Goal: Transaction & Acquisition: Subscribe to service/newsletter

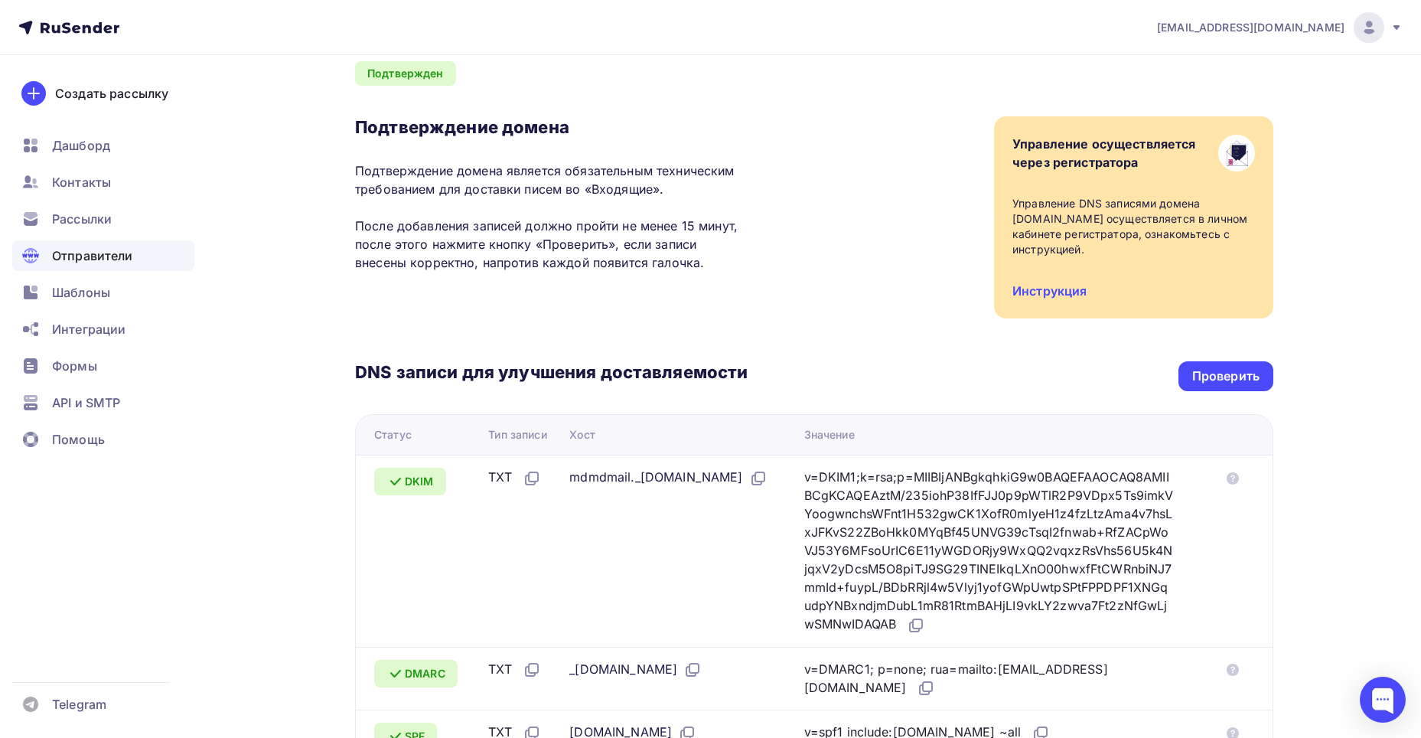
scroll to position [47, 0]
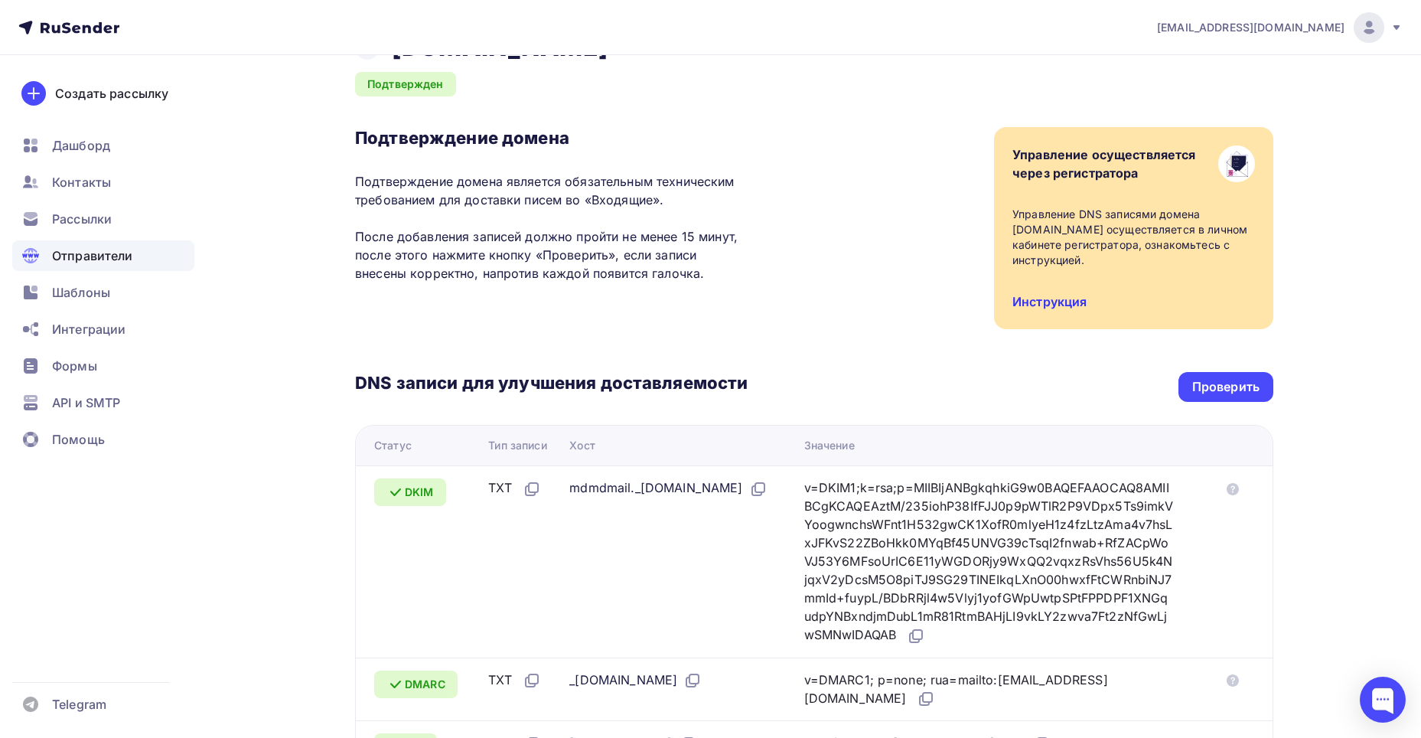
click at [1036, 295] on link "Инструкция" at bounding box center [1050, 301] width 74 height 15
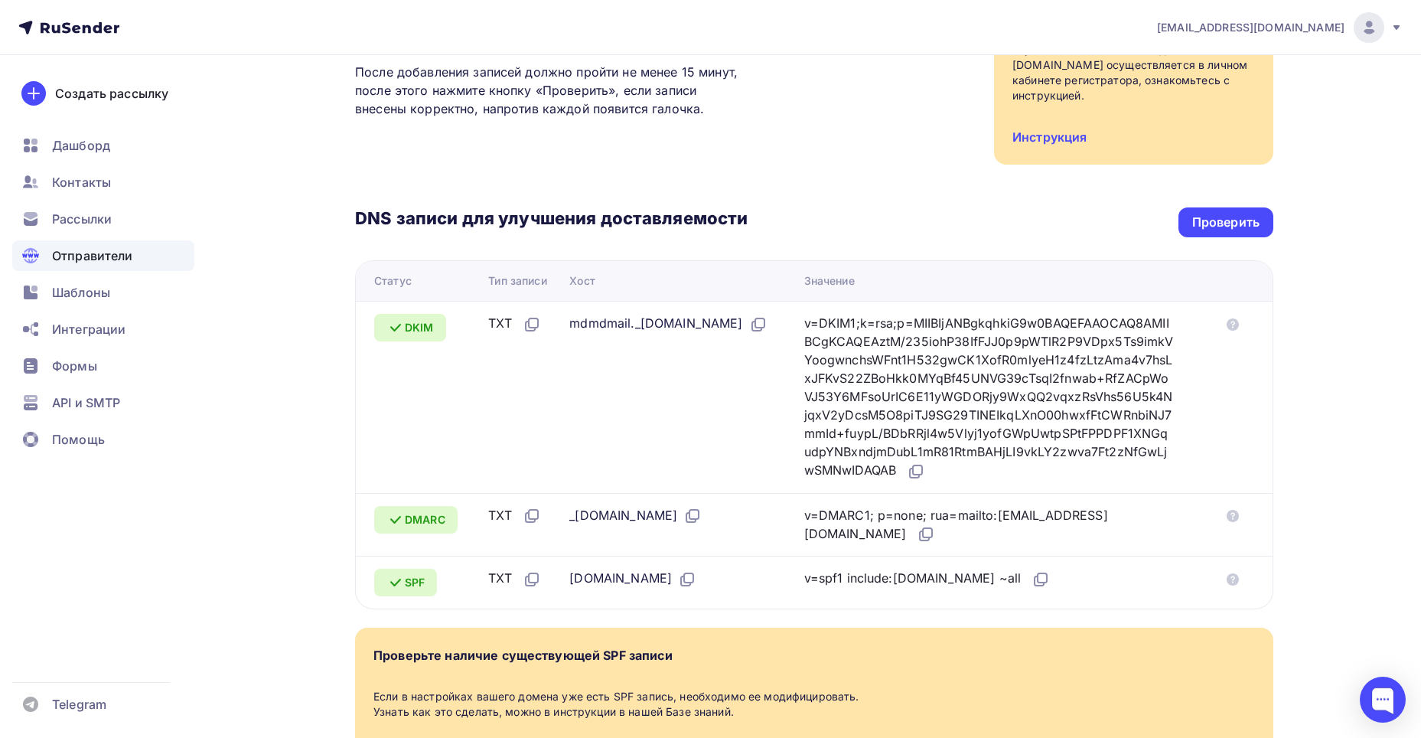
scroll to position [0, 0]
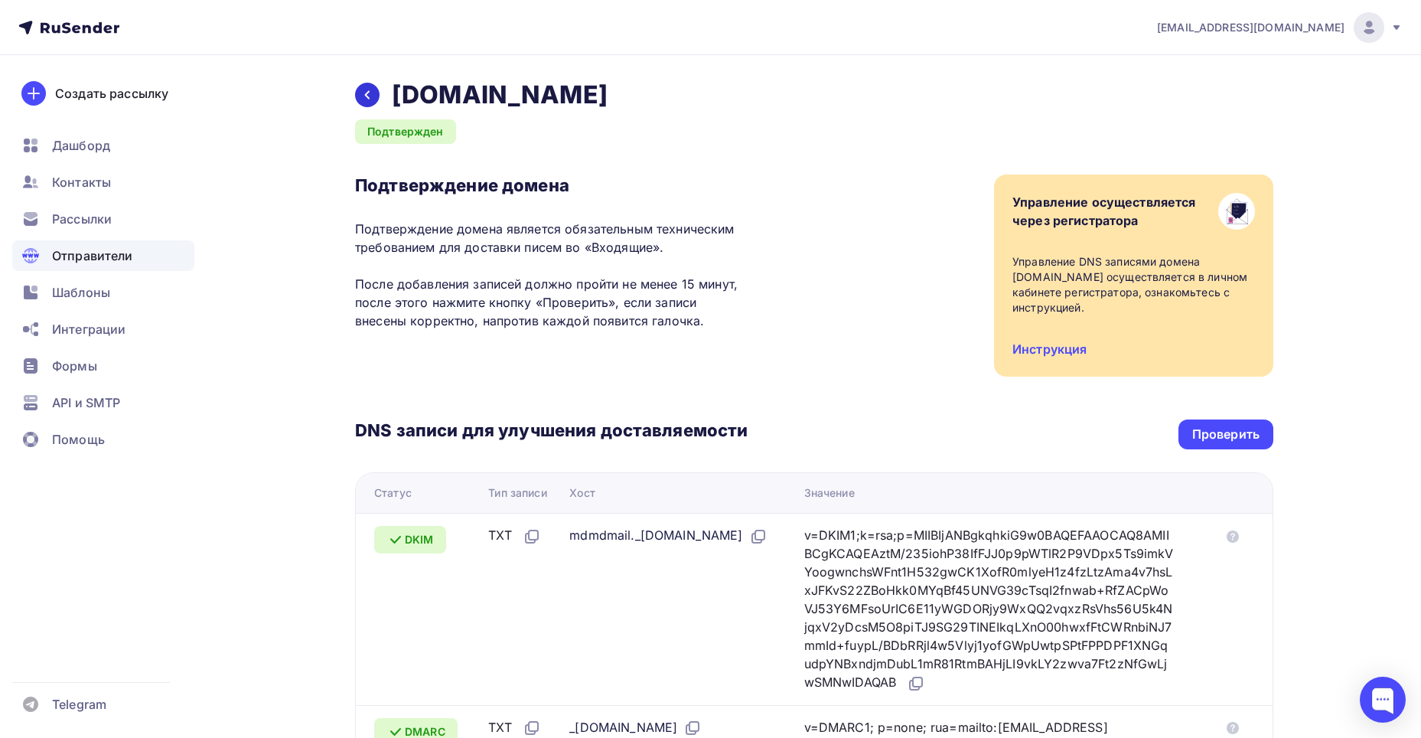
click at [373, 96] on icon at bounding box center [367, 95] width 12 height 12
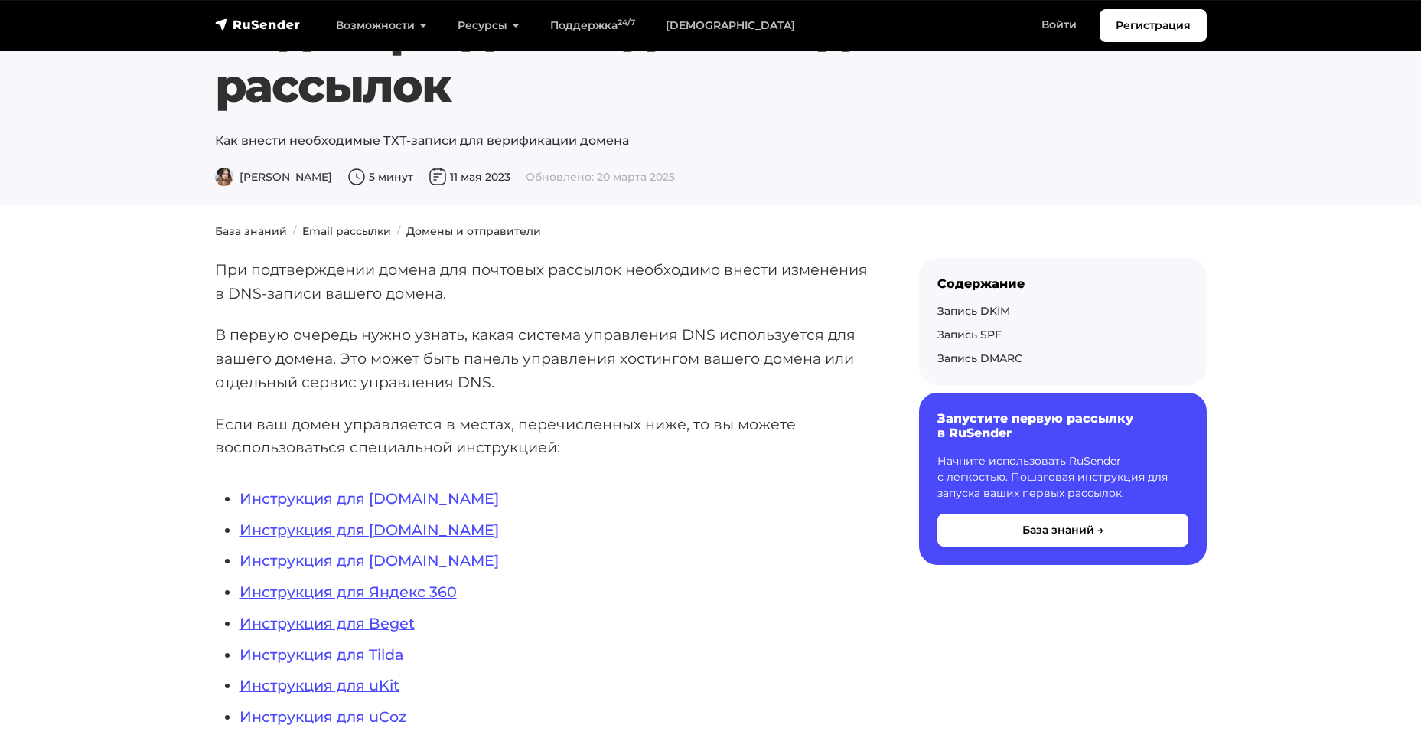
scroll to position [153, 0]
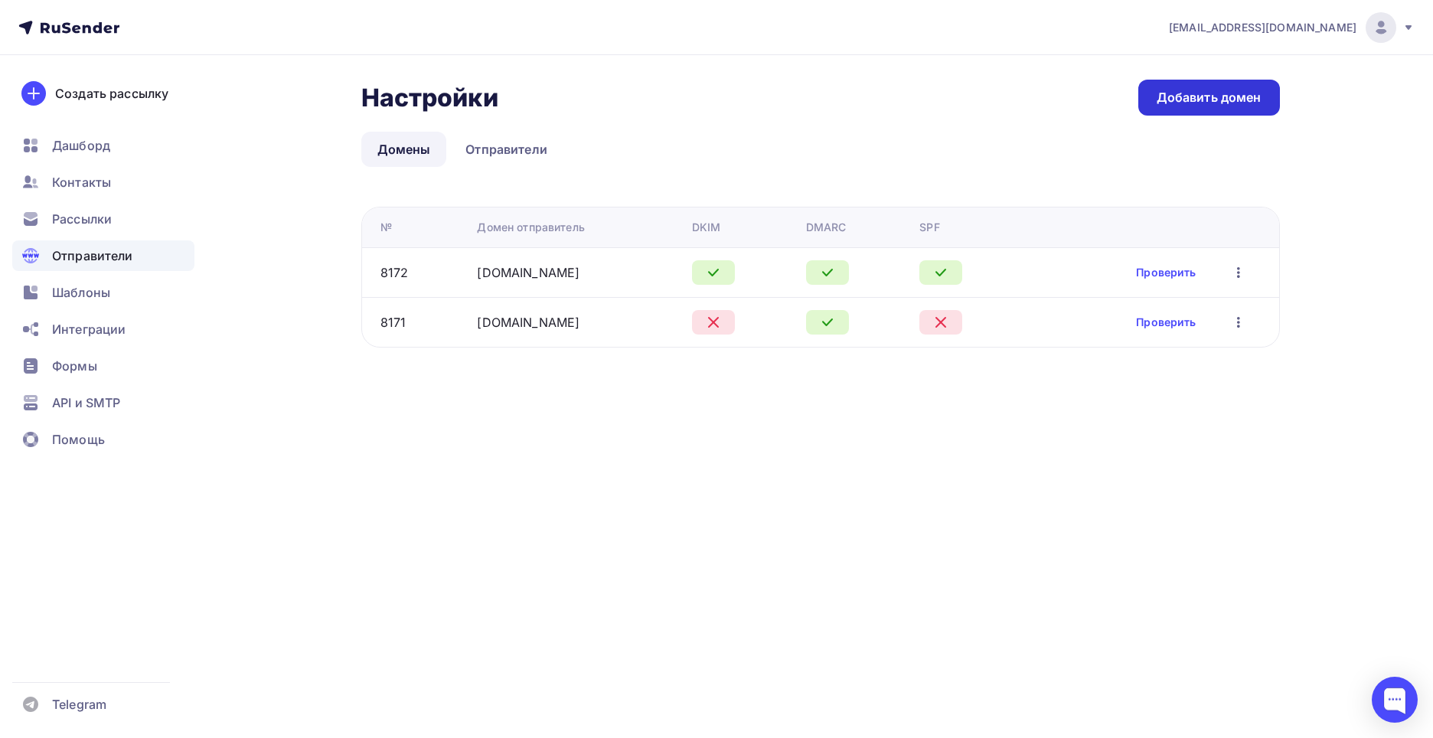
click at [1191, 90] on div "Добавить домен" at bounding box center [1208, 98] width 105 height 18
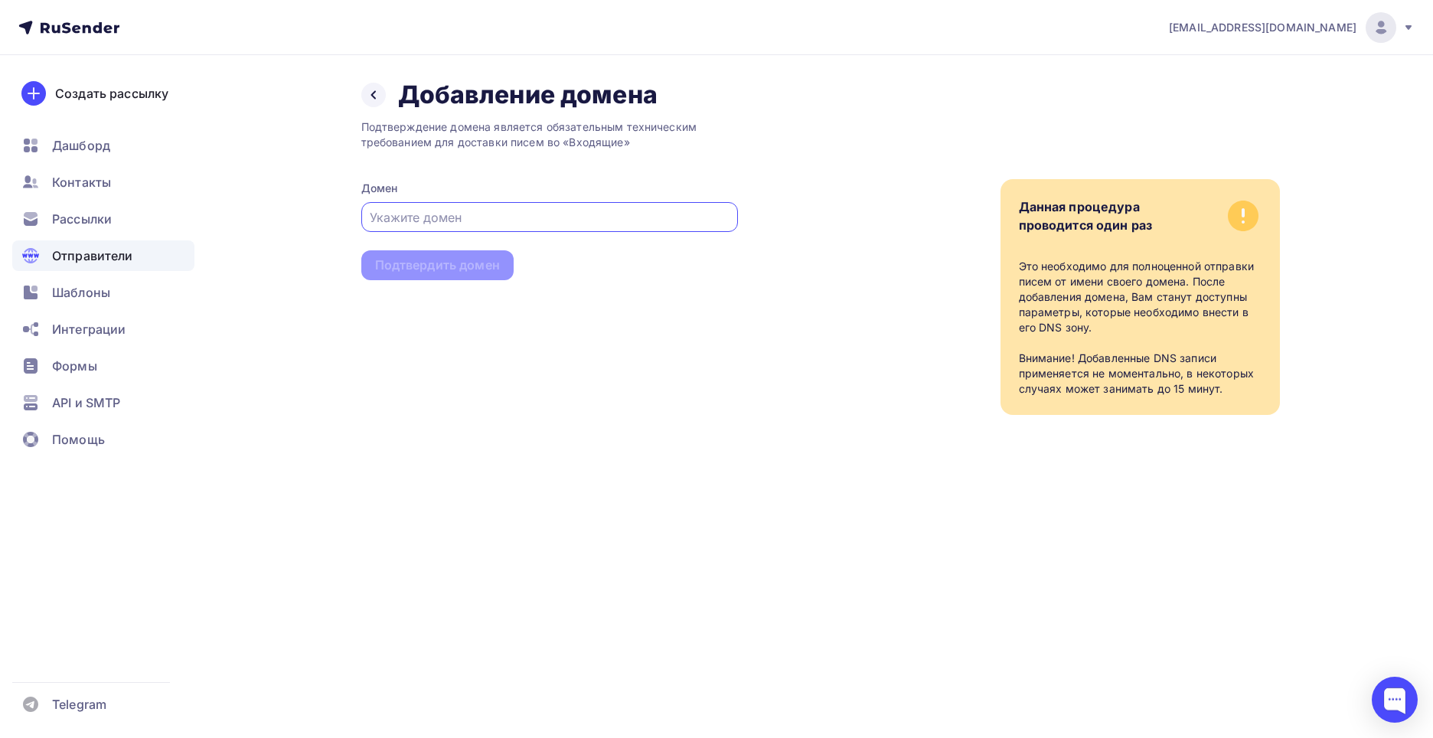
click at [381, 108] on div "Назад Добавление домена Добавление домена" at bounding box center [509, 95] width 296 height 31
click at [376, 96] on icon at bounding box center [373, 95] width 12 height 12
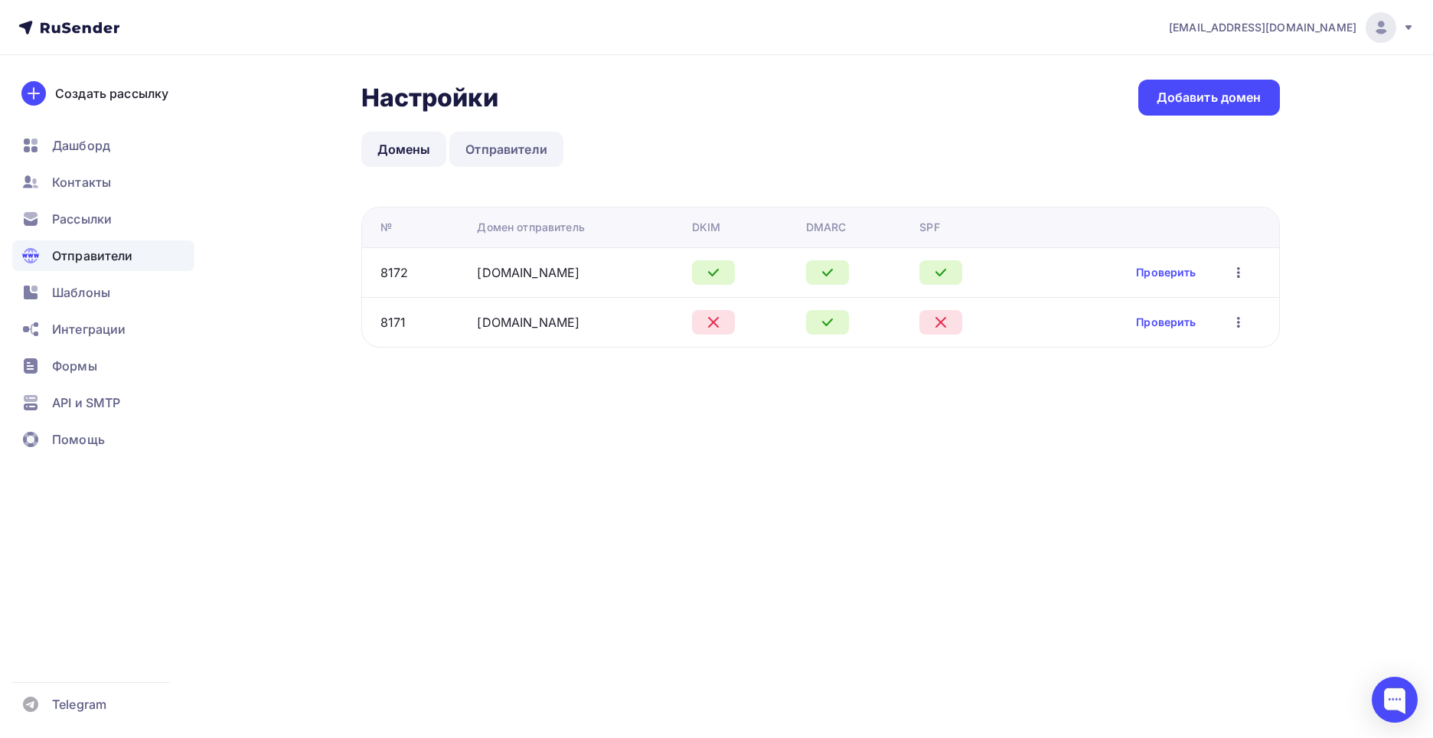
click at [504, 155] on link "Отправители" at bounding box center [506, 149] width 114 height 35
click at [509, 152] on link "Отправители" at bounding box center [506, 149] width 114 height 35
click at [511, 131] on div "Настройки Настройки Добавить домен Домены Отправители Домены Отправители № Доме…" at bounding box center [820, 214] width 918 height 268
click at [513, 148] on link "Отправители" at bounding box center [506, 149] width 114 height 35
click at [520, 145] on link "Отправители" at bounding box center [506, 149] width 114 height 35
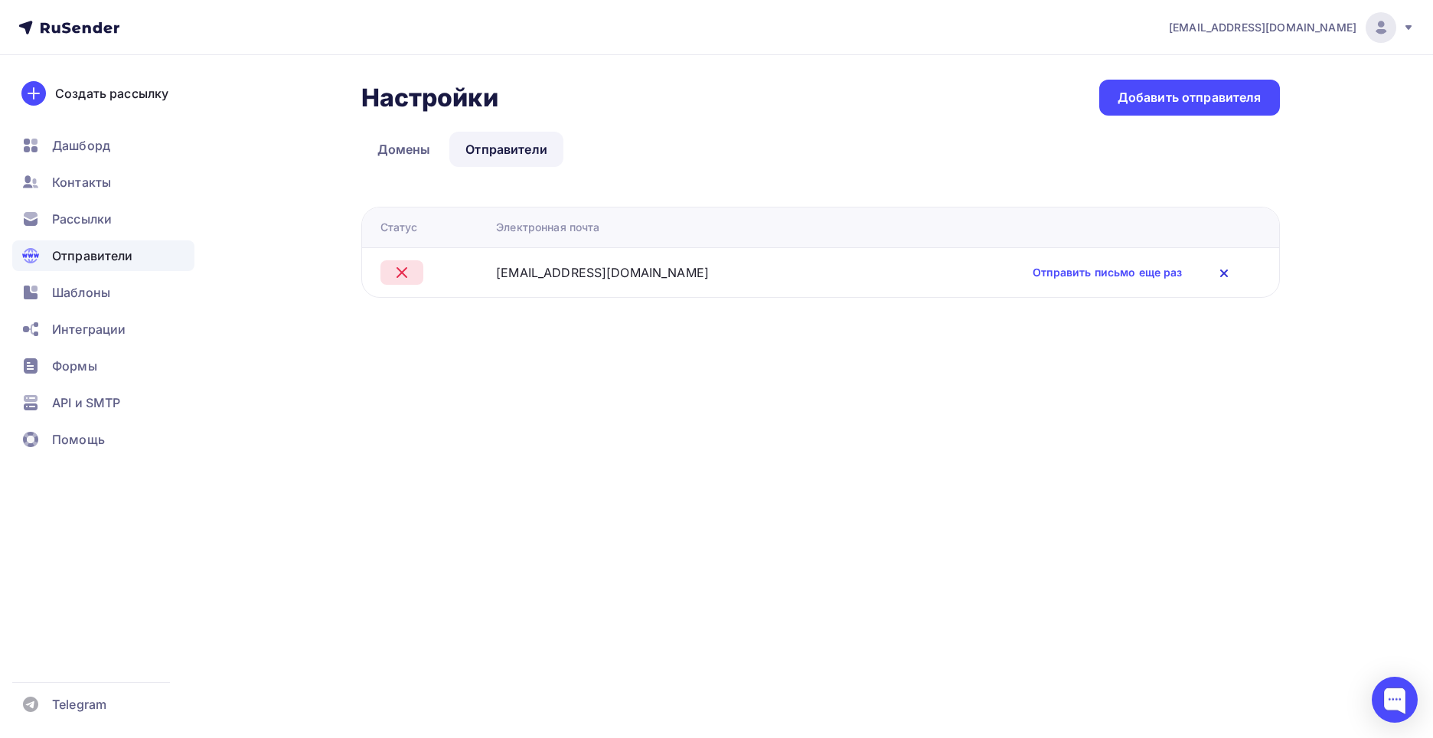
click at [1215, 276] on icon at bounding box center [1224, 273] width 18 height 18
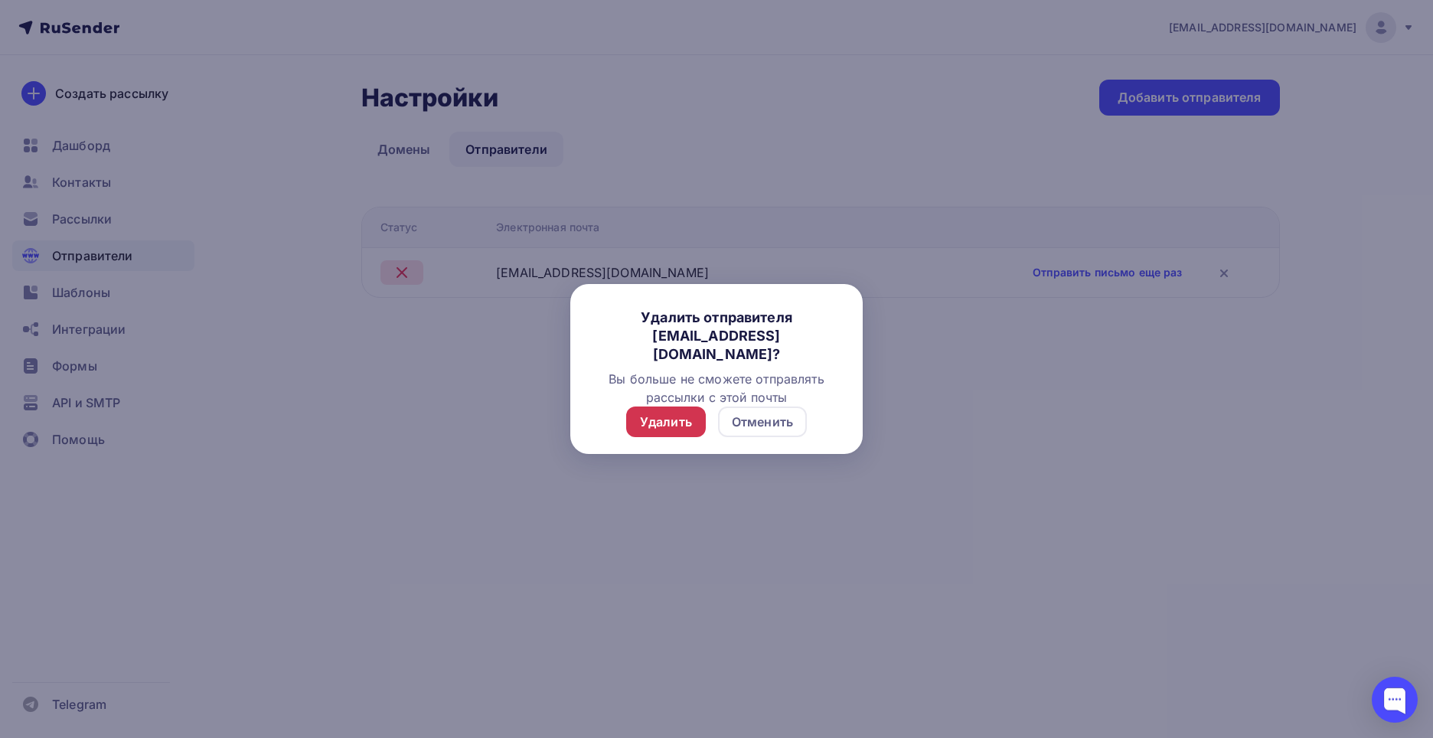
click at [647, 432] on div "Удалить" at bounding box center [666, 421] width 80 height 31
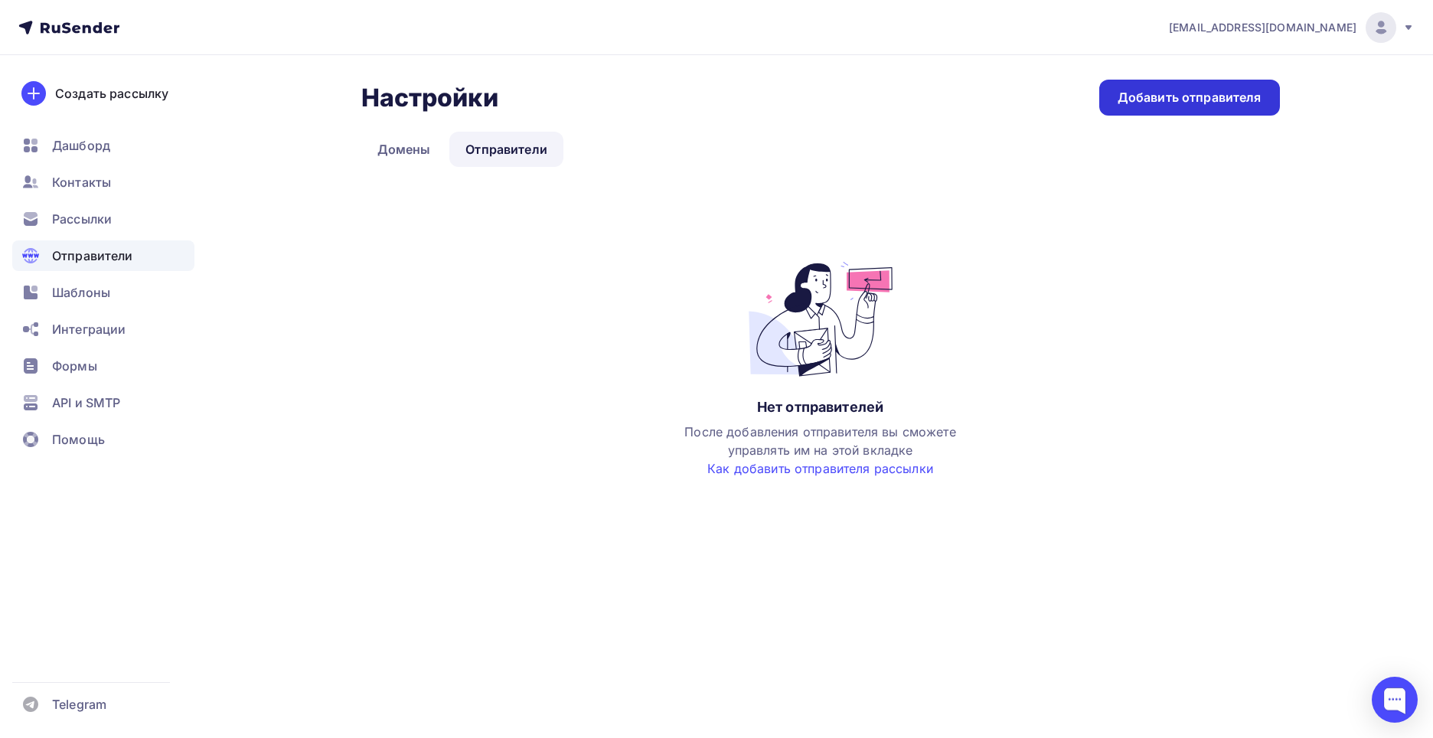
click at [1195, 112] on div "Добавить отправителя" at bounding box center [1189, 98] width 181 height 36
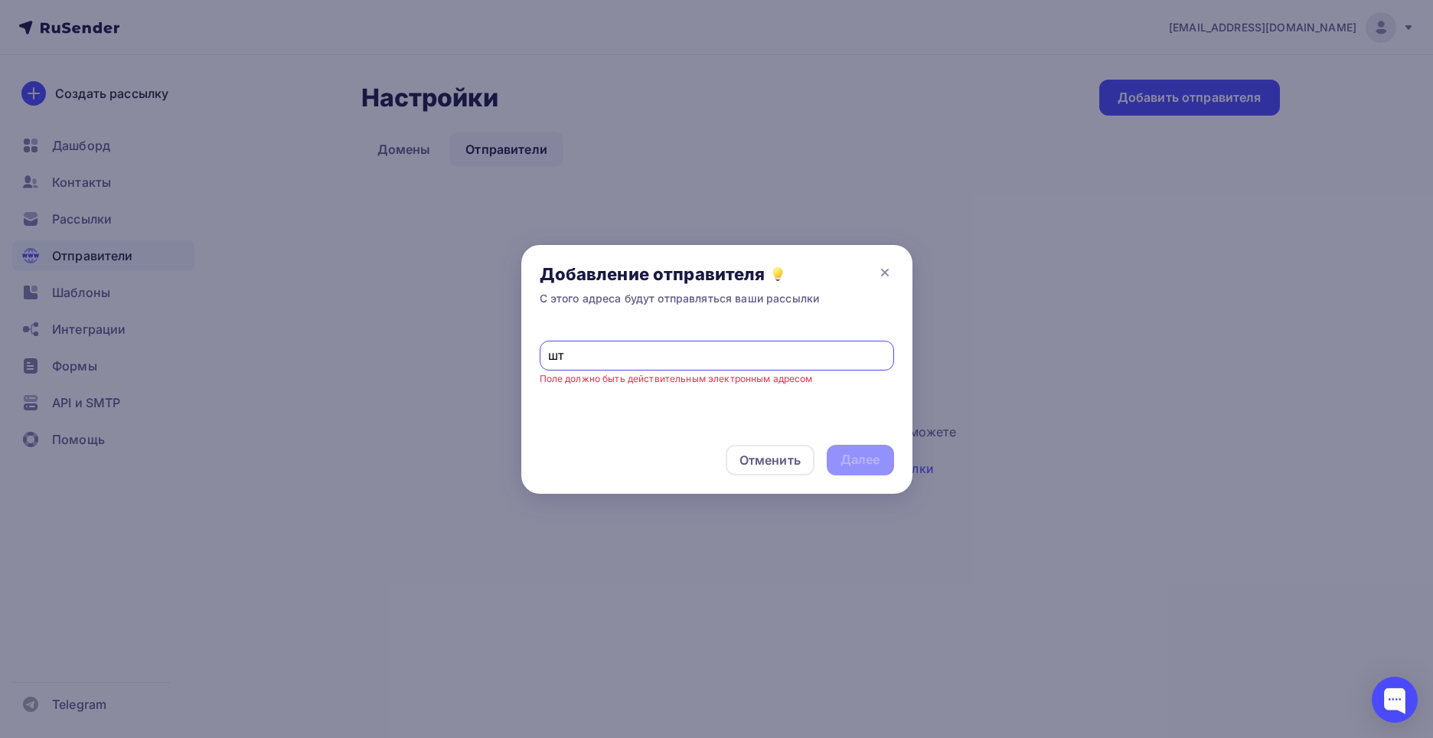
type input "ш"
type input "[EMAIL_ADDRESS][DOMAIN_NAME]"
click at [877, 473] on div "Далее" at bounding box center [860, 460] width 67 height 31
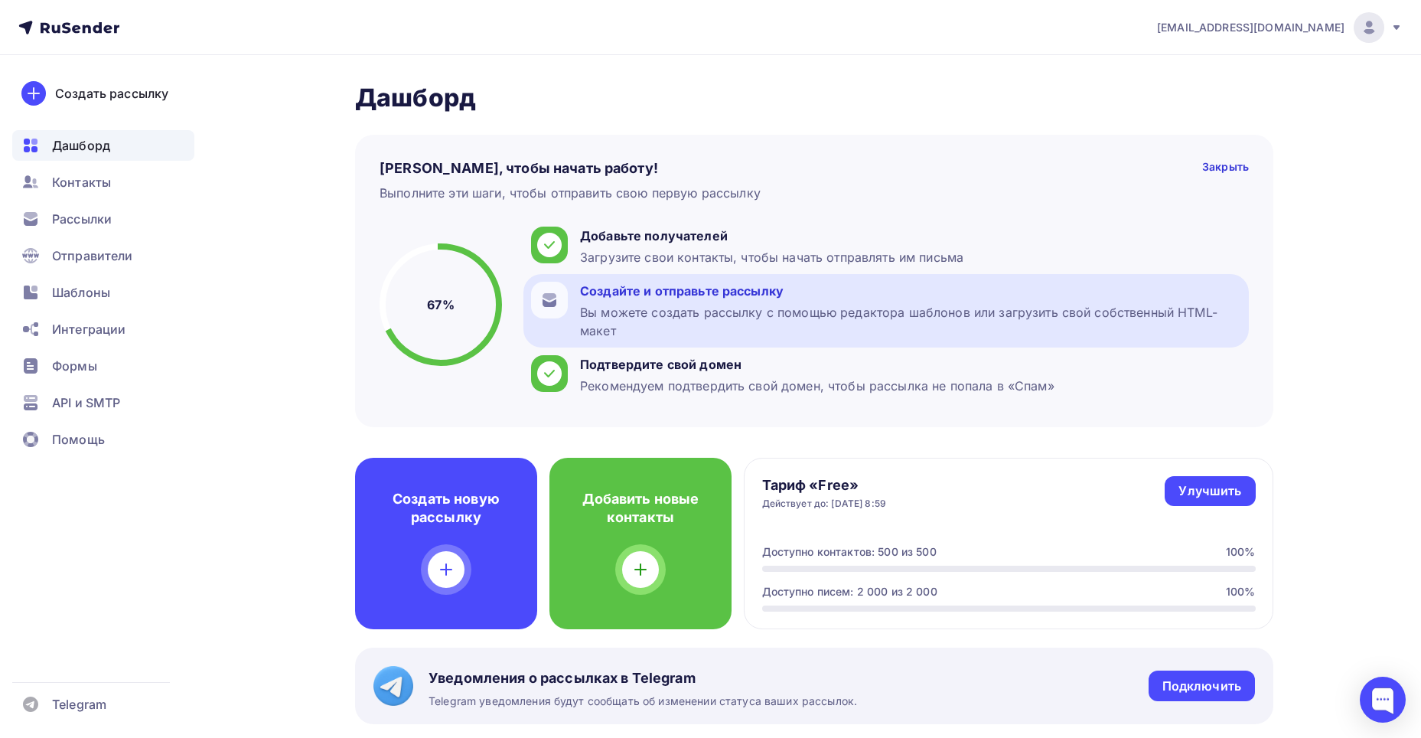
click at [620, 321] on div "Вы можете создать рассылку с помощью редактора шаблонов или загрузить свой собс…" at bounding box center [910, 321] width 661 height 37
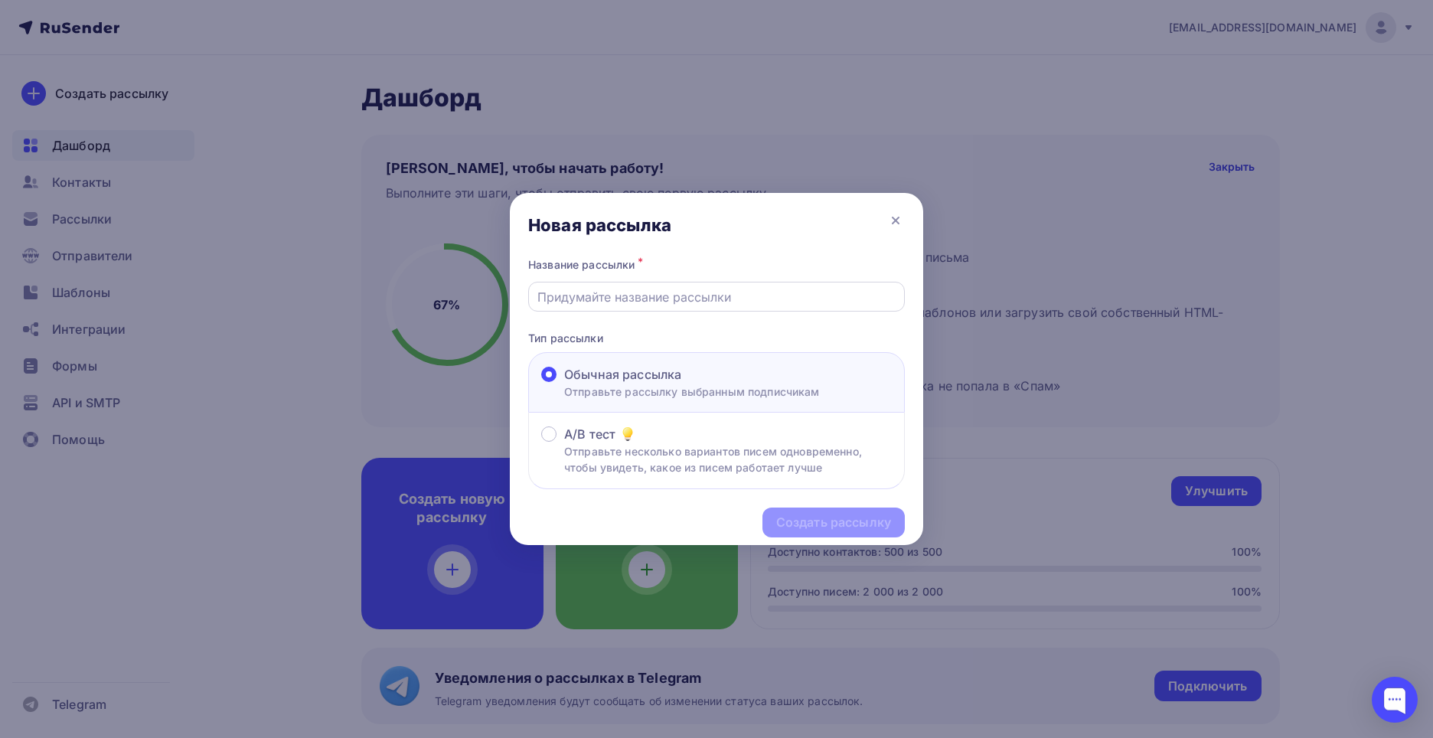
click at [655, 301] on input "text" at bounding box center [716, 297] width 359 height 18
type input "B"
type input "Спирт Изопропиловый"
click at [827, 517] on div "Создать рассылку" at bounding box center [833, 523] width 115 height 18
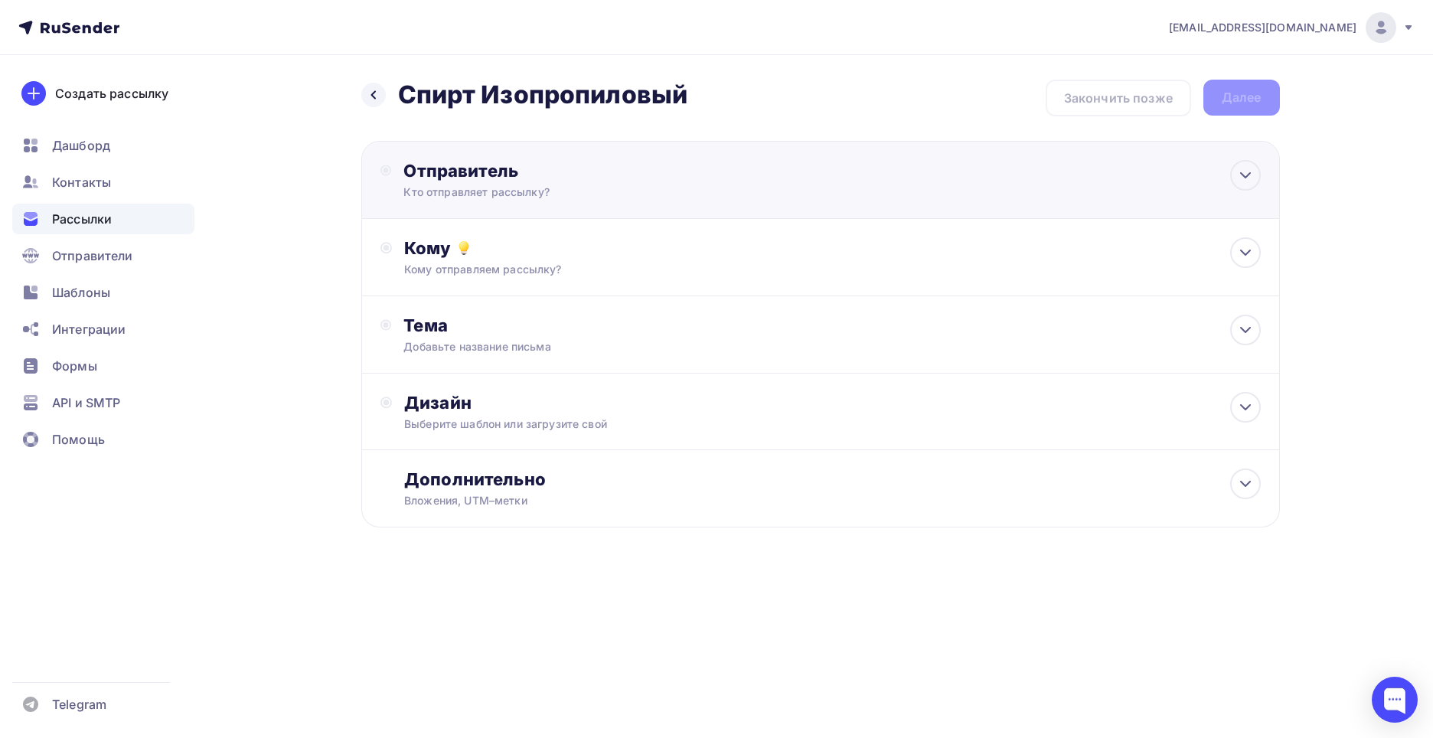
click at [515, 193] on div "Кто отправляет рассылку?" at bounding box center [552, 191] width 298 height 15
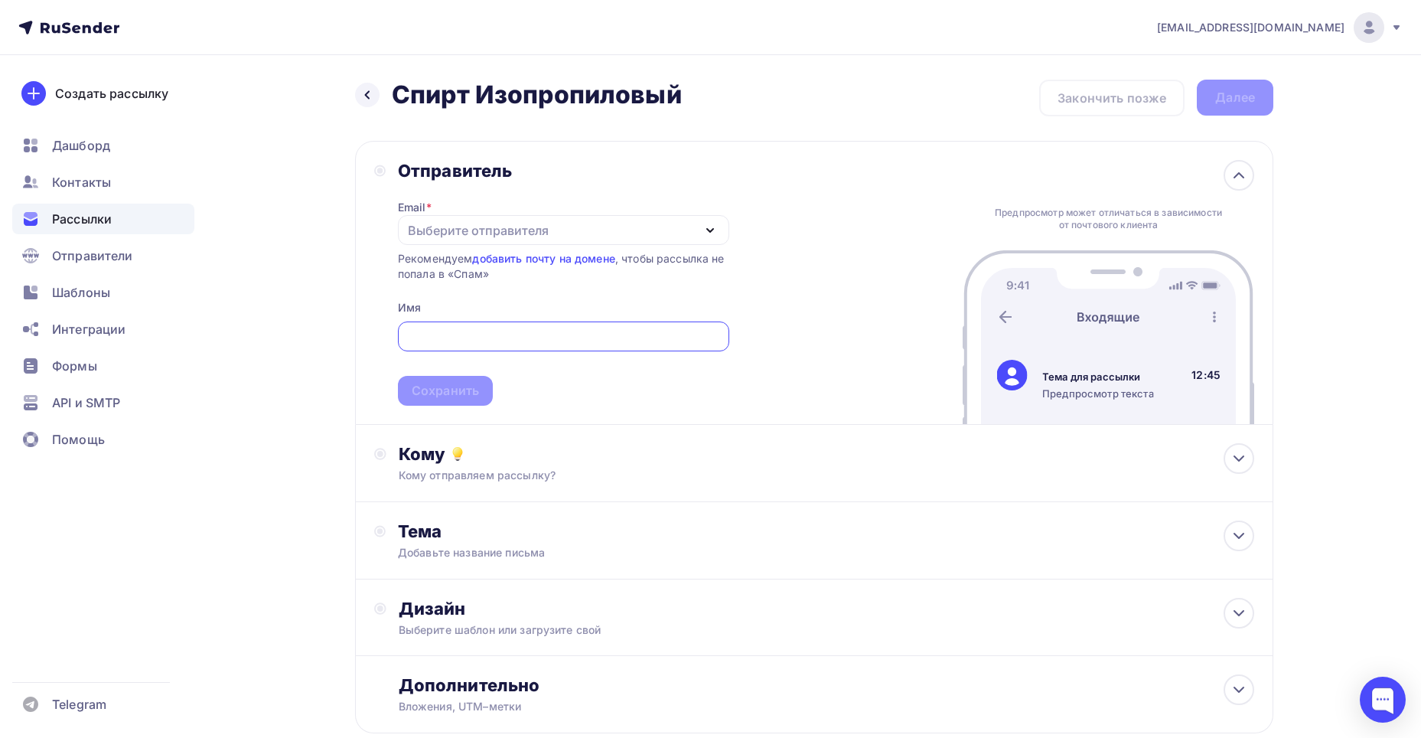
click at [471, 233] on div "Выберите отправителя" at bounding box center [478, 230] width 141 height 18
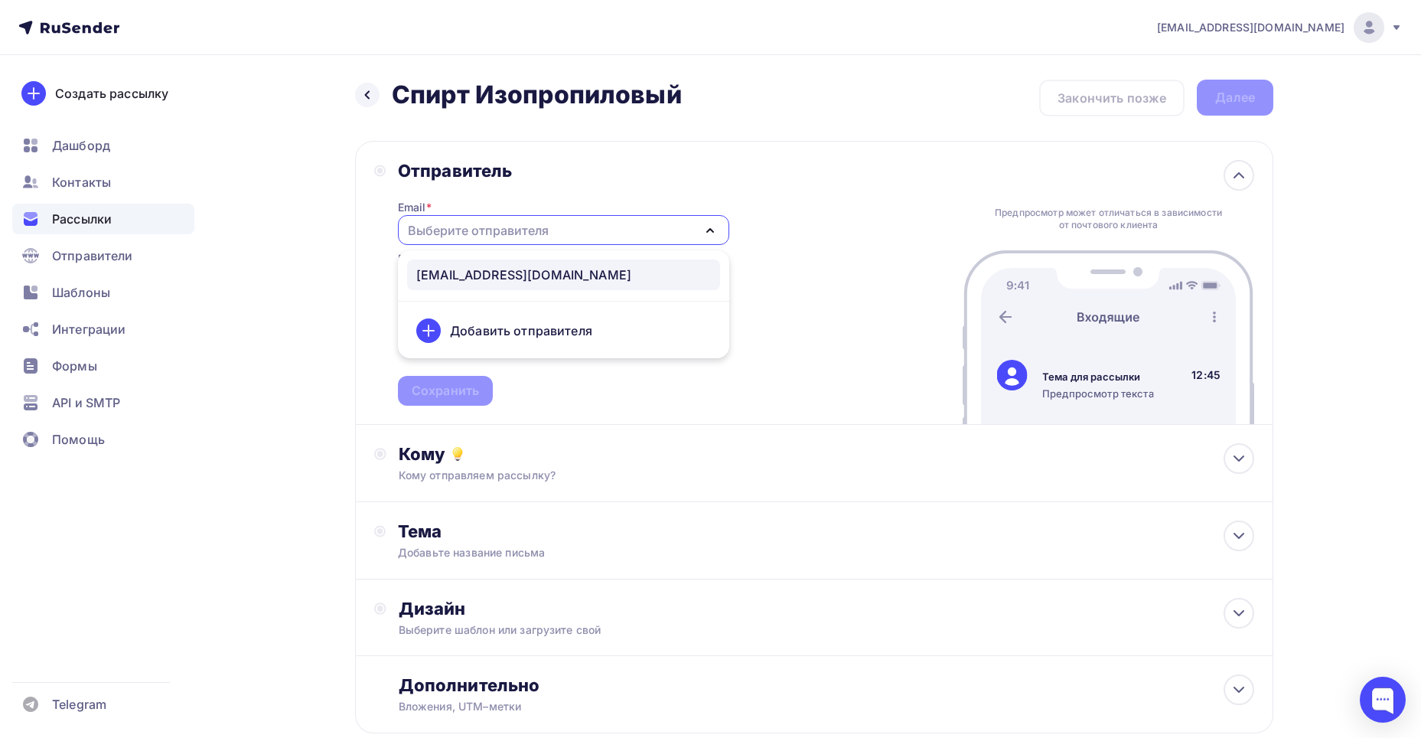
click at [506, 285] on link "info@ionhim.com" at bounding box center [563, 274] width 313 height 31
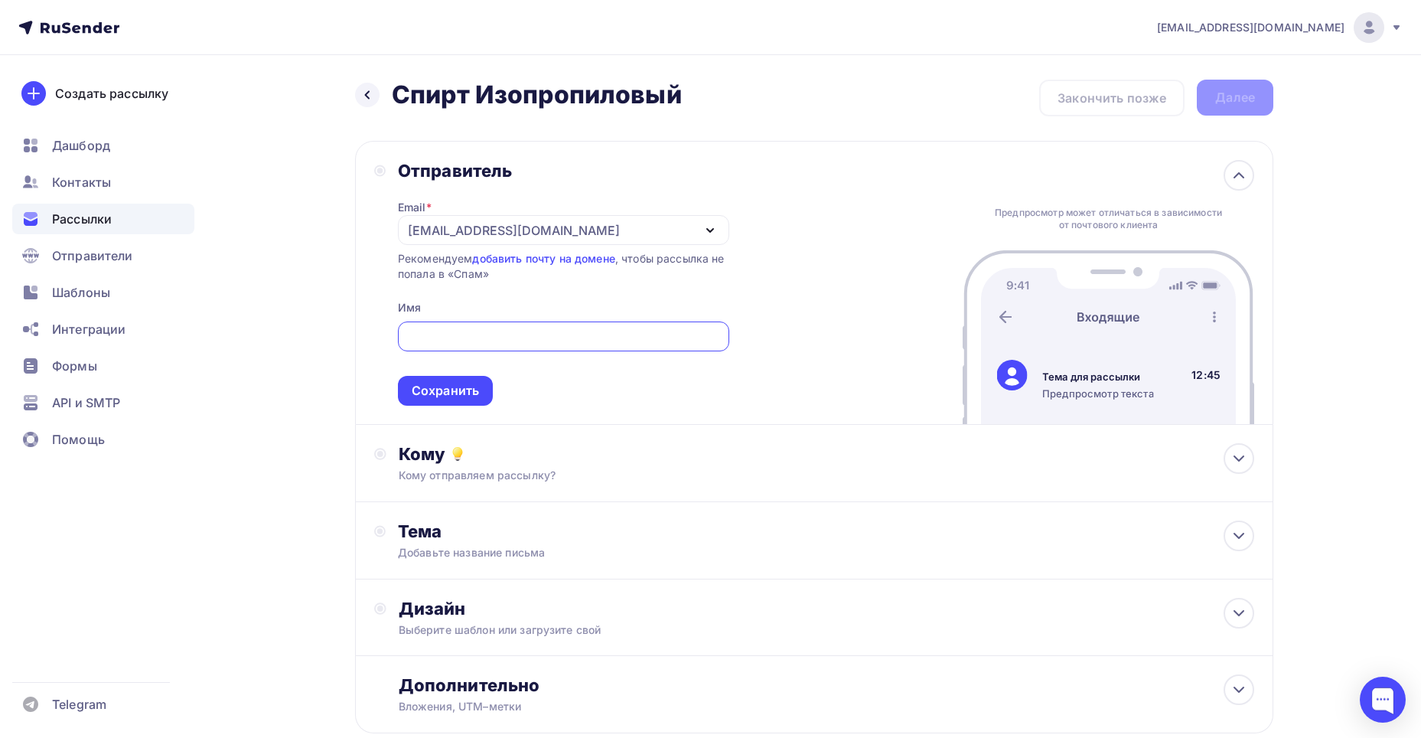
click at [507, 335] on input "text" at bounding box center [563, 337] width 314 height 18
type input "ИОНХИМ"
click at [429, 399] on div "Сохранить" at bounding box center [445, 391] width 67 height 18
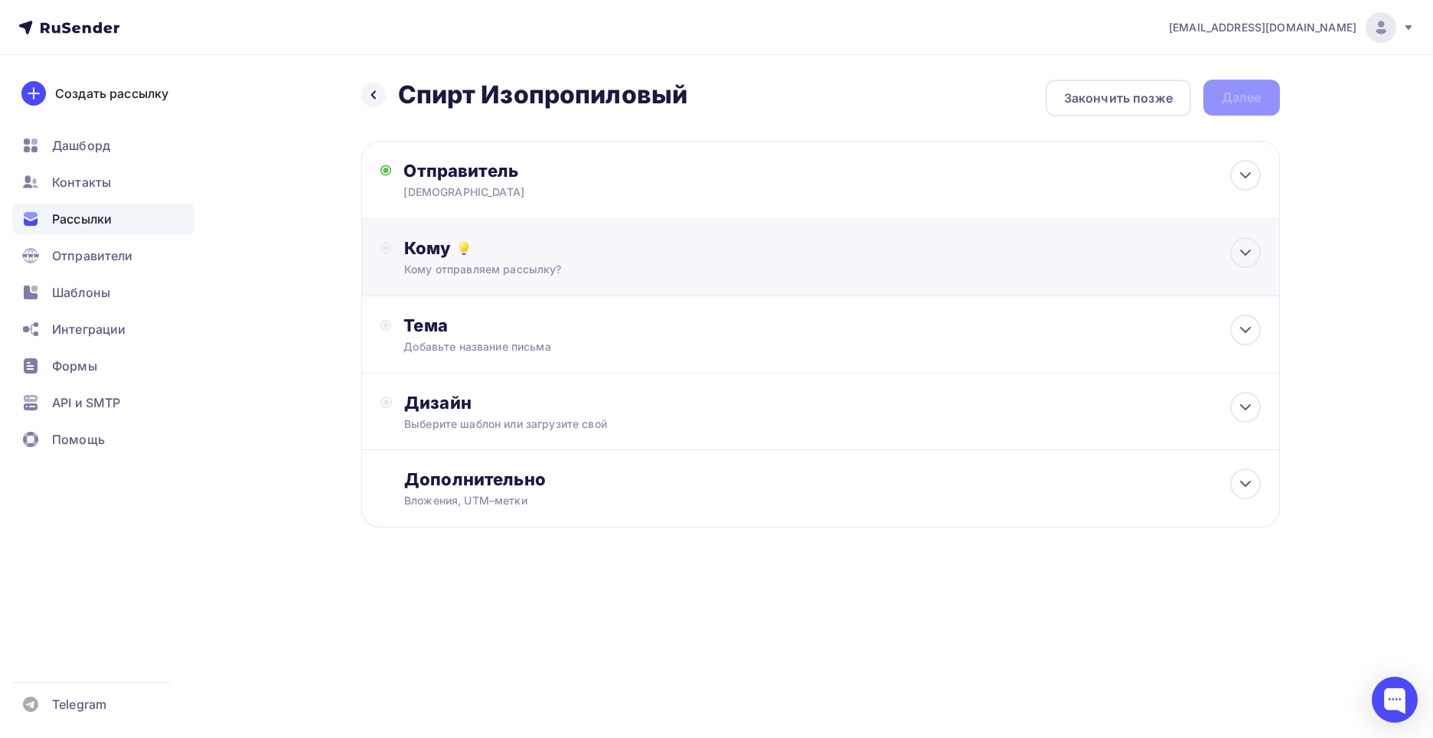
click at [484, 289] on div "Кому Кому отправляем рассылку? Списки получателей Выберите список Все списки id…" at bounding box center [820, 257] width 918 height 77
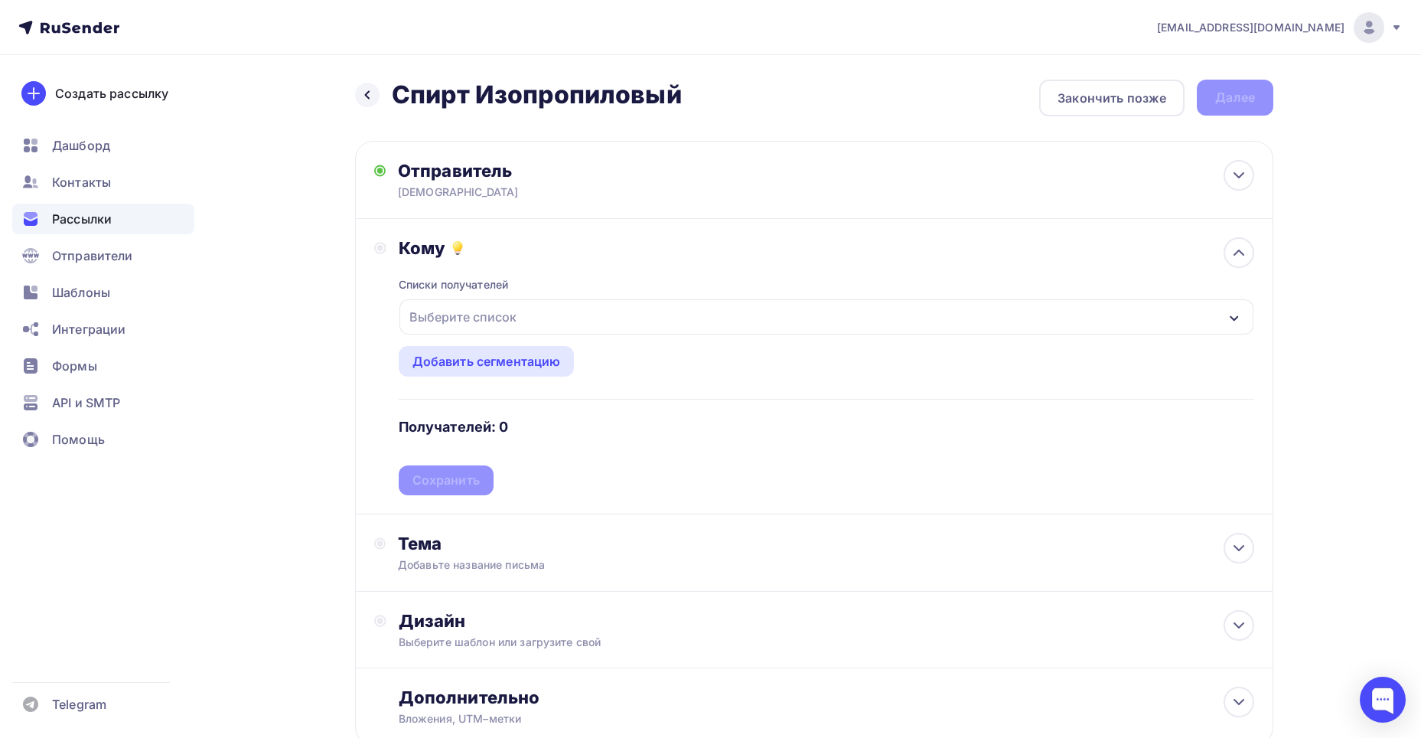
click at [492, 321] on div "Выберите список" at bounding box center [462, 317] width 119 height 28
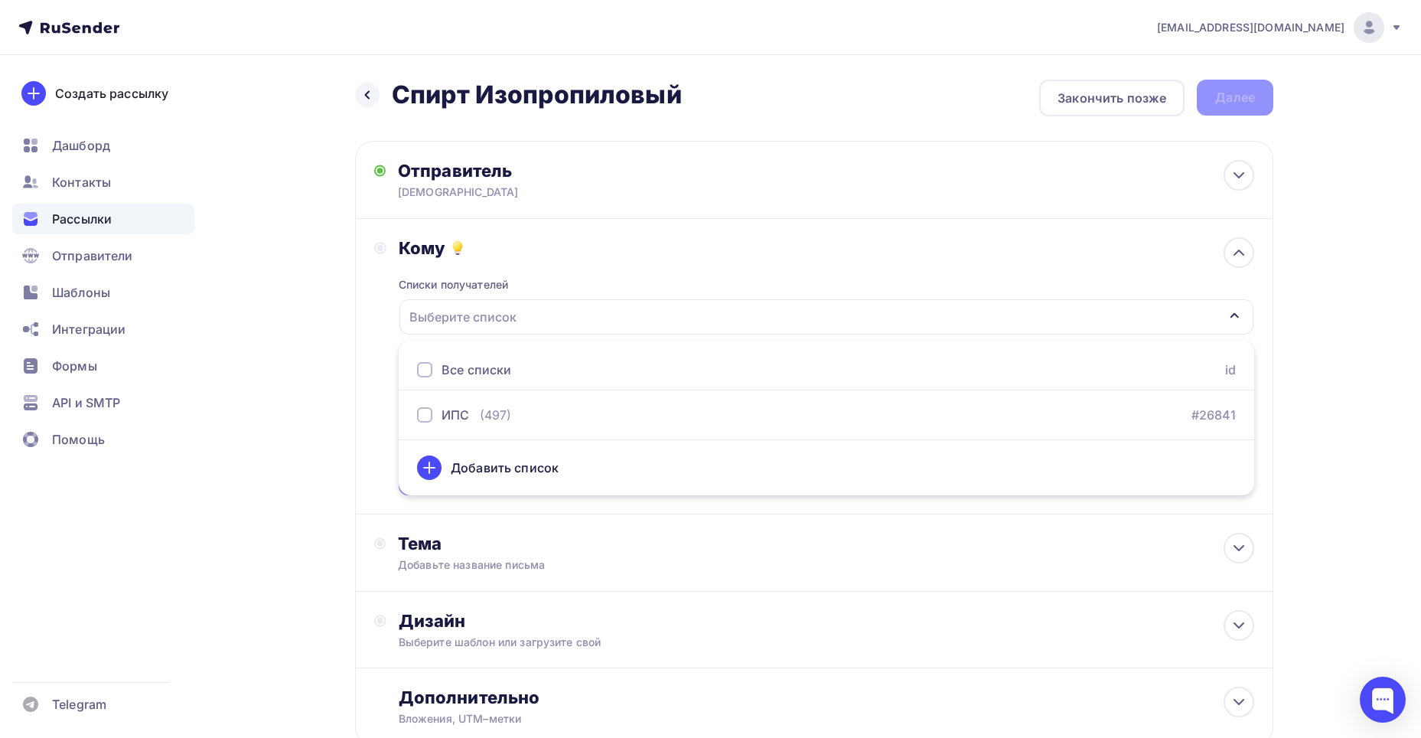
click at [1310, 417] on div "Назад Спирт Изопропиловый Спирт Изопропиловый Закончить позже Далее Отправитель…" at bounding box center [710, 449] width 1254 height 789
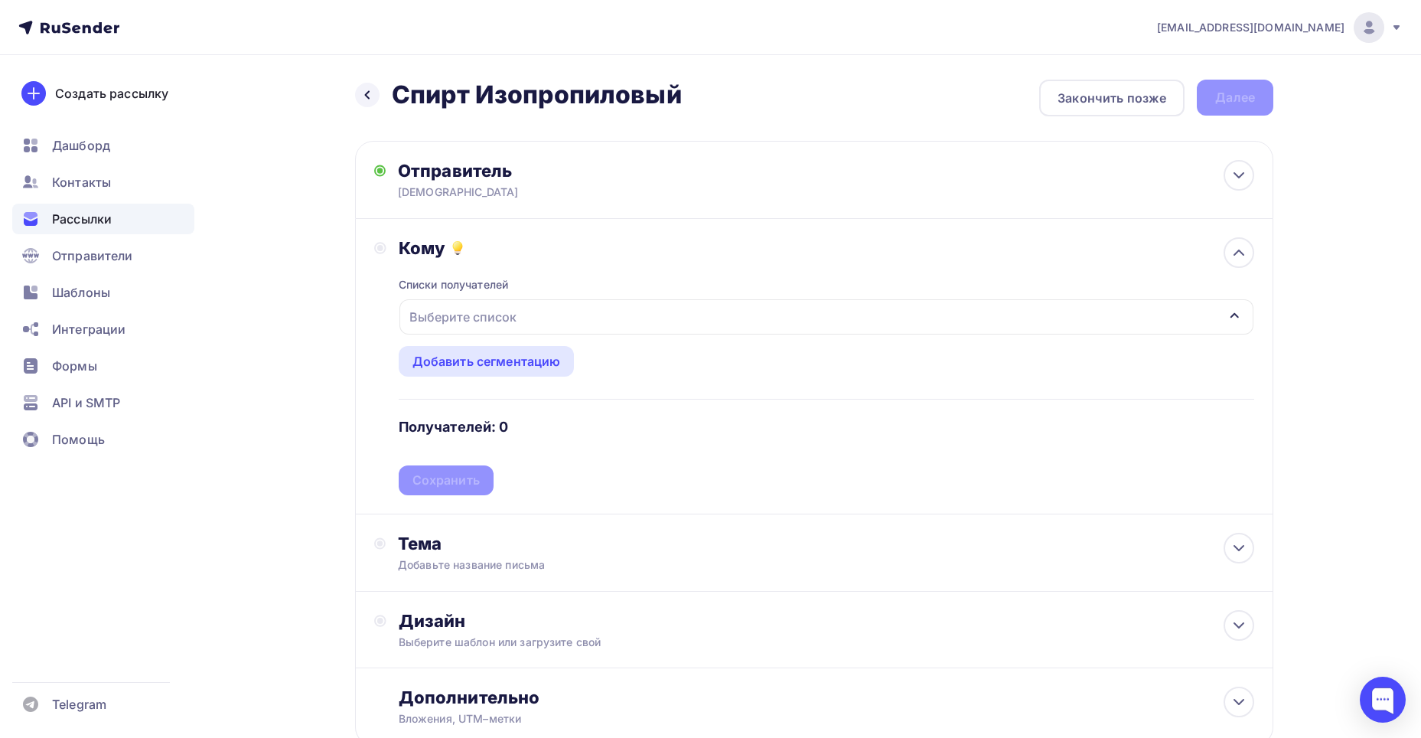
click at [488, 325] on div "Выберите список" at bounding box center [462, 317] width 119 height 28
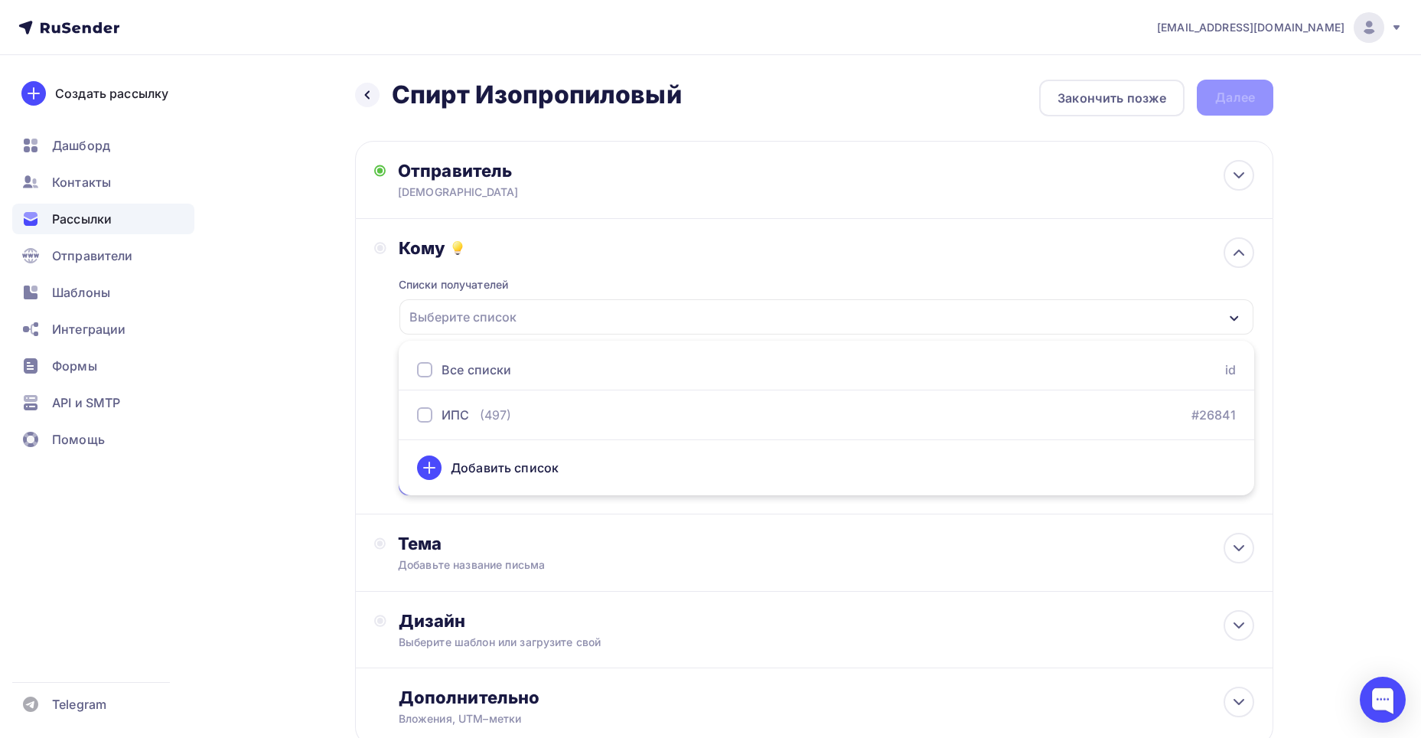
click at [1384, 489] on div "info@ionhim.ru Аккаунт Тарифы Выйти Создать рассылку Дашборд Контакты Рассылки …" at bounding box center [710, 422] width 1421 height 844
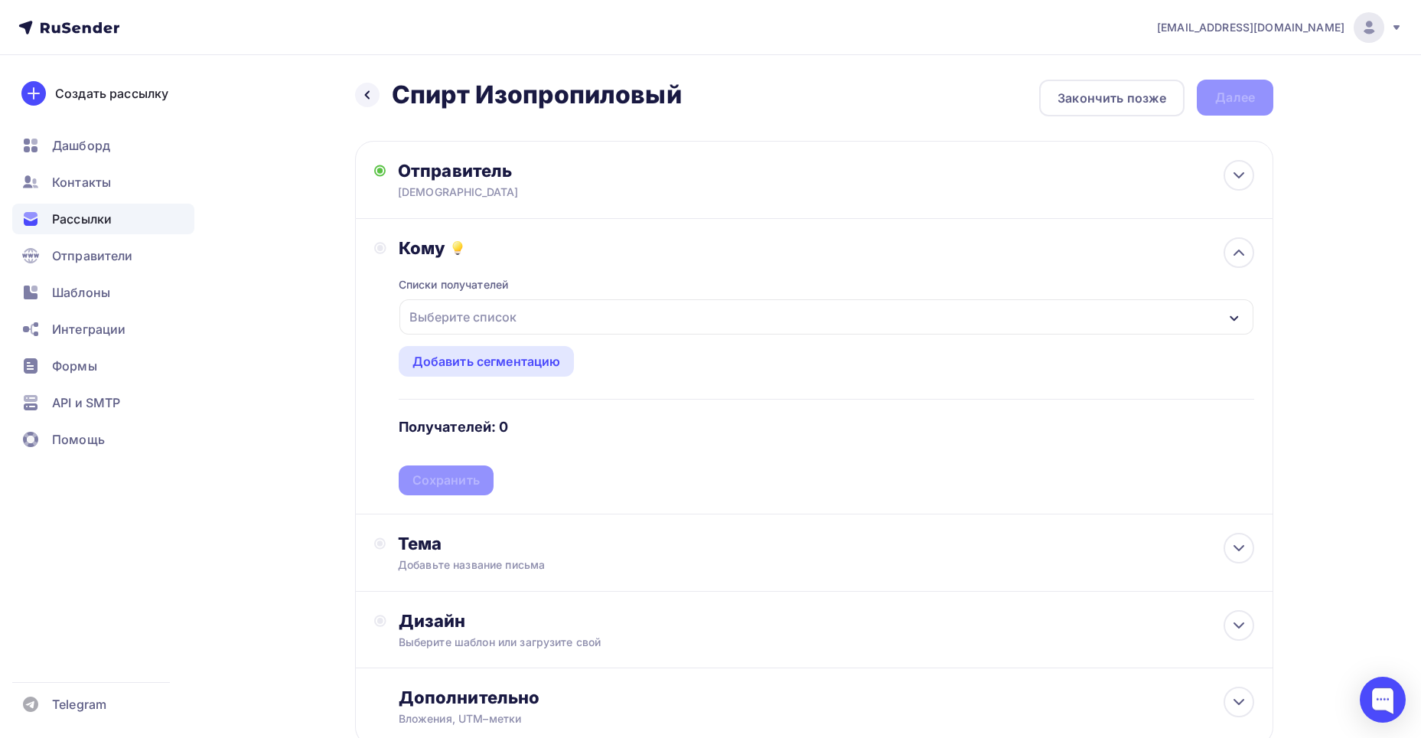
click at [524, 316] on div "Выберите список" at bounding box center [827, 316] width 854 height 35
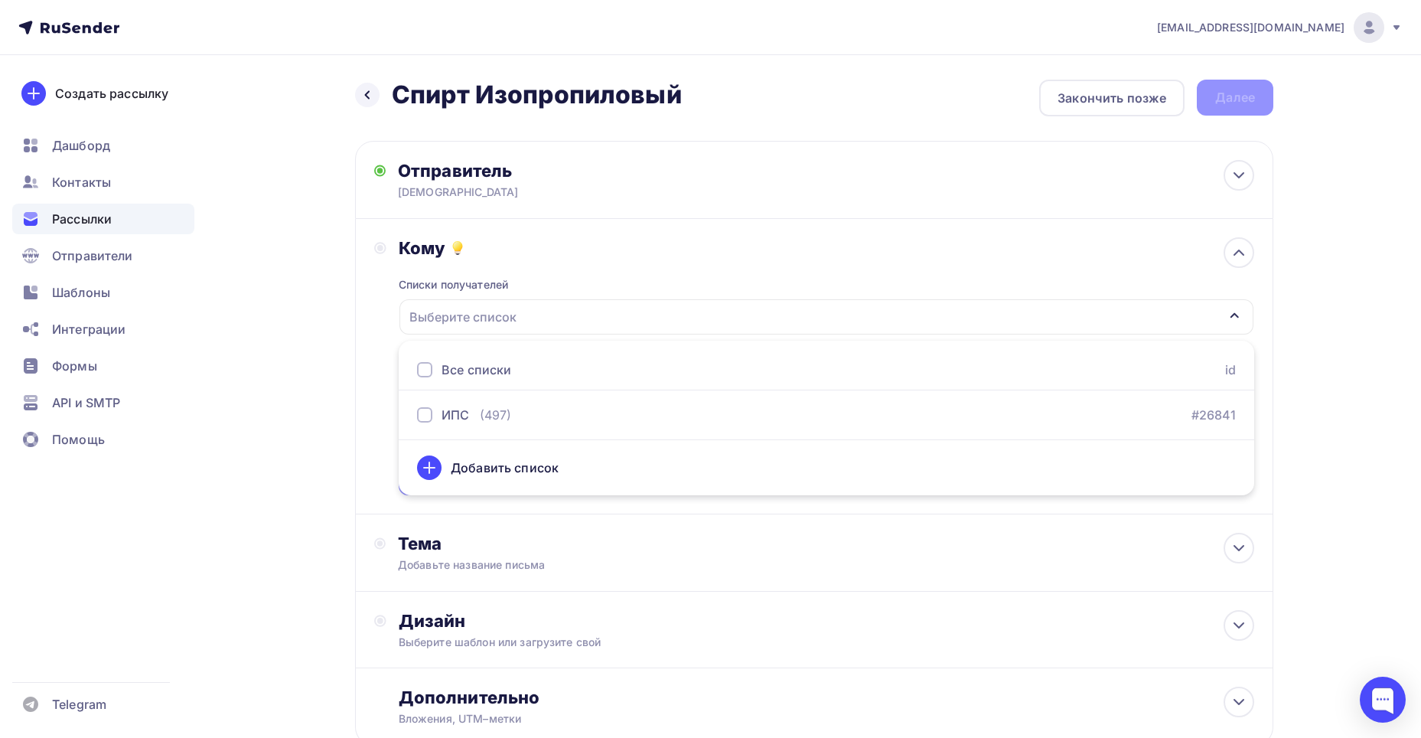
click at [1336, 423] on div "Назад Спирт Изопропиловый Спирт Изопропиловый Закончить позже Далее Отправитель…" at bounding box center [710, 449] width 1254 height 789
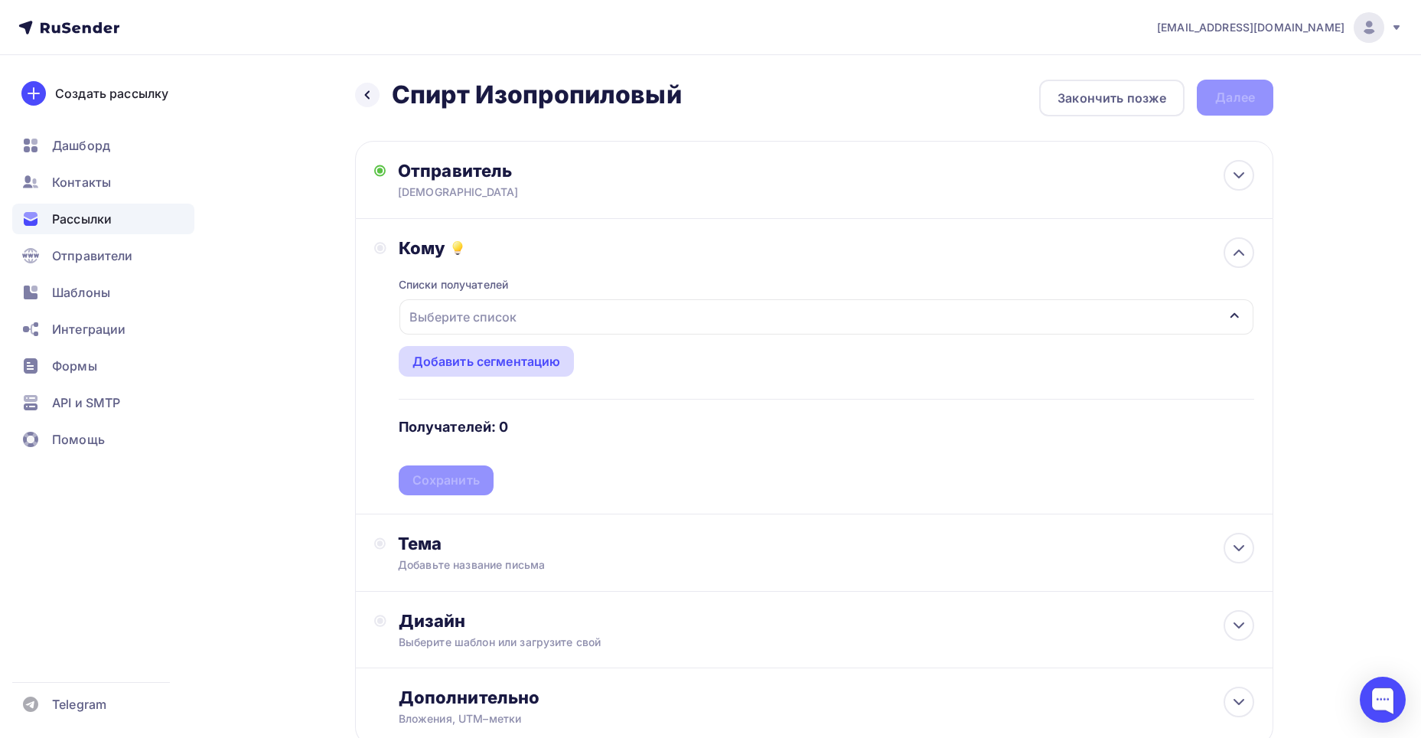
click at [488, 352] on div "Добавить сегментацию" at bounding box center [487, 361] width 148 height 18
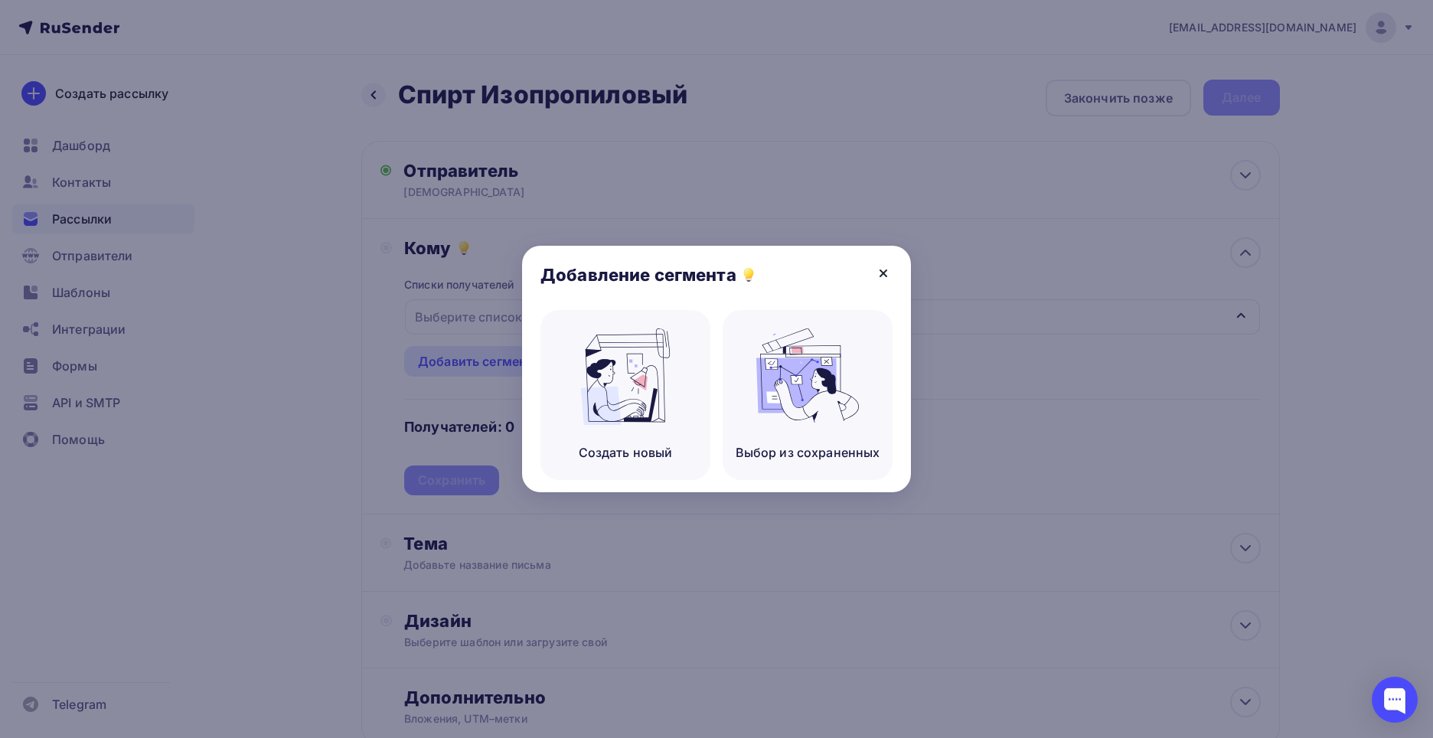
click at [889, 269] on icon at bounding box center [883, 273] width 18 height 18
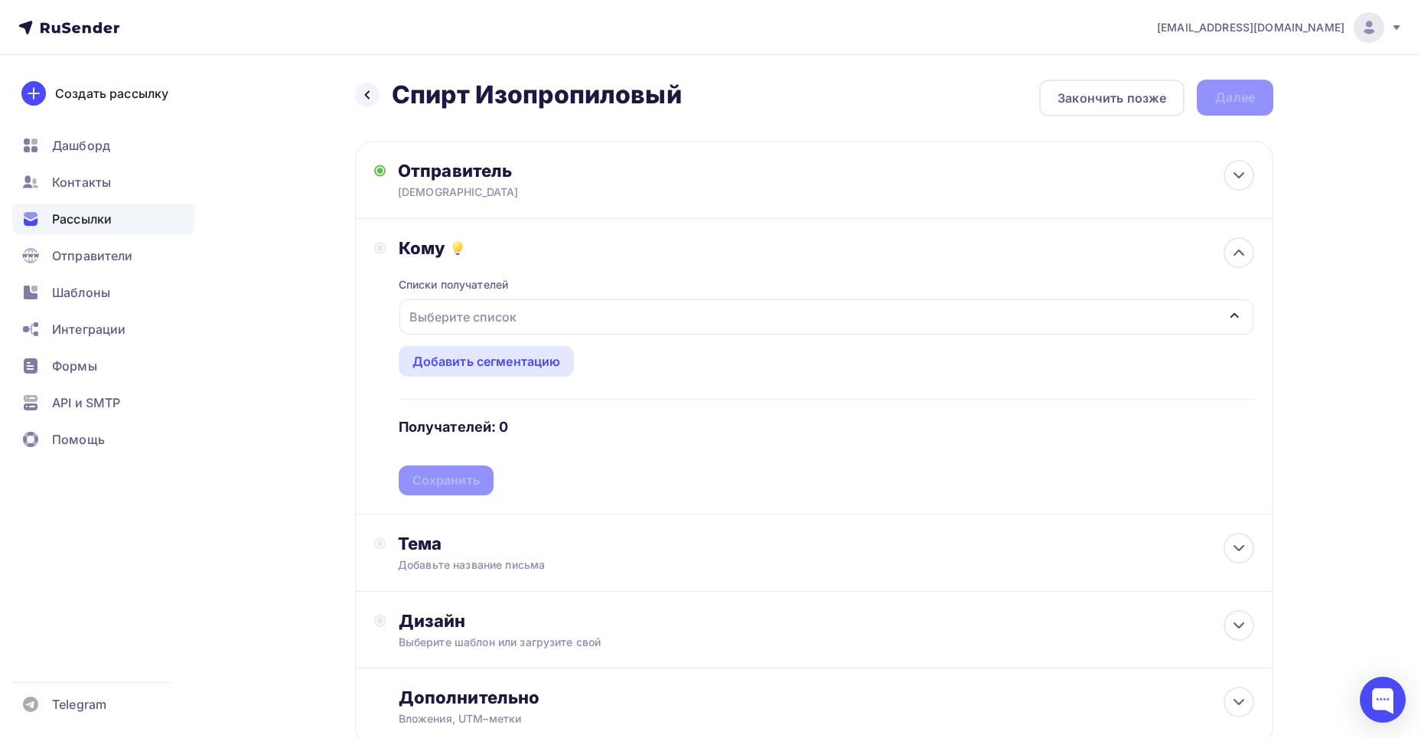
click at [531, 319] on div "Выберите список" at bounding box center [827, 316] width 854 height 35
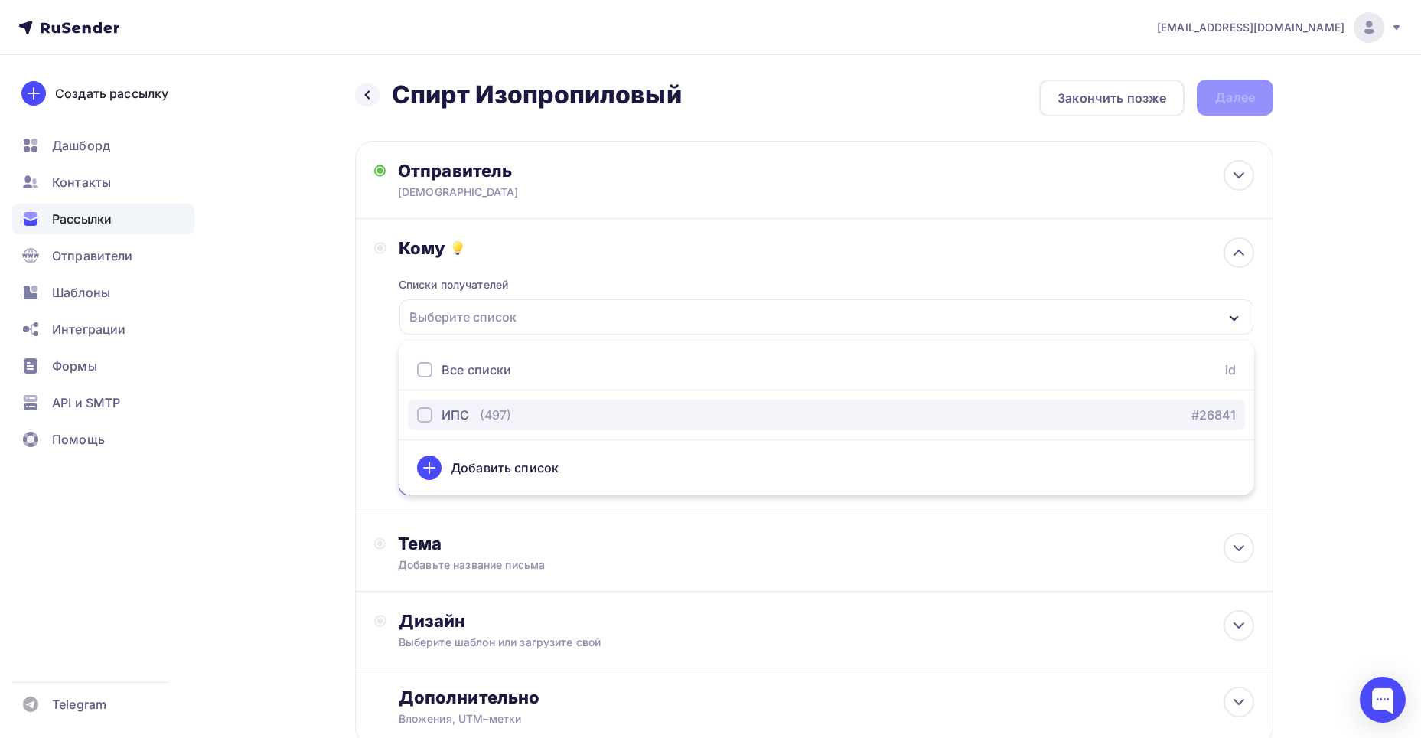
click at [528, 415] on div "ИПС (497) #26841" at bounding box center [826, 415] width 819 height 18
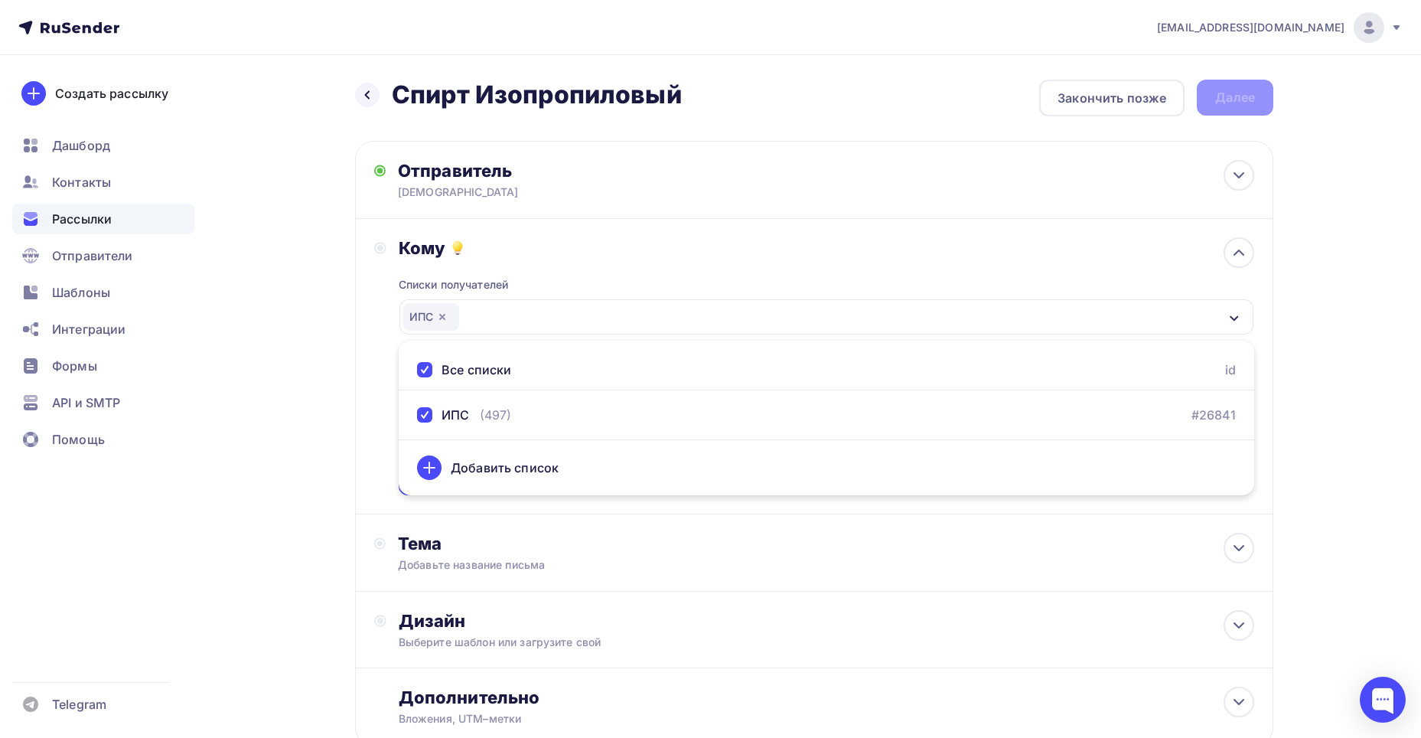
click at [1283, 456] on div "Назад Спирт Изопропиловый Спирт Изопропиловый Закончить позже Далее Отправитель…" at bounding box center [710, 449] width 1254 height 789
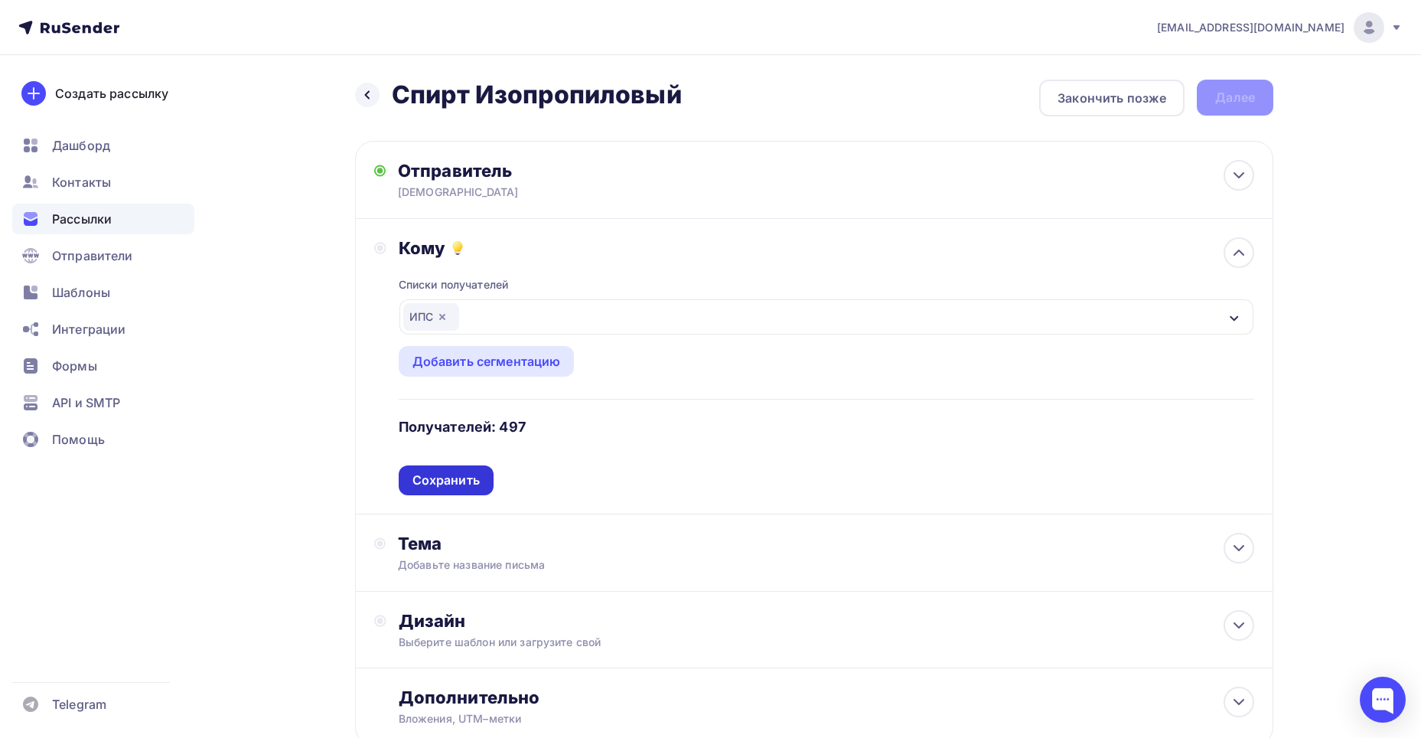
click at [482, 479] on div "Сохранить" at bounding box center [446, 480] width 95 height 30
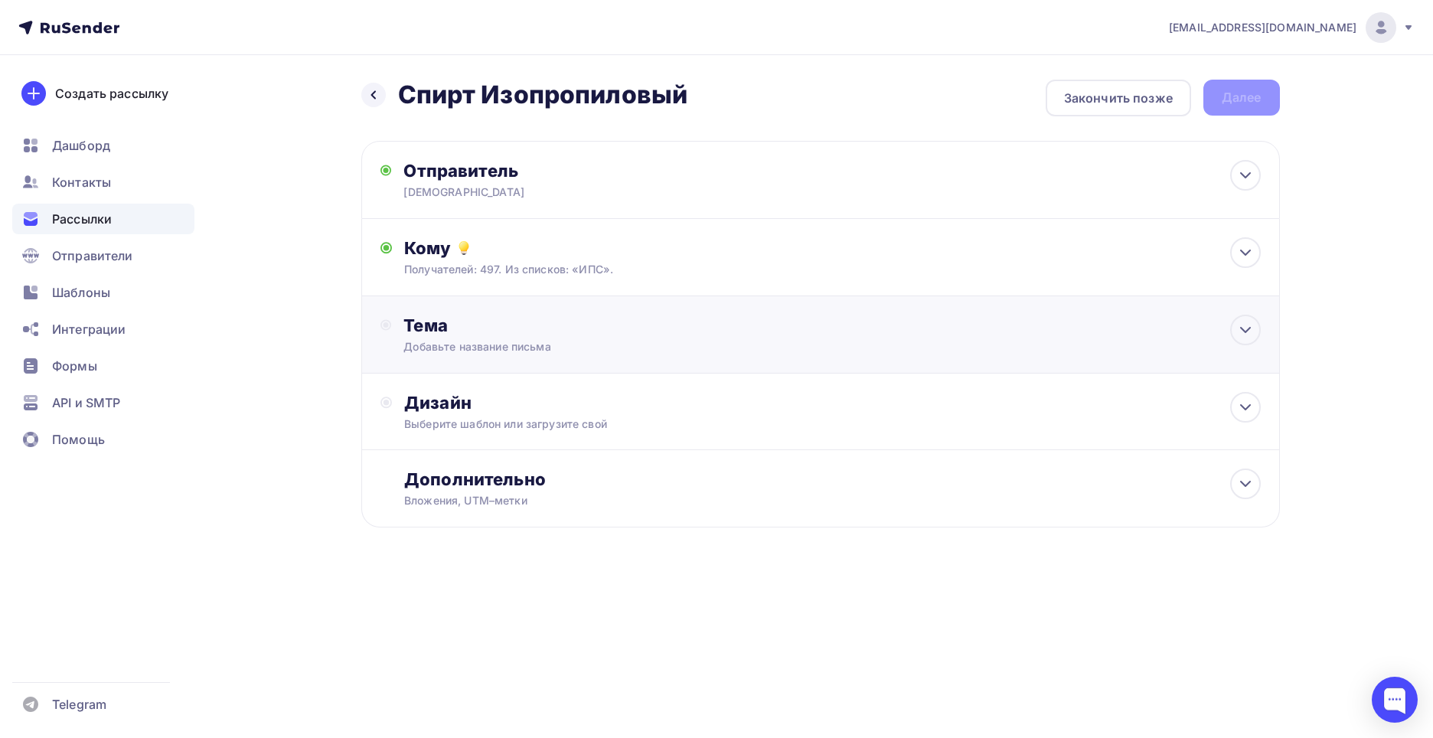
click at [510, 347] on div "Добавьте название письма" at bounding box center [539, 346] width 272 height 15
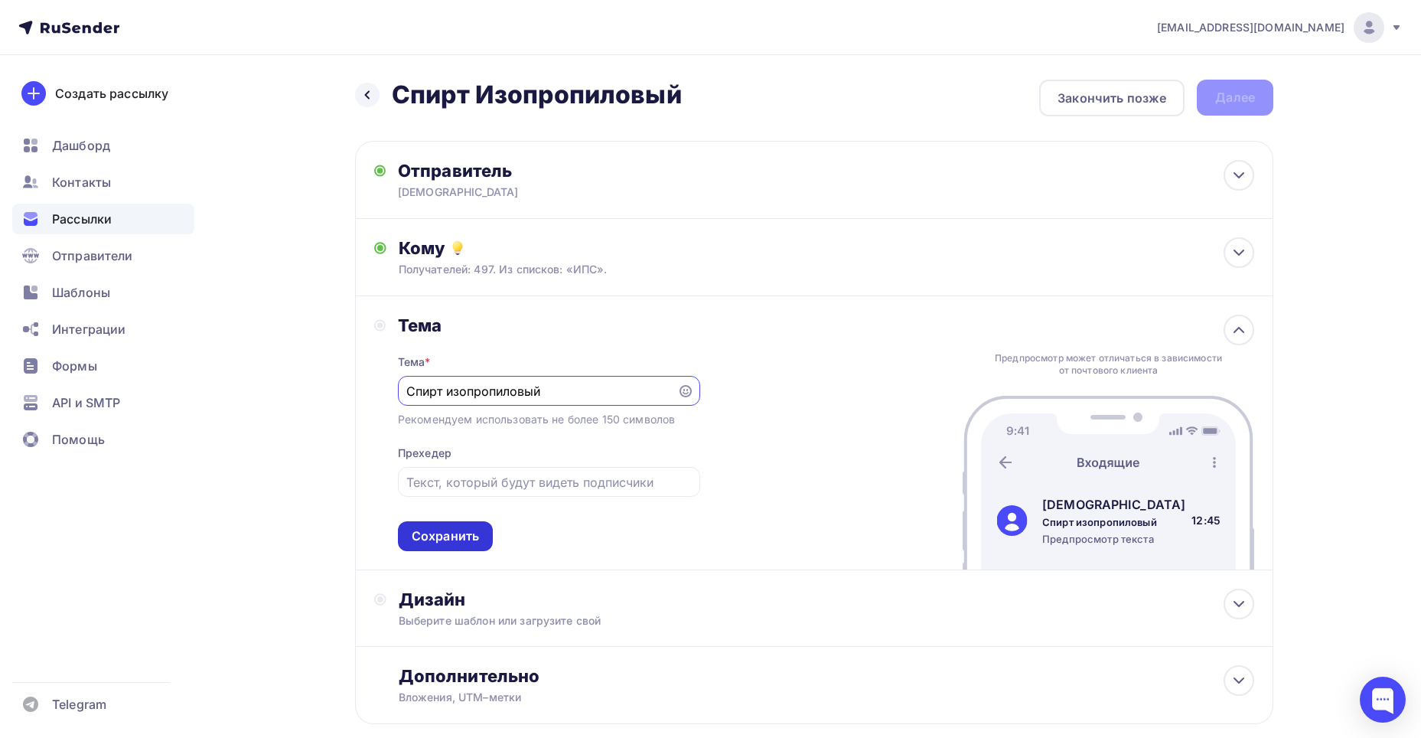
type input "Спирт изопропиловый"
click at [481, 537] on div "Сохранить" at bounding box center [445, 536] width 95 height 30
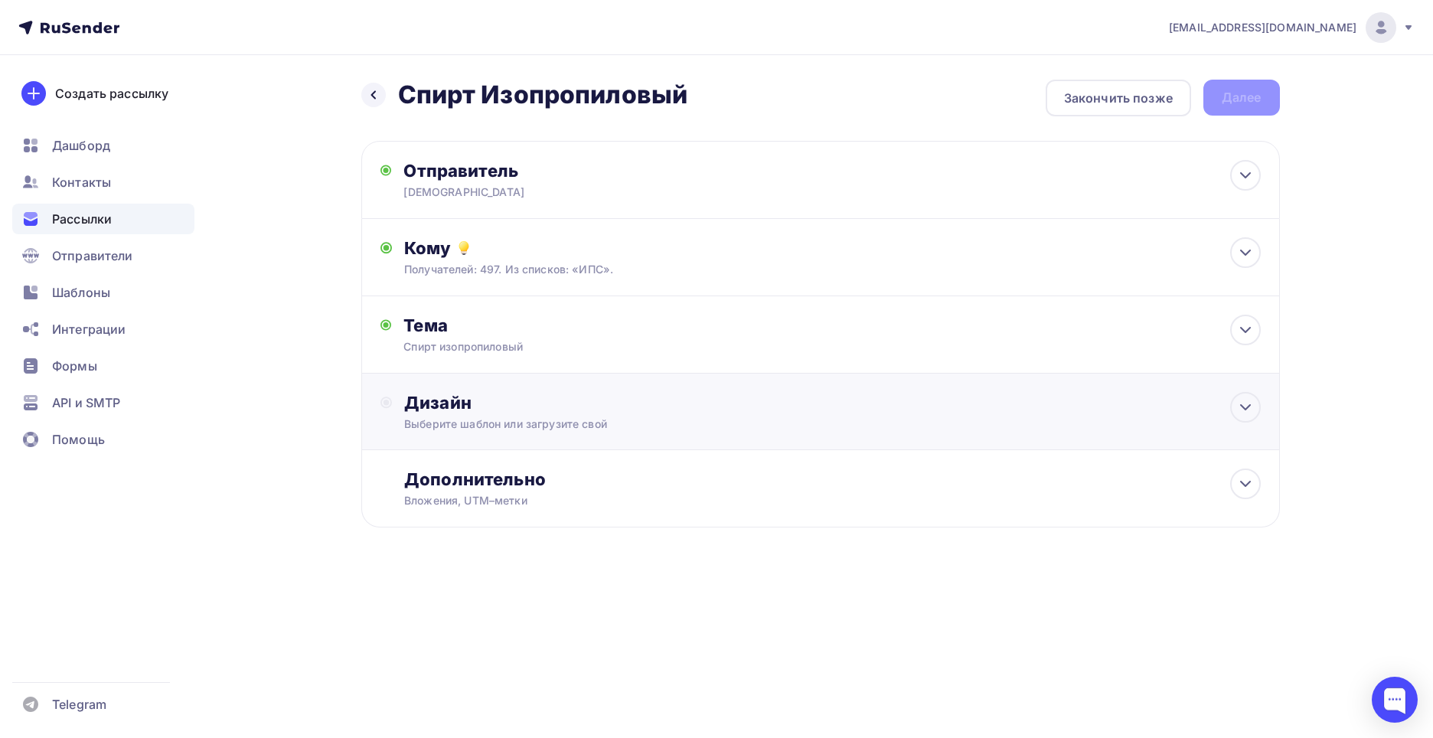
click at [481, 435] on div "Дизайн Выберите шаблон или загрузите свой" at bounding box center [820, 420] width 880 height 57
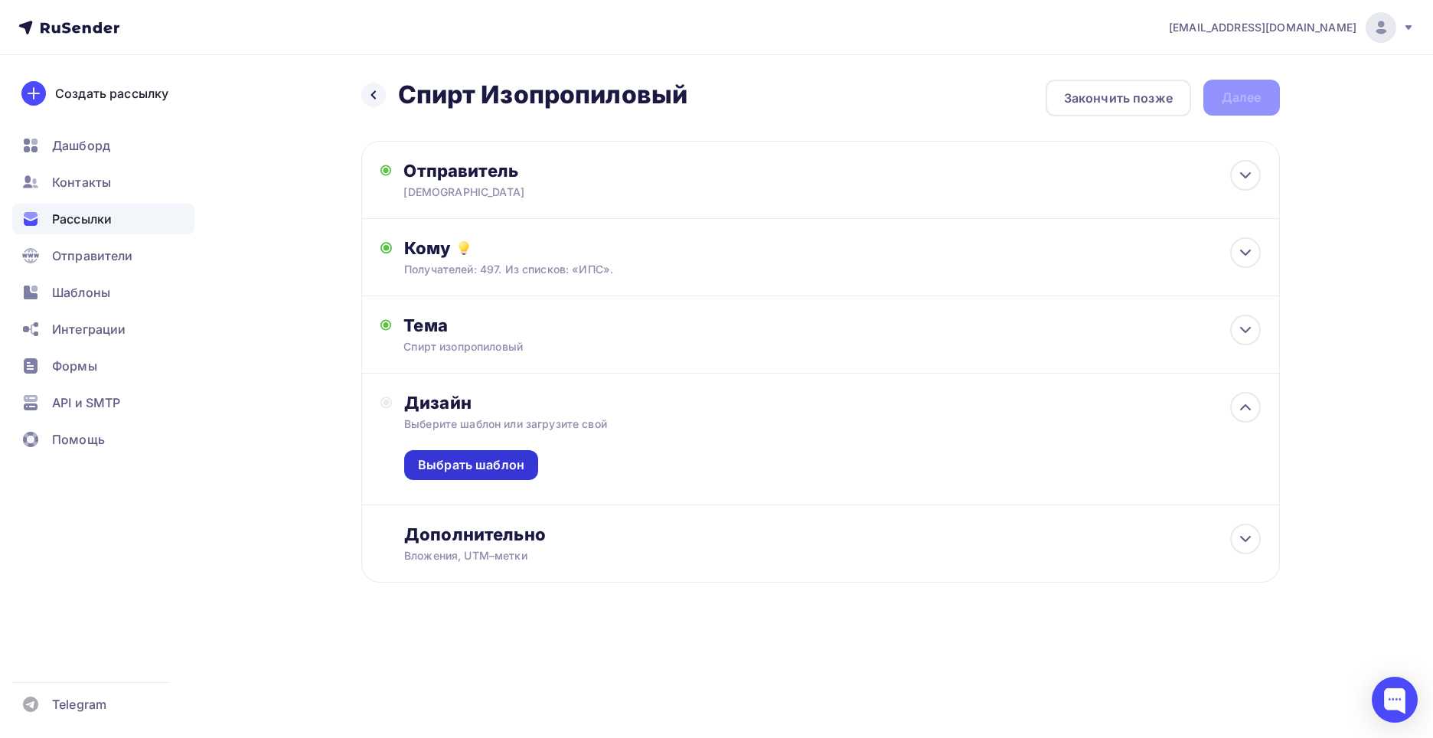
click at [473, 475] on div "Выбрать шаблон" at bounding box center [471, 465] width 134 height 30
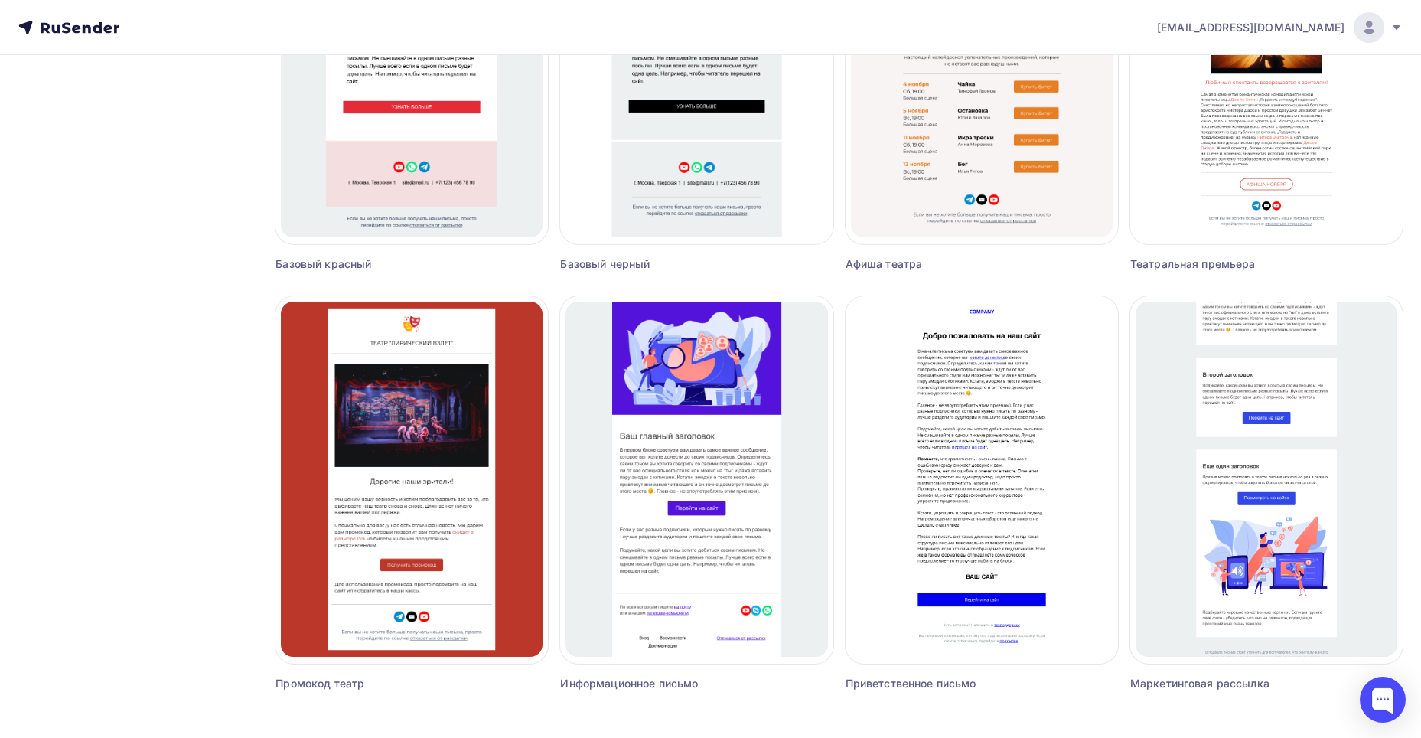
scroll to position [832, 0]
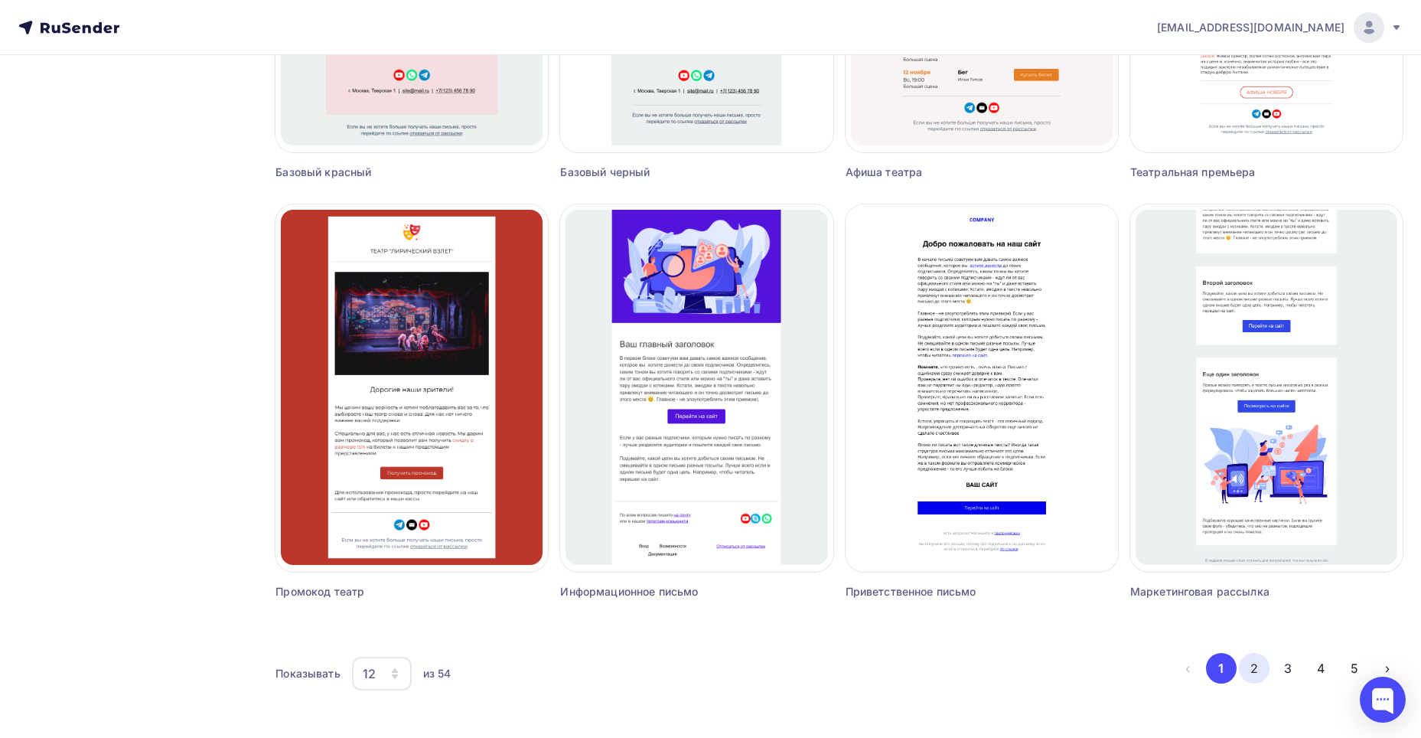
click at [1252, 675] on button "2" at bounding box center [1254, 668] width 31 height 31
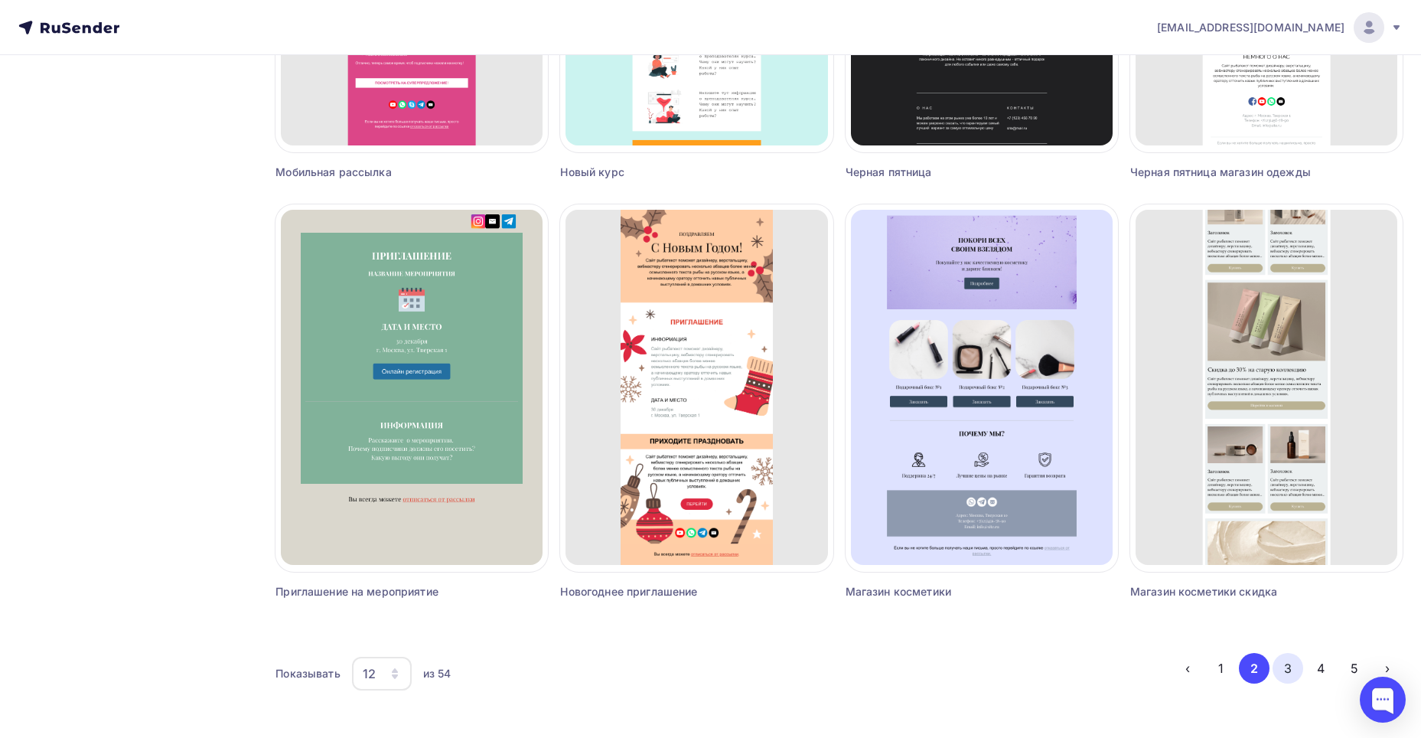
click at [1288, 673] on button "3" at bounding box center [1288, 668] width 31 height 31
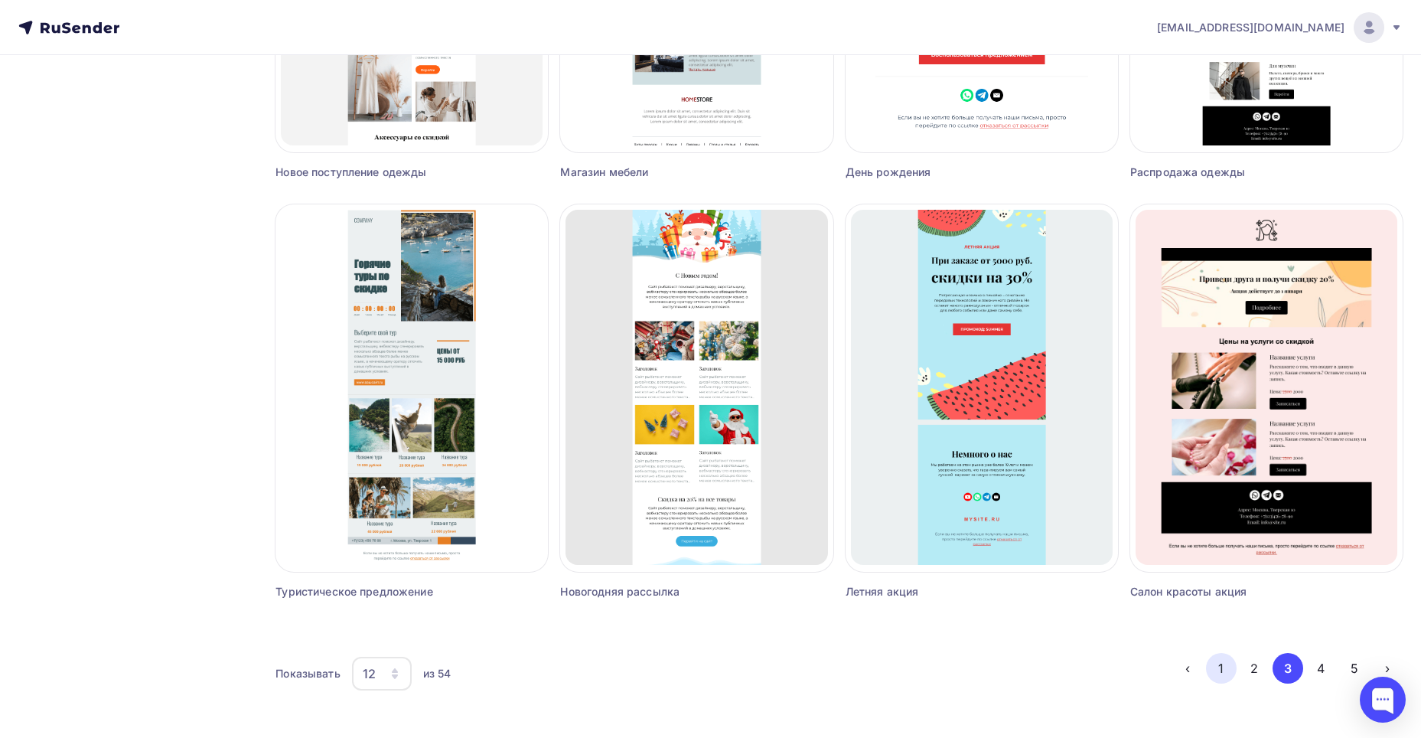
click at [1218, 657] on button "1" at bounding box center [1221, 668] width 31 height 31
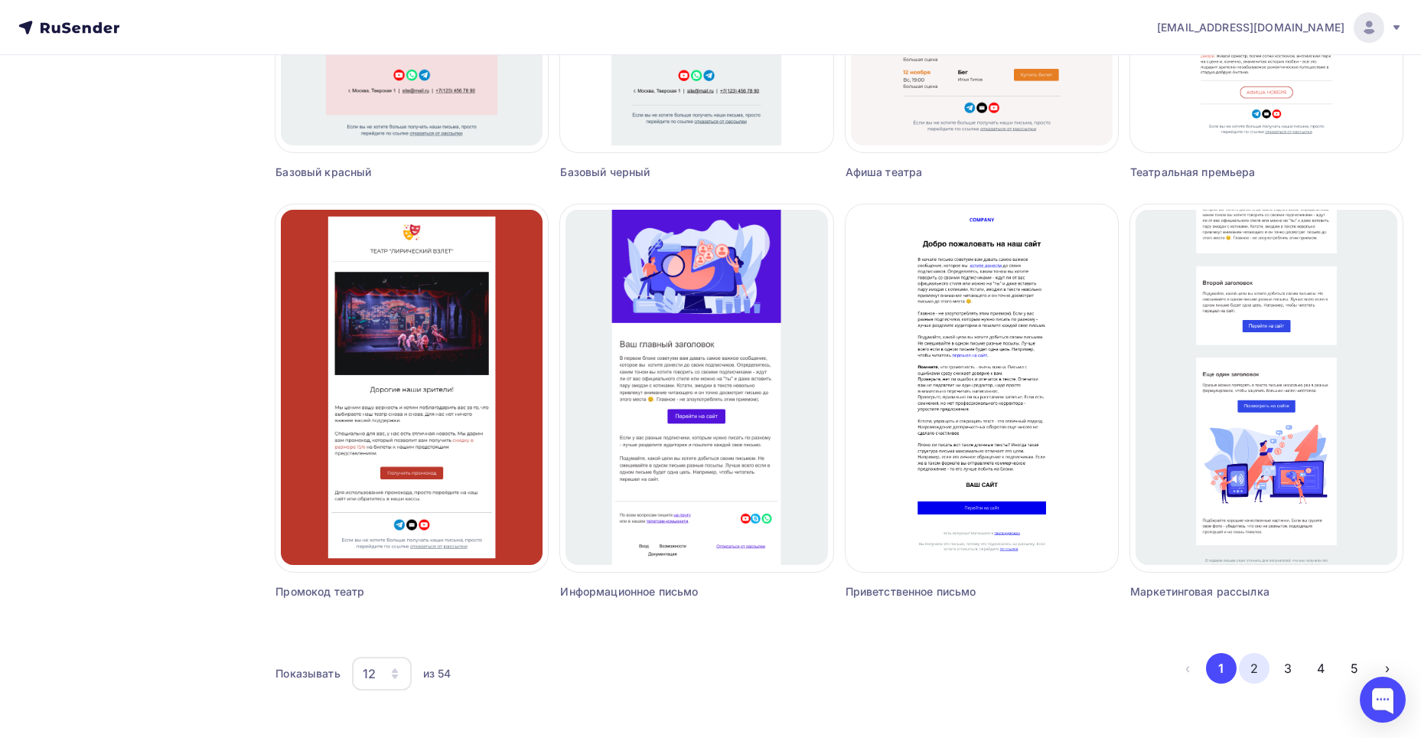
click at [1259, 669] on button "2" at bounding box center [1254, 668] width 31 height 31
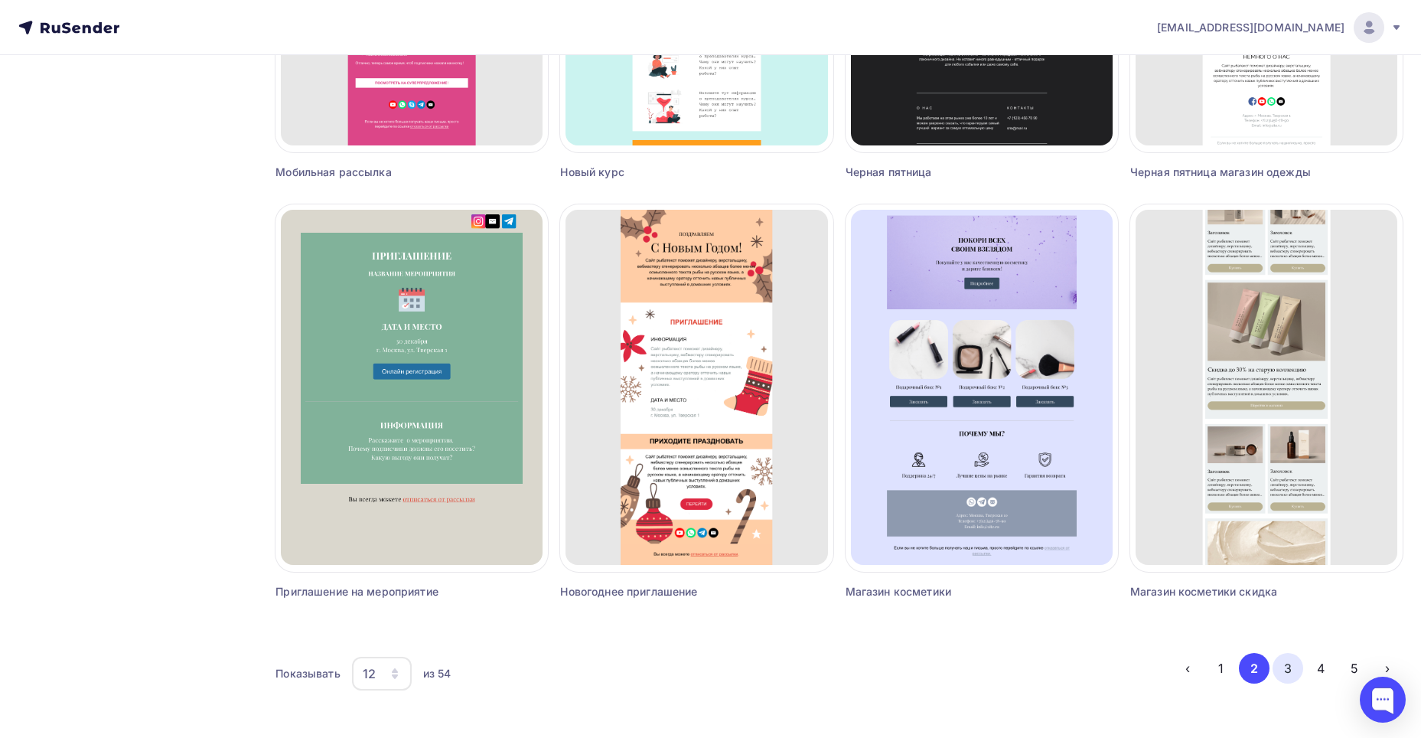
click at [1278, 658] on li "3" at bounding box center [1287, 668] width 34 height 31
click at [1287, 662] on button "3" at bounding box center [1288, 668] width 31 height 31
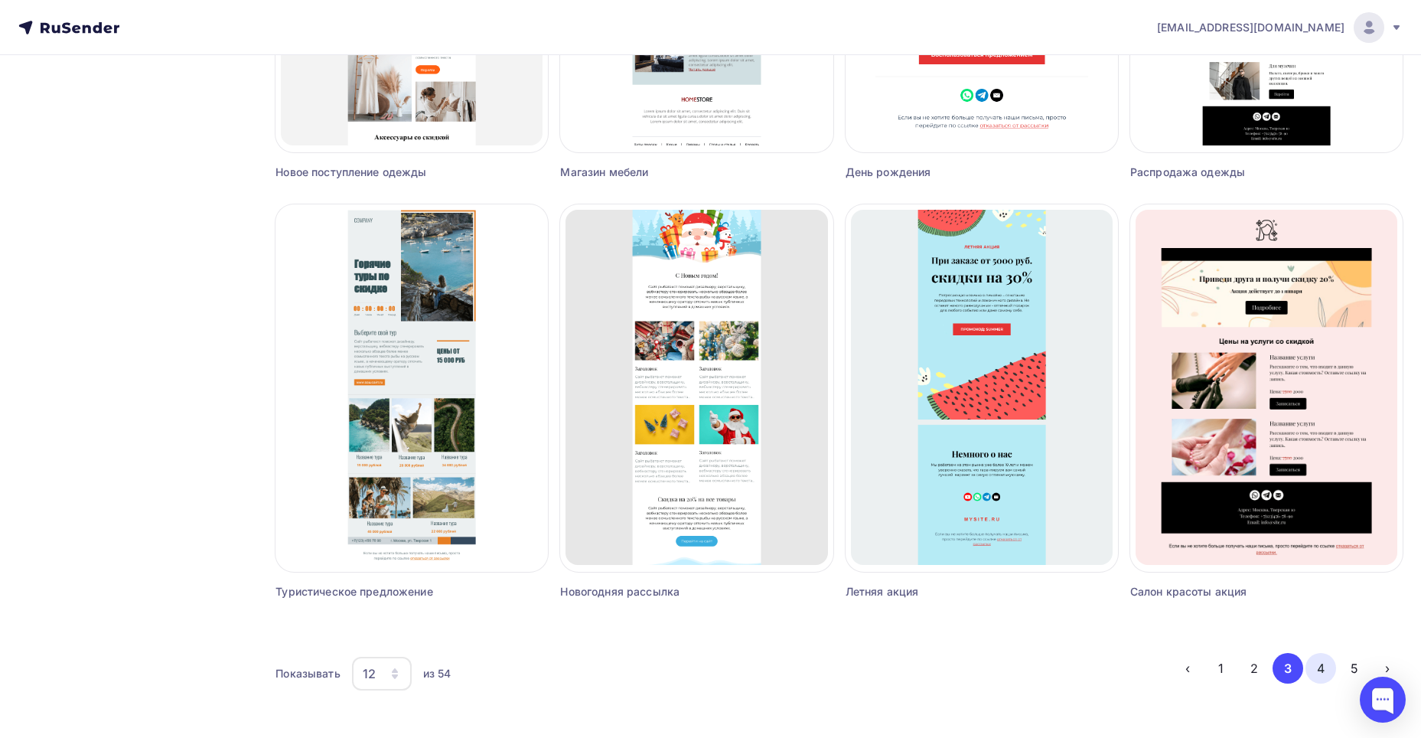
click at [1311, 659] on button "4" at bounding box center [1321, 668] width 31 height 31
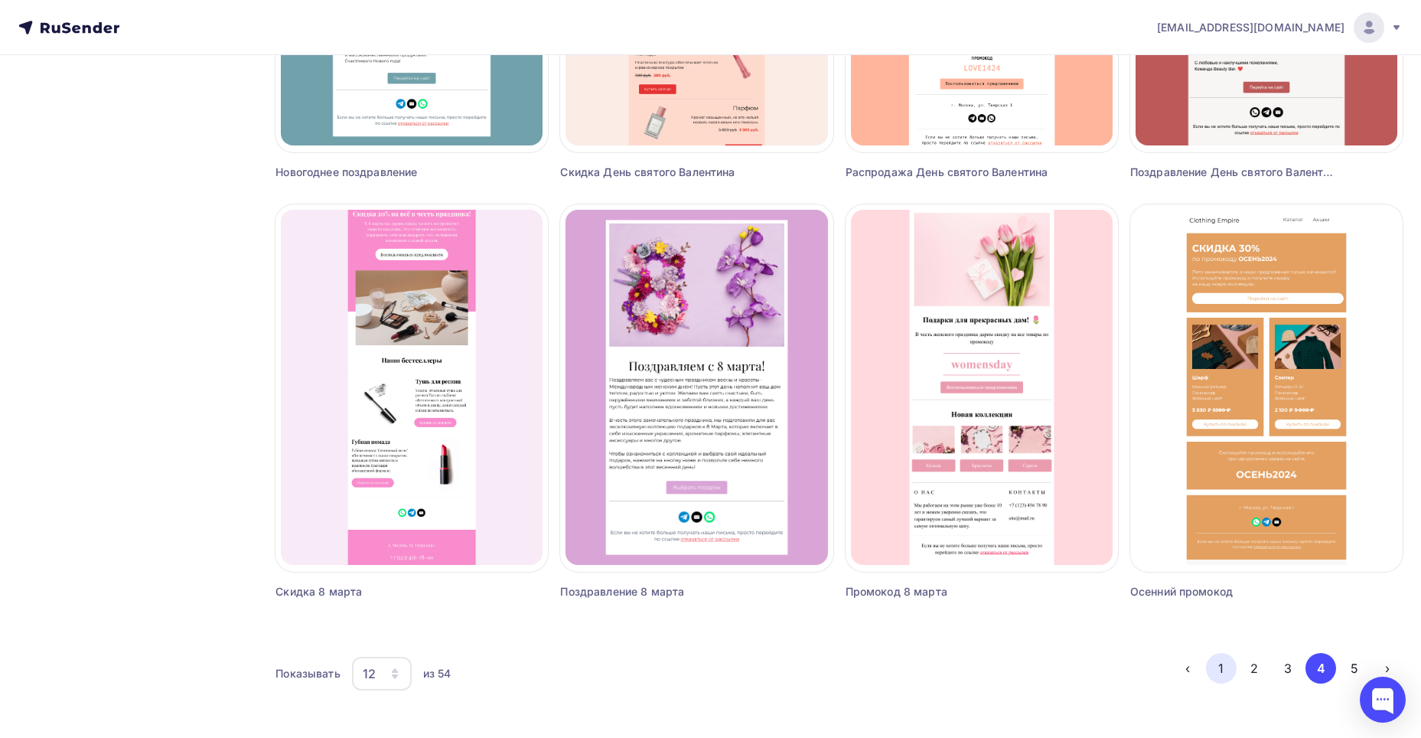
click at [1220, 667] on button "1" at bounding box center [1221, 668] width 31 height 31
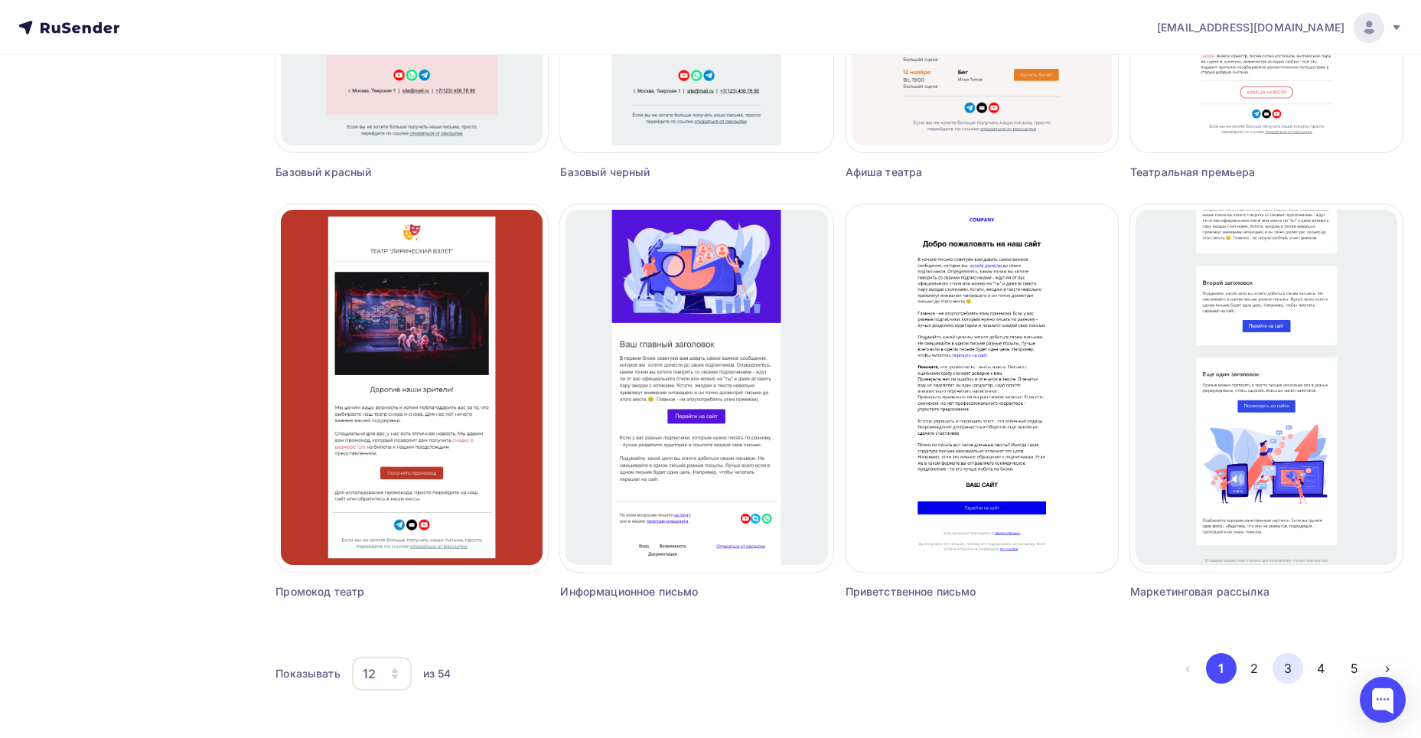
click at [1296, 672] on button "3" at bounding box center [1288, 668] width 31 height 31
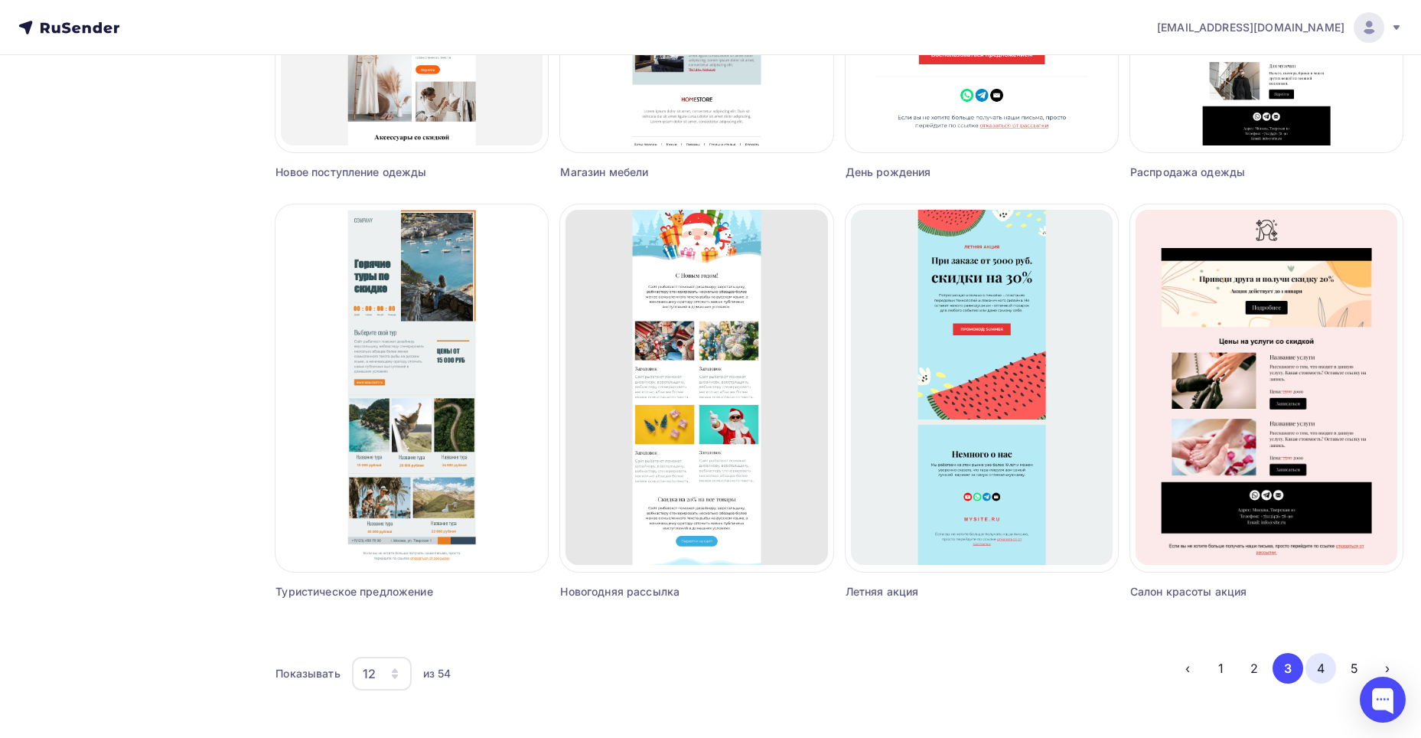
click at [1325, 669] on button "4" at bounding box center [1321, 668] width 31 height 31
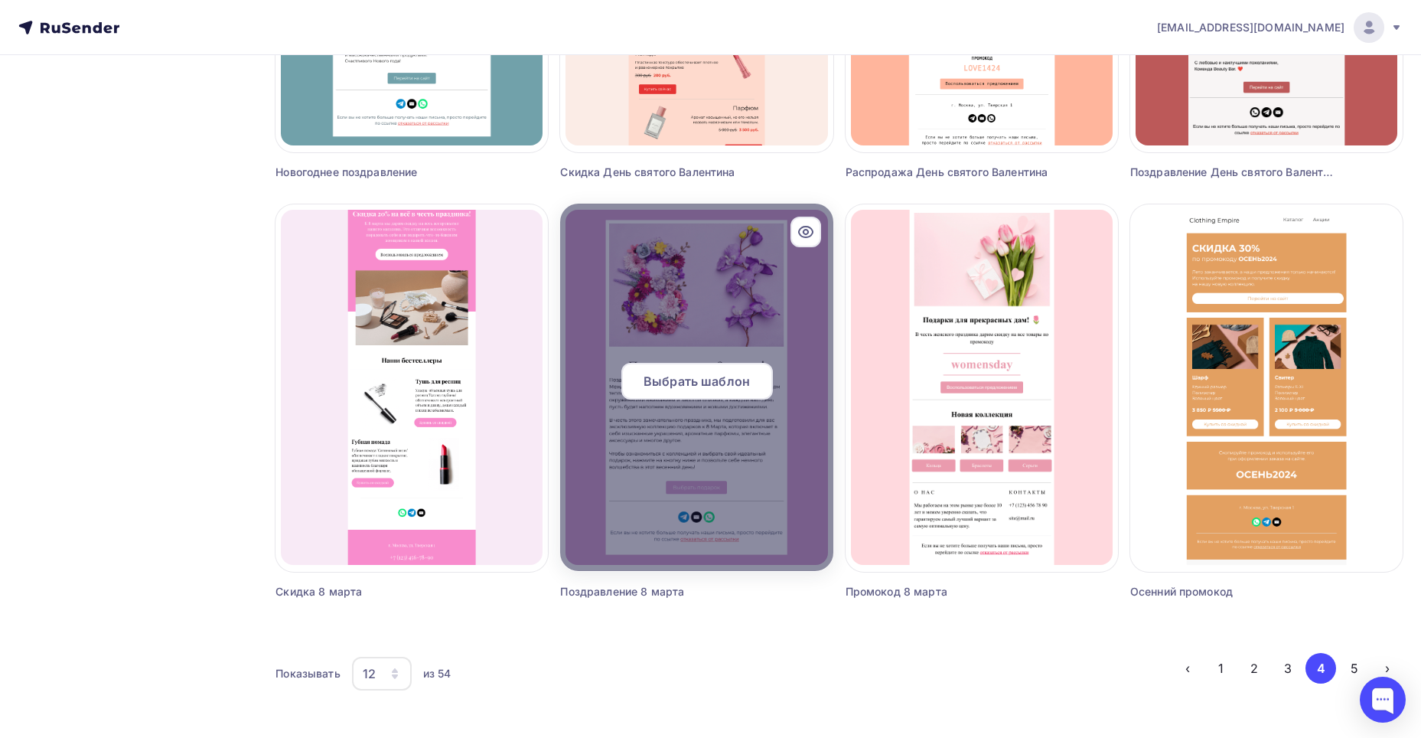
click at [680, 321] on div at bounding box center [696, 387] width 272 height 367
click at [683, 320] on div at bounding box center [696, 387] width 272 height 367
click at [688, 371] on div "Выбрать шаблон" at bounding box center [697, 381] width 152 height 37
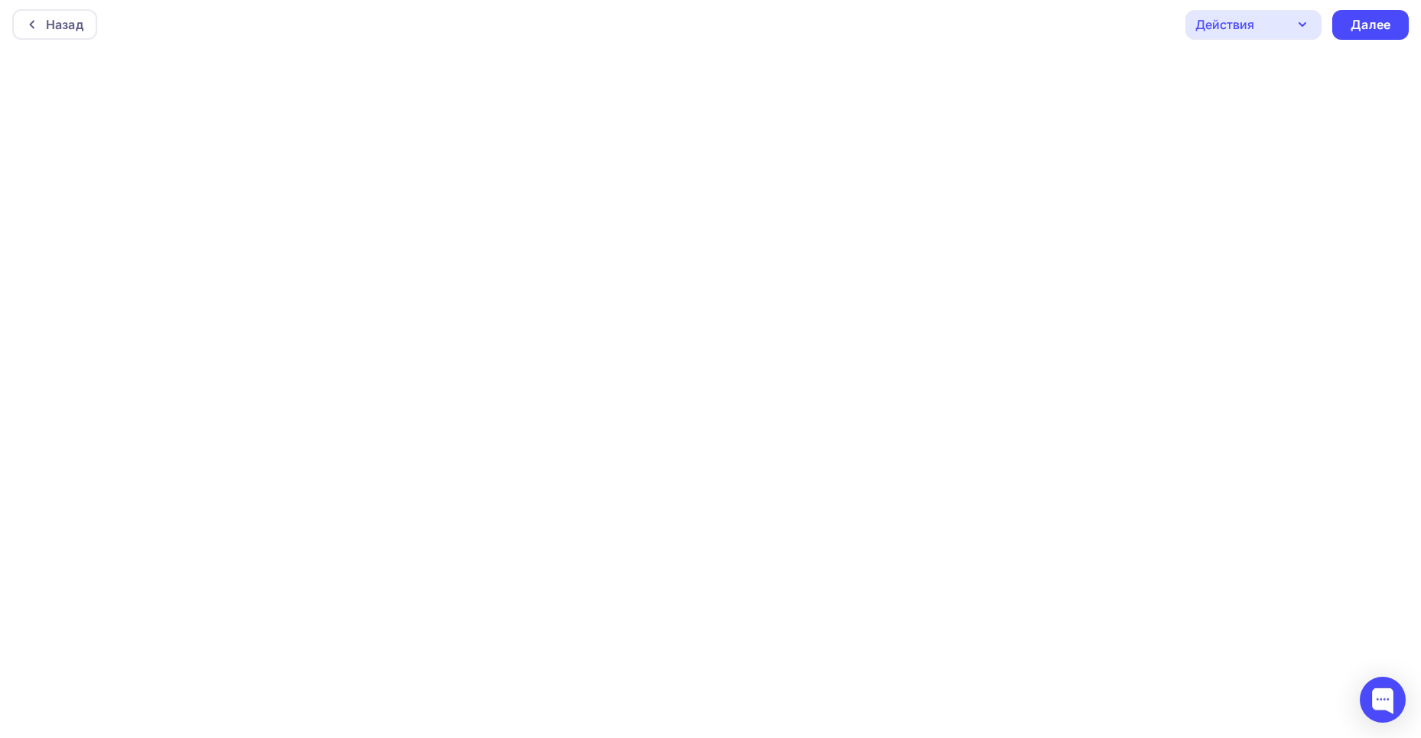
scroll to position [4, 0]
click at [1363, 21] on div "Далее" at bounding box center [1371, 24] width 40 height 18
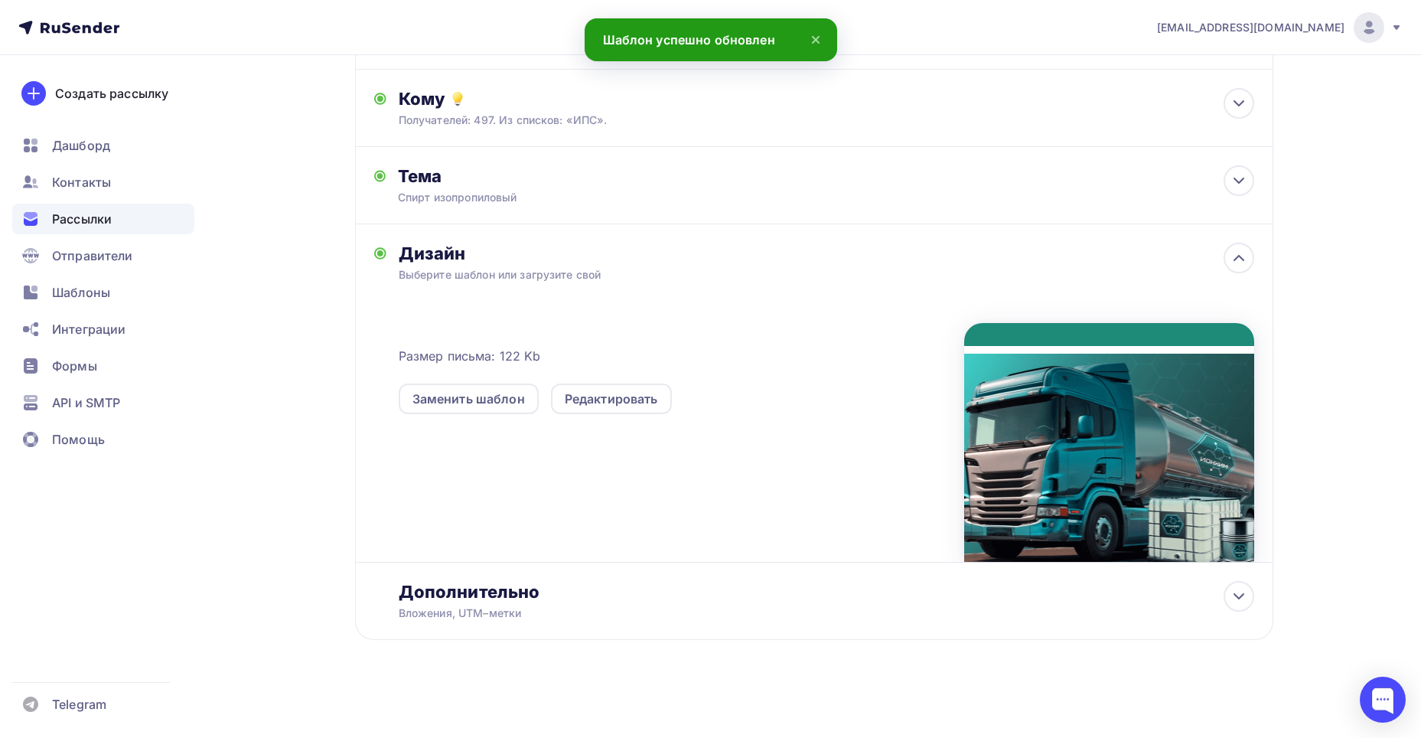
scroll to position [150, 0]
click at [687, 589] on div "Дополнительно" at bounding box center [827, 590] width 856 height 21
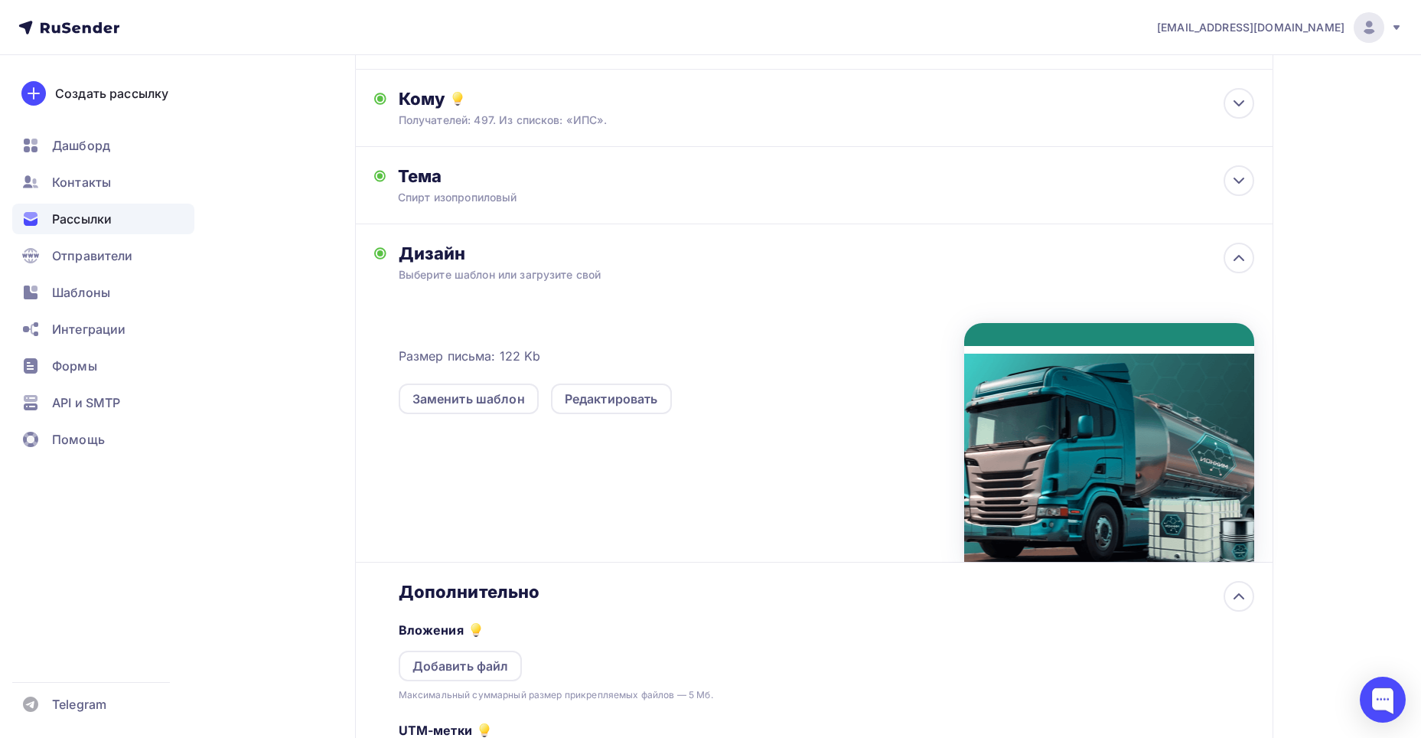
scroll to position [379, 0]
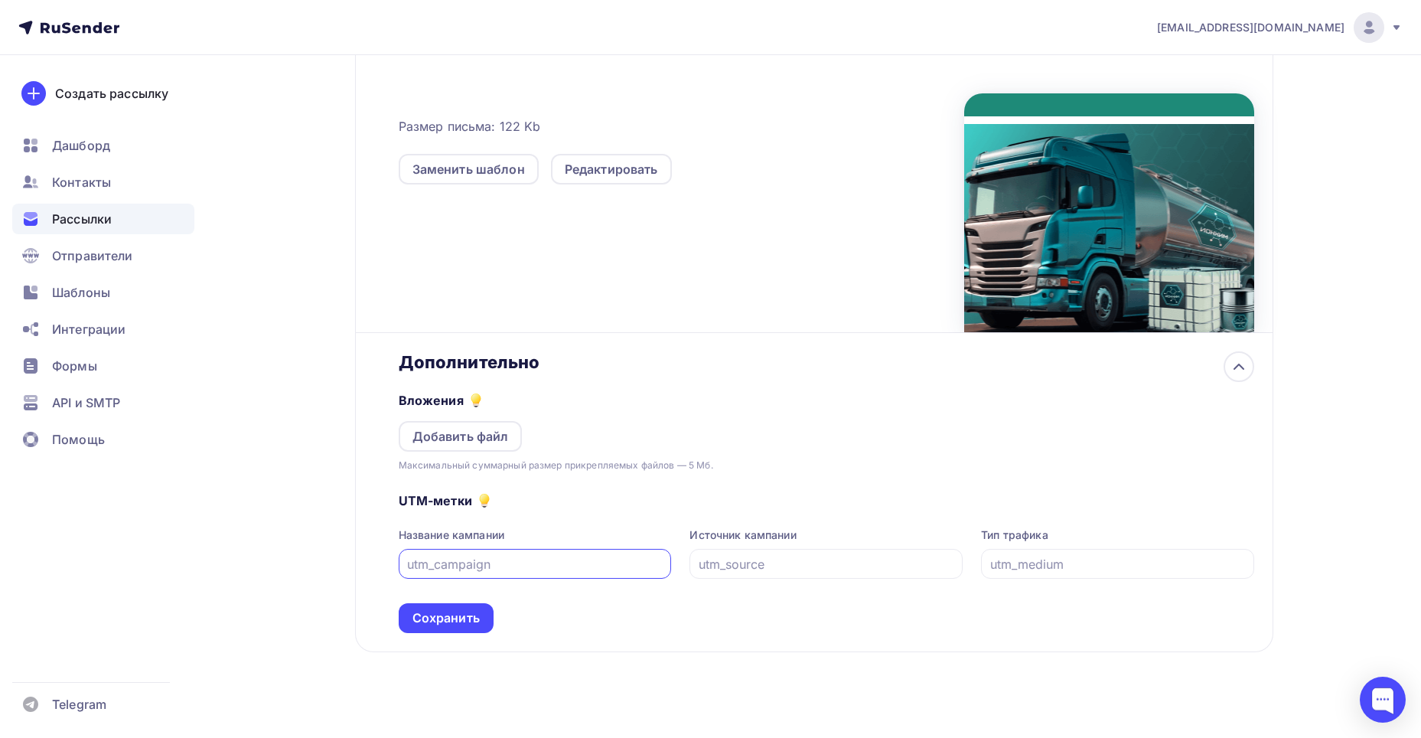
click at [609, 648] on div "Дополнительно Вложения Добавить файл Максимальный суммарный размер прикрепляемы…" at bounding box center [814, 492] width 918 height 319
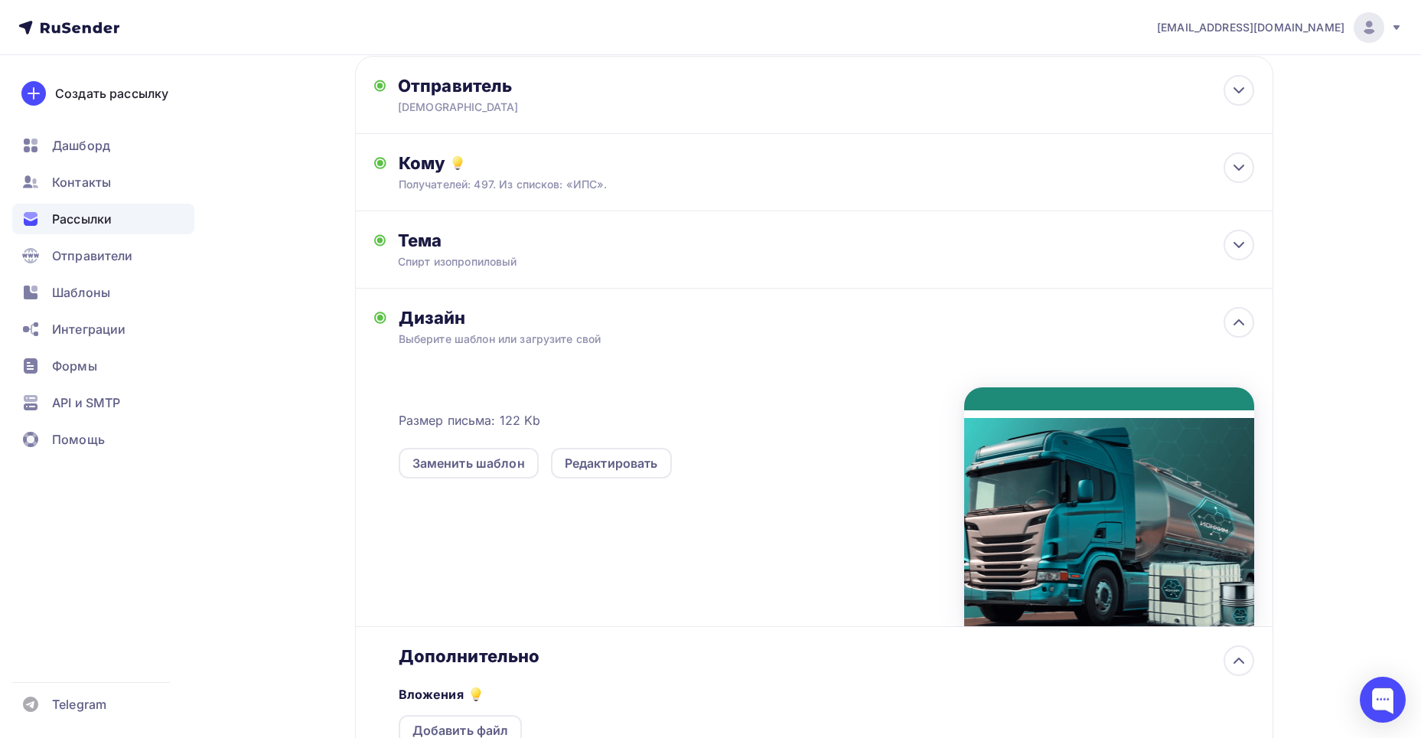
scroll to position [0, 0]
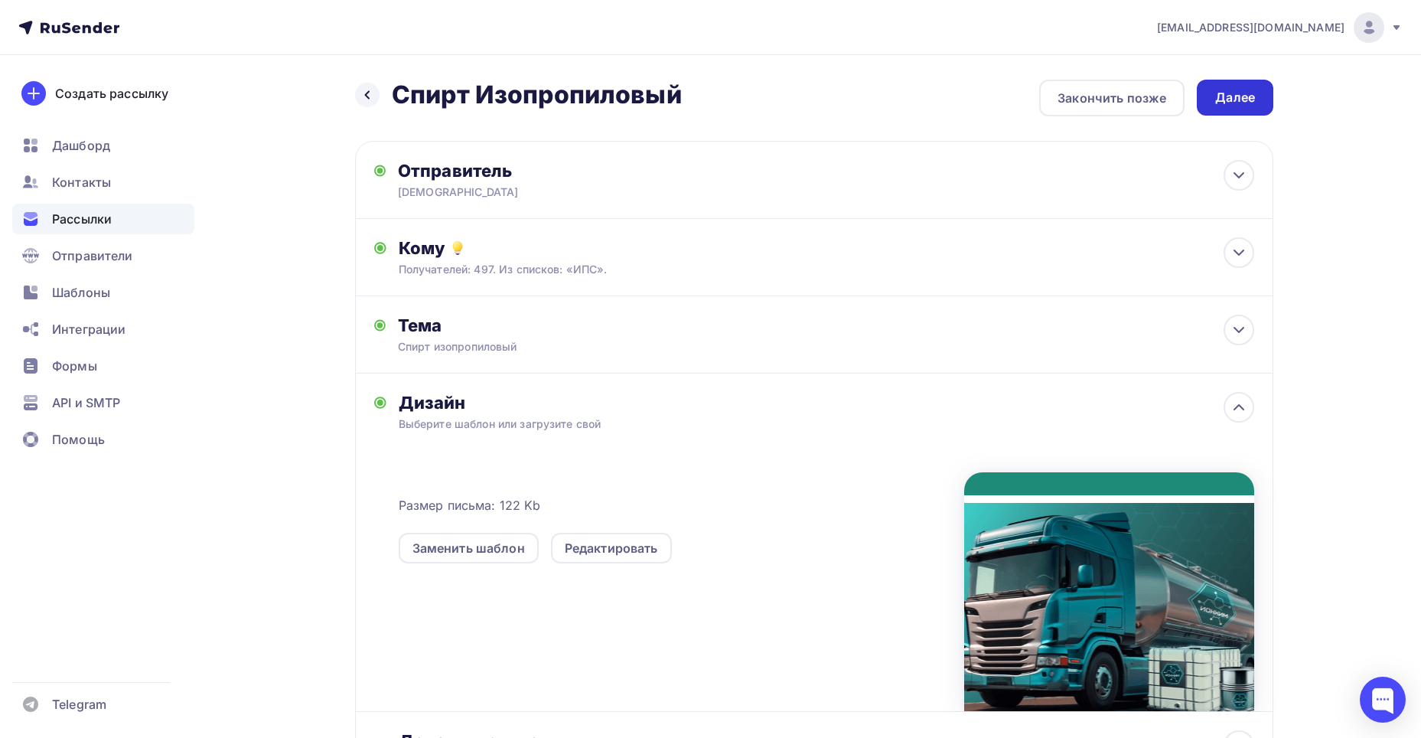
click at [1232, 97] on div "Далее" at bounding box center [1235, 98] width 40 height 18
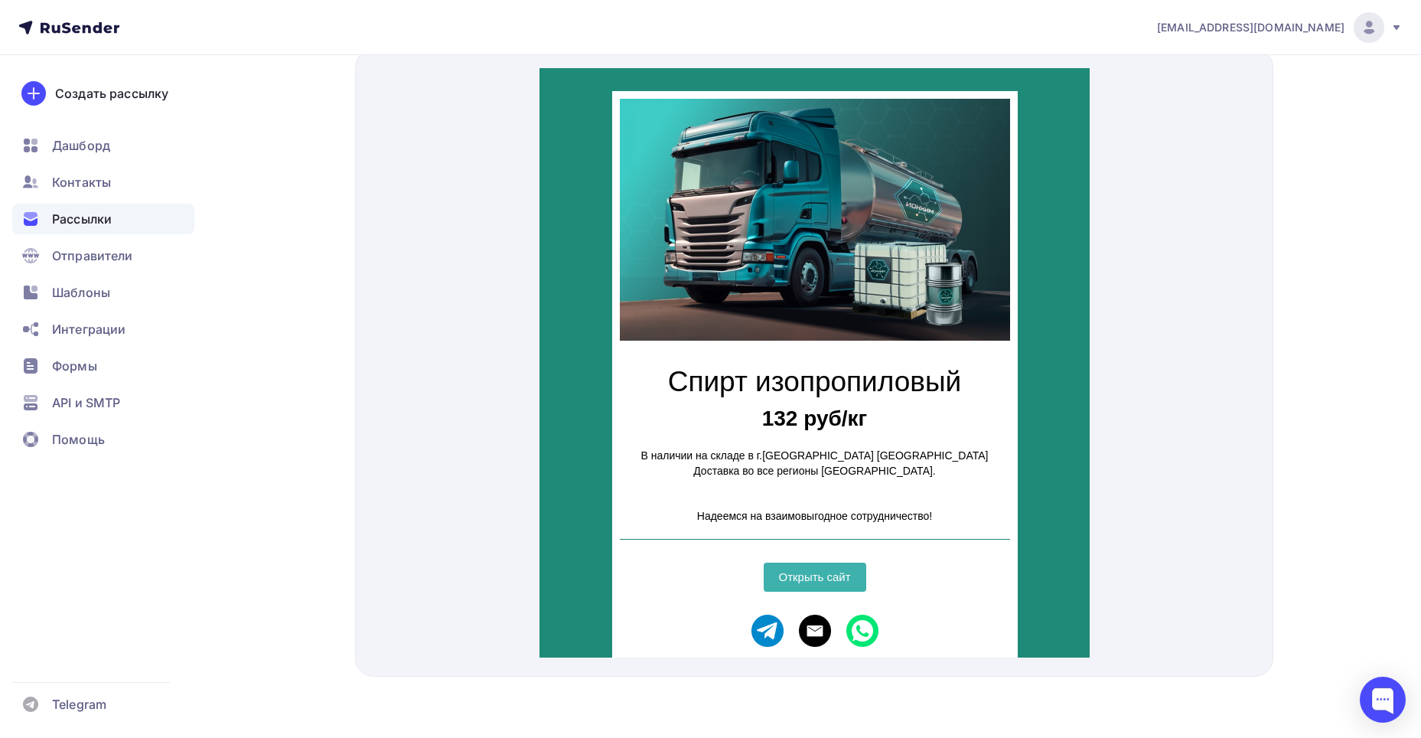
click at [765, 607] on img "Telegram icon" at bounding box center [767, 612] width 32 height 32
click at [815, 607] on img "Email icon" at bounding box center [814, 612] width 32 height 32
click at [852, 605] on img "WhatsApp icon" at bounding box center [862, 612] width 32 height 32
click at [846, 612] on img "WhatsApp icon" at bounding box center [862, 612] width 32 height 32
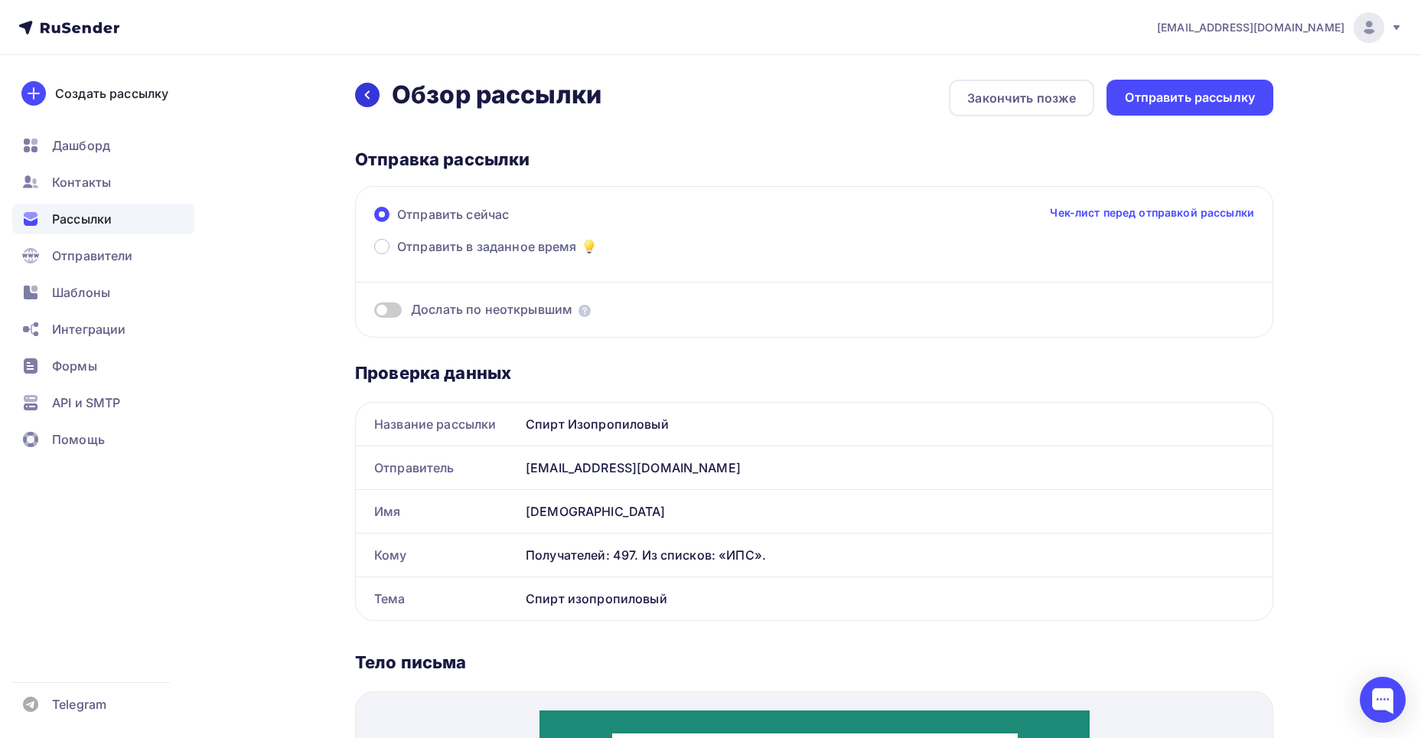
click at [373, 96] on icon at bounding box center [367, 95] width 12 height 12
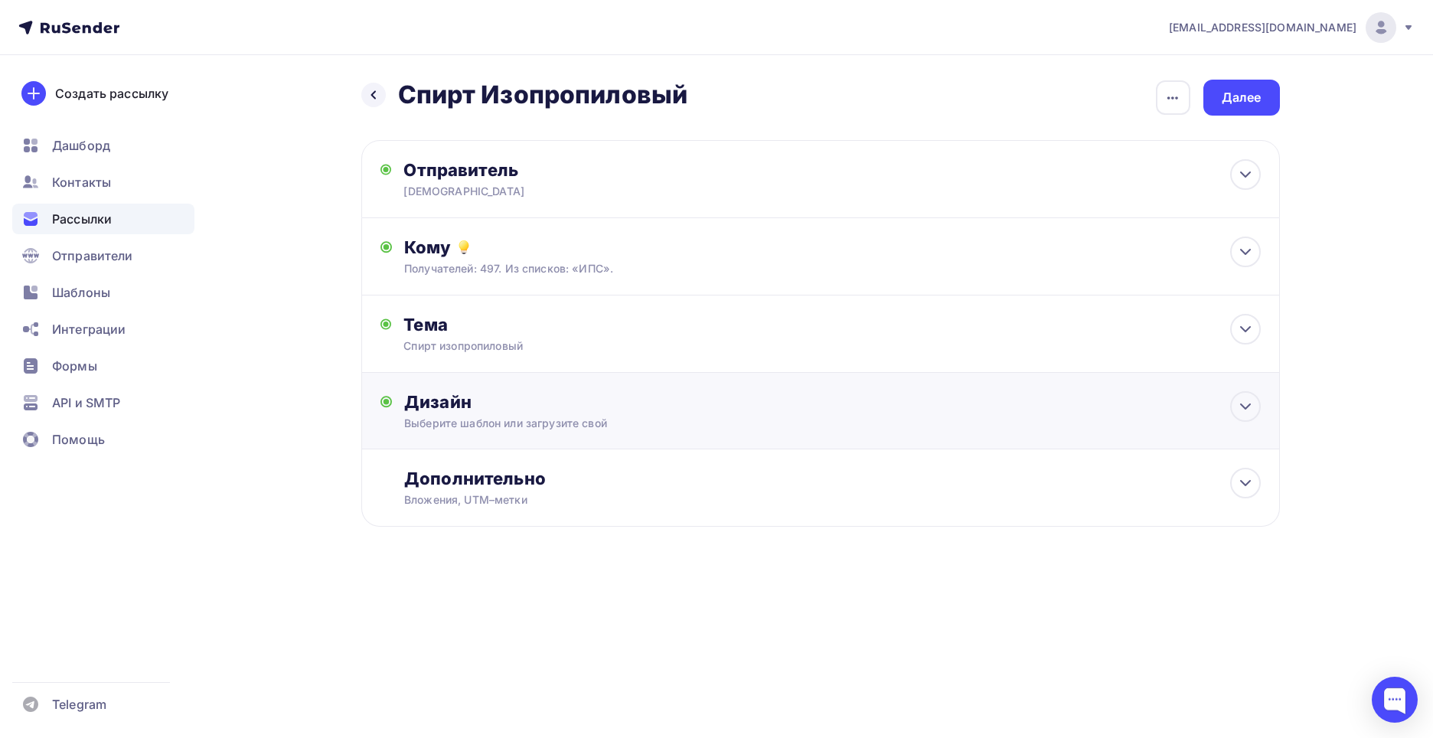
click at [497, 406] on div "Дизайн" at bounding box center [832, 401] width 856 height 21
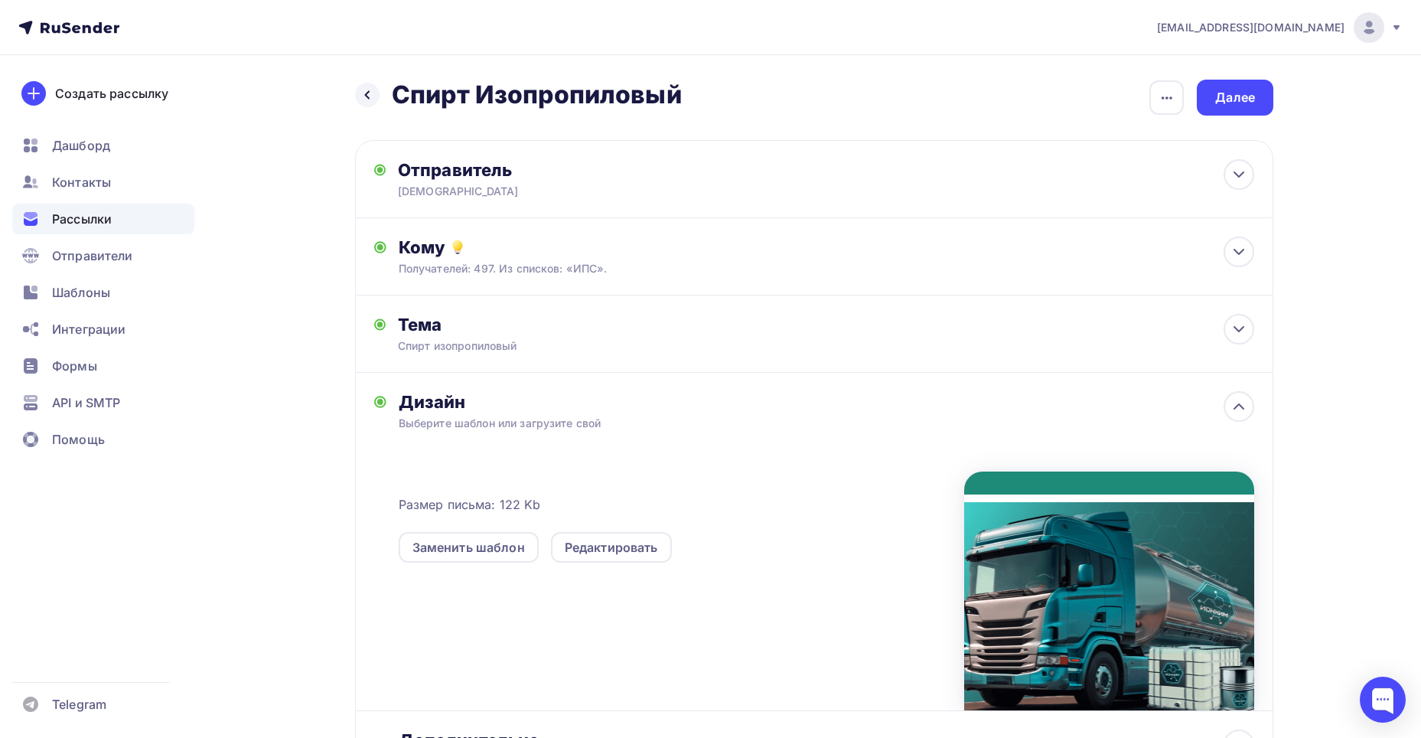
scroll to position [77, 0]
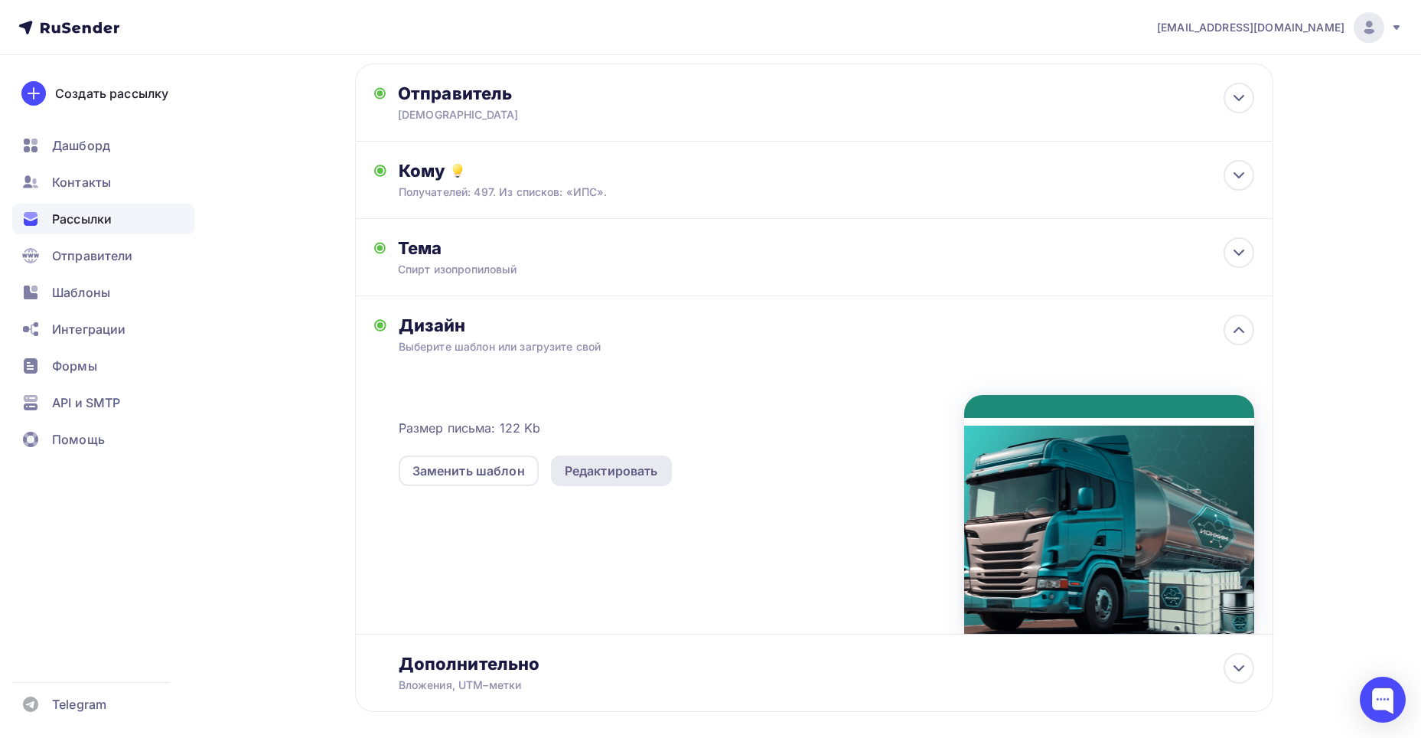
click at [579, 476] on div "Редактировать" at bounding box center [611, 471] width 93 height 18
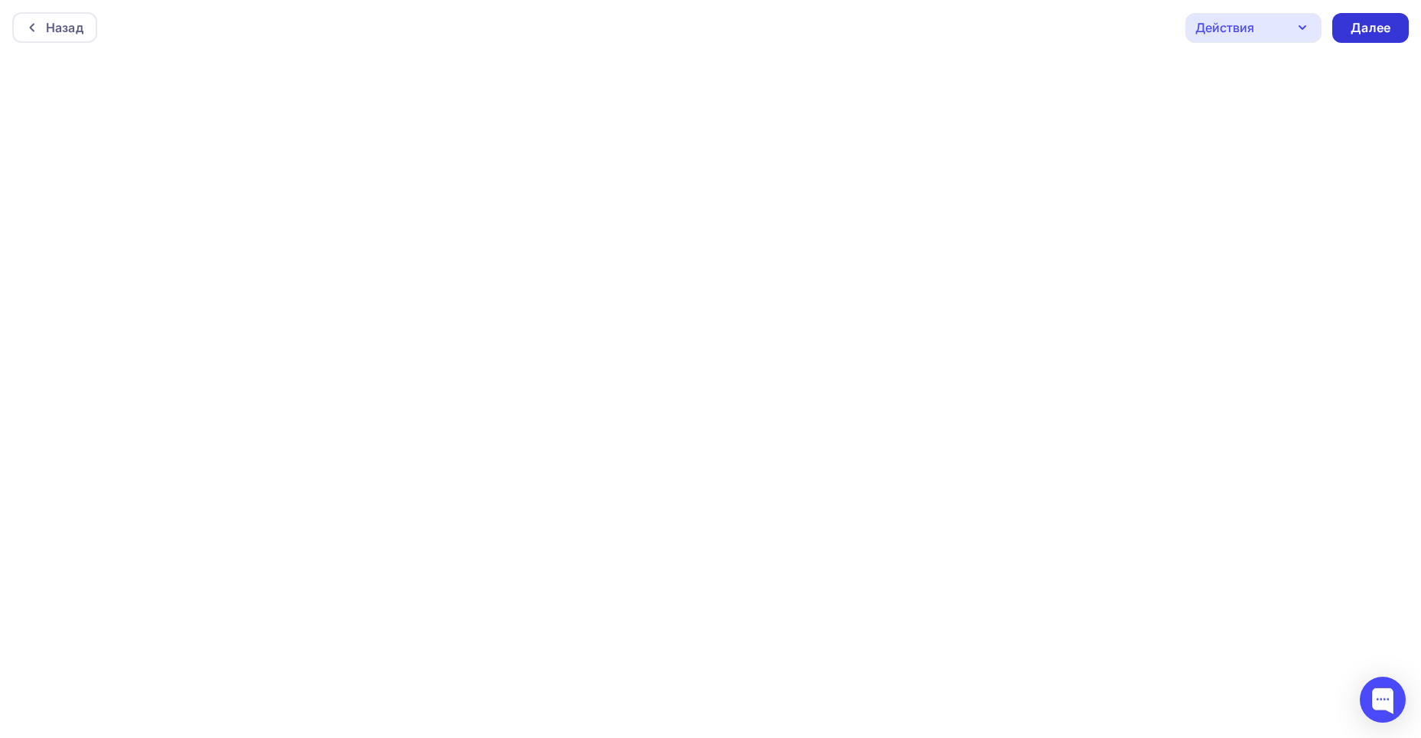
click at [1366, 38] on div "Далее" at bounding box center [1370, 28] width 77 height 30
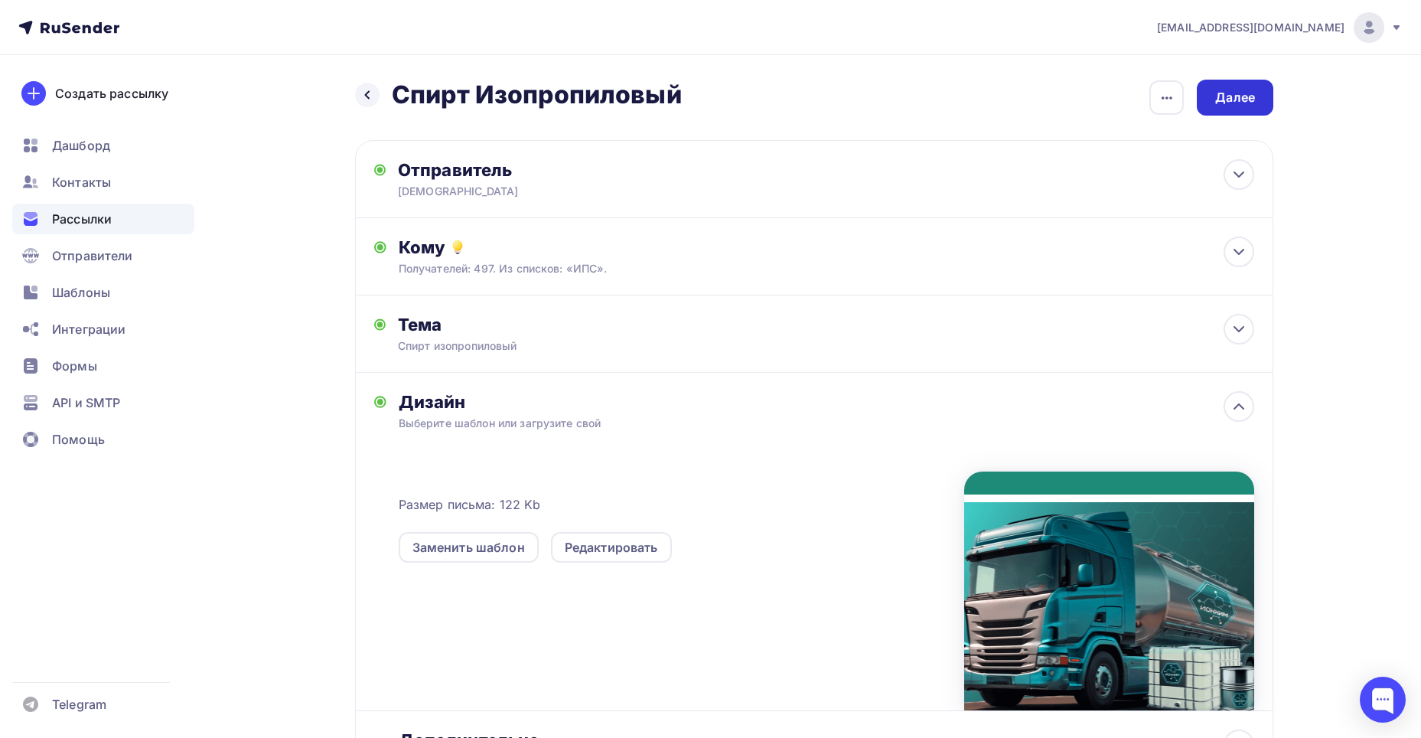
click at [1231, 103] on div "Далее" at bounding box center [1235, 98] width 40 height 18
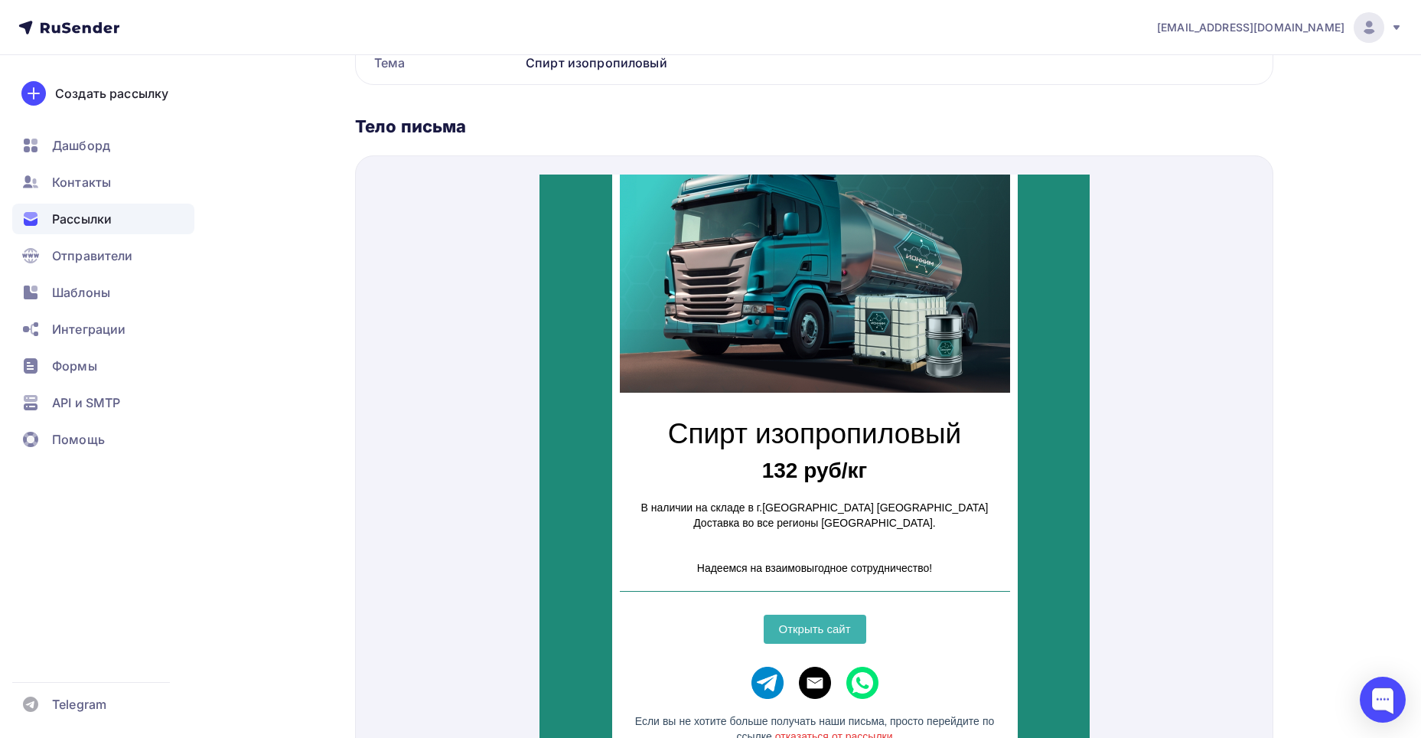
scroll to position [84, 0]
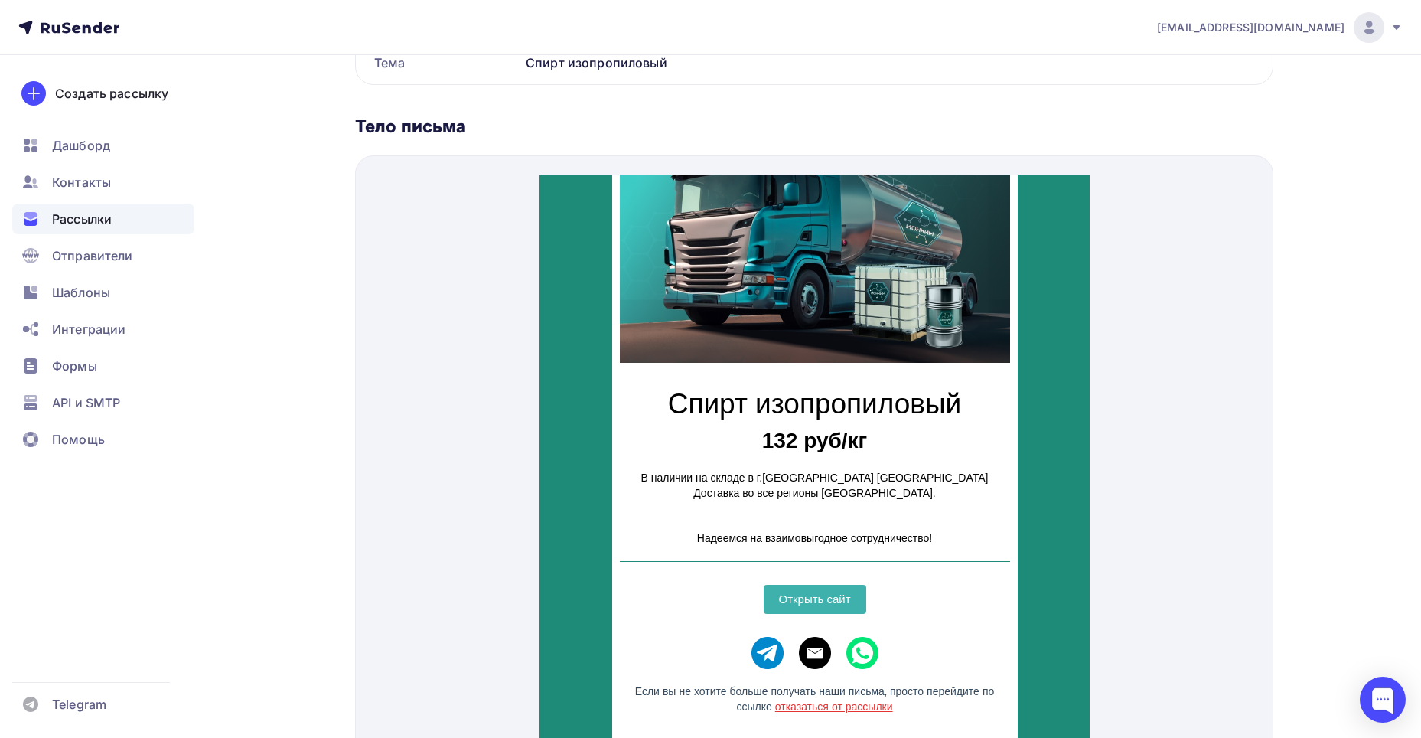
click at [868, 634] on img "WhatsApp icon" at bounding box center [862, 634] width 32 height 32
click at [807, 639] on img "Email icon" at bounding box center [814, 634] width 32 height 32
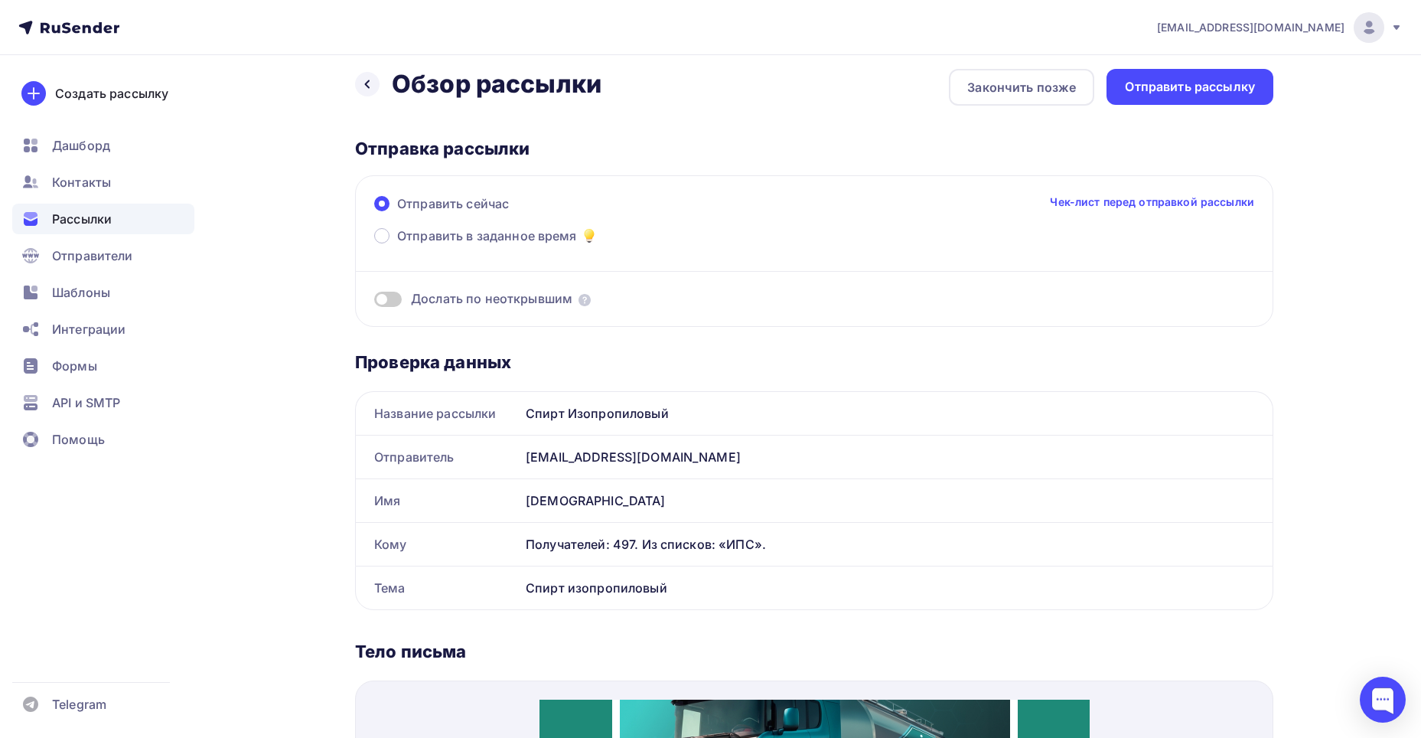
scroll to position [0, 0]
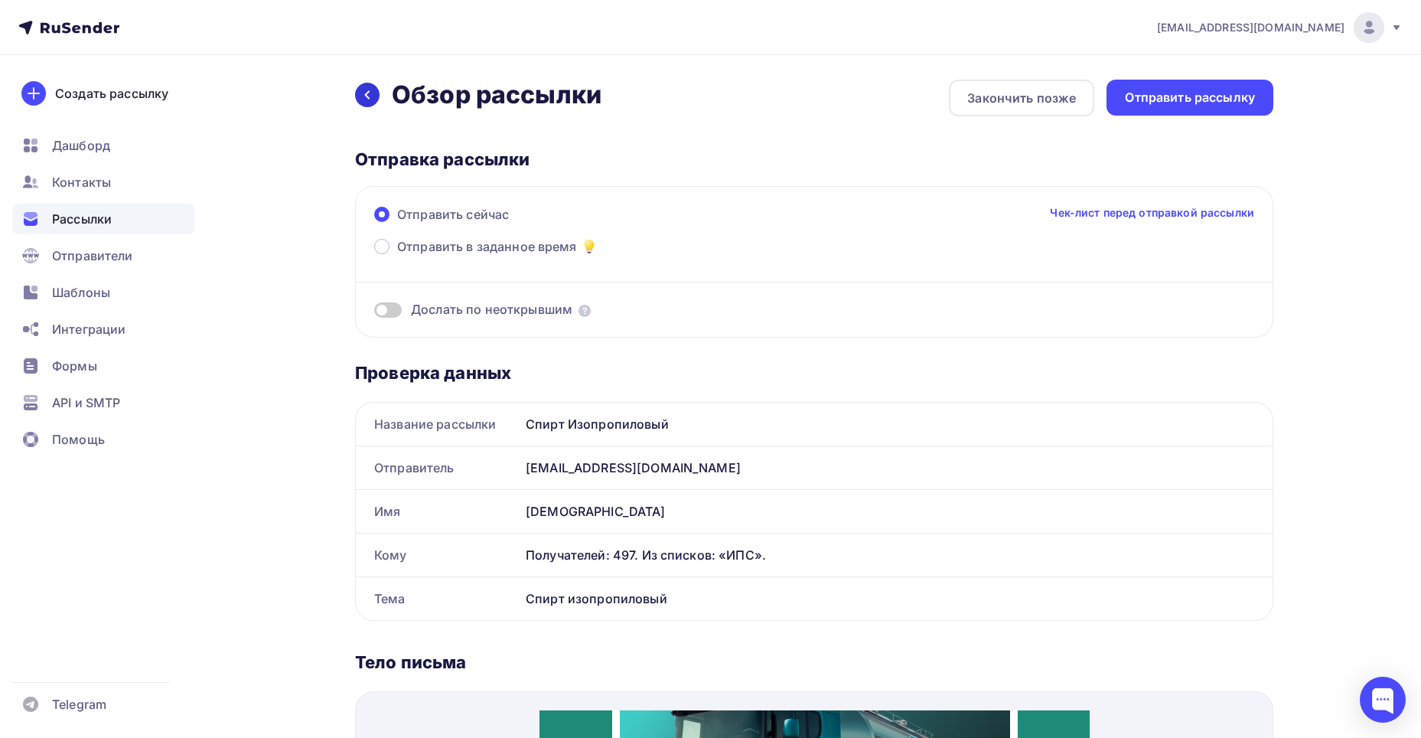
click at [365, 90] on icon at bounding box center [367, 95] width 12 height 12
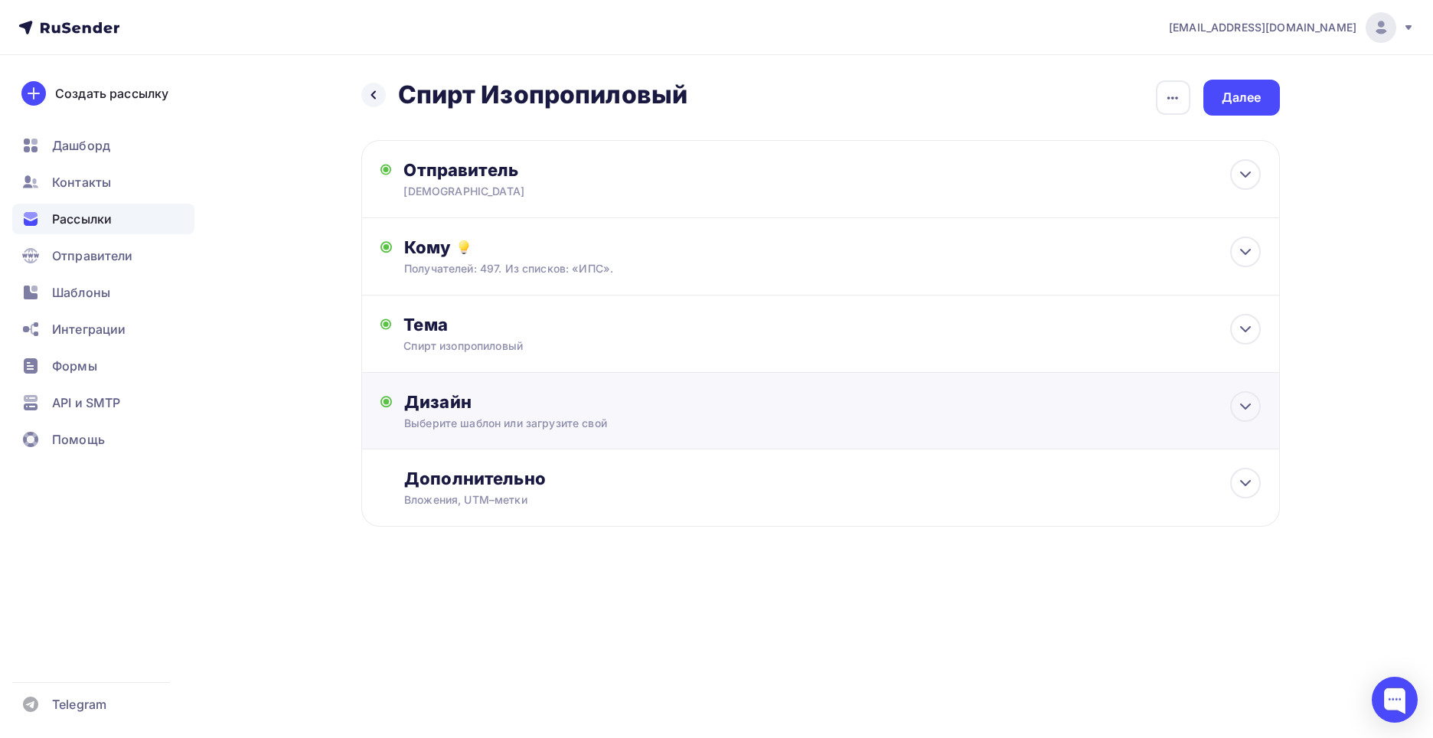
click at [500, 390] on div "Дизайн Выберите шаблон или загрузите свой Размер письма: 122 Kb Заменить шаблон…" at bounding box center [820, 411] width 918 height 77
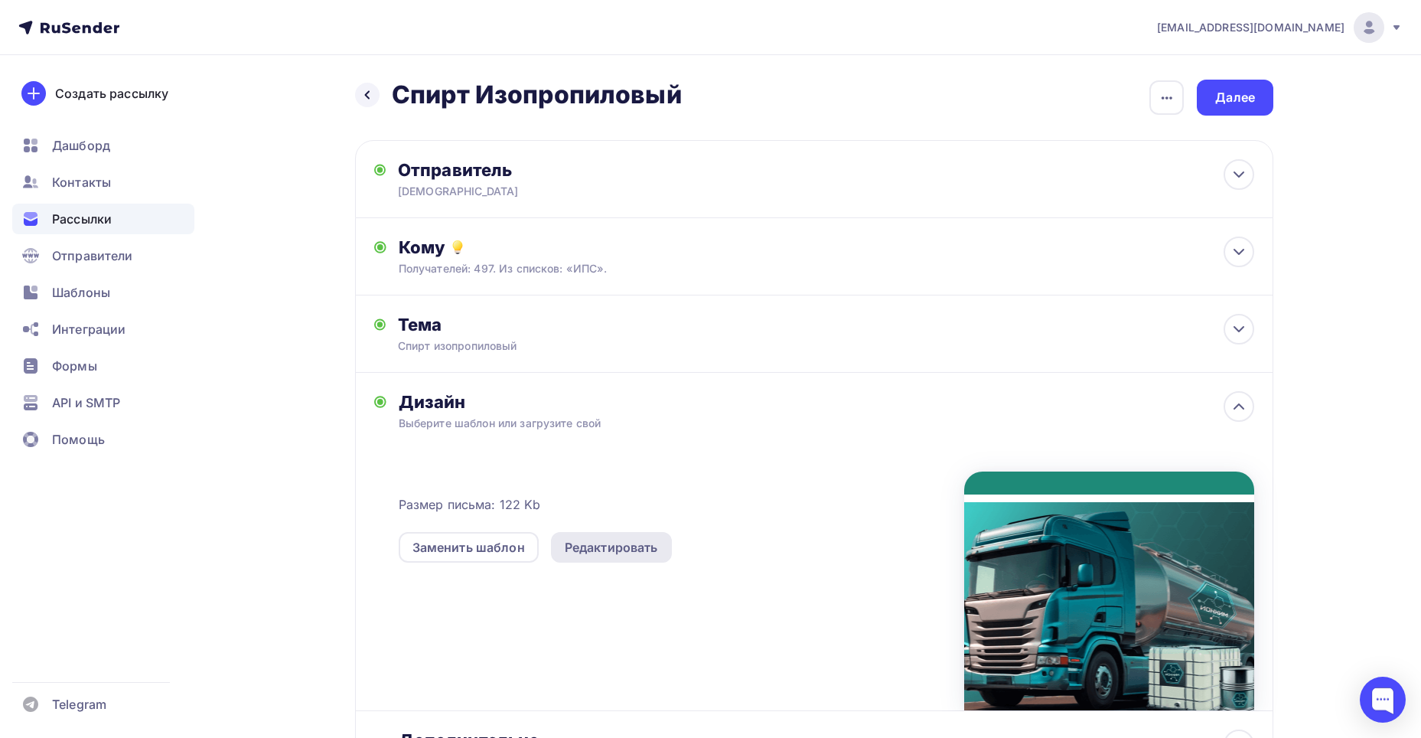
click at [581, 553] on div "Редактировать" at bounding box center [611, 547] width 93 height 18
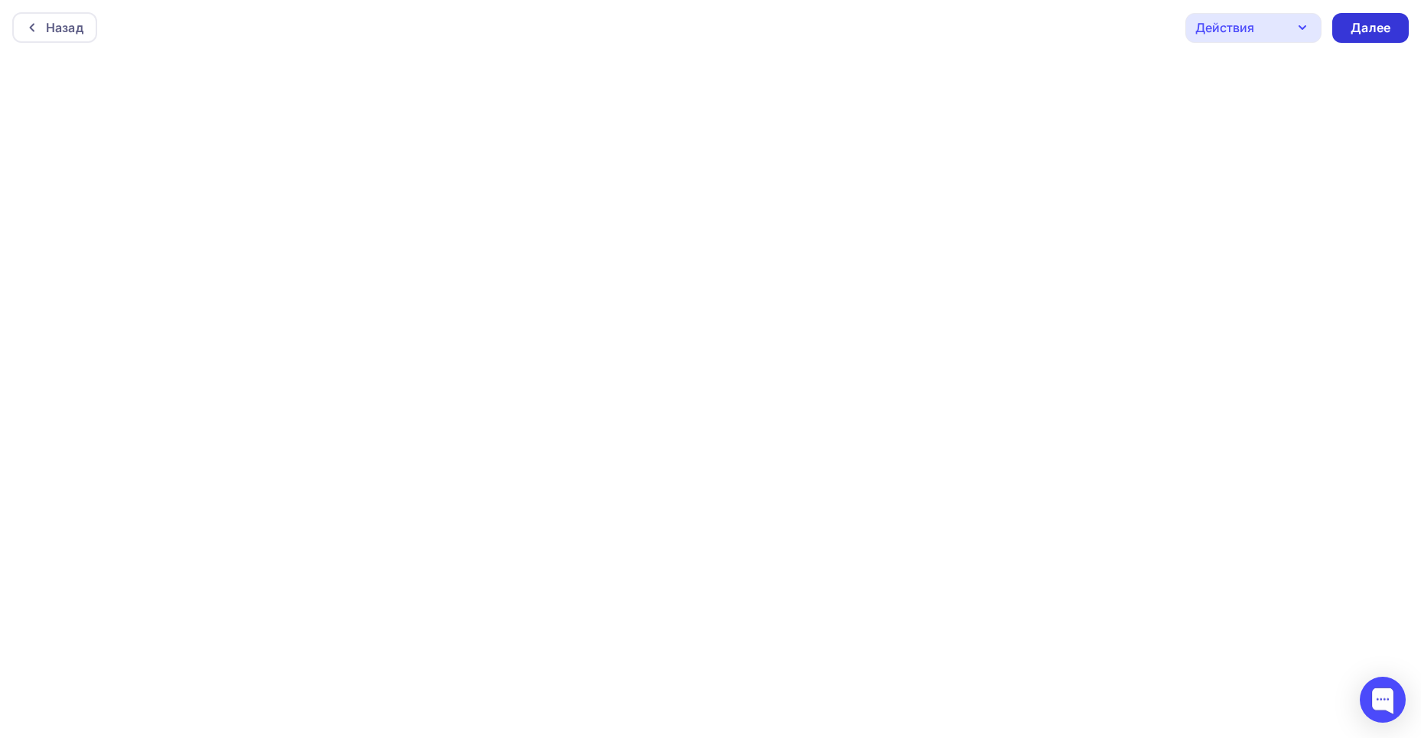
click at [1350, 25] on div "Далее" at bounding box center [1370, 28] width 77 height 30
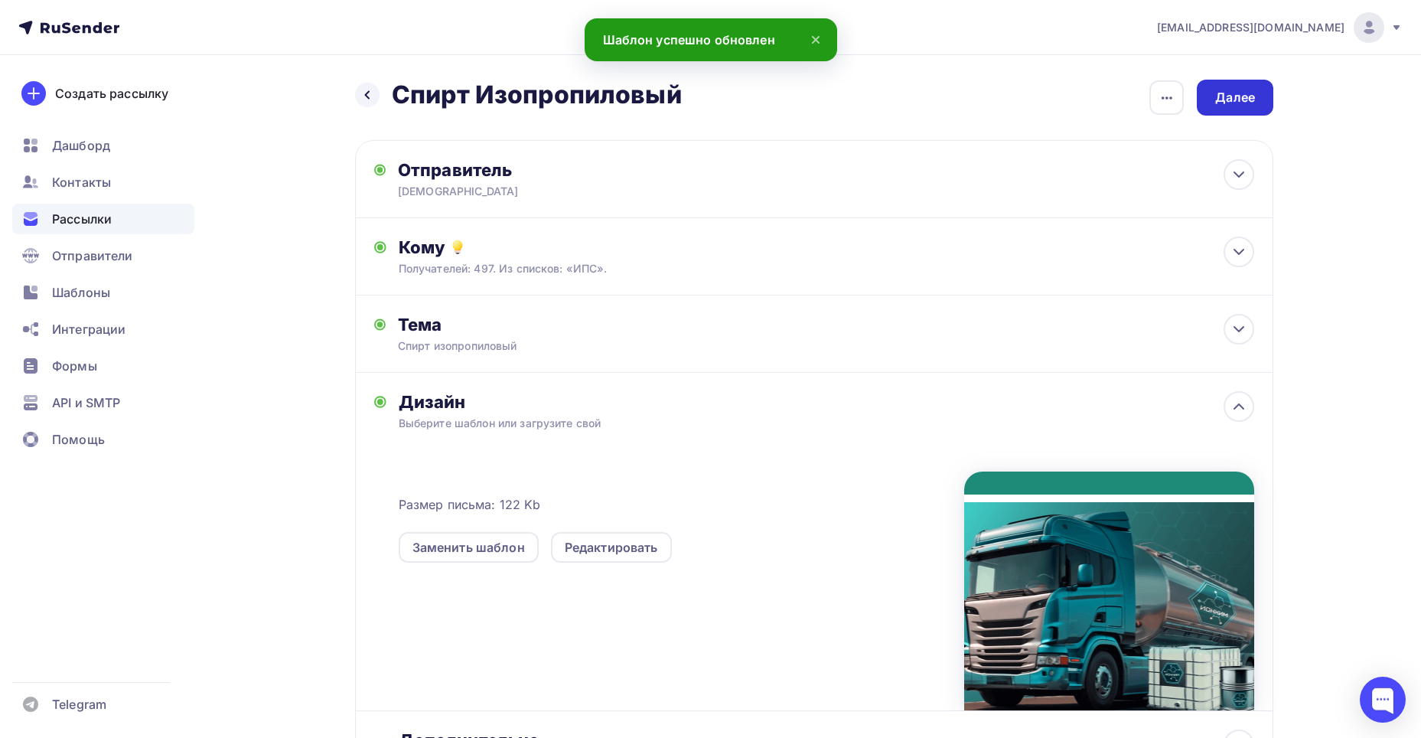
click at [1222, 99] on div "Далее" at bounding box center [1235, 98] width 40 height 18
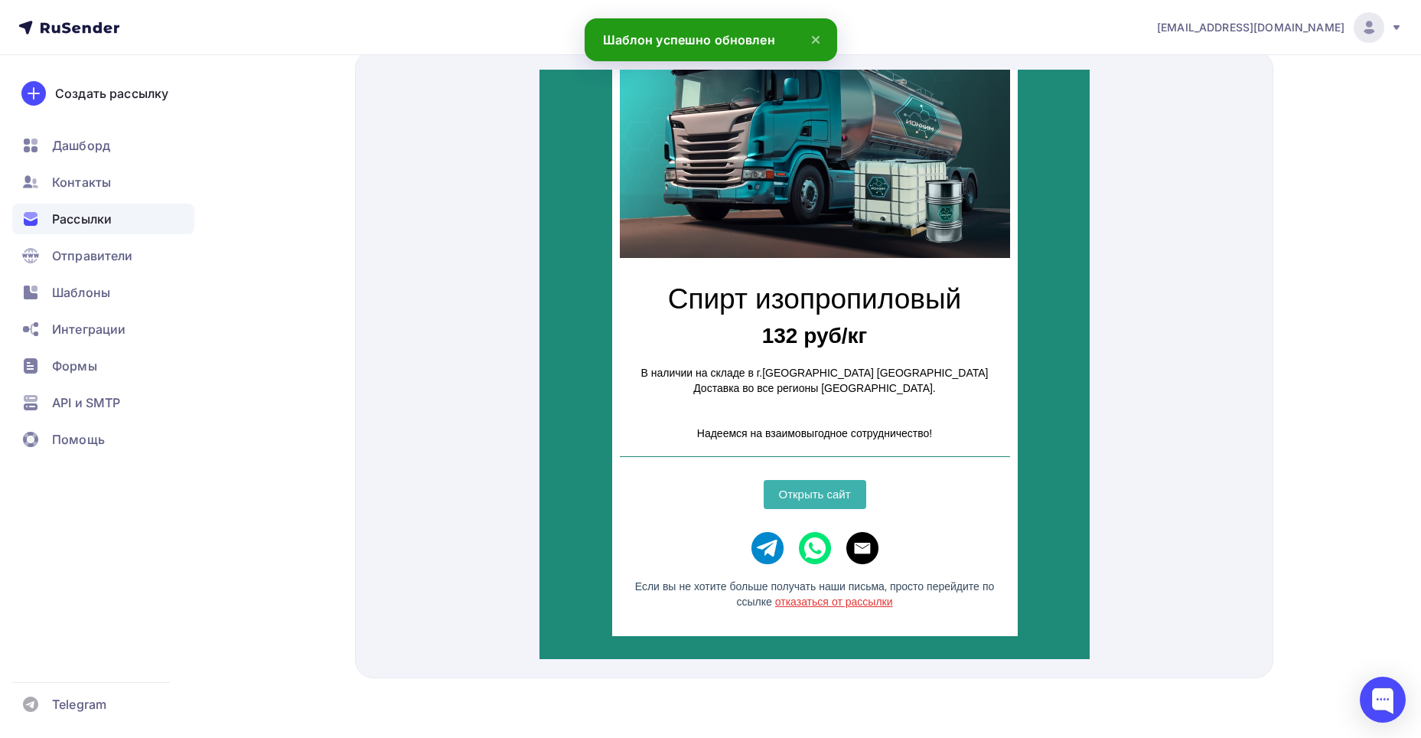
scroll to position [642, 0]
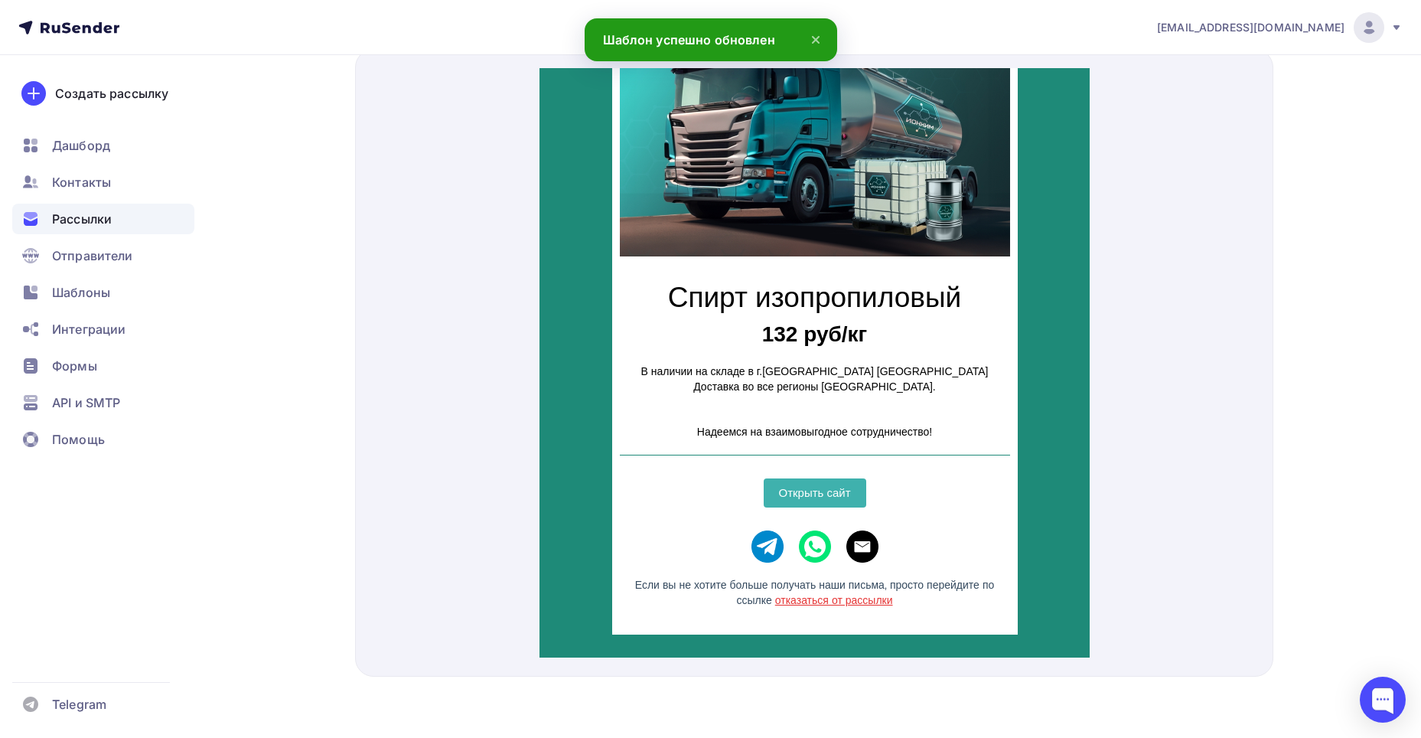
click at [859, 538] on img "Email icon" at bounding box center [862, 528] width 32 height 32
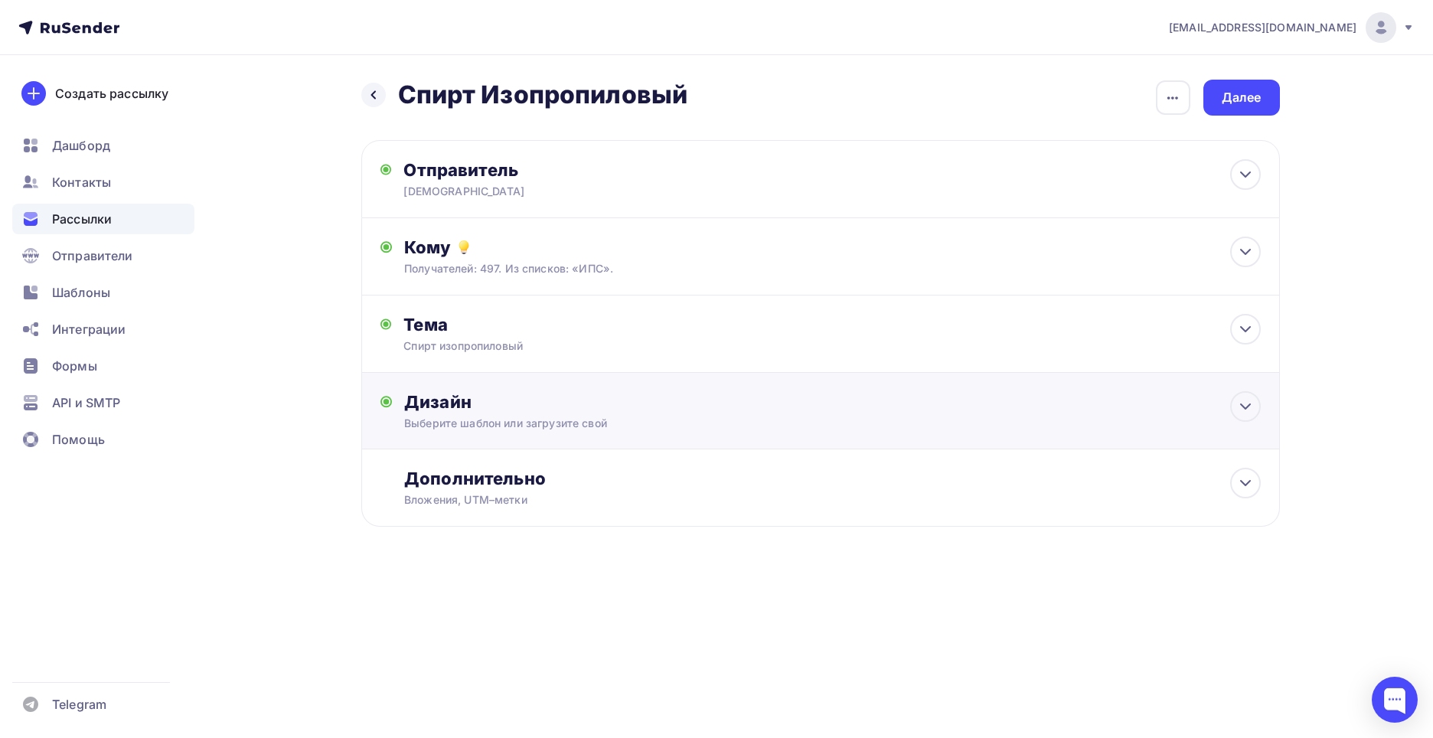
click at [469, 397] on div "Дизайн" at bounding box center [832, 401] width 856 height 21
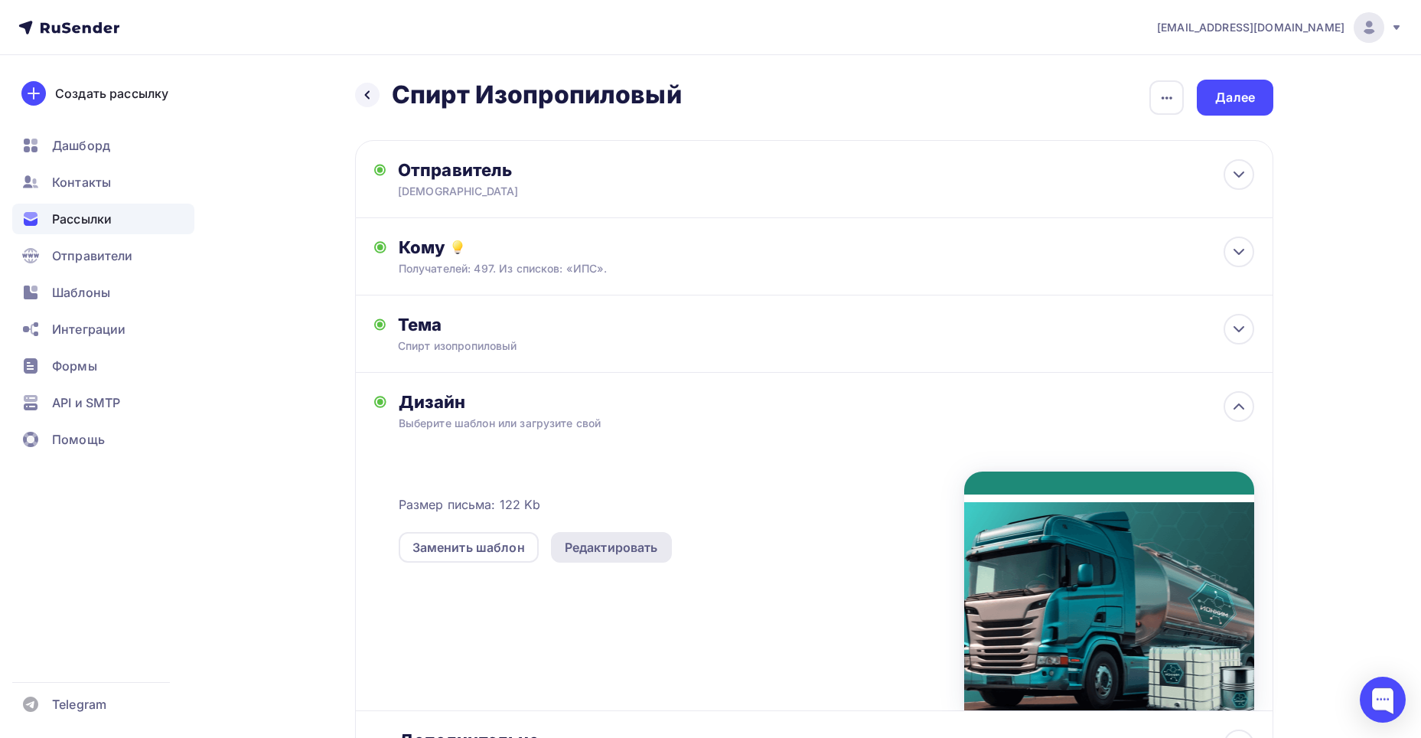
click at [607, 546] on div "Редактировать" at bounding box center [611, 547] width 93 height 18
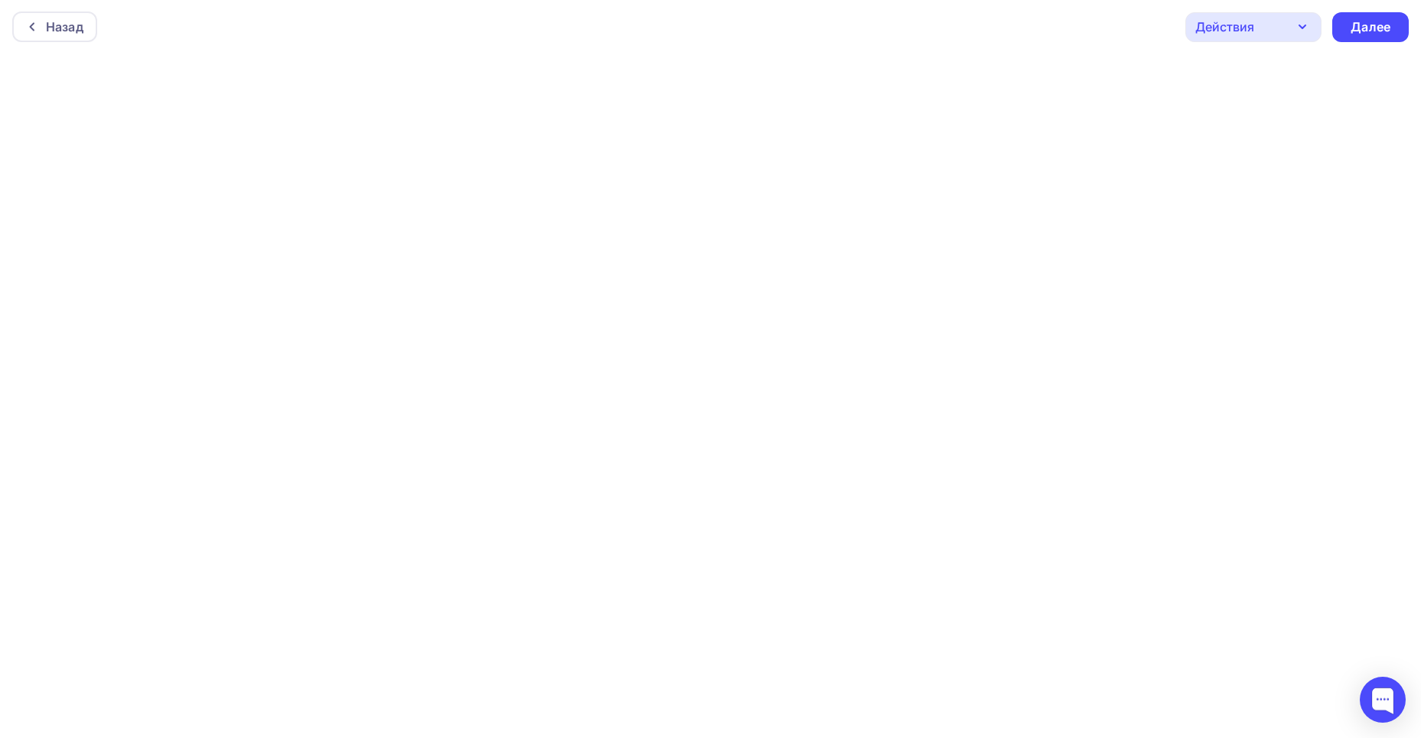
scroll to position [4, 0]
click at [1408, 23] on div "Действия Отправить тестовое письмо Предпросмотр Сохранить в Мои шаблоны Выйти б…" at bounding box center [1297, 24] width 223 height 30
click at [1394, 23] on div "Далее" at bounding box center [1370, 24] width 77 height 30
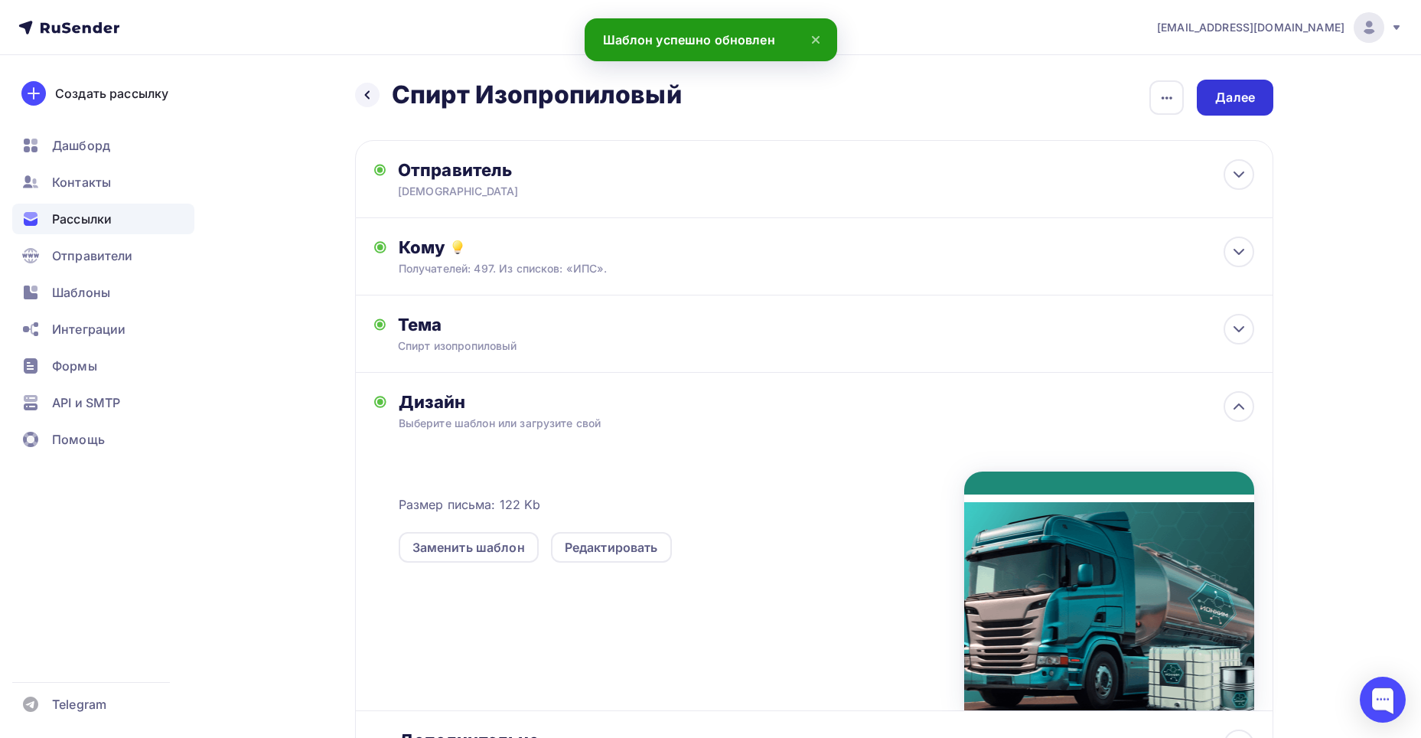
click at [1257, 98] on div "Далее" at bounding box center [1235, 98] width 77 height 36
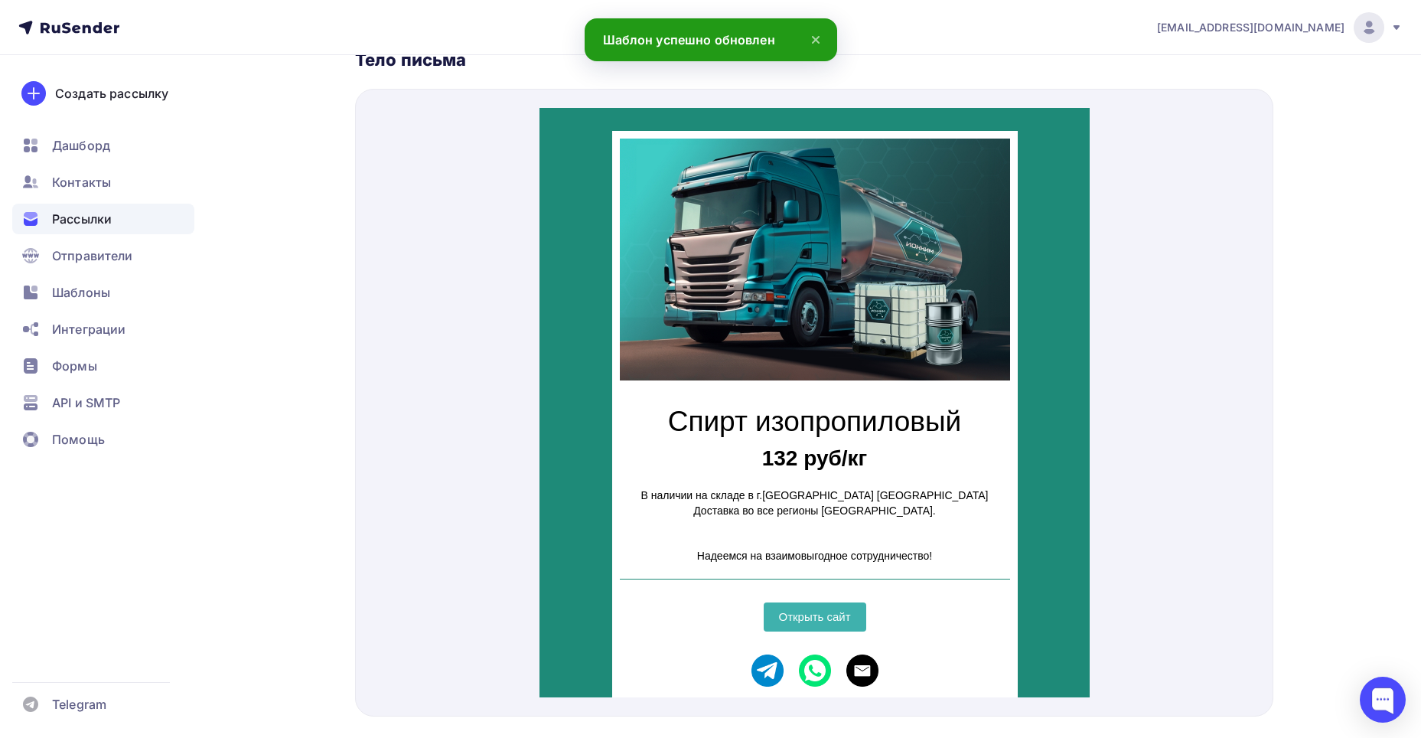
scroll to position [612, 0]
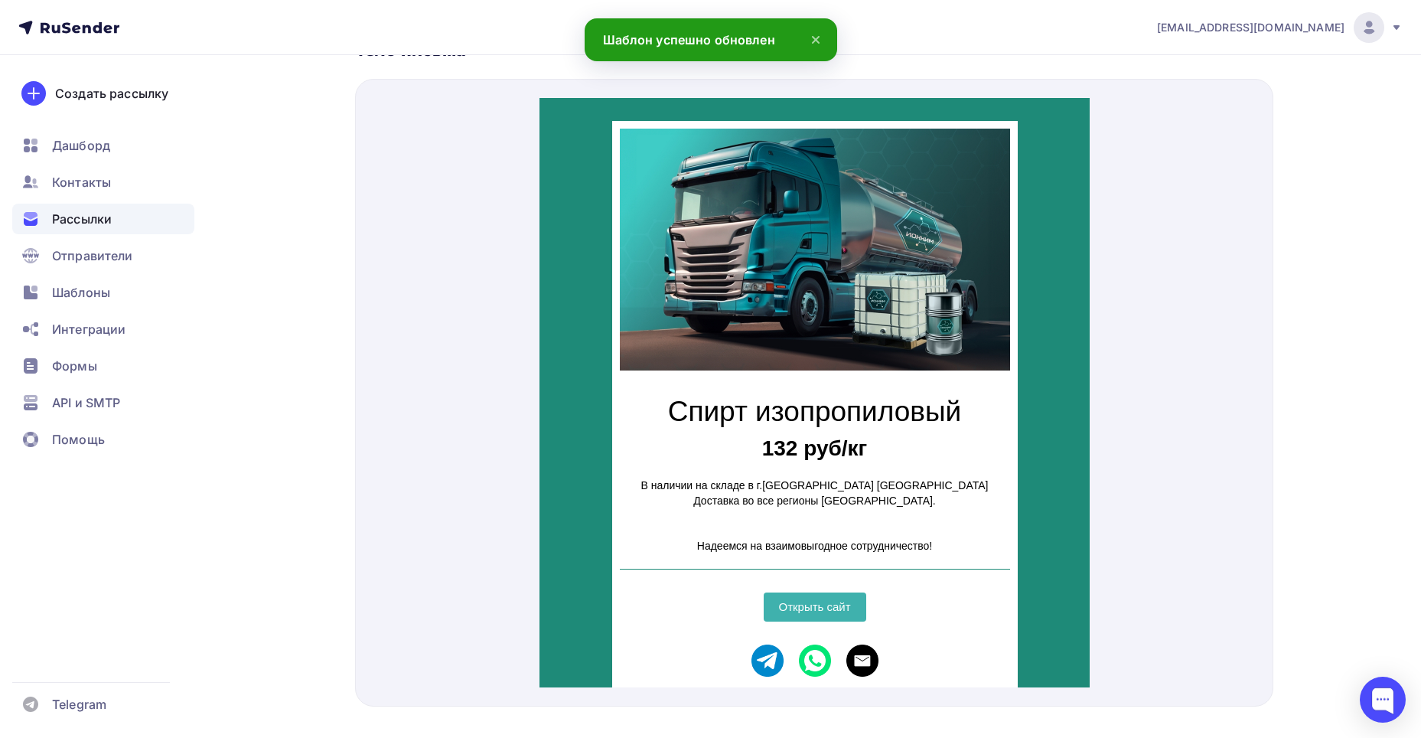
click at [850, 633] on img "Email icon" at bounding box center [862, 642] width 32 height 32
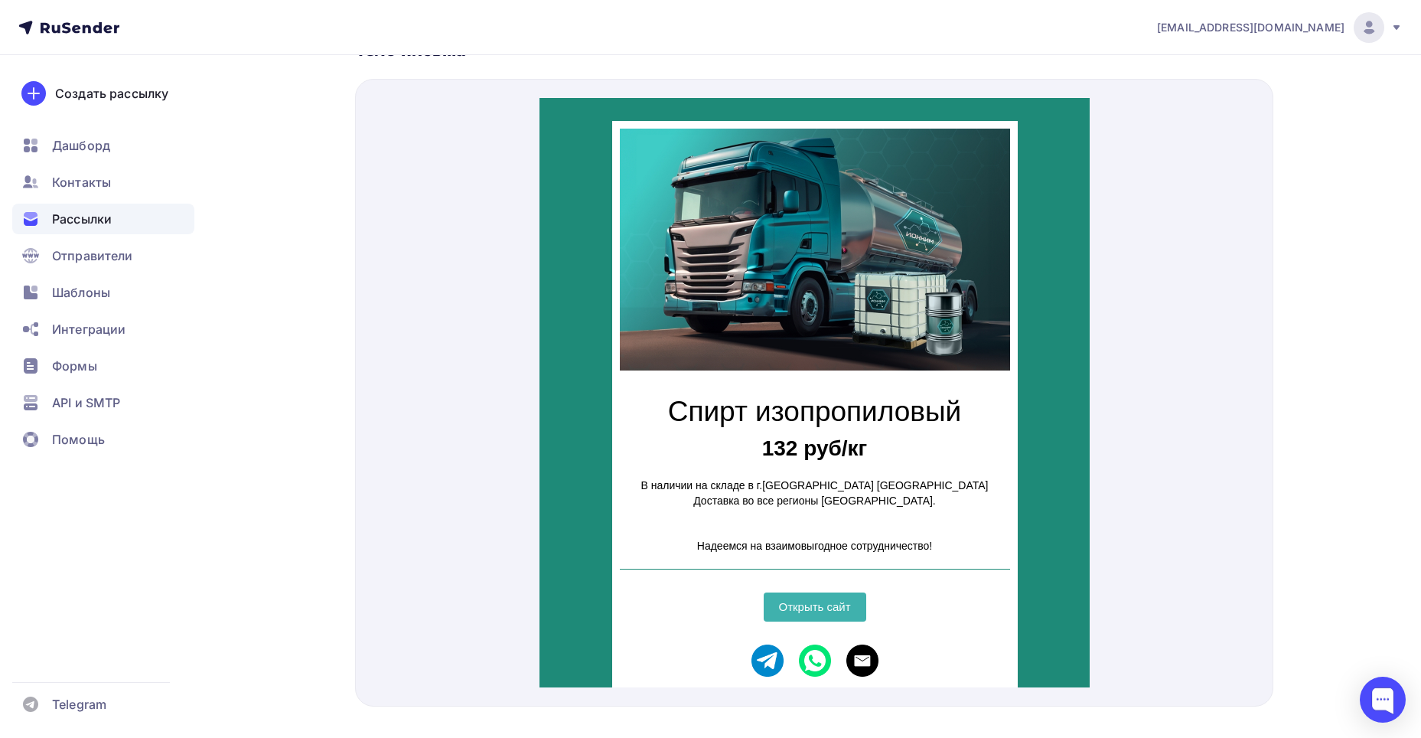
click at [853, 647] on img "Email icon" at bounding box center [862, 642] width 32 height 32
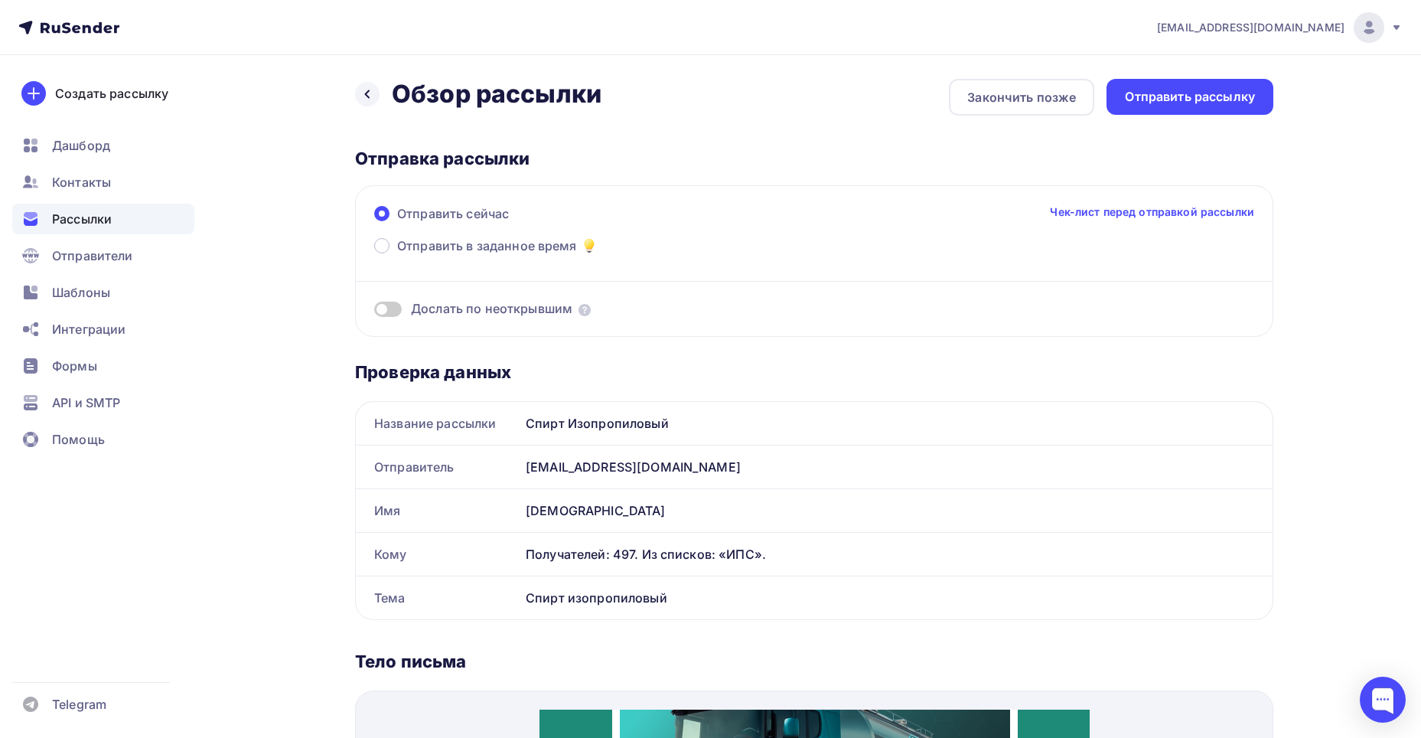
scroll to position [0, 0]
click at [368, 89] on icon at bounding box center [367, 95] width 12 height 12
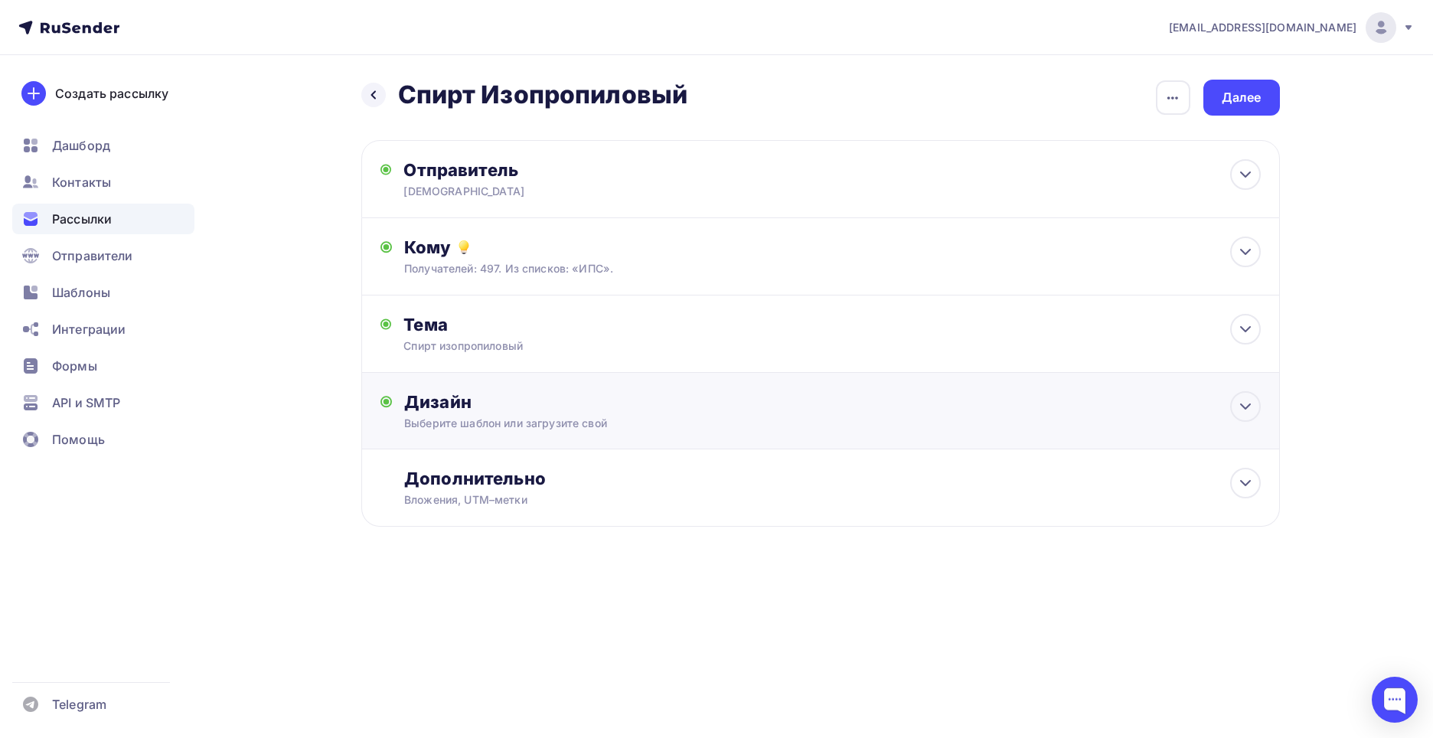
click at [566, 409] on div "Дизайн" at bounding box center [832, 401] width 856 height 21
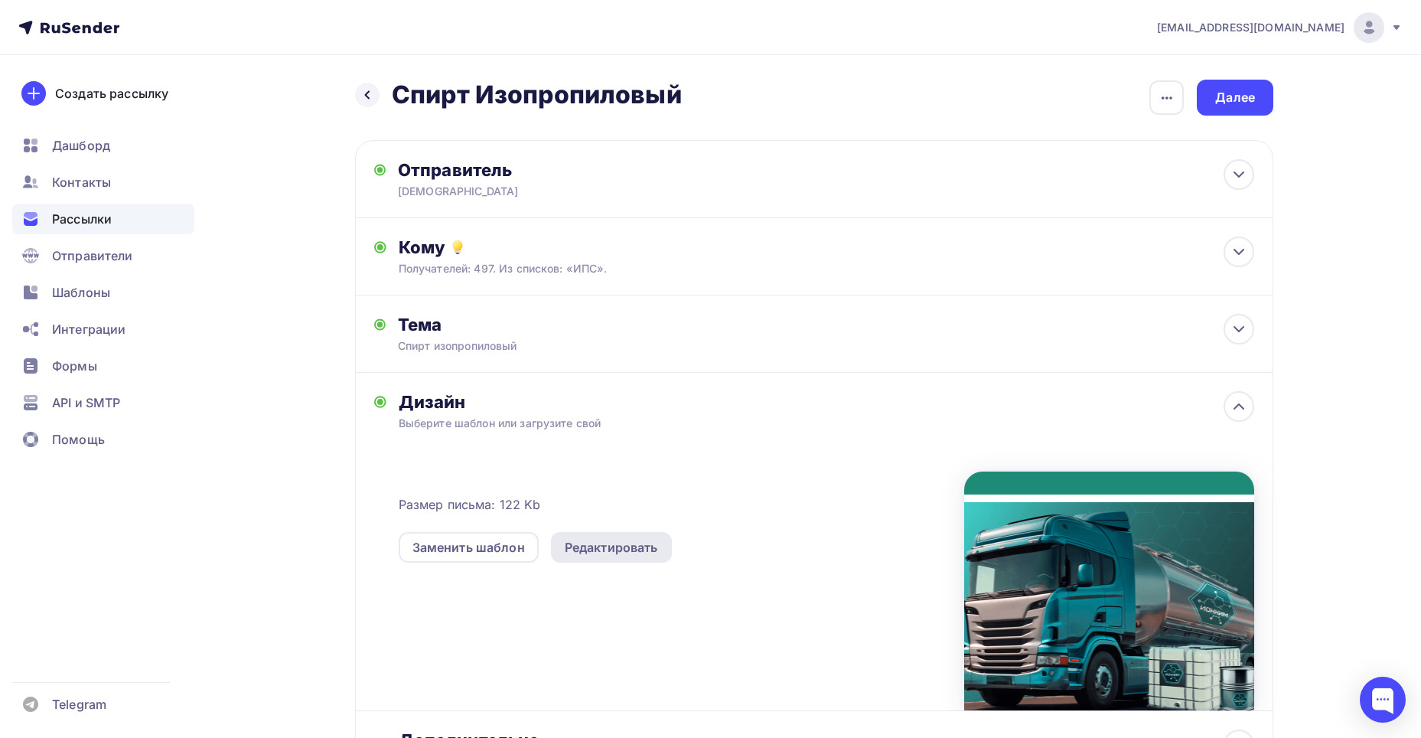
click at [598, 552] on div "Редактировать" at bounding box center [611, 547] width 93 height 18
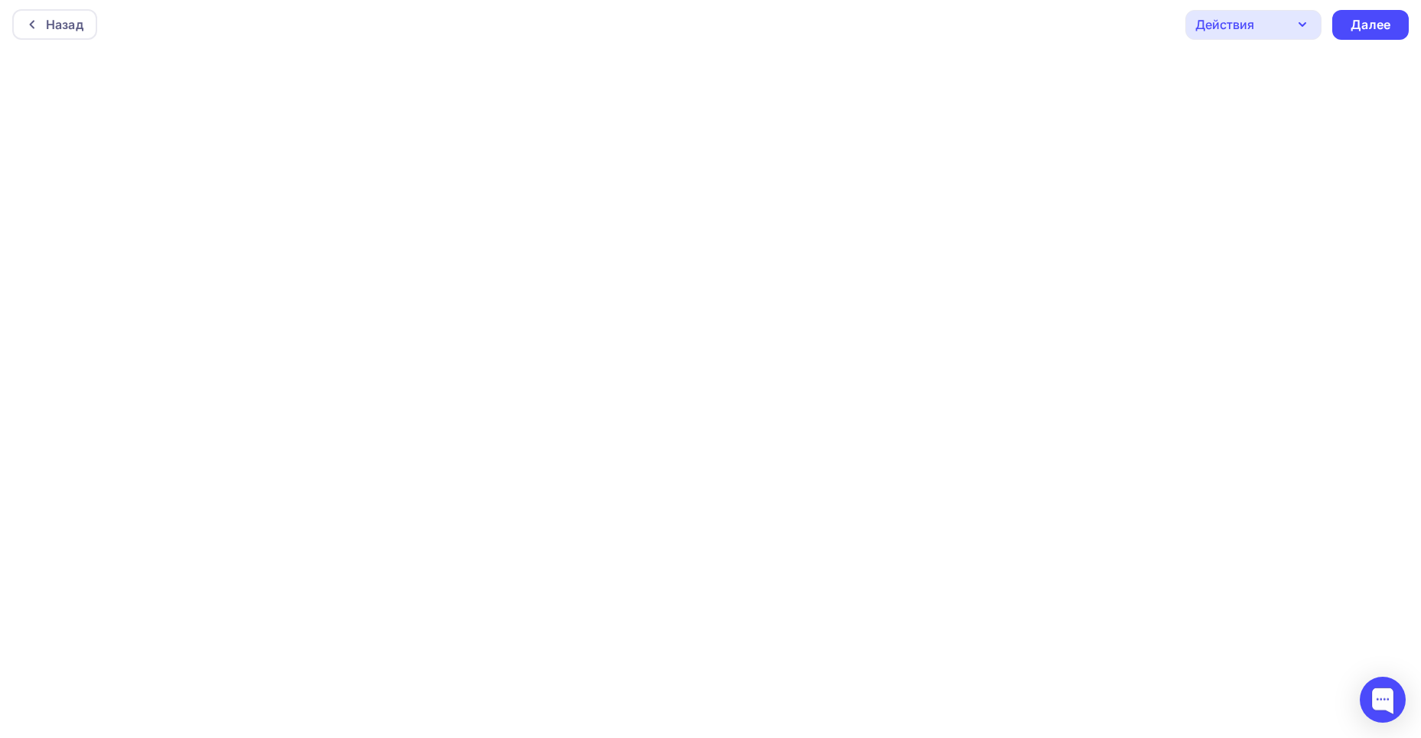
scroll to position [4, 0]
click at [1364, 13] on div "Далее" at bounding box center [1370, 24] width 77 height 30
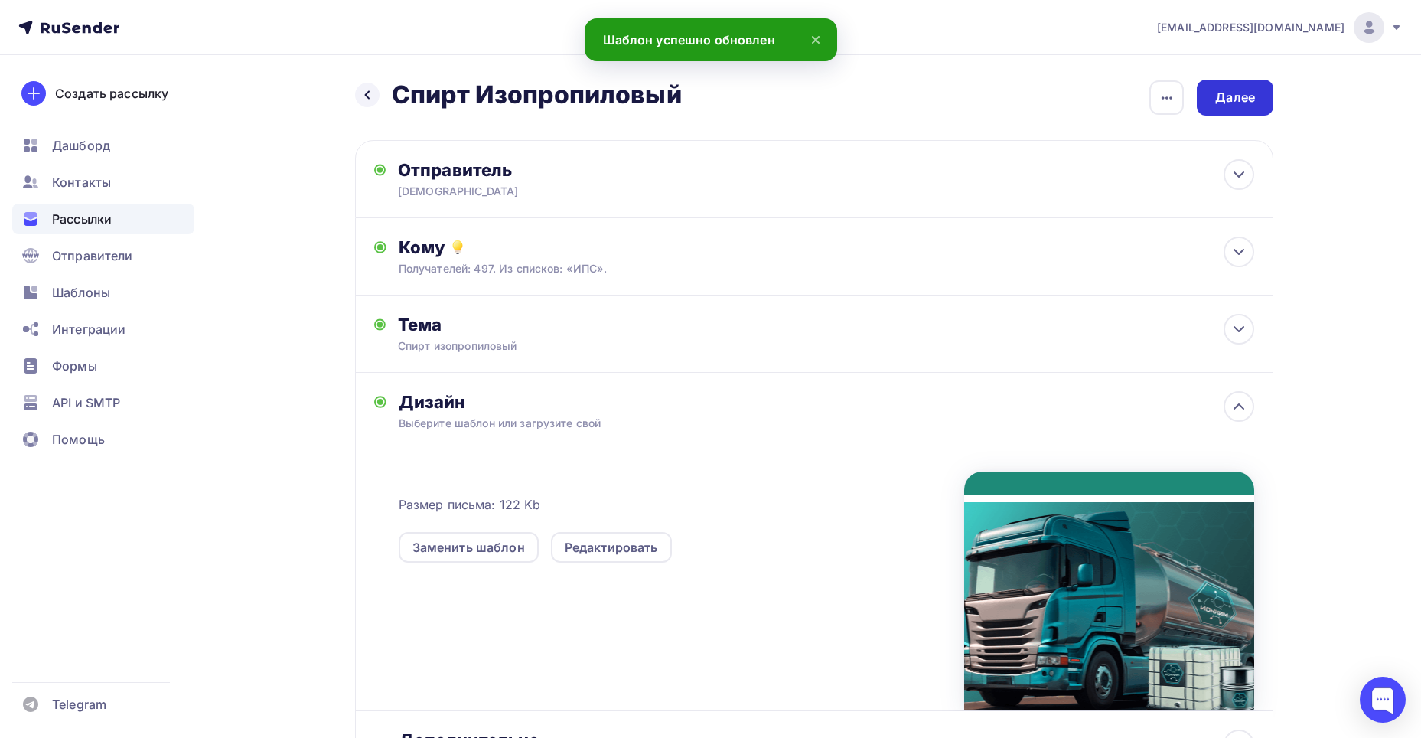
click at [1228, 92] on div "Далее" at bounding box center [1235, 98] width 40 height 18
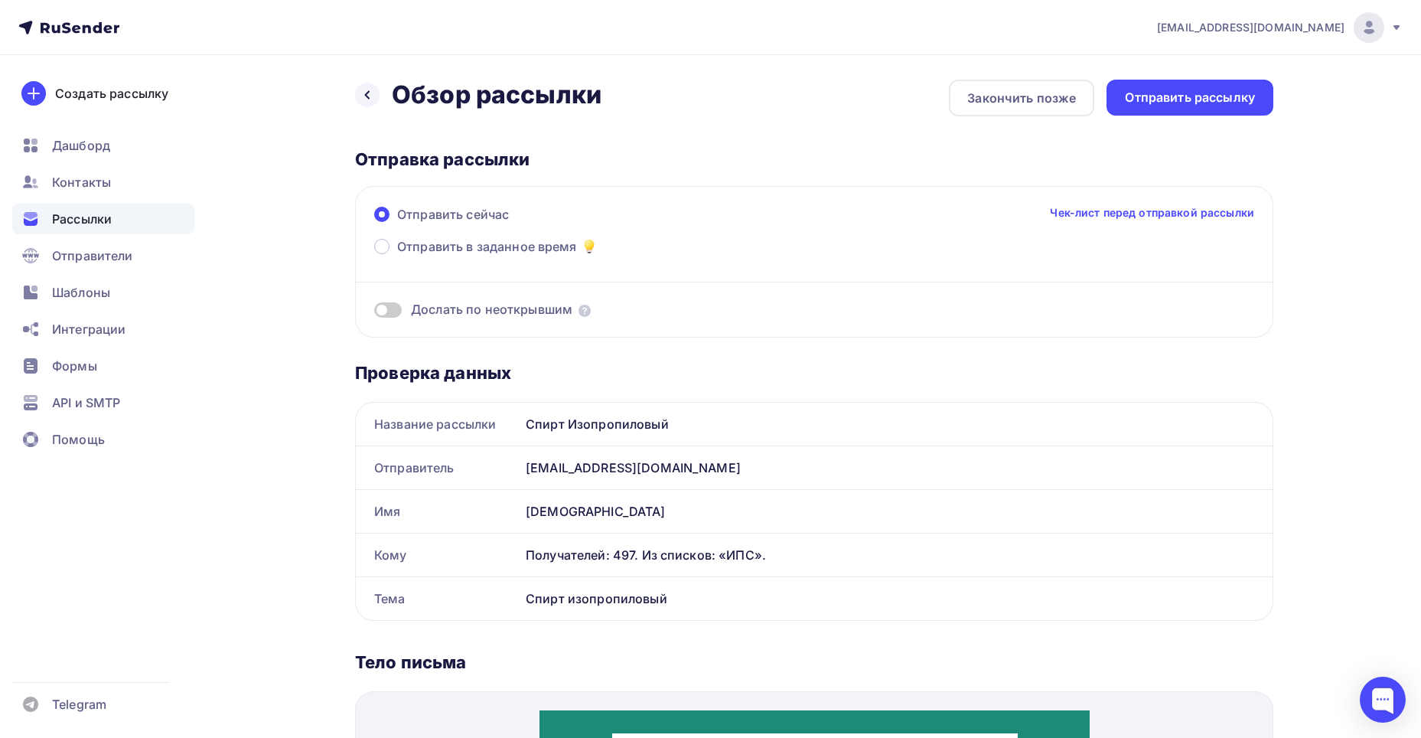
click at [1128, 206] on link "Чек-лист перед отправкой рассылки" at bounding box center [1152, 212] width 204 height 15
click at [1205, 91] on div "Отправить рассылку" at bounding box center [1190, 98] width 130 height 18
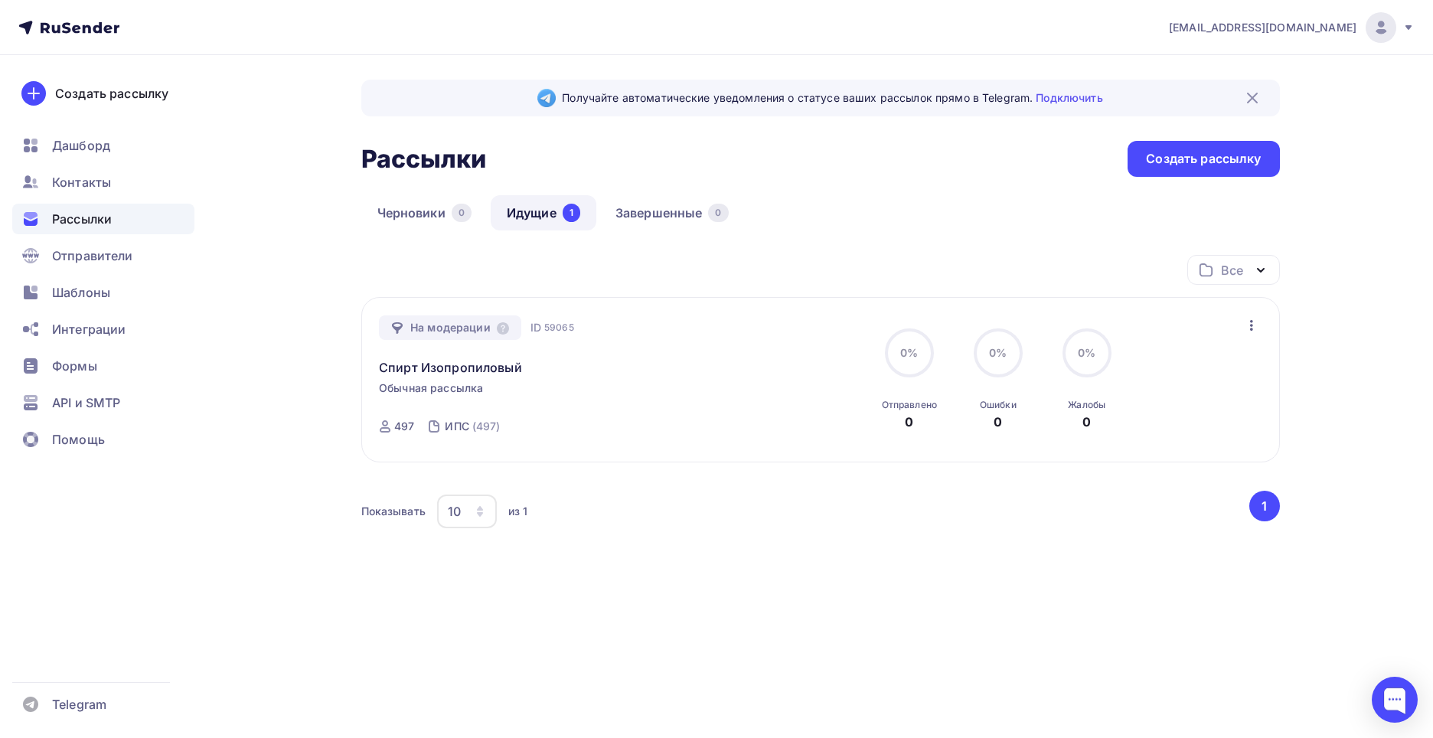
click at [1253, 325] on icon "button" at bounding box center [1251, 325] width 18 height 18
click at [1218, 394] on div "Отменить рассылку" at bounding box center [1162, 396] width 194 height 18
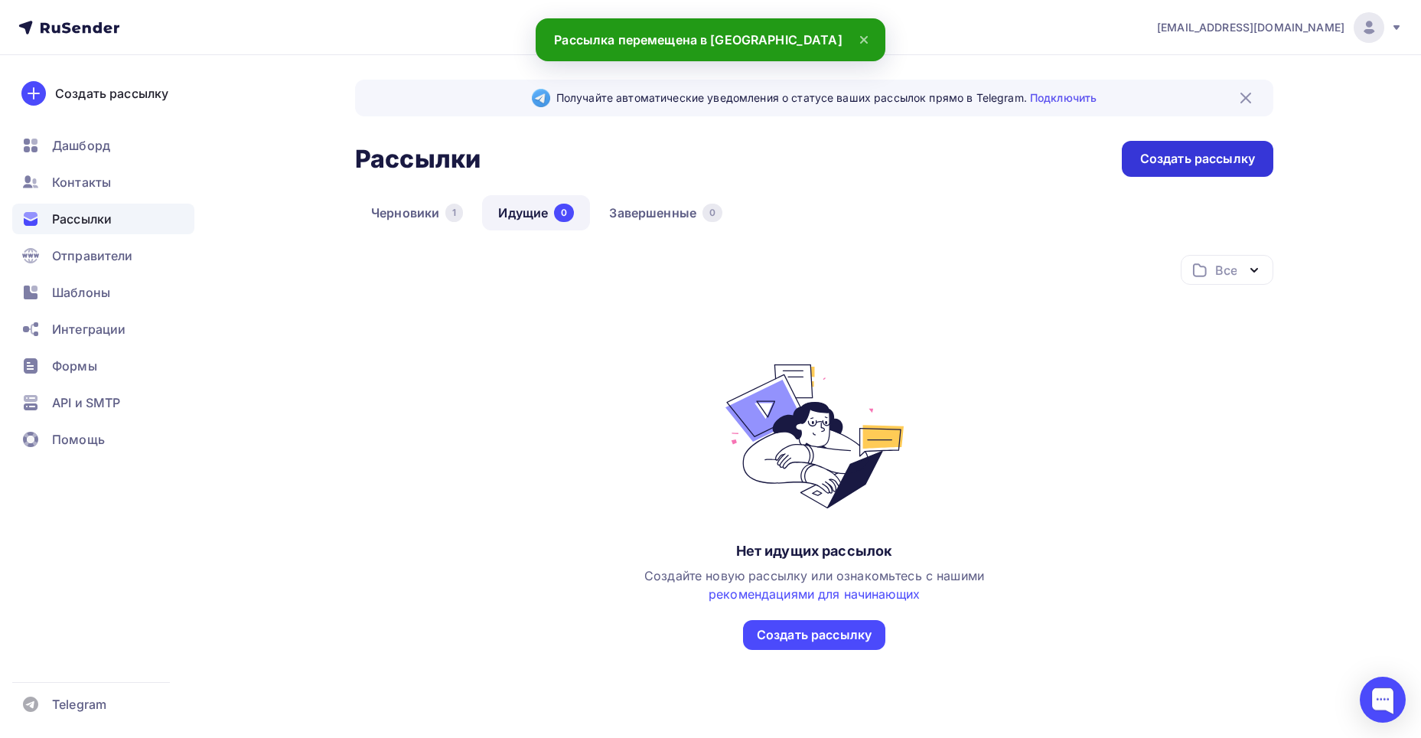
click at [1195, 156] on div "Создать рассылку" at bounding box center [1197, 159] width 115 height 18
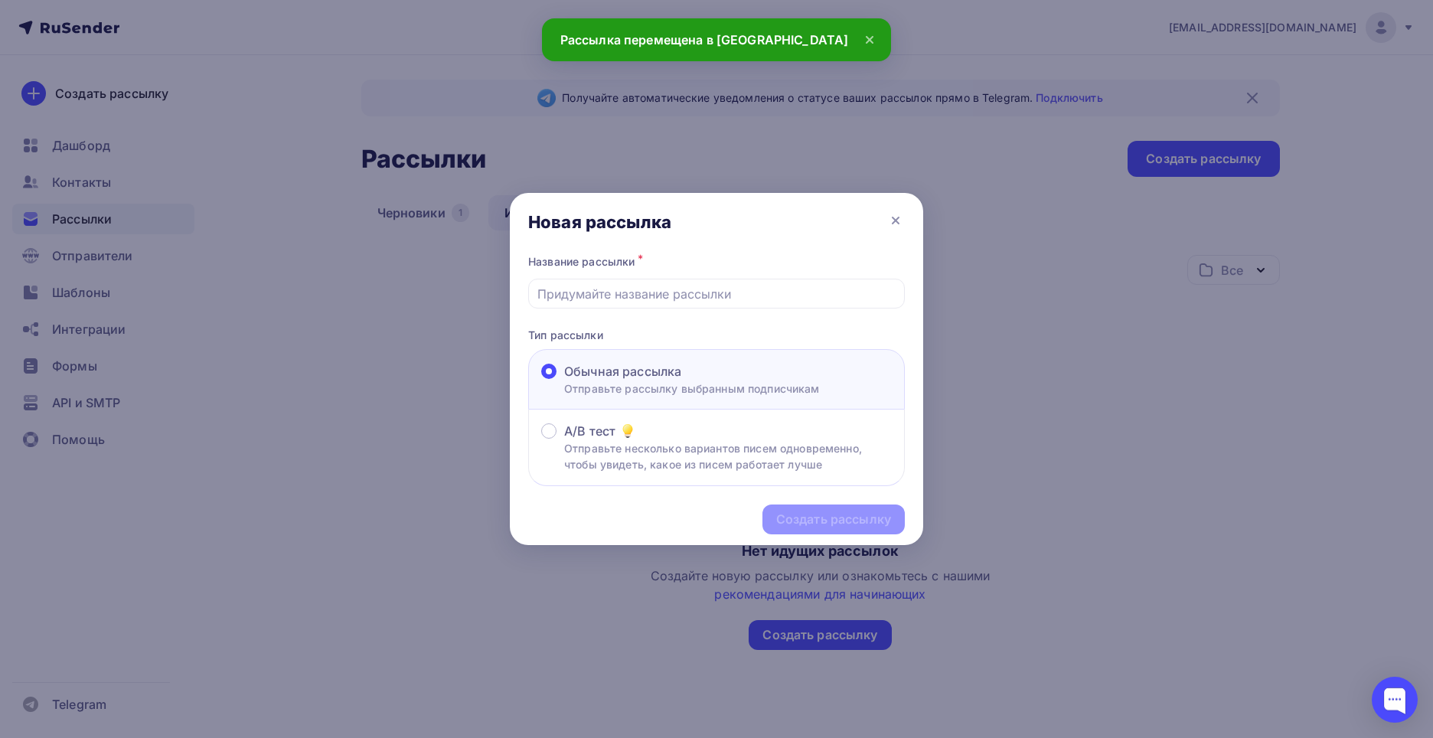
click at [908, 218] on div "Новая рассылка" at bounding box center [716, 222] width 413 height 58
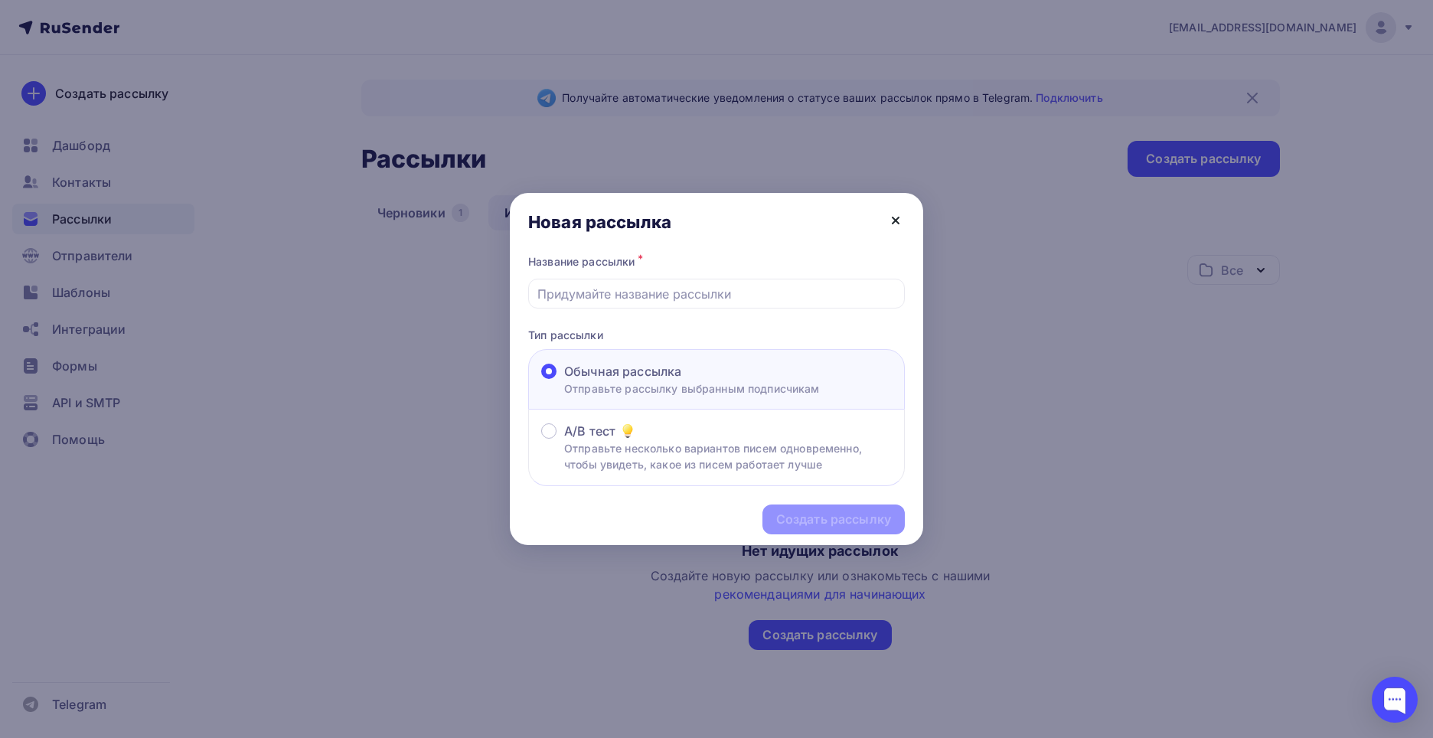
click at [900, 220] on icon at bounding box center [895, 220] width 18 height 18
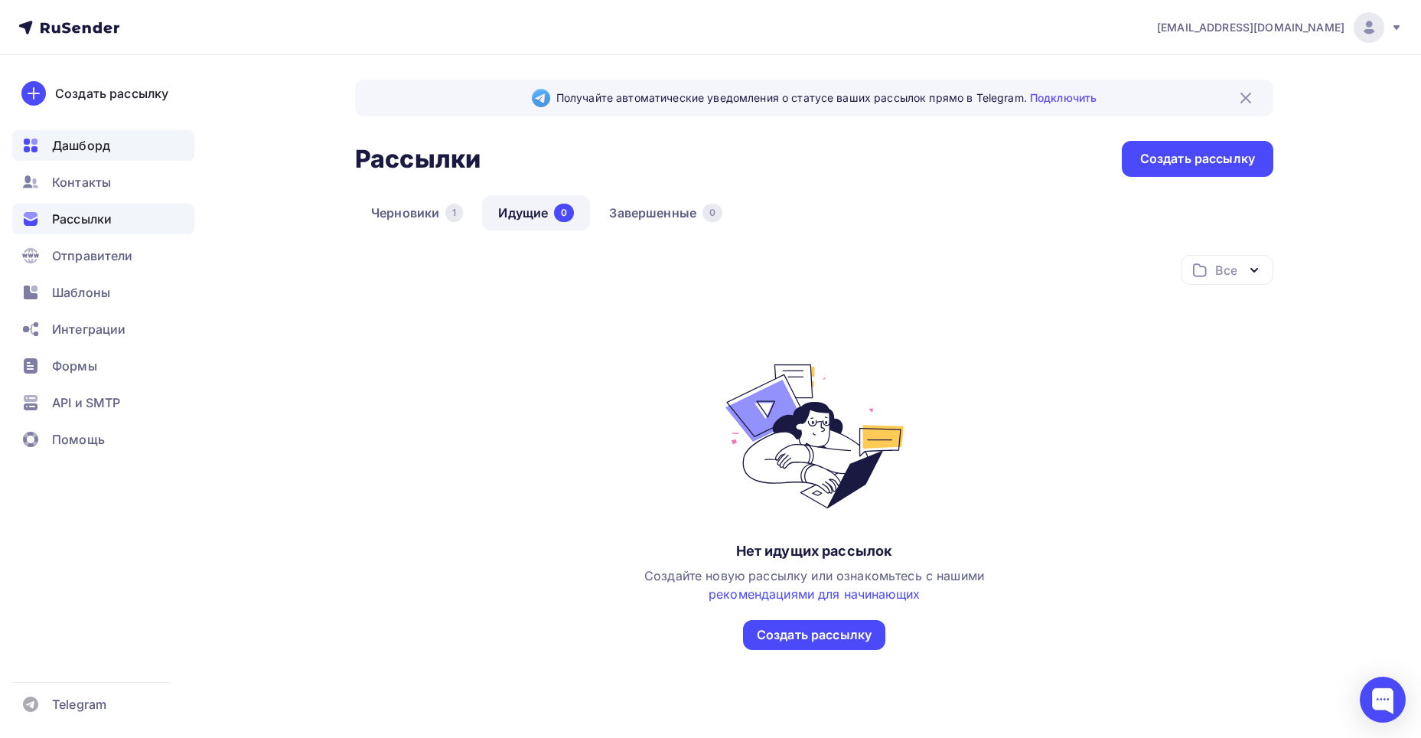
click at [80, 143] on span "Дашборд" at bounding box center [81, 145] width 58 height 18
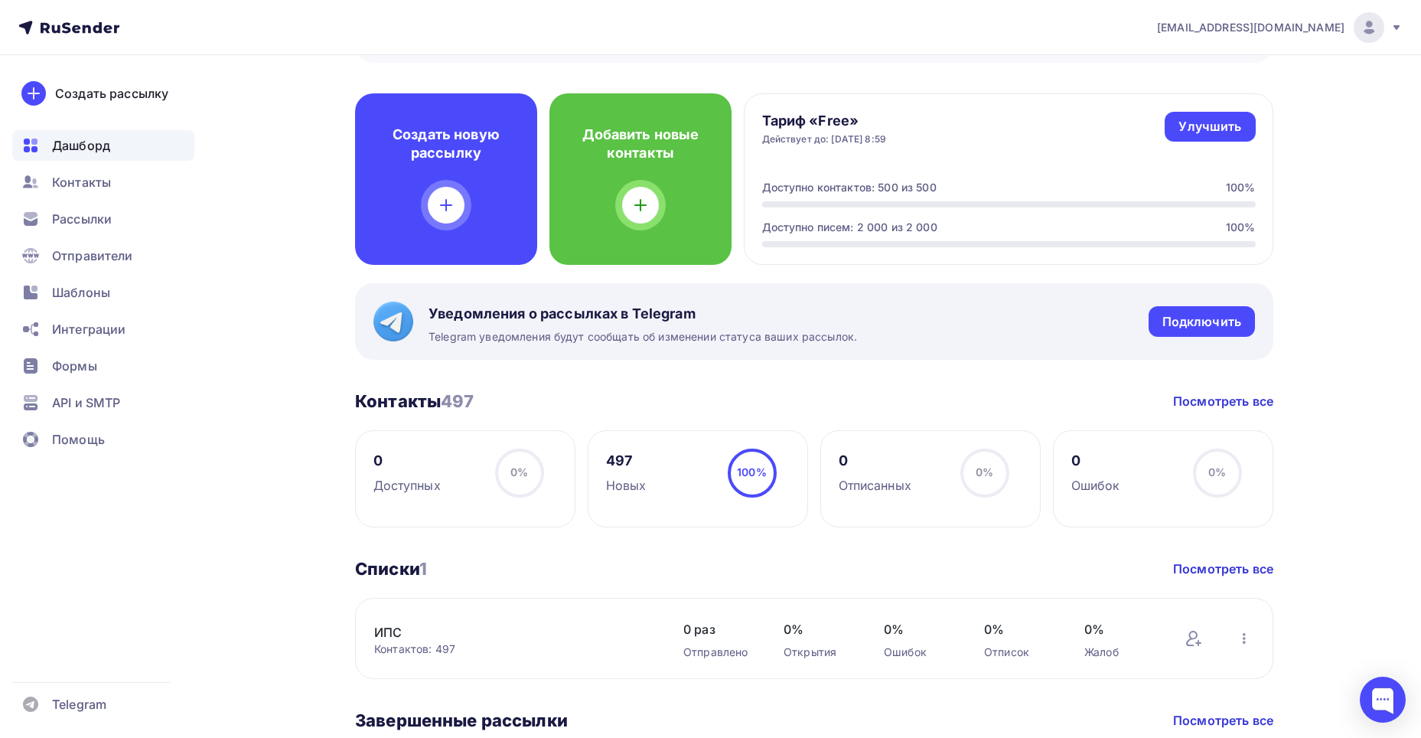
scroll to position [459, 0]
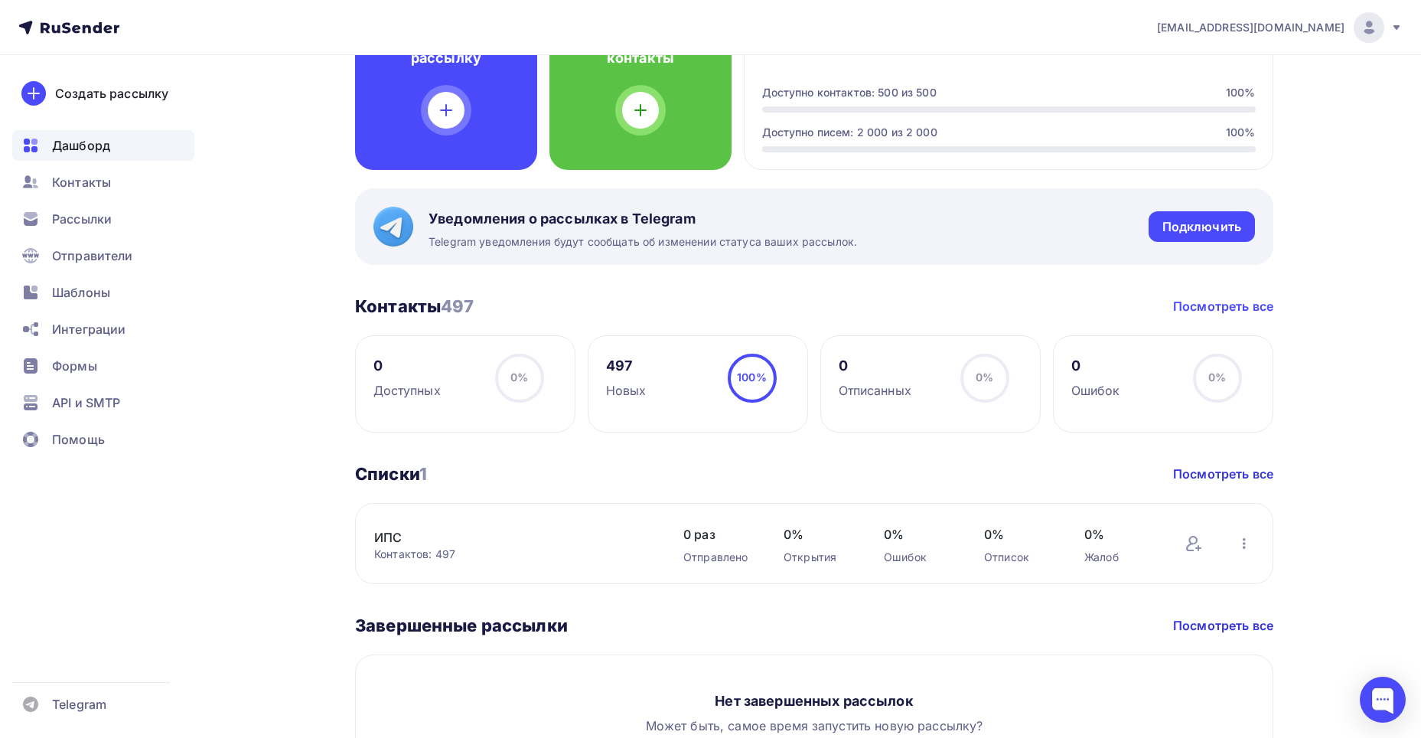
click at [1236, 309] on link "Посмотреть все" at bounding box center [1223, 306] width 100 height 18
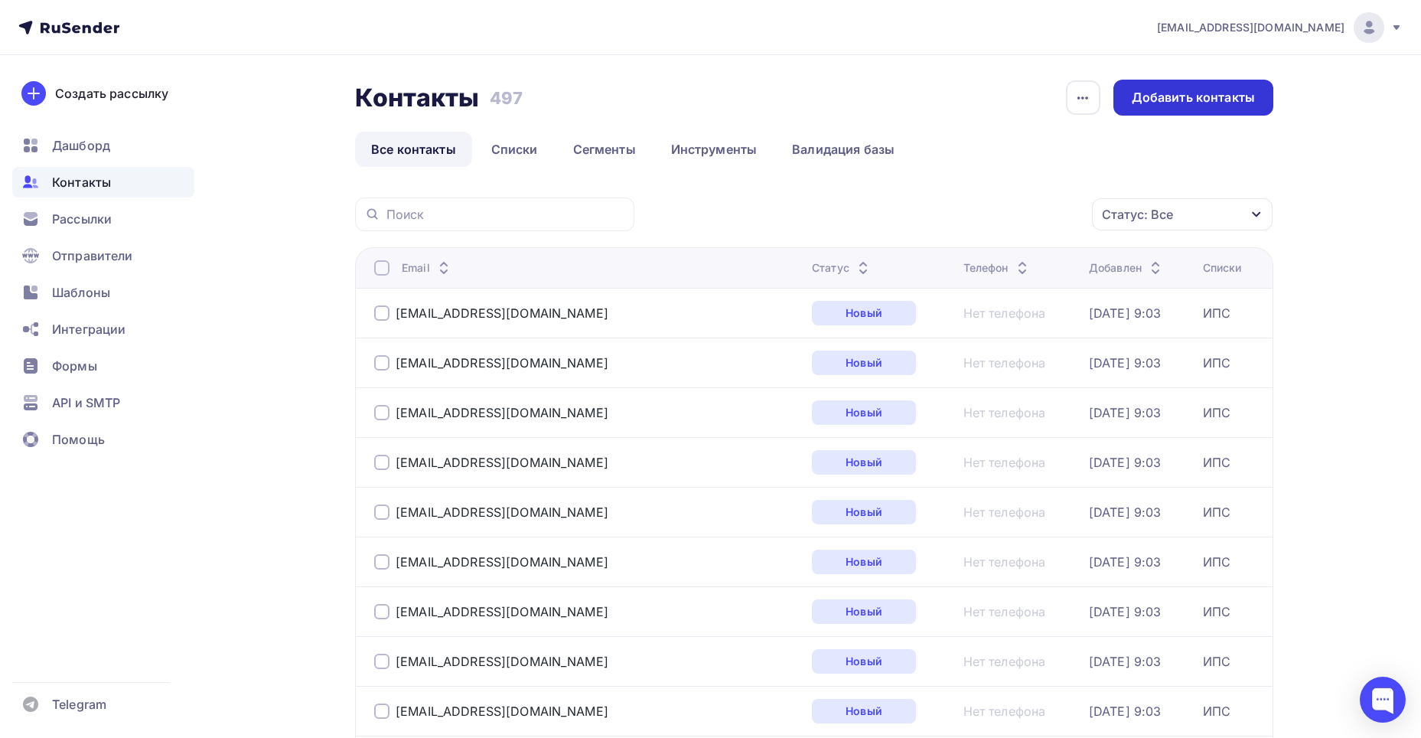
click at [1173, 103] on div "Добавить контакты" at bounding box center [1193, 98] width 123 height 18
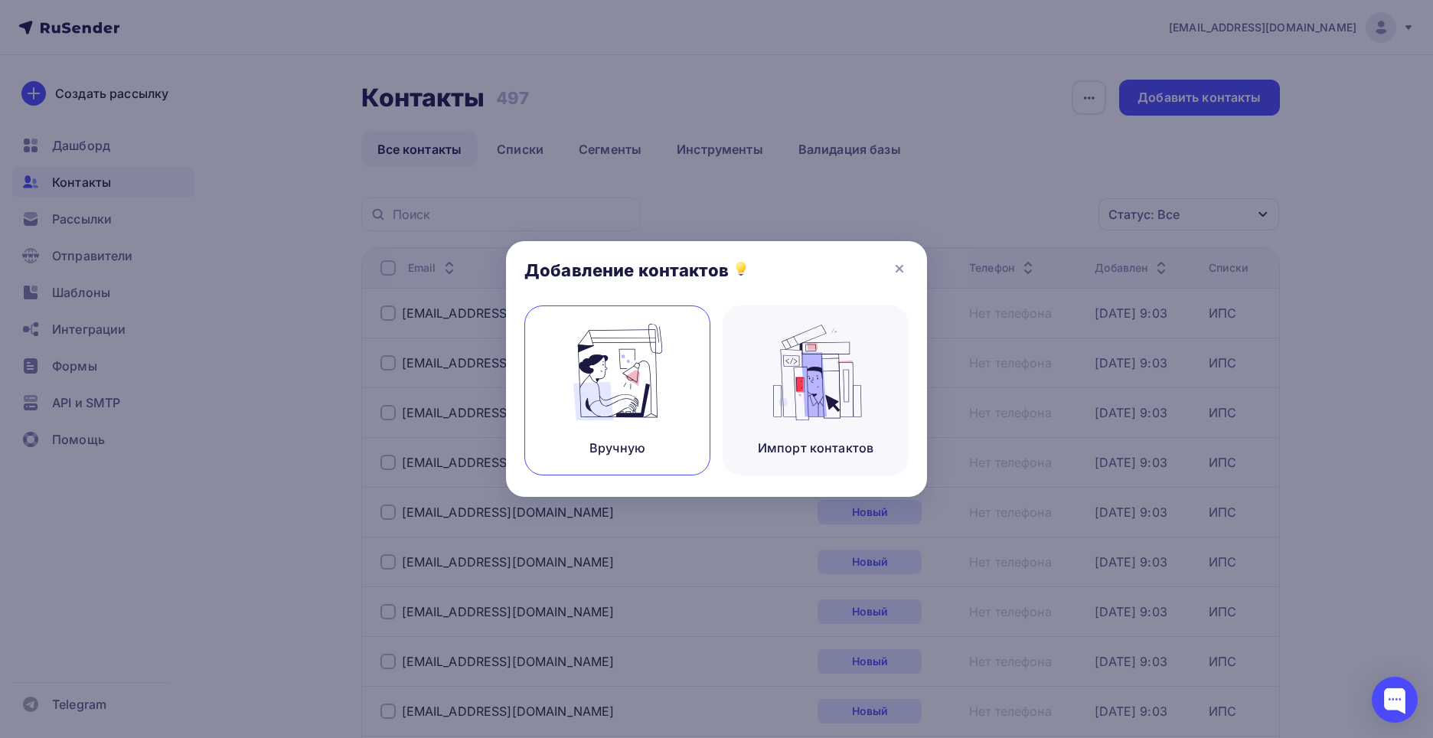
click at [650, 421] on div "Вручную" at bounding box center [617, 390] width 186 height 170
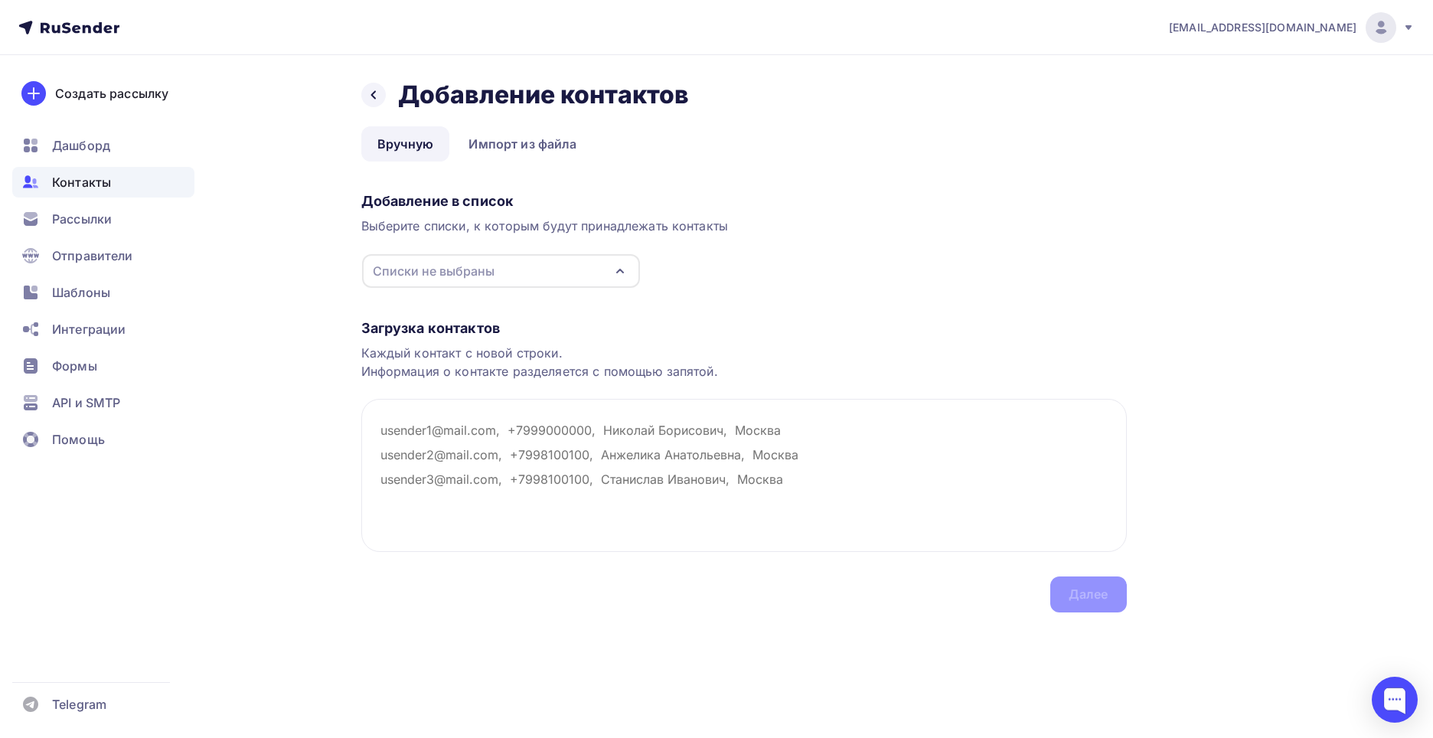
click at [484, 277] on div "Списки не выбраны" at bounding box center [434, 271] width 122 height 18
click at [799, 314] on div "Загрузка контактов Каждый контакт с новой строки. Информация о контакте разделя…" at bounding box center [743, 451] width 765 height 324
click at [467, 431] on textarea at bounding box center [743, 475] width 765 height 153
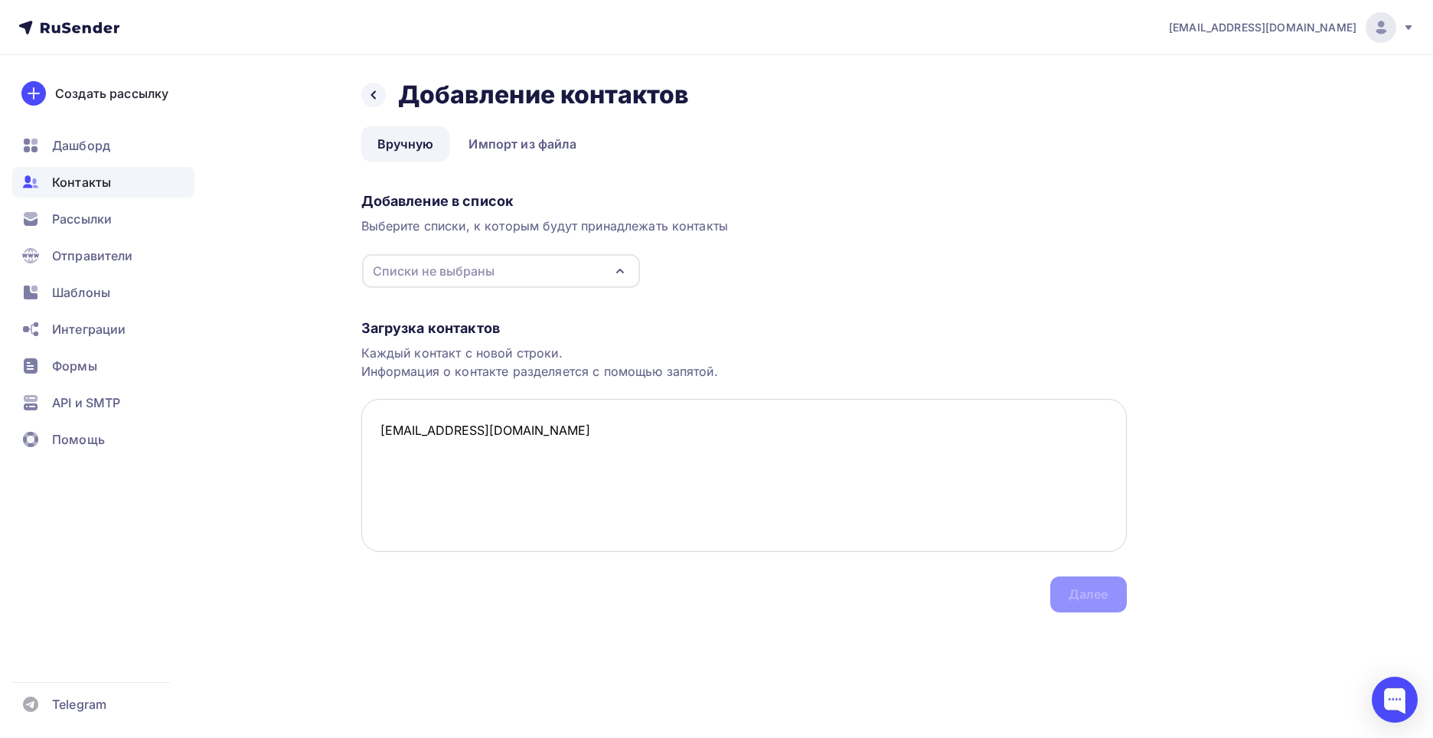
paste textarea "sidyackinaa@yandex.ru"
drag, startPoint x: 535, startPoint y: 485, endPoint x: 294, endPoint y: 508, distance: 242.2
click at [294, 508] on div "Назад Добавление контактов Добавление контактов Вручную Импорт из файла Вручную…" at bounding box center [717, 364] width 1254 height 618
paste textarea "sidyakina.alencka@yandex.ru"
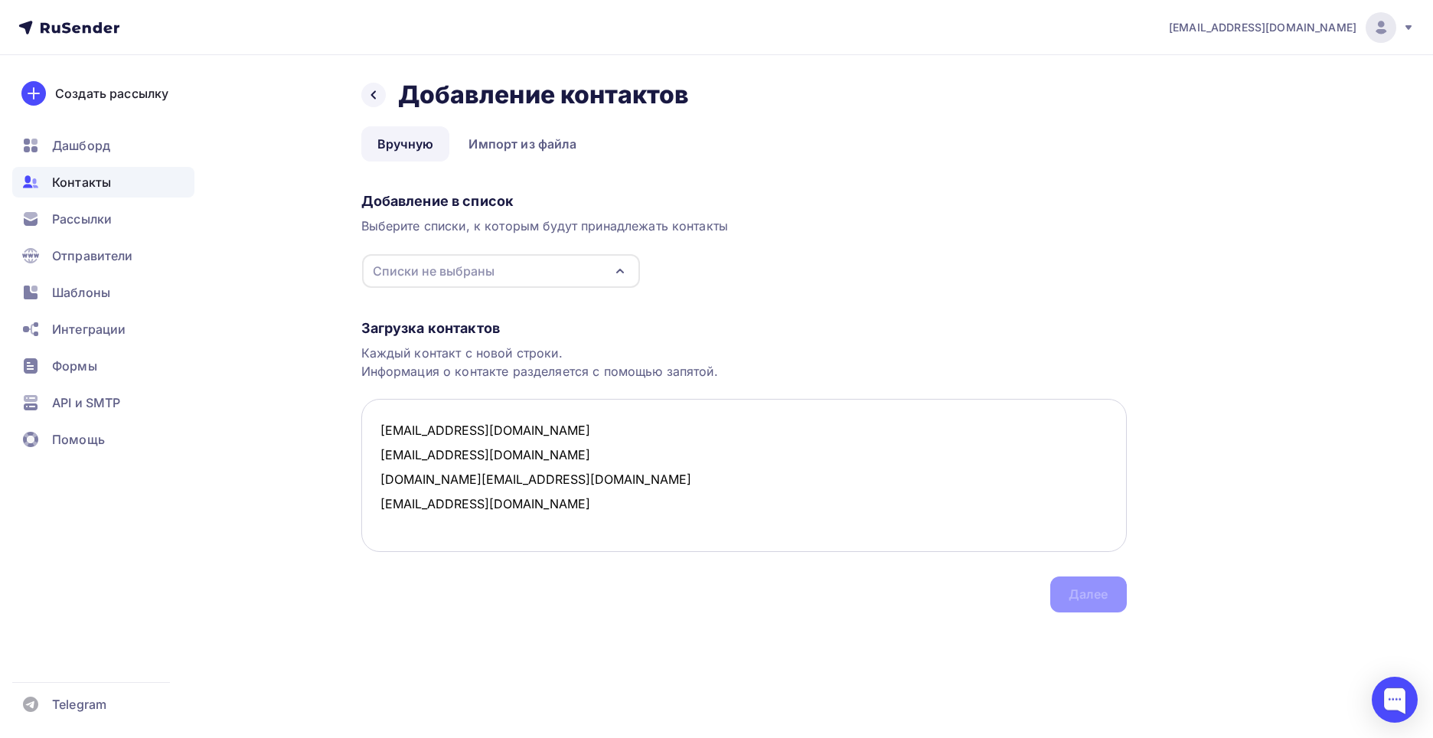
click at [671, 456] on textarea "ionhim@yandex.ru sidyackinaa@yandex.ru sidyakina.alencka@yandex.ru aminaunisova…" at bounding box center [743, 475] width 765 height 153
click at [605, 520] on textarea "ionhim@yandex.ru sidyackinaa@yandex.ru sidyakina.alencka@yandex.ru aminaunisova…" at bounding box center [743, 475] width 765 height 153
click at [585, 425] on textarea "ionhim@yandex.ru sidyackinaa@yandex.ru sidyakina.alencka@yandex.ru aminaunisova…" at bounding box center [743, 475] width 765 height 153
click at [620, 452] on textarea "ionhim@yandex.ru, 89867501939 sidyackinaa@yandex.ru sidyakina.alencka@yandex.ru…" at bounding box center [743, 475] width 765 height 153
click at [601, 484] on textarea "ionhim@yandex.ru, 89867501939 sidyackinaa@yandex.ru, sidyakina.alencka@yandex.r…" at bounding box center [743, 475] width 765 height 153
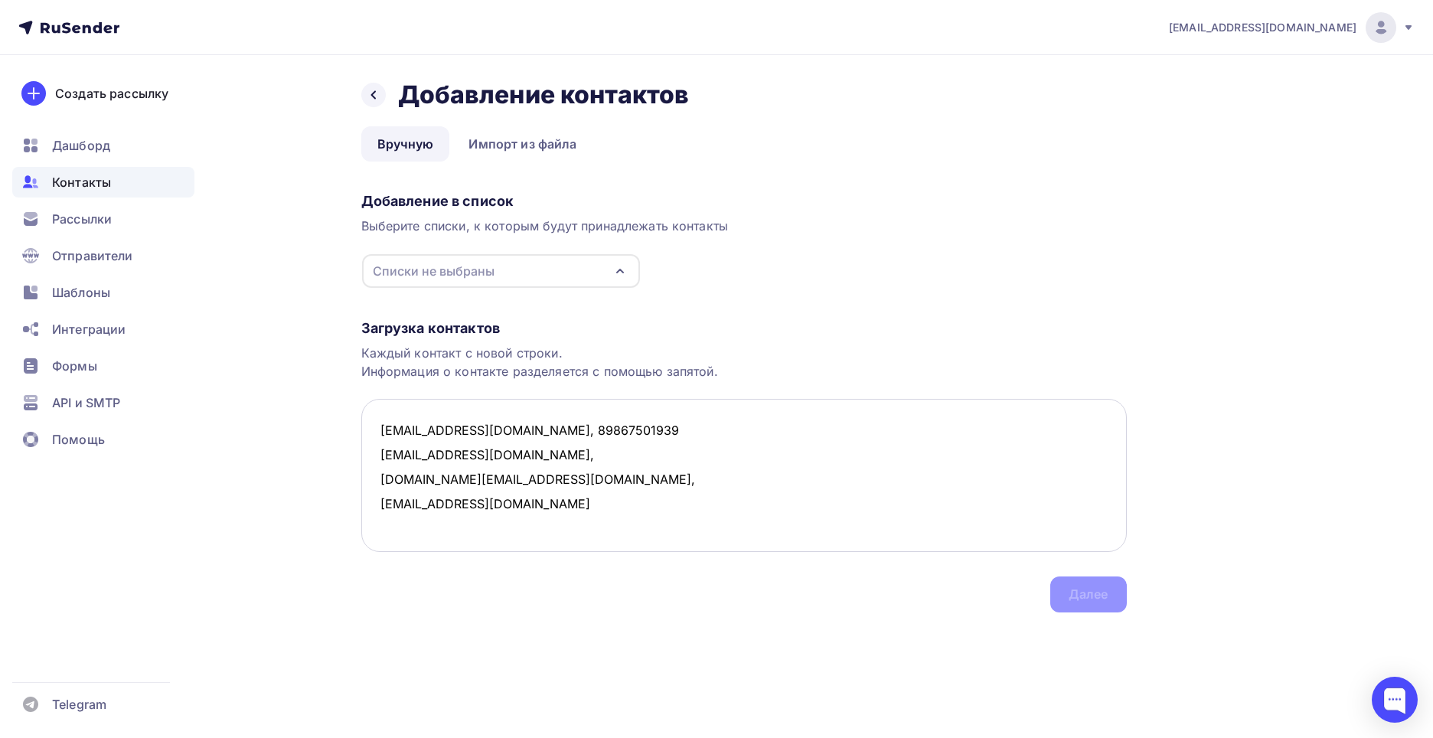
drag, startPoint x: 589, startPoint y: 434, endPoint x: 496, endPoint y: 439, distance: 93.5
click at [496, 439] on textarea "ionhim@yandex.ru, 89867501939 sidyackinaa@yandex.ru, sidyakina.alencka@yandex.r…" at bounding box center [743, 475] width 765 height 153
click at [609, 282] on div "Списки не выбраны" at bounding box center [501, 271] width 278 height 34
type textarea "ionhim@yandex.ru, sidyackinaa@yandex.ru, sidyakina.alencka@yandex.ru, aminaunis…"
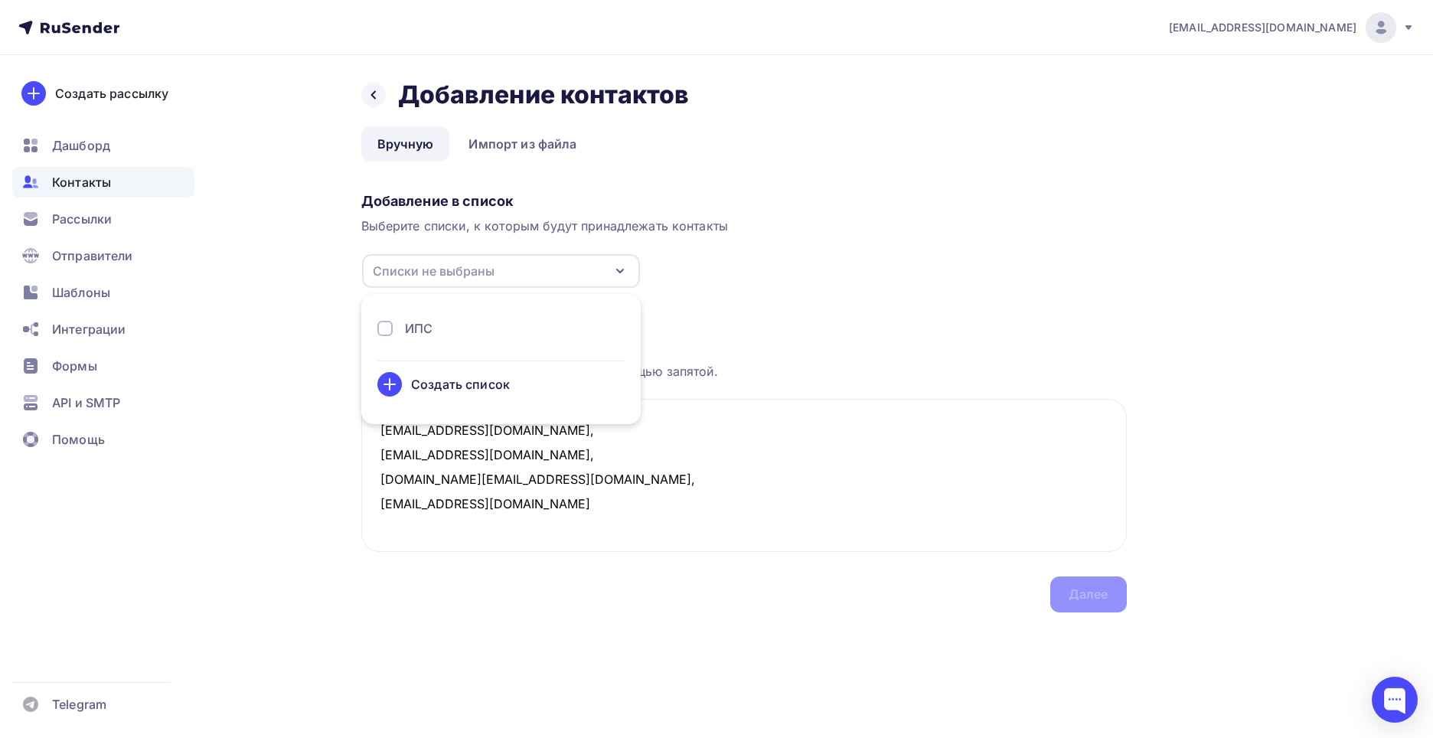
click at [432, 334] on div "ИПС" at bounding box center [419, 328] width 28 height 18
click at [1099, 603] on div "Далее" at bounding box center [1088, 594] width 77 height 36
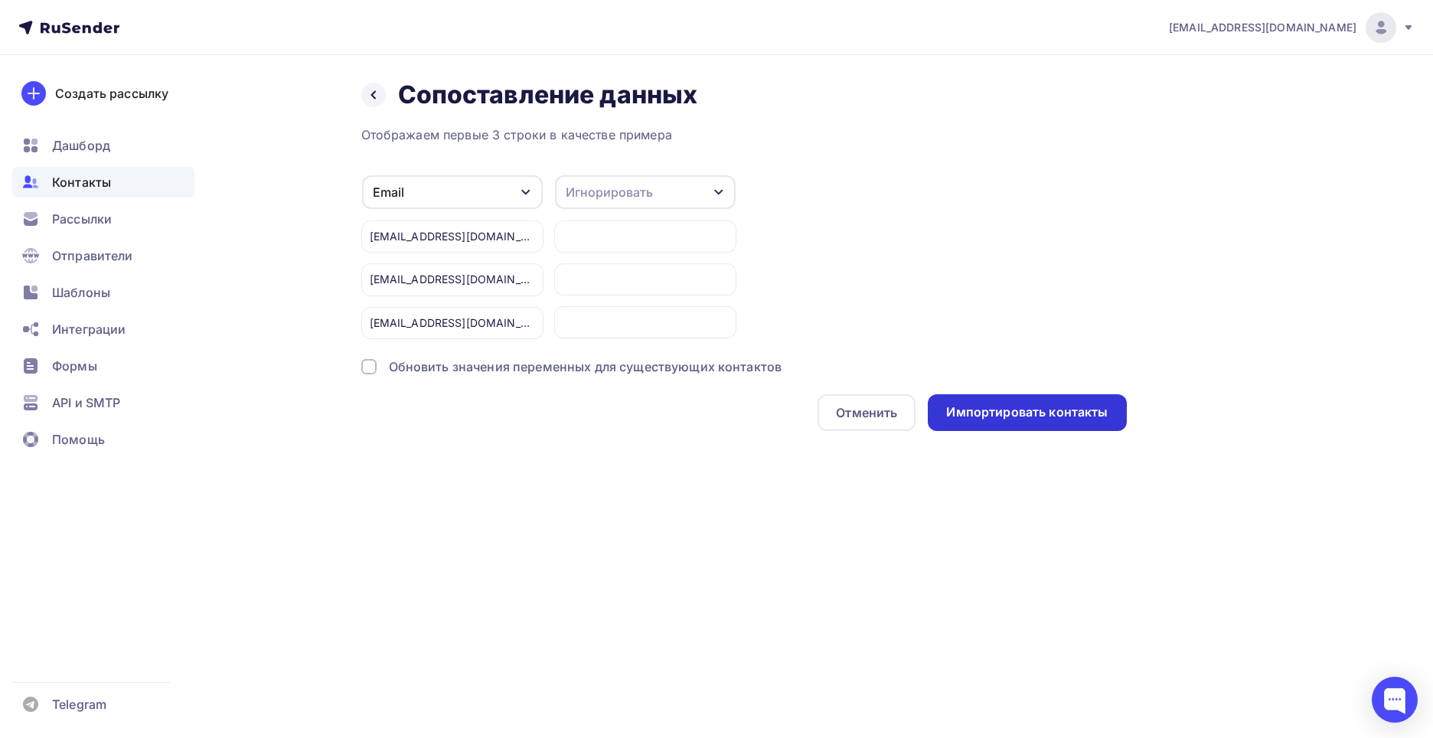
click at [1074, 411] on div "Импортировать контакты" at bounding box center [1026, 412] width 161 height 18
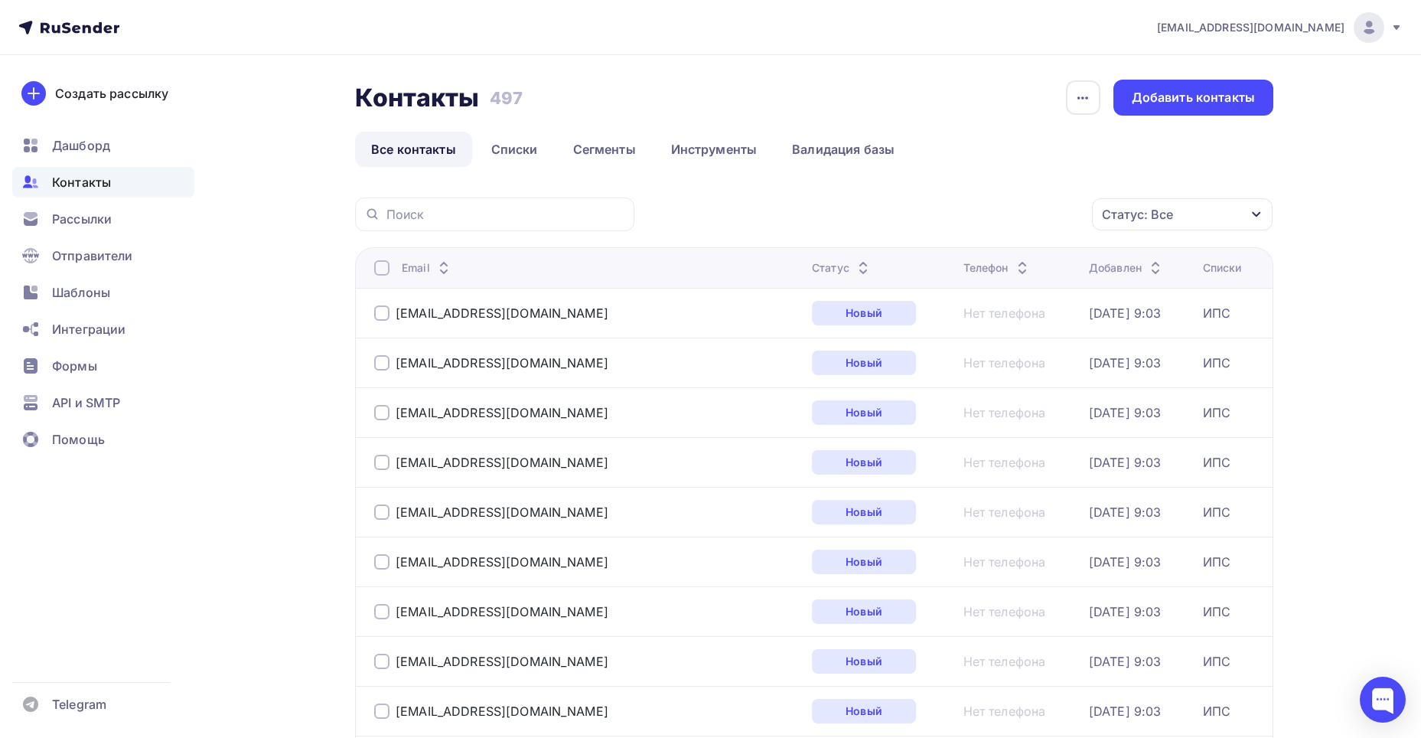
click at [378, 269] on div at bounding box center [381, 267] width 15 height 15
click at [378, 268] on div at bounding box center [381, 267] width 15 height 15
click at [488, 153] on link "Списки" at bounding box center [514, 149] width 79 height 35
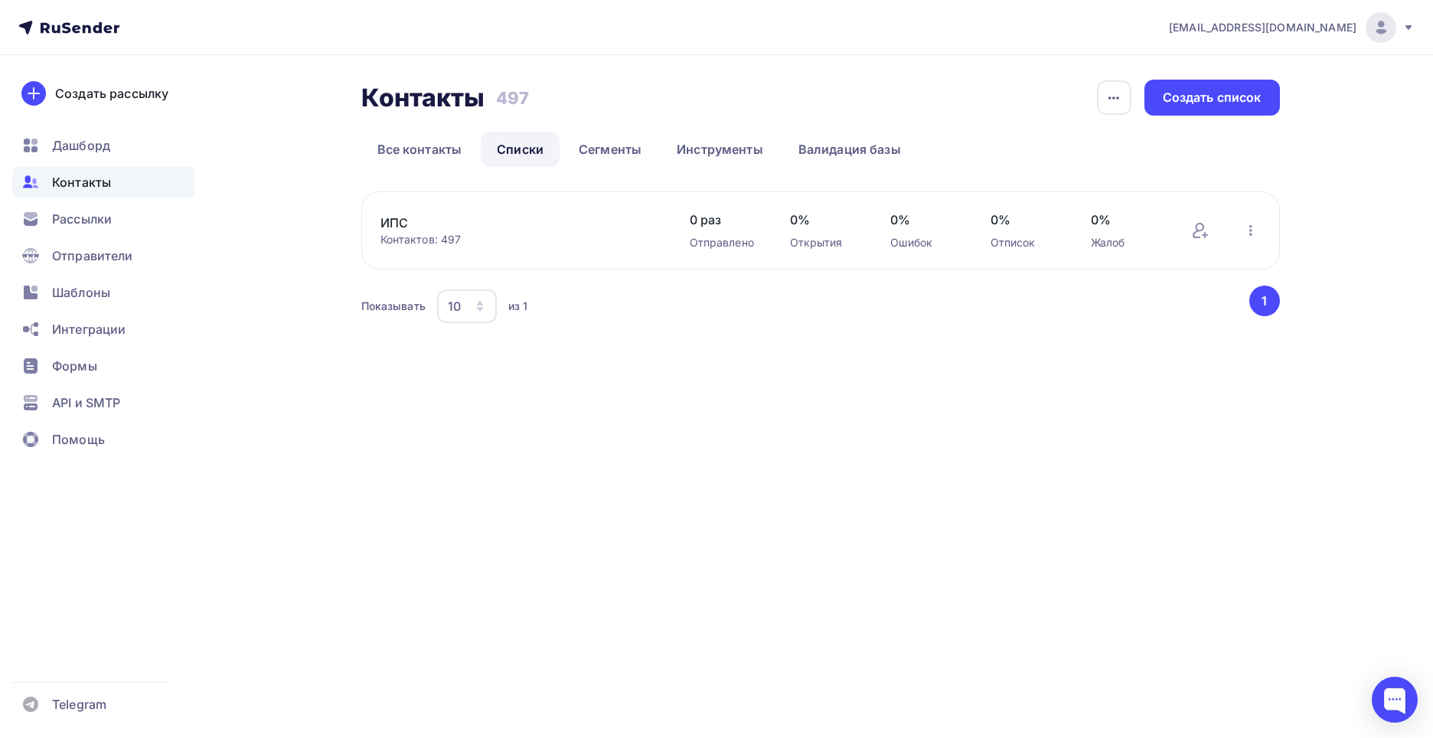
click at [450, 247] on div "ИПС Контактов: 497 Добавить контакты Переименовать список Скачать список Отписа…" at bounding box center [820, 230] width 918 height 78
click at [441, 239] on div "Контактов: 497" at bounding box center [519, 239] width 279 height 15
click at [413, 152] on link "Все контакты" at bounding box center [419, 149] width 117 height 35
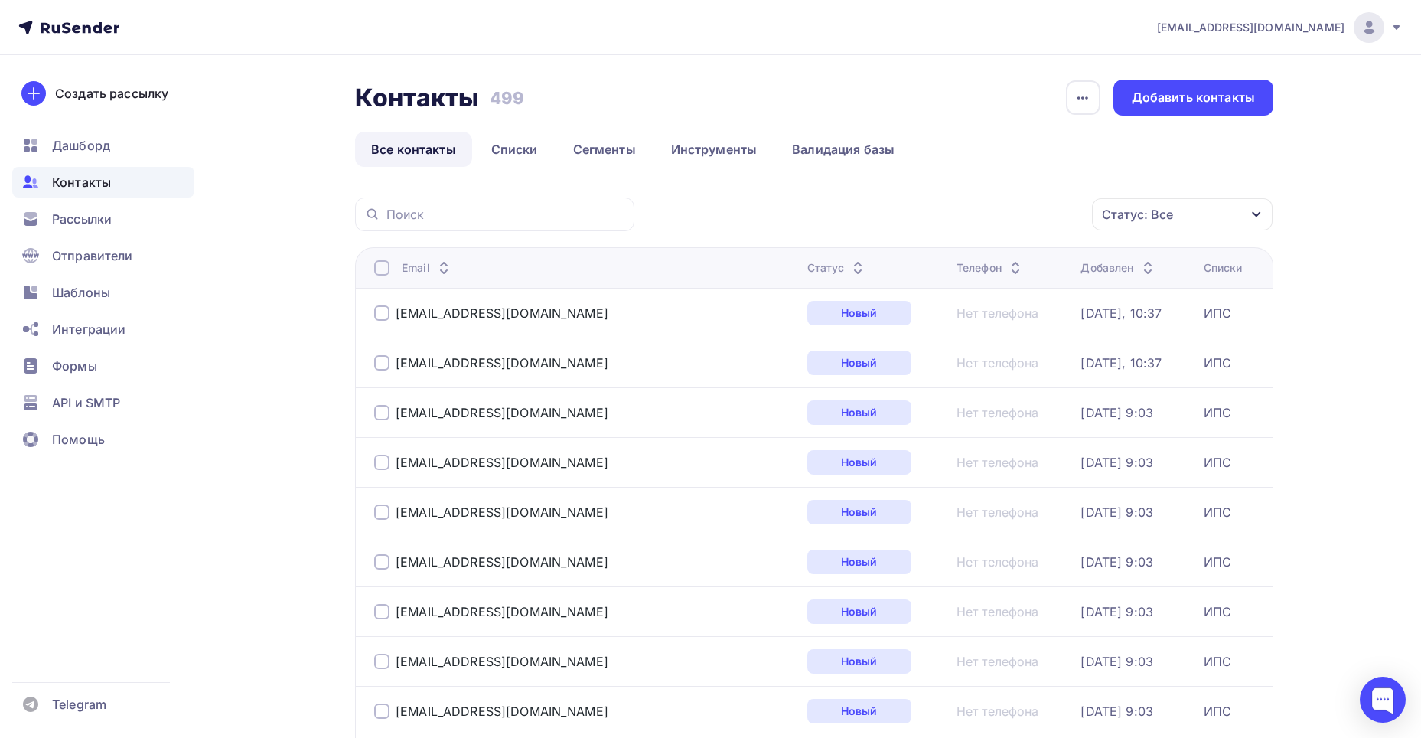
click at [552, 197] on div at bounding box center [494, 214] width 279 height 34
click at [530, 219] on input "text" at bounding box center [506, 214] width 239 height 17
click at [1167, 99] on div "Добавить контакты" at bounding box center [1193, 98] width 123 height 18
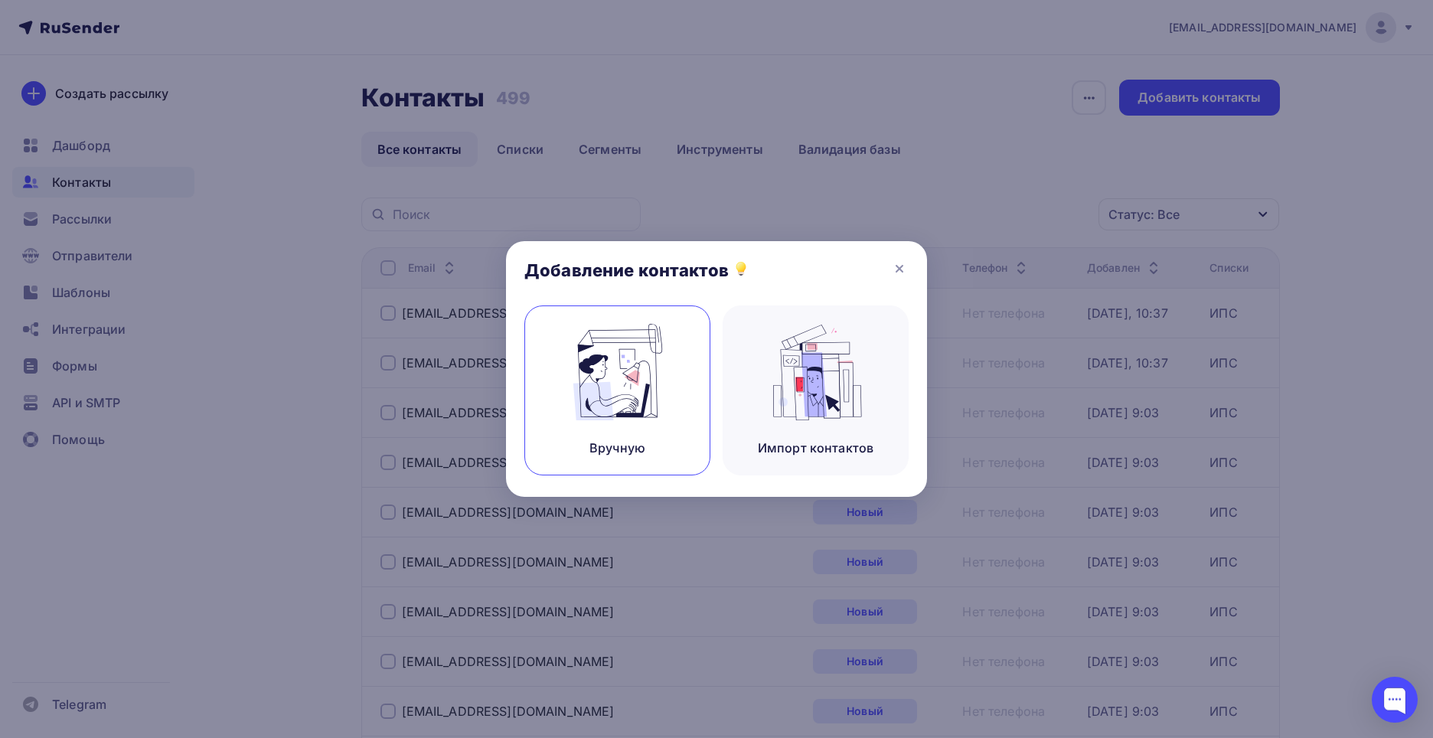
click at [684, 432] on div "Вручную" at bounding box center [617, 390] width 186 height 170
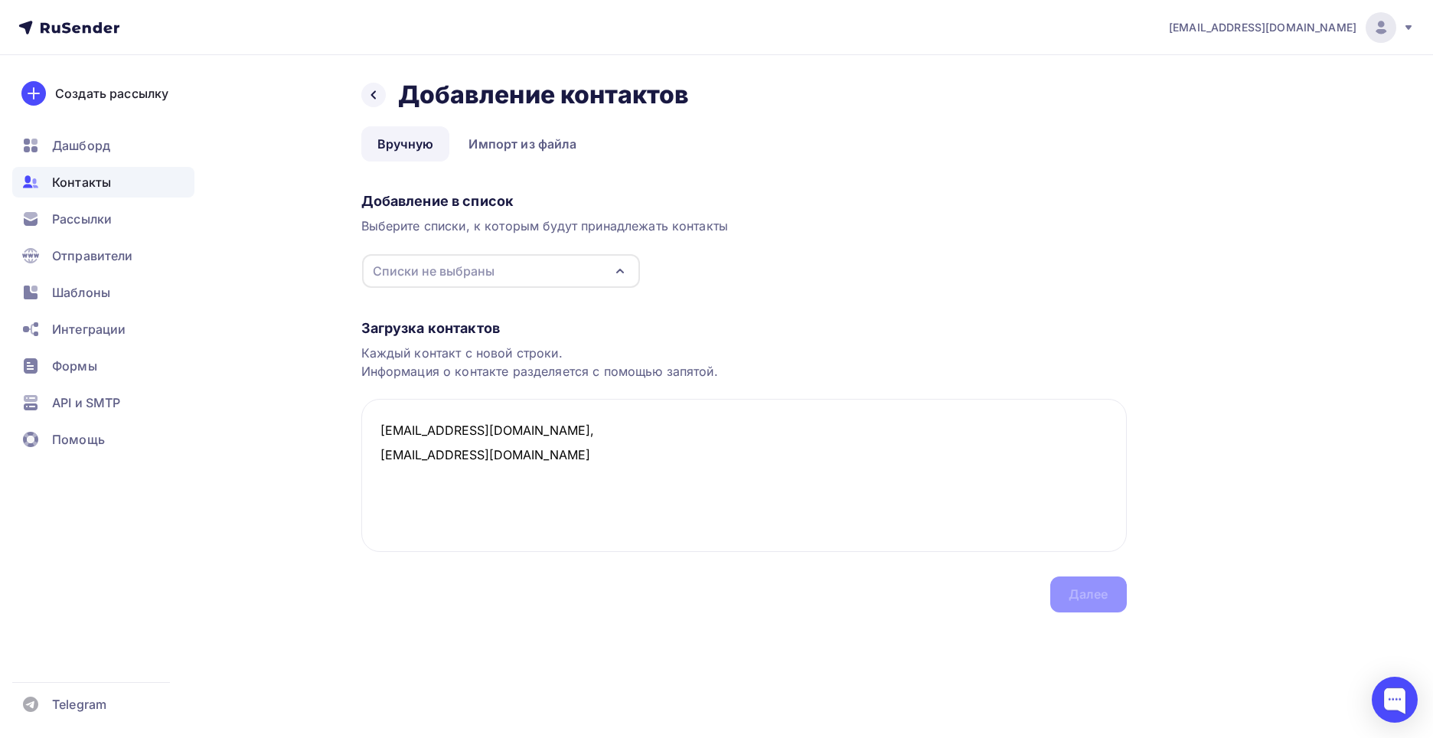
click at [583, 273] on div "Списки не выбраны" at bounding box center [501, 271] width 278 height 34
type textarea "aminaunisova77@gmail.com, 9519152313@mail.ru"
click at [425, 330] on div "ИПС" at bounding box center [419, 328] width 28 height 18
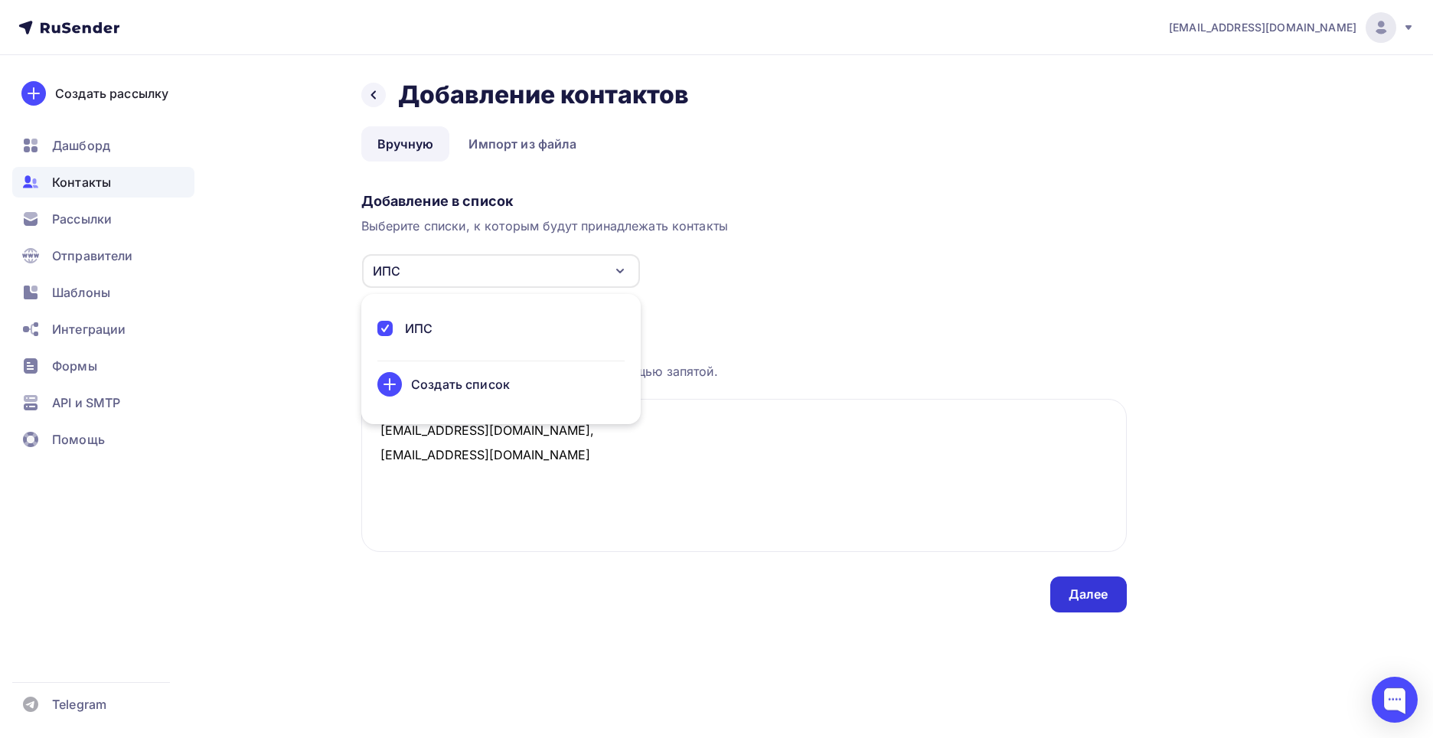
click at [1100, 597] on div "Далее" at bounding box center [1088, 594] width 40 height 18
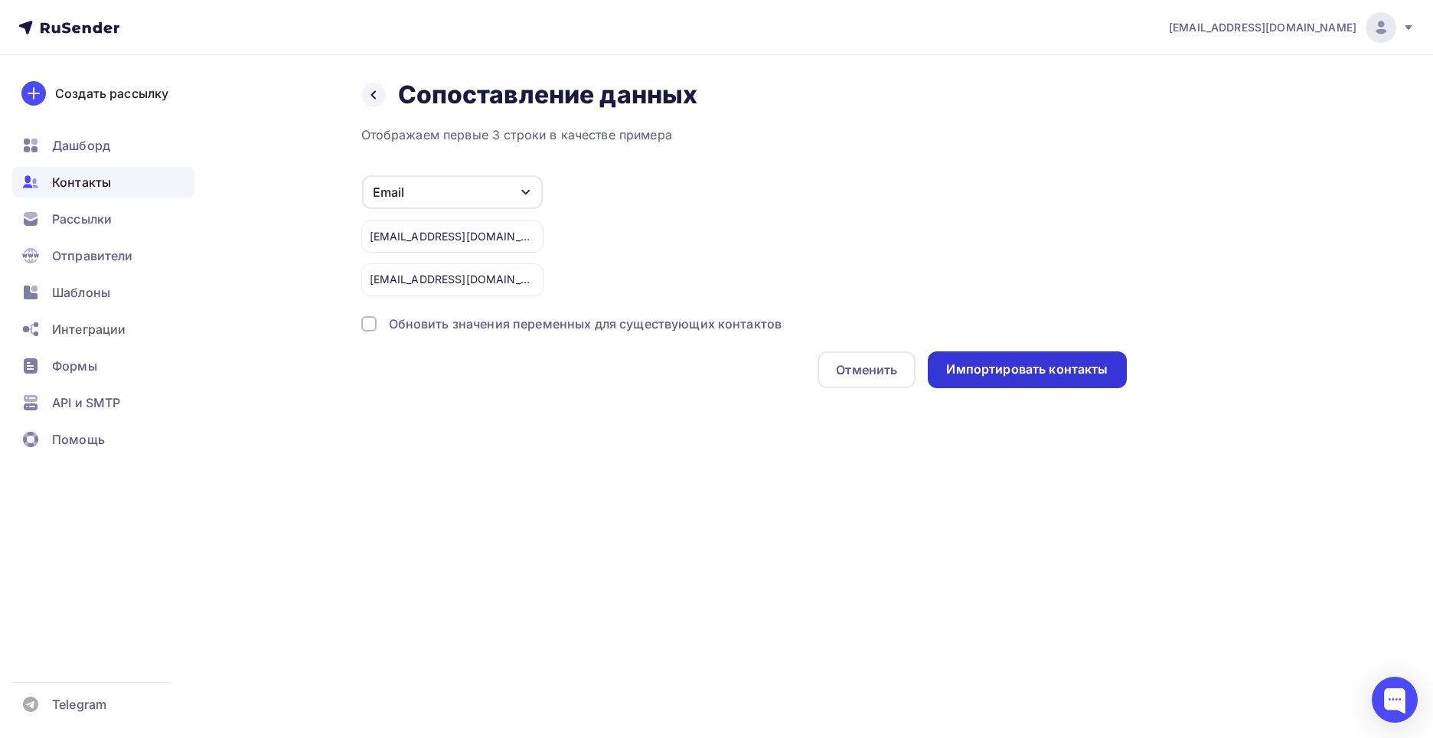
click at [1021, 375] on div "Импортировать контакты" at bounding box center [1026, 369] width 161 height 18
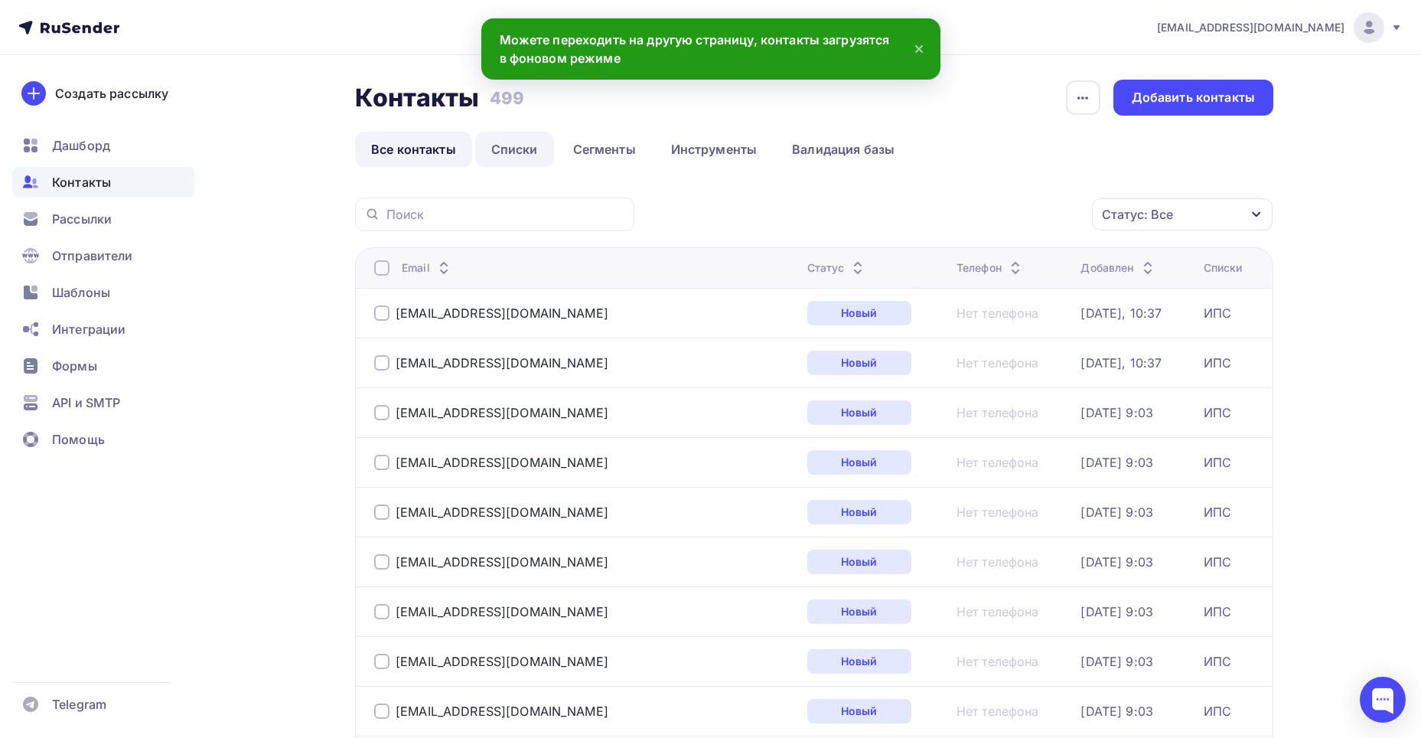
click at [510, 159] on link "Списки" at bounding box center [514, 149] width 79 height 35
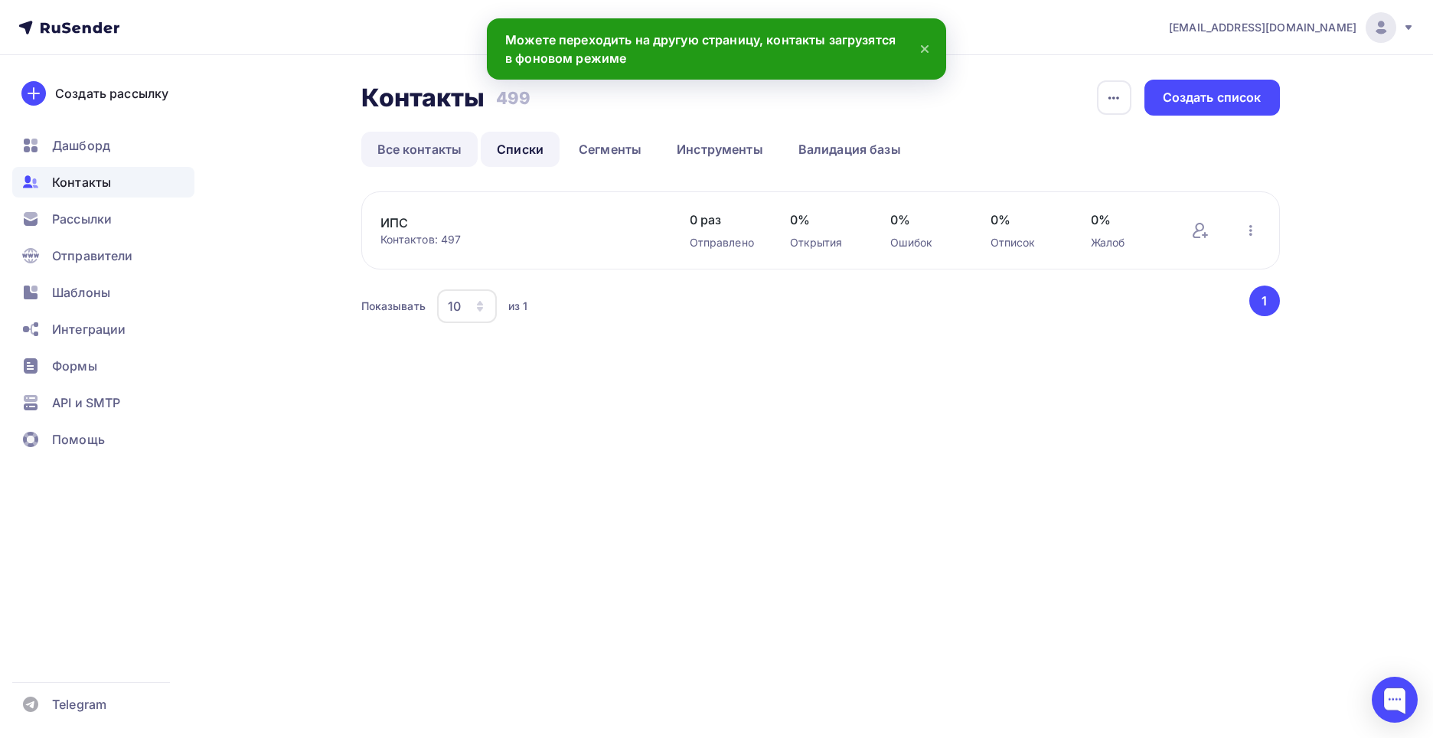
click at [427, 150] on link "Все контакты" at bounding box center [419, 149] width 117 height 35
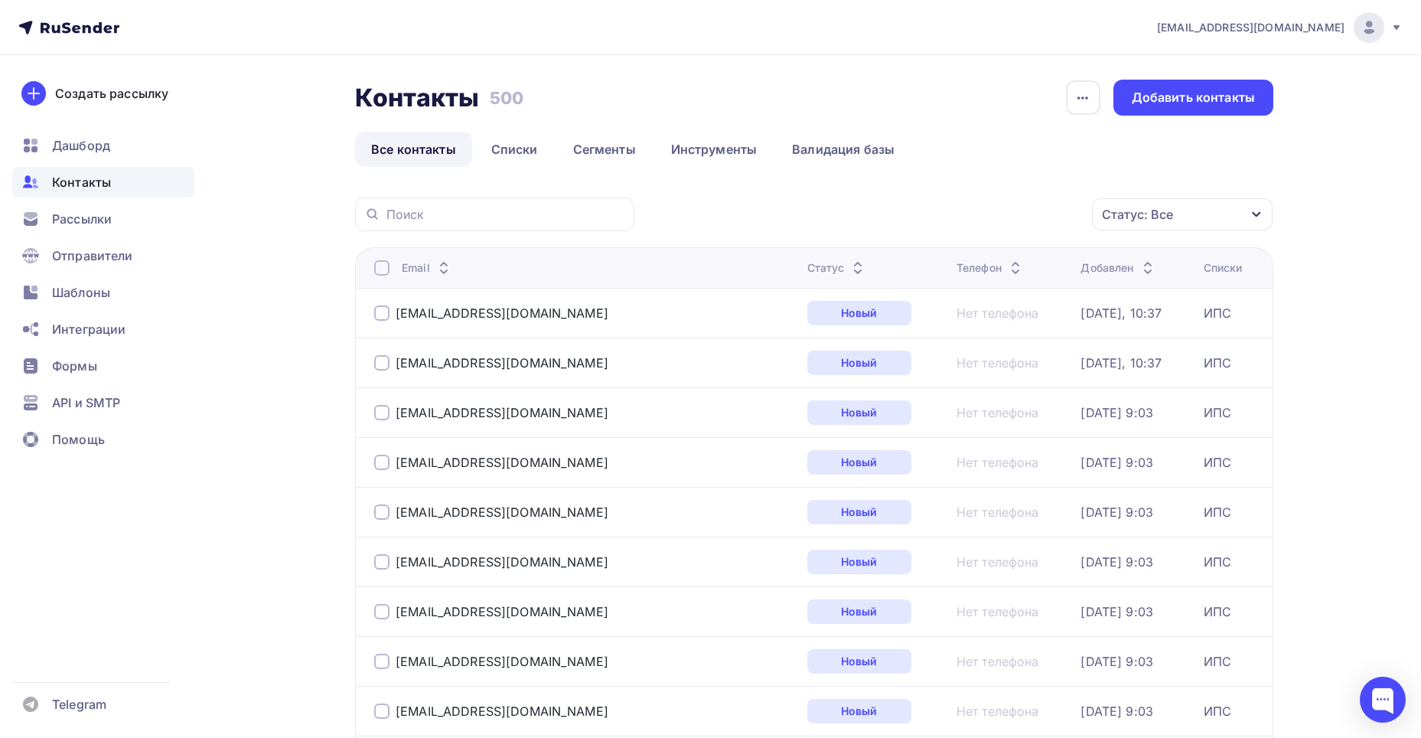
click at [491, 223] on div at bounding box center [494, 214] width 279 height 34
click at [490, 203] on div at bounding box center [494, 214] width 279 height 34
click at [474, 217] on input "text" at bounding box center [506, 214] width 239 height 17
type input "amina"
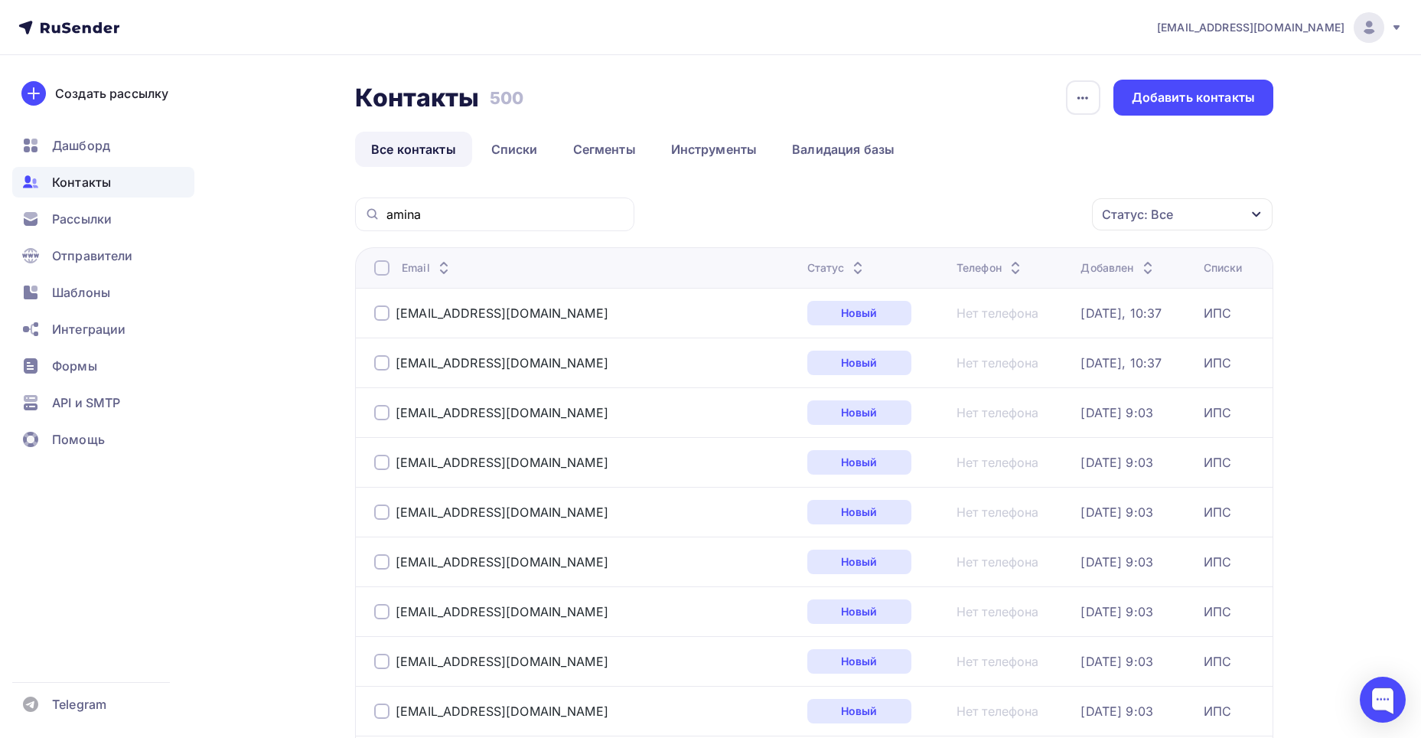
drag, startPoint x: 652, startPoint y: 220, endPoint x: 599, endPoint y: 210, distance: 54.6
click at [652, 221] on div "Статус: Все Статус Новый Активный Не существует Переполнен Недоступен Отписан О…" at bounding box center [959, 214] width 628 height 34
click at [599, 210] on input "amina" at bounding box center [506, 214] width 239 height 17
click at [528, 157] on link "Списки" at bounding box center [514, 149] width 79 height 35
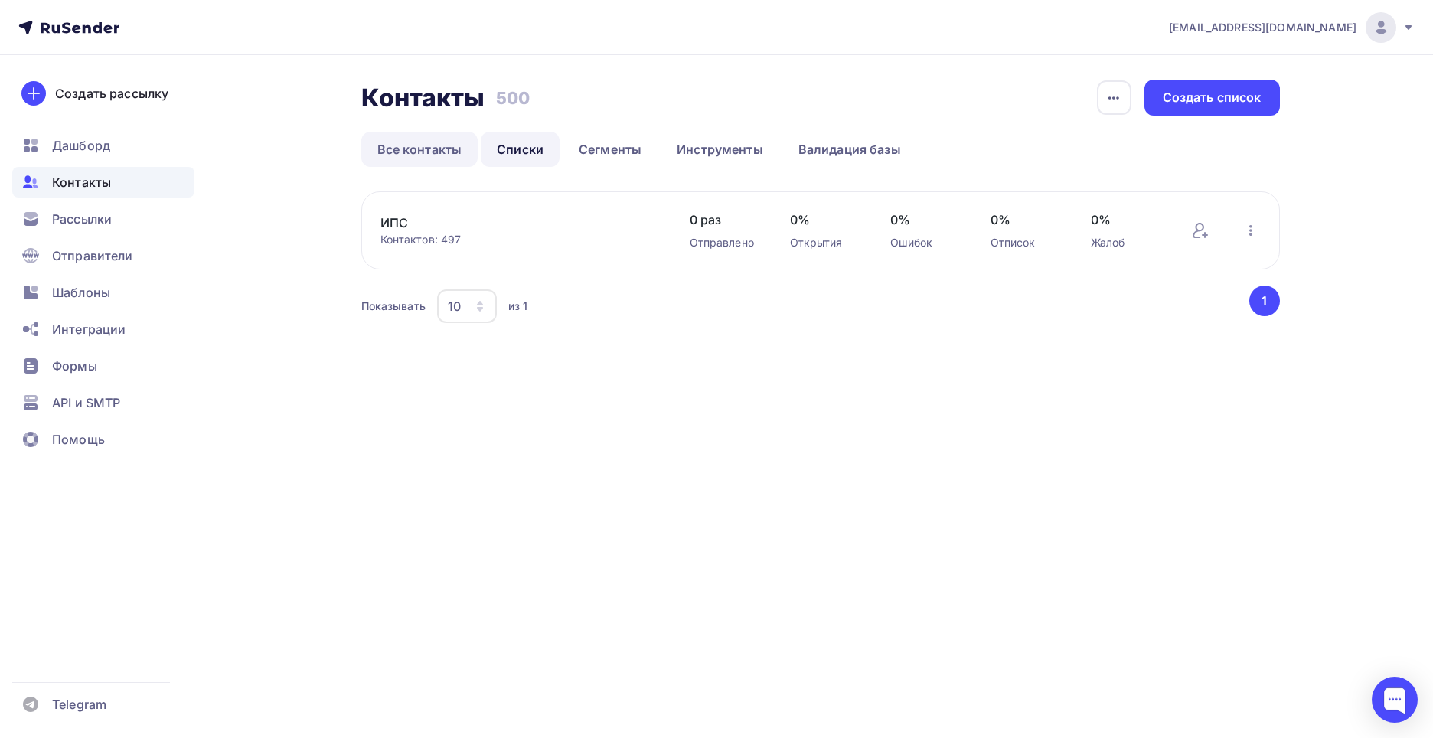
click at [448, 145] on link "Все контакты" at bounding box center [419, 149] width 117 height 35
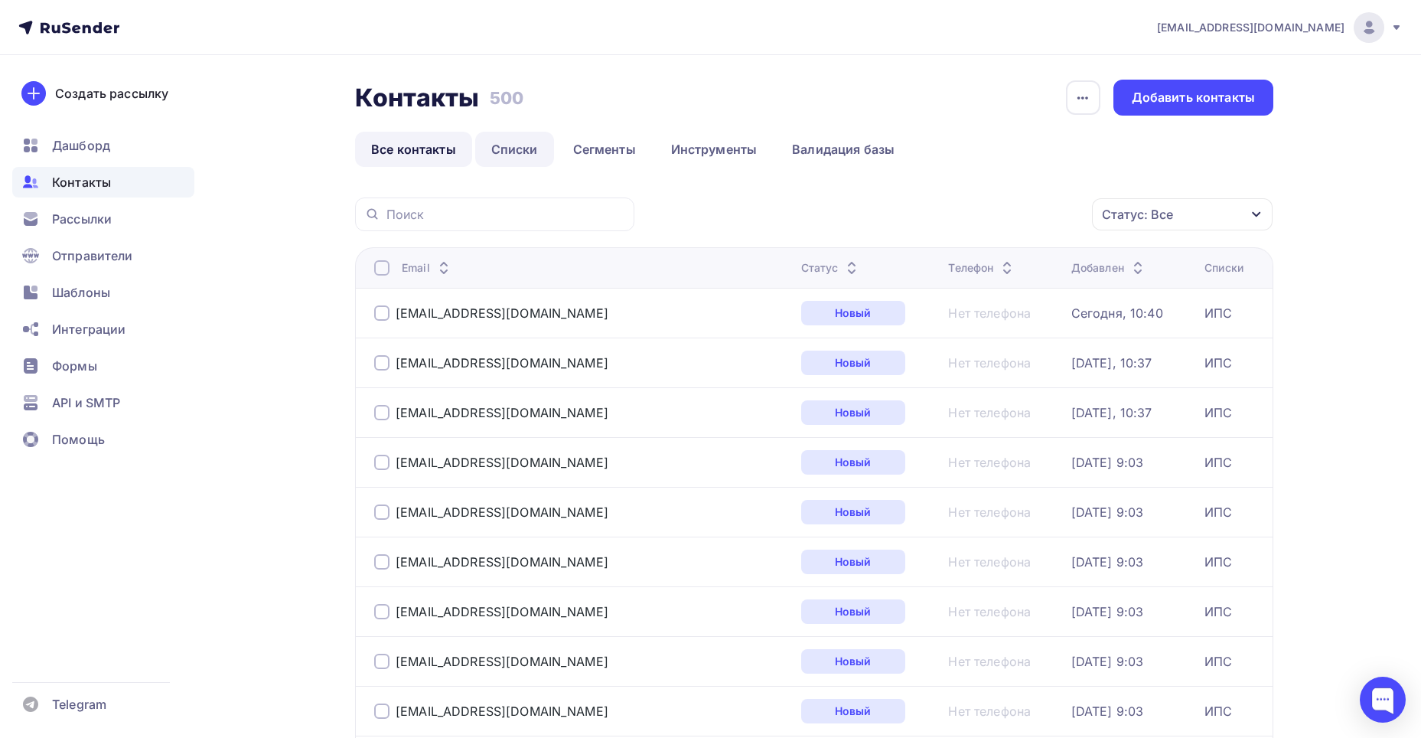
click at [510, 147] on link "Списки" at bounding box center [514, 149] width 79 height 35
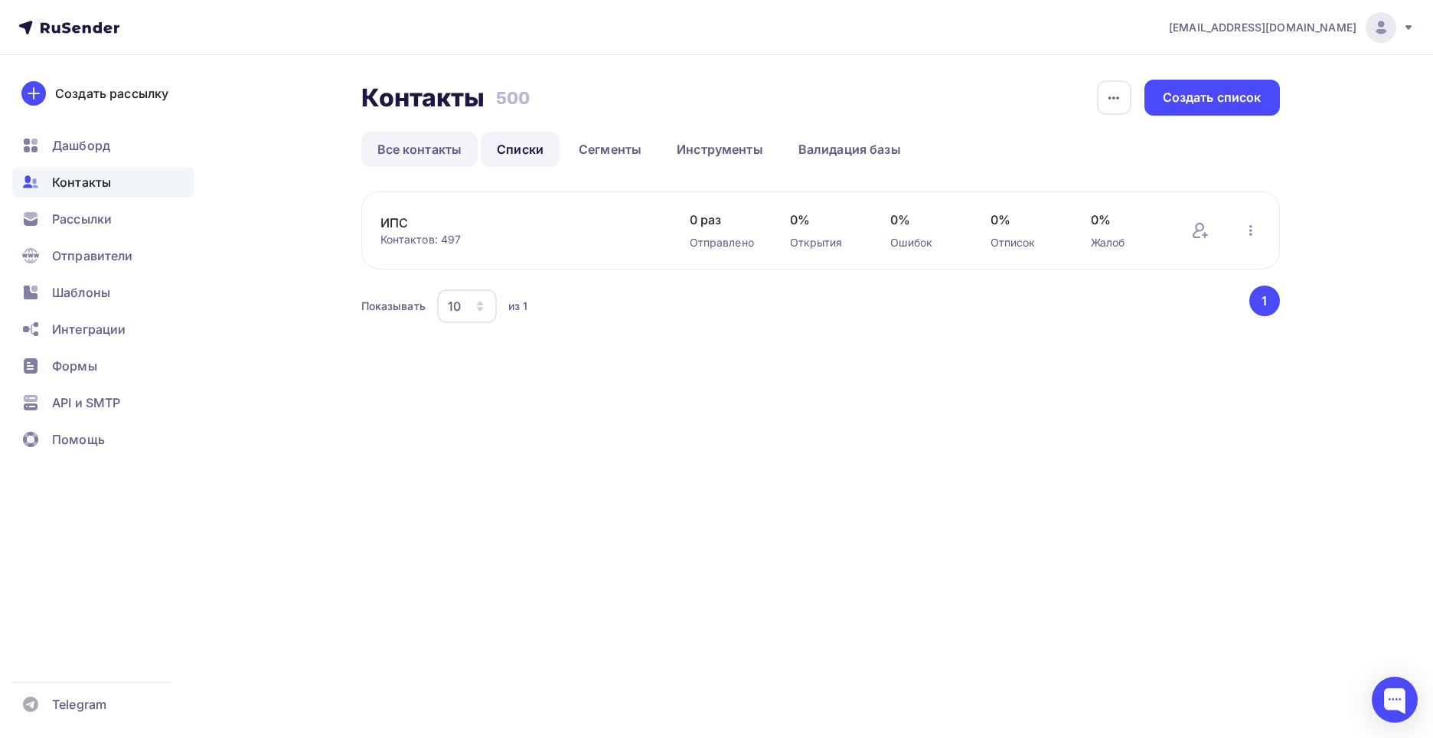
click at [444, 148] on link "Все контакты" at bounding box center [419, 149] width 117 height 35
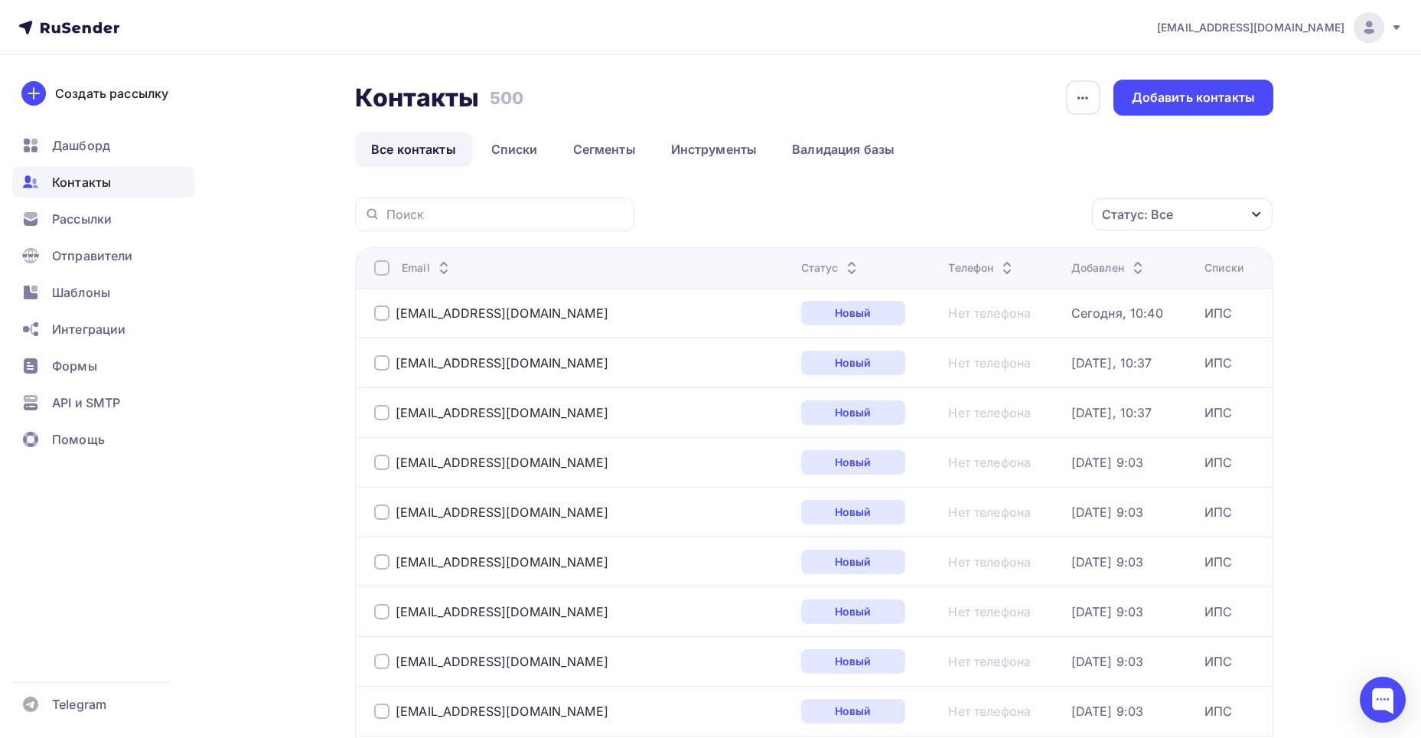
click at [389, 312] on div "9519152313@mail.ru" at bounding box center [491, 312] width 234 height 15
drag, startPoint x: 383, startPoint y: 300, endPoint x: 383, endPoint y: 314, distance: 13.8
click at [383, 301] on td "9519152313@mail.ru" at bounding box center [575, 313] width 440 height 50
click at [383, 314] on div at bounding box center [381, 312] width 15 height 15
click at [376, 366] on div at bounding box center [381, 362] width 15 height 15
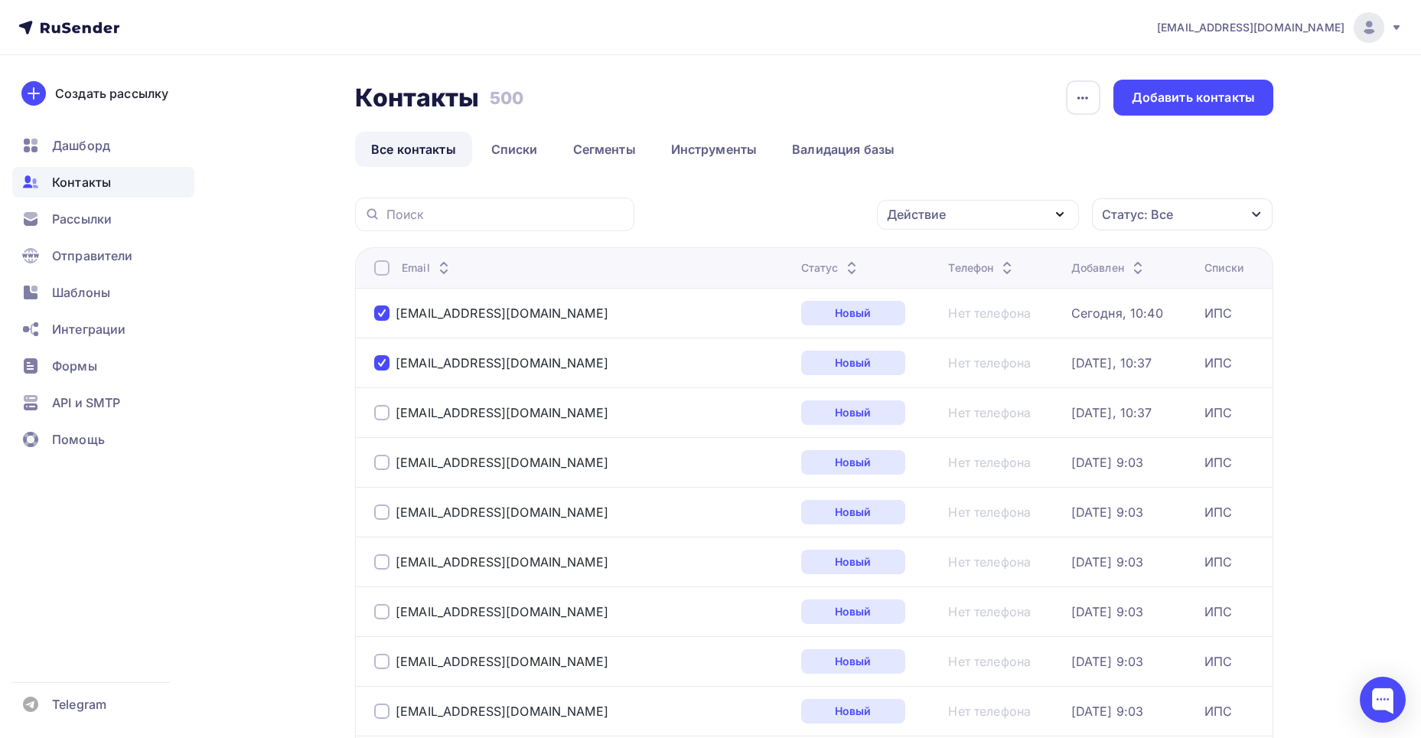
click at [379, 413] on div at bounding box center [381, 412] width 15 height 15
click at [525, 140] on link "Списки" at bounding box center [514, 149] width 79 height 35
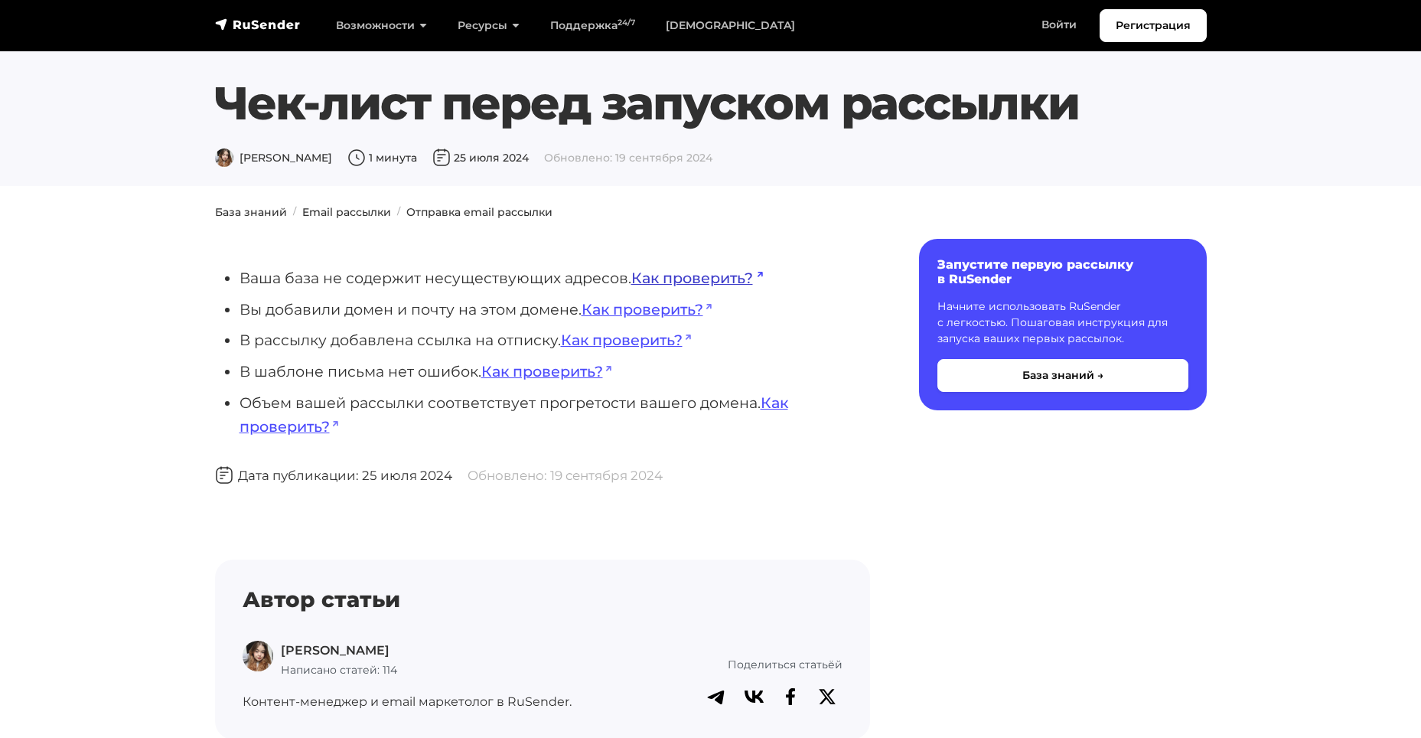
click at [664, 279] on link "Как проверить?" at bounding box center [697, 278] width 132 height 18
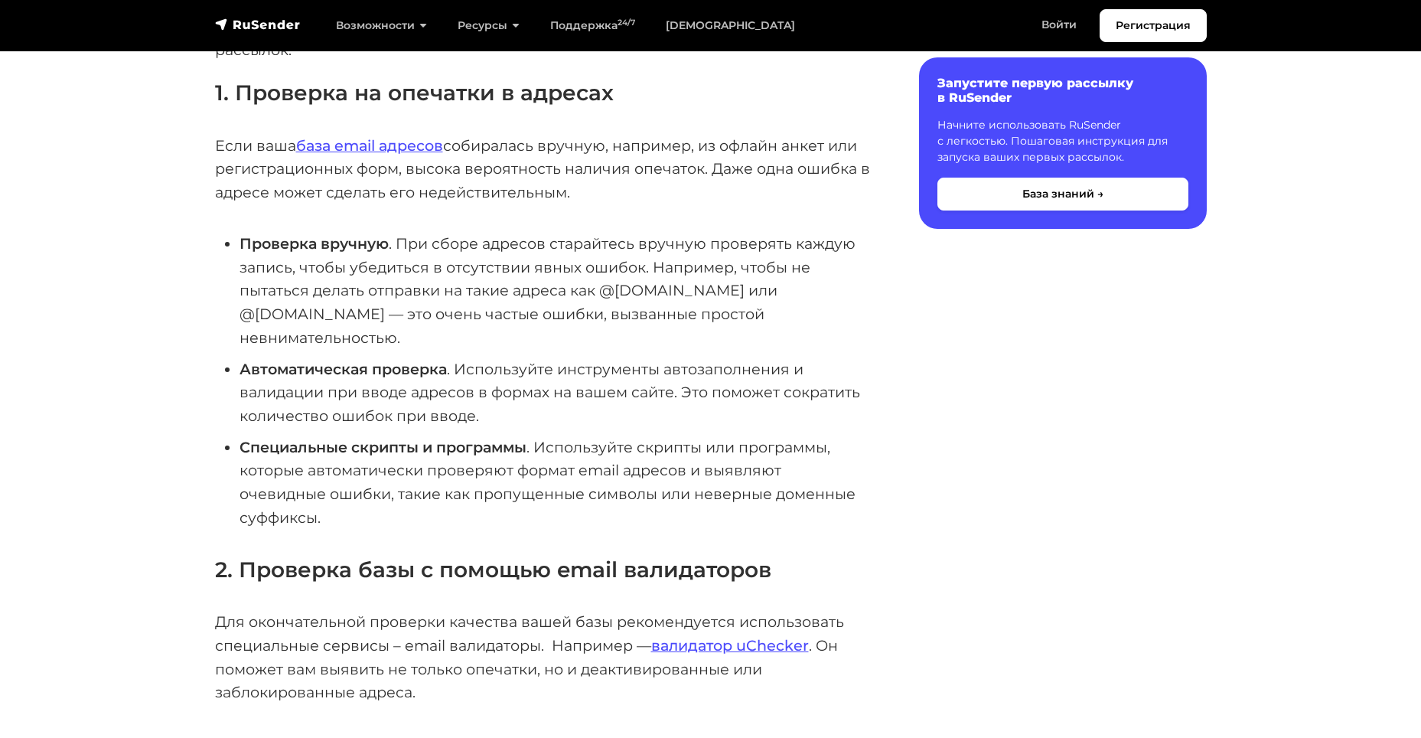
scroll to position [306, 0]
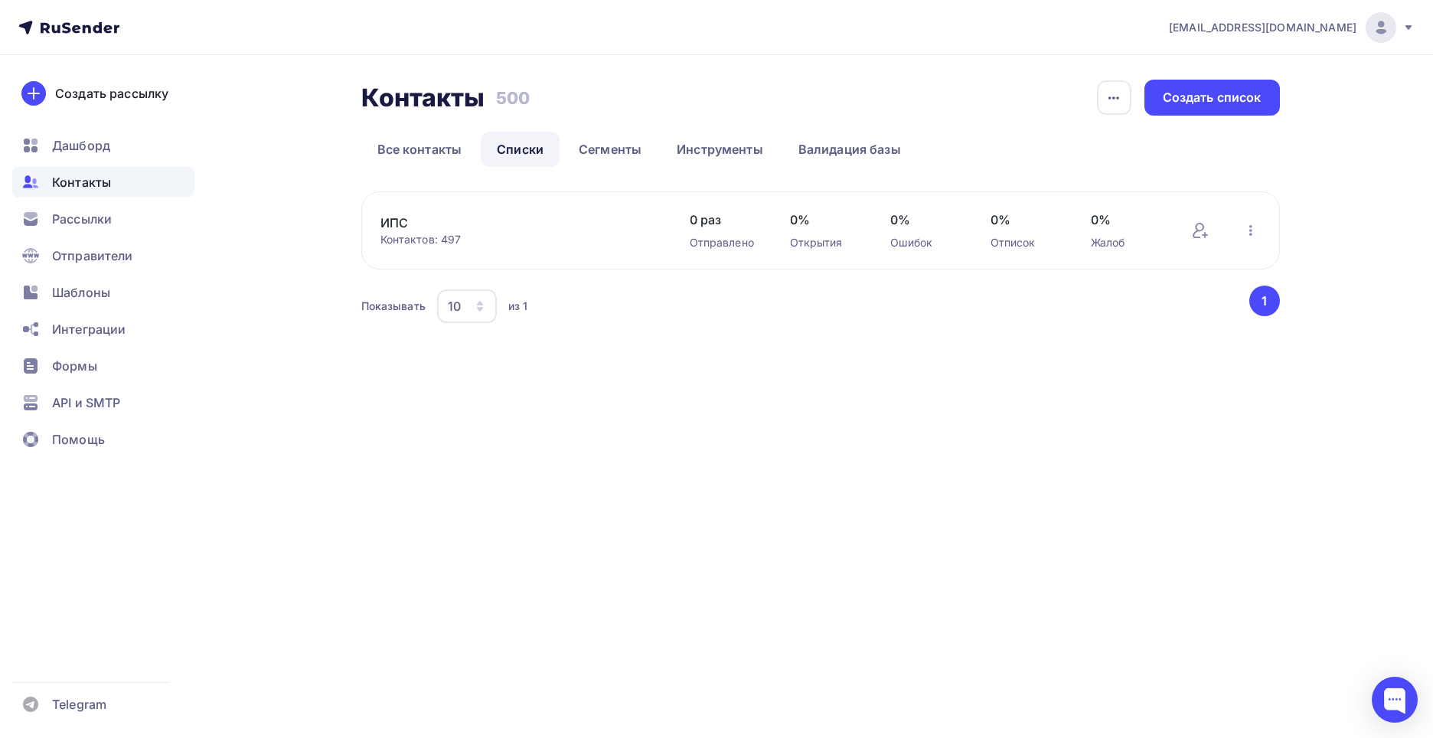
click at [1265, 299] on button "1" at bounding box center [1264, 300] width 31 height 31
click at [100, 140] on span "Дашборд" at bounding box center [81, 145] width 58 height 18
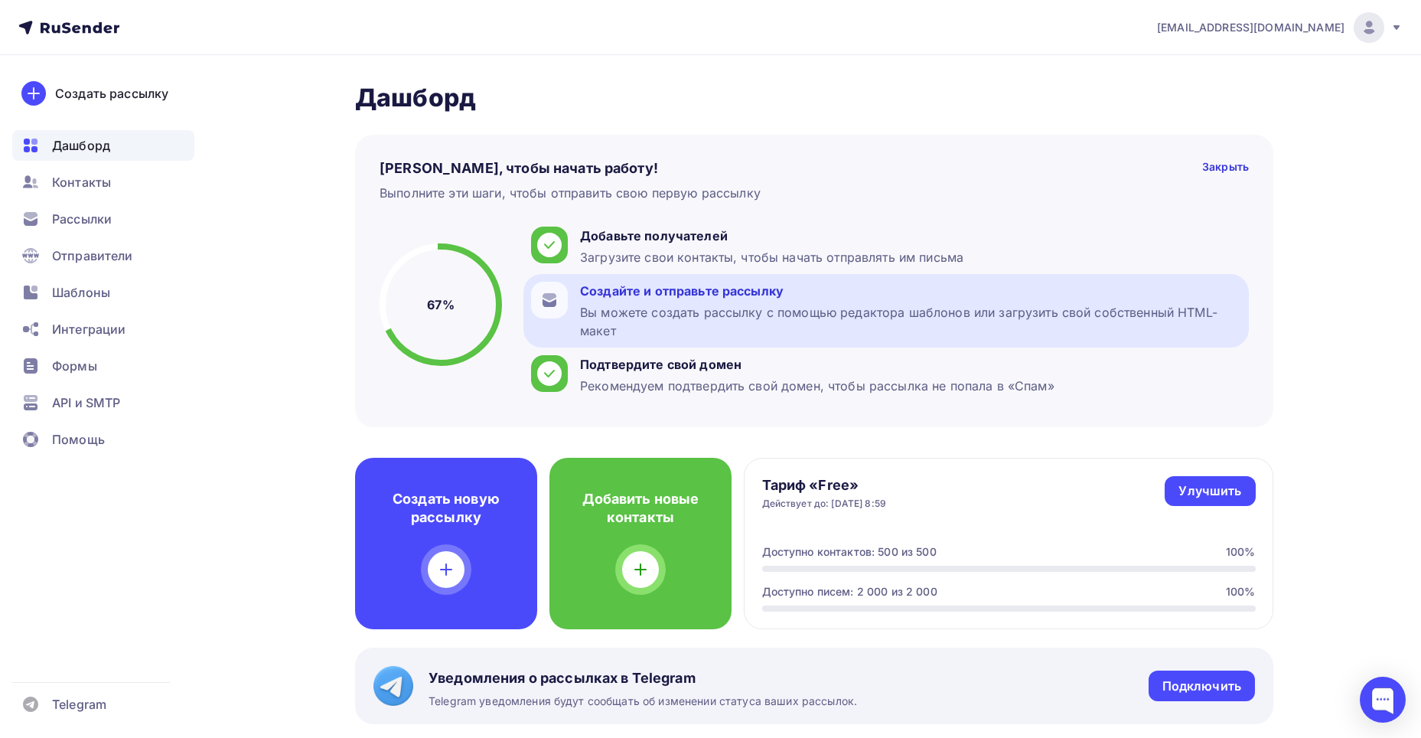
click at [613, 309] on div "Вы можете создать рассылку с помощью редактора шаблонов или загрузить свой собс…" at bounding box center [910, 321] width 661 height 37
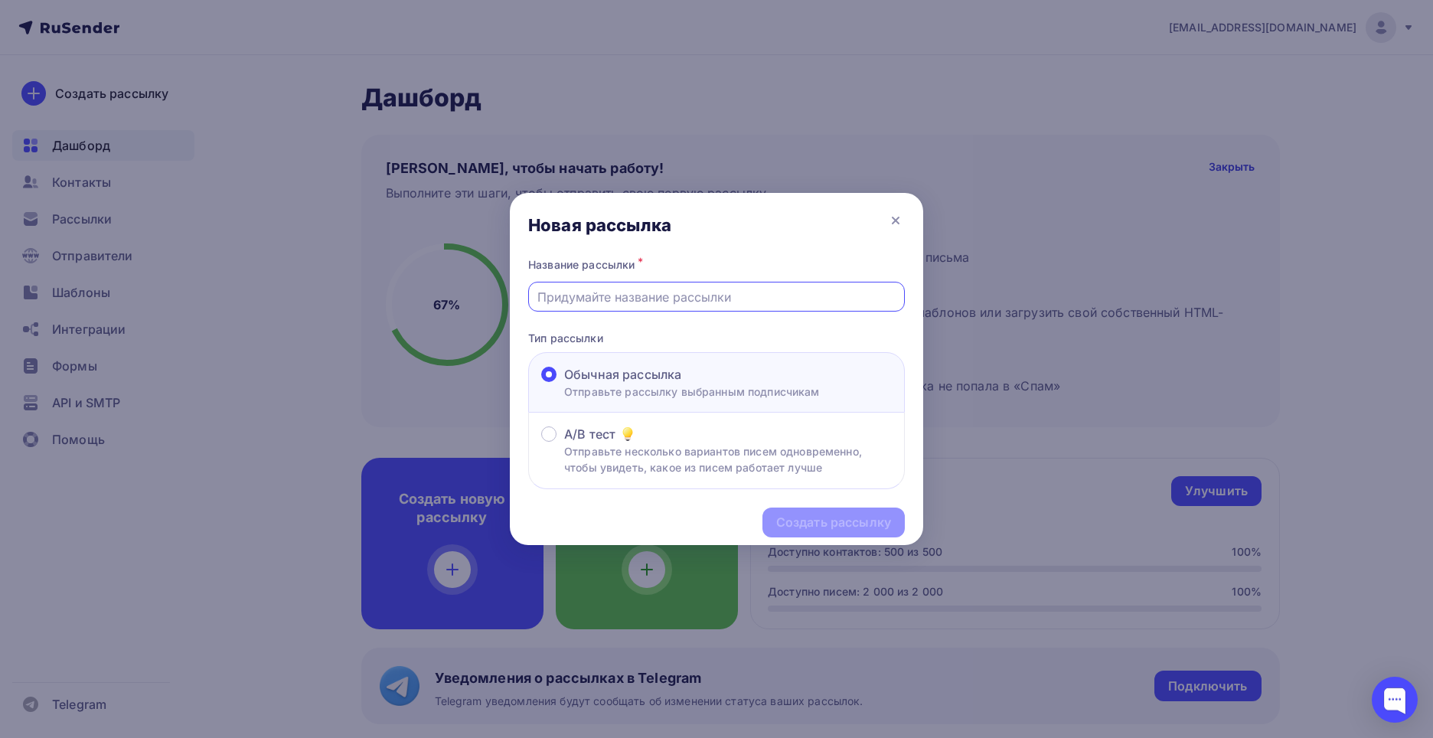
click at [602, 291] on input "text" at bounding box center [716, 297] width 359 height 18
click at [1079, 429] on div at bounding box center [716, 369] width 1433 height 738
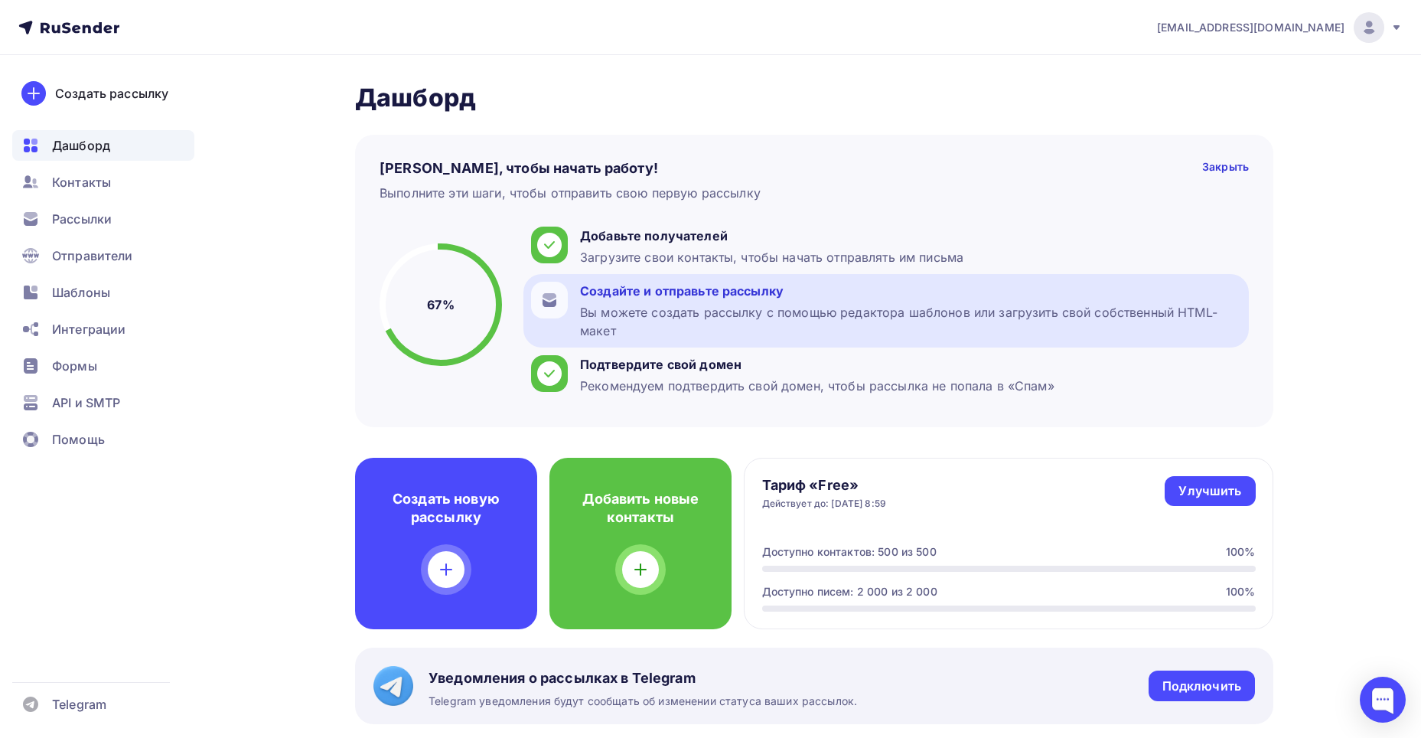
click at [700, 293] on div "Создайте и отправьте рассылку" at bounding box center [910, 291] width 661 height 18
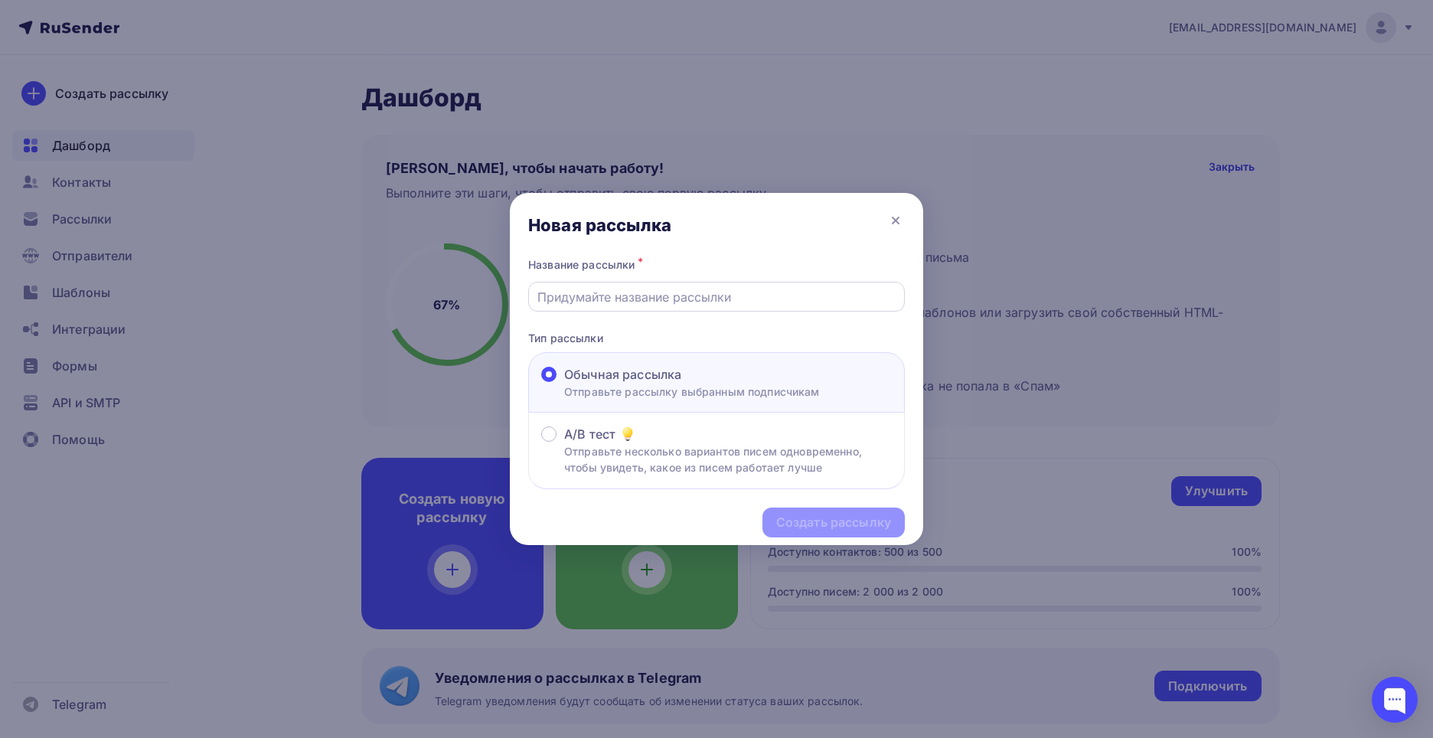
click at [656, 285] on div at bounding box center [716, 297] width 377 height 30
click at [644, 288] on input "text" at bounding box center [716, 297] width 359 height 18
type input "c"
type input "с"
click at [906, 223] on div "Новая рассылка" at bounding box center [716, 223] width 413 height 61
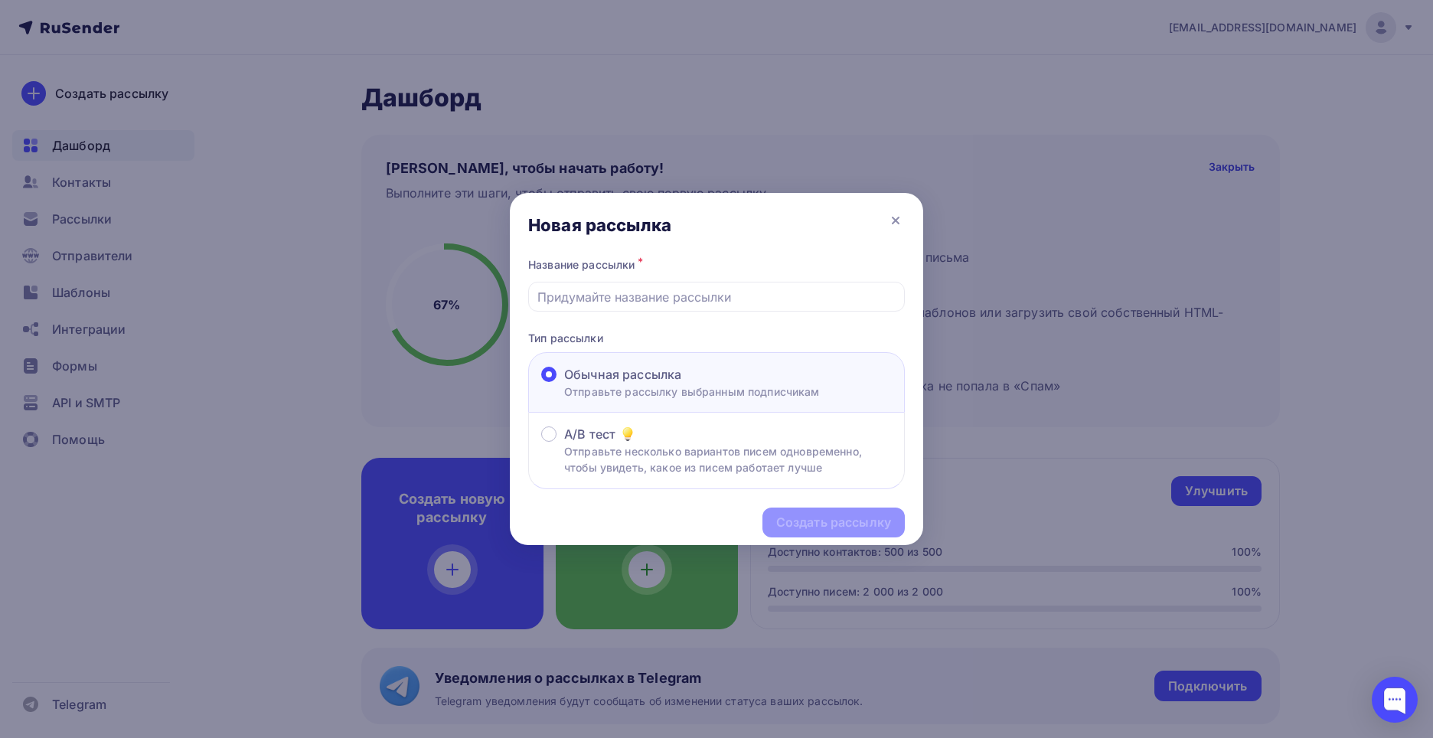
click at [880, 215] on div "Новая рассылка" at bounding box center [716, 223] width 413 height 61
click at [892, 217] on icon at bounding box center [895, 220] width 18 height 18
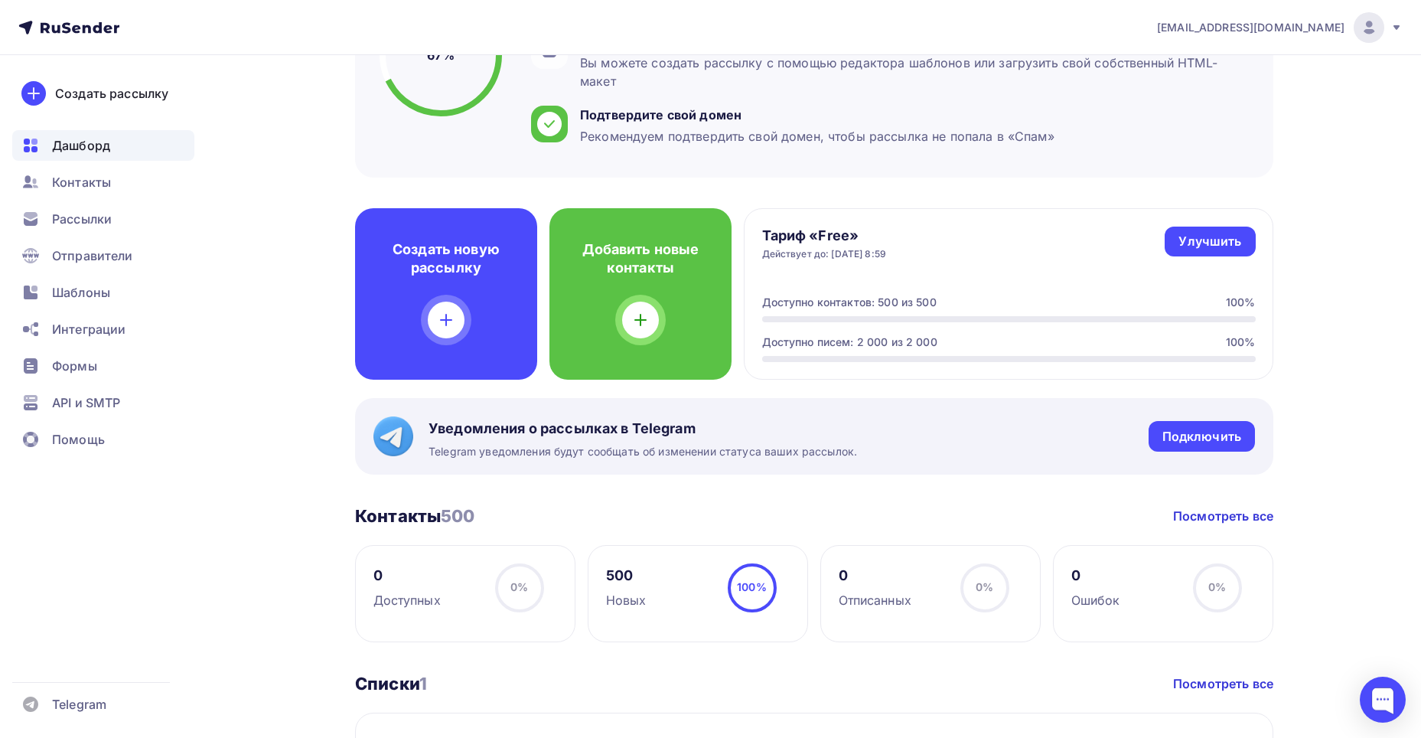
scroll to position [459, 0]
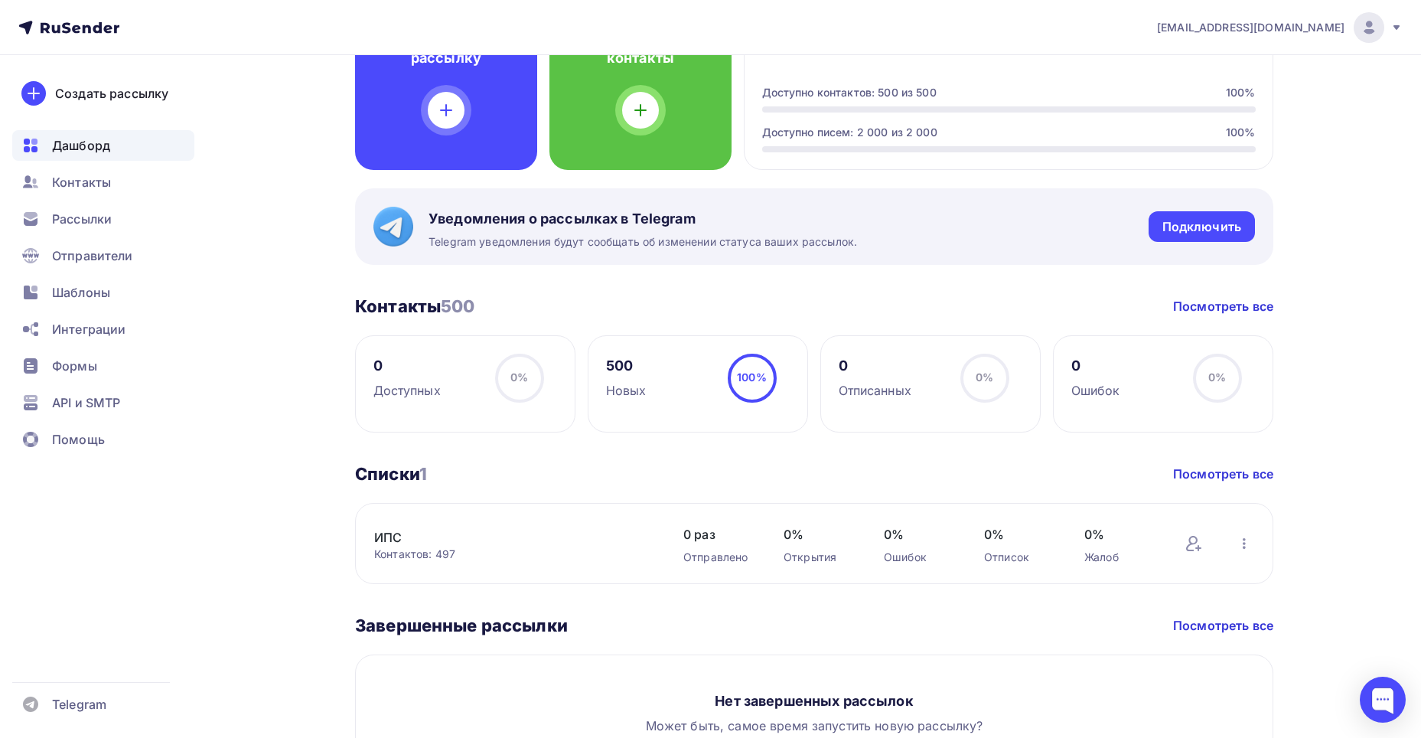
click at [606, 550] on div "Контактов: 497" at bounding box center [513, 553] width 279 height 15
click at [1201, 548] on icon at bounding box center [1198, 548] width 5 height 0
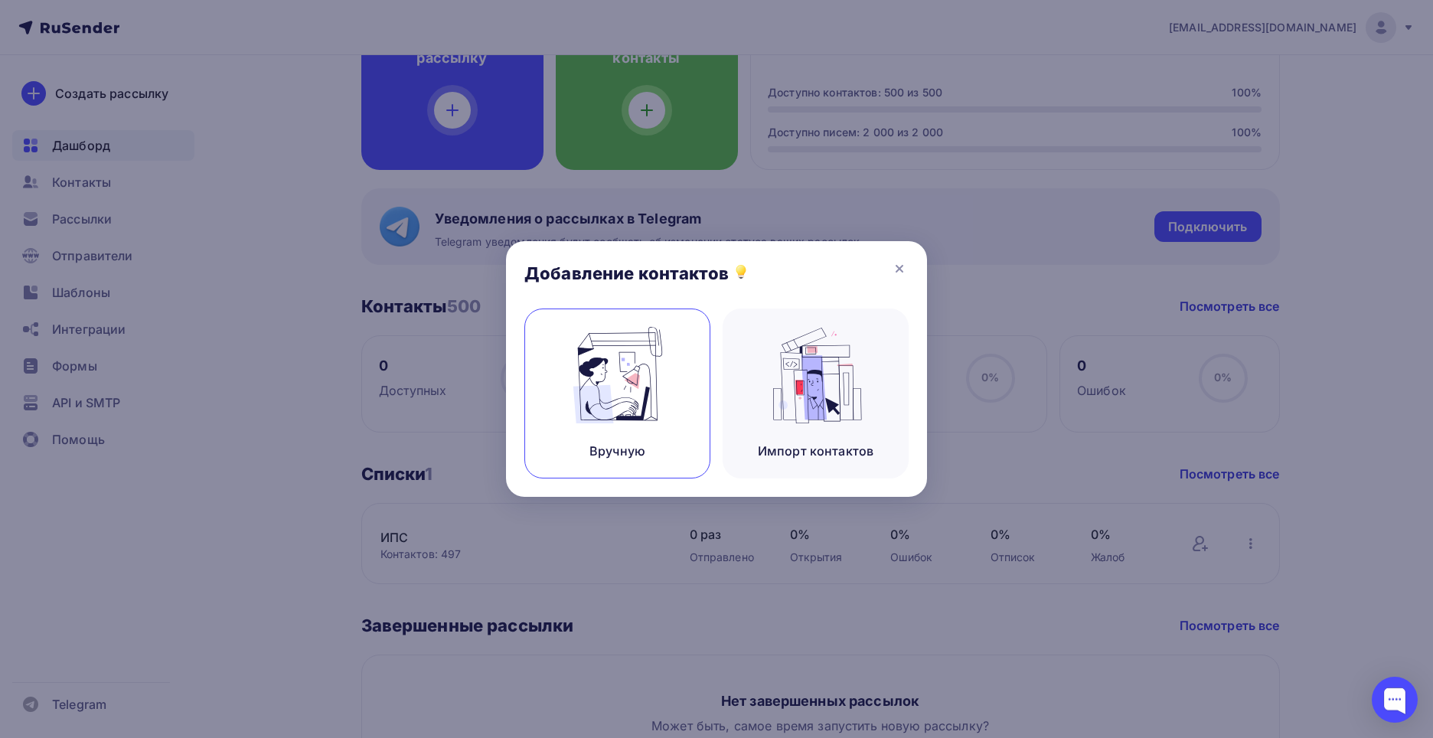
click at [677, 423] on div "Вручную" at bounding box center [617, 393] width 186 height 170
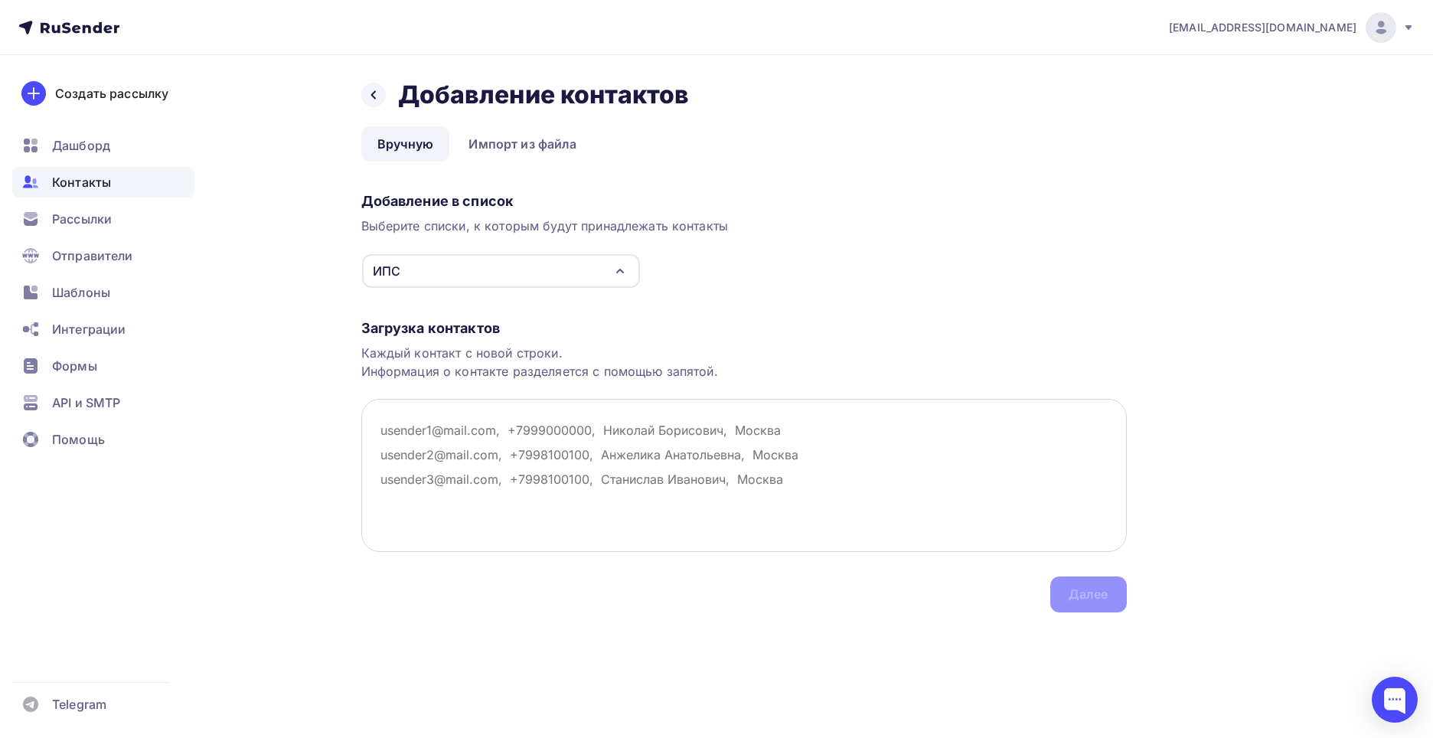
click at [499, 434] on textarea at bounding box center [743, 475] width 765 height 153
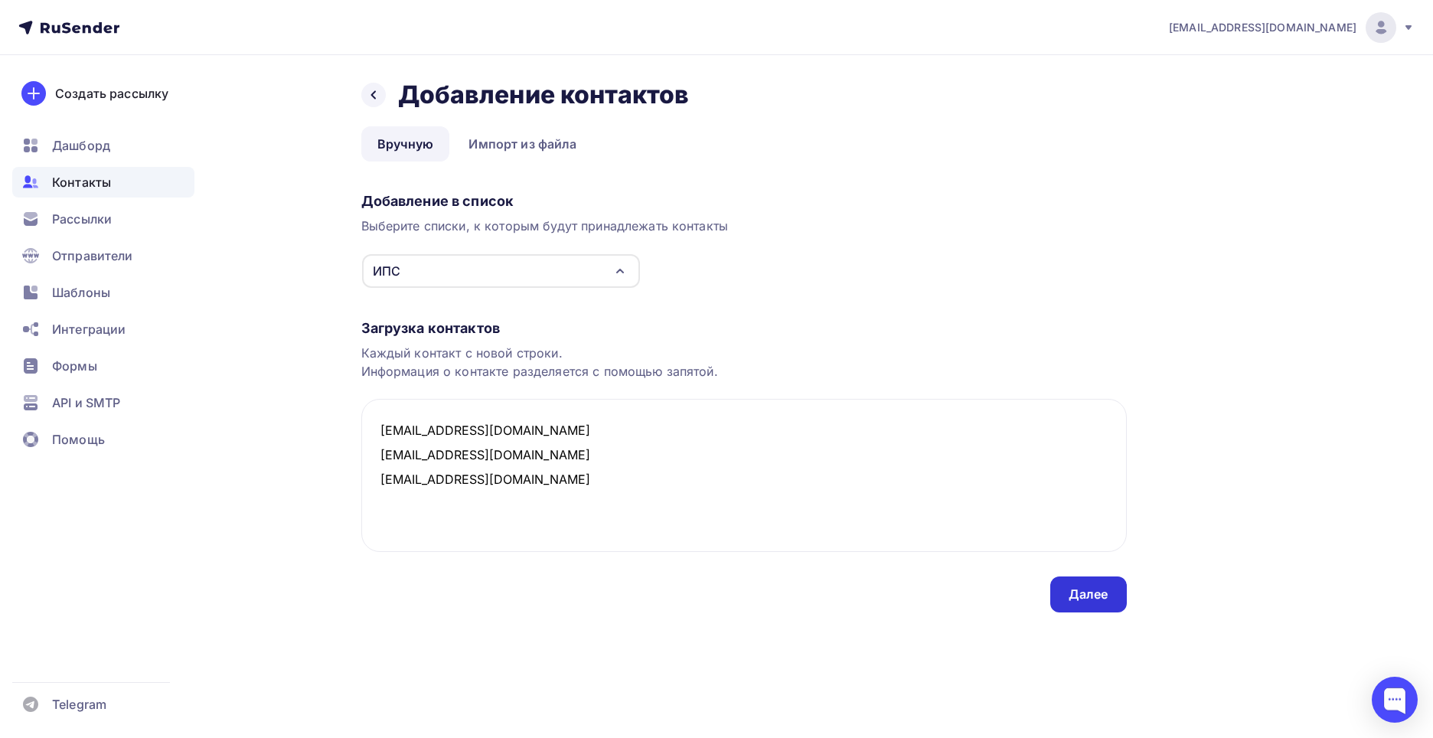
type textarea "9519152313@mail.ru aminaunisova77@gmail.com ionhim@yandex.ru"
click at [1116, 593] on div "Далее" at bounding box center [1088, 594] width 77 height 36
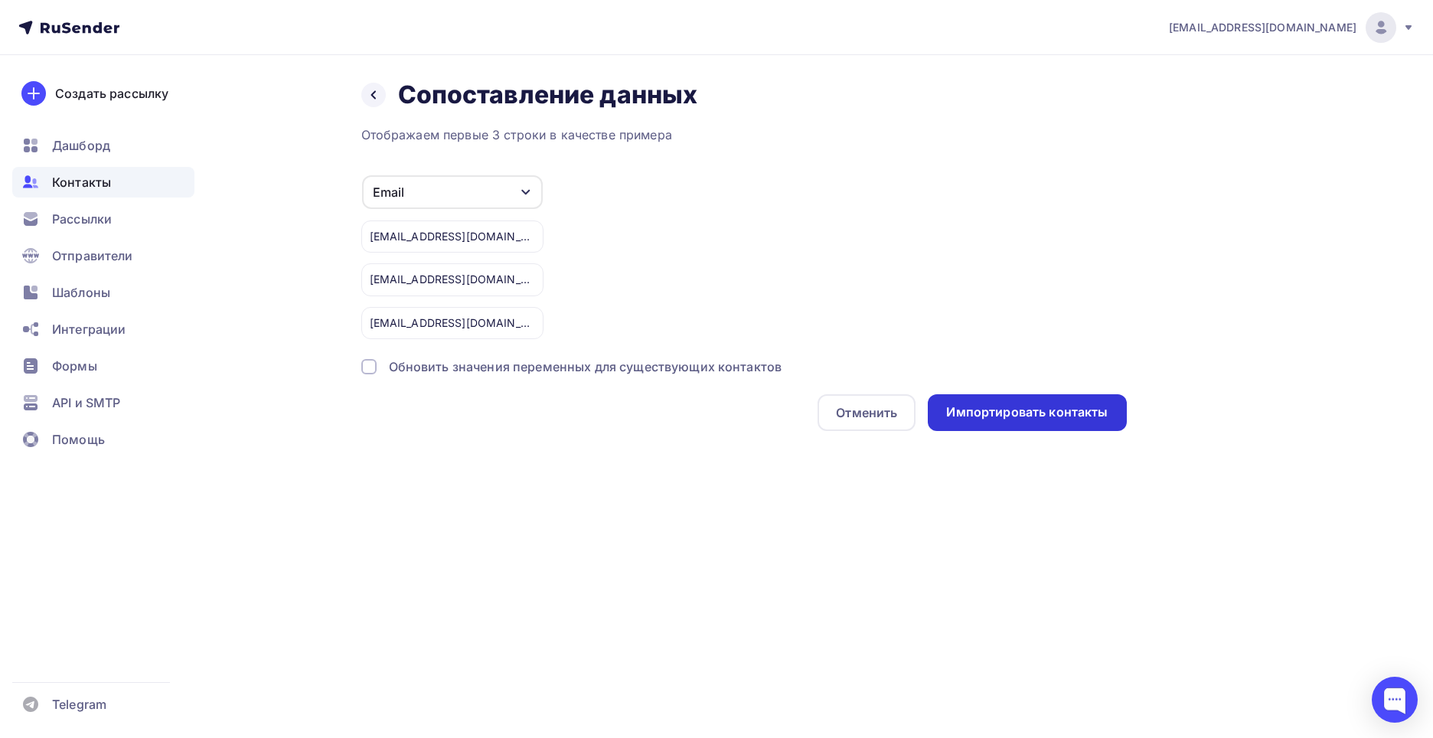
click at [966, 406] on div "Импортировать контакты" at bounding box center [1026, 412] width 161 height 18
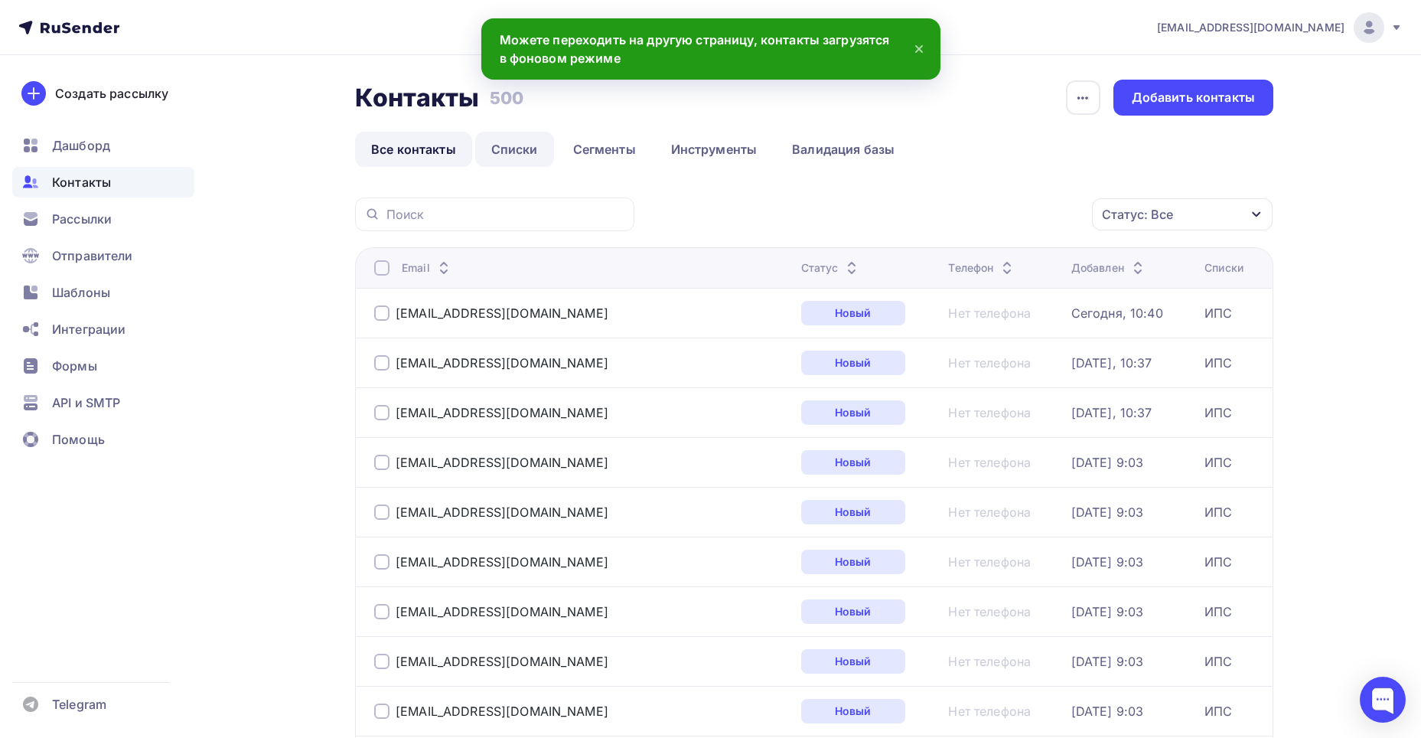
click at [497, 152] on link "Списки" at bounding box center [514, 149] width 79 height 35
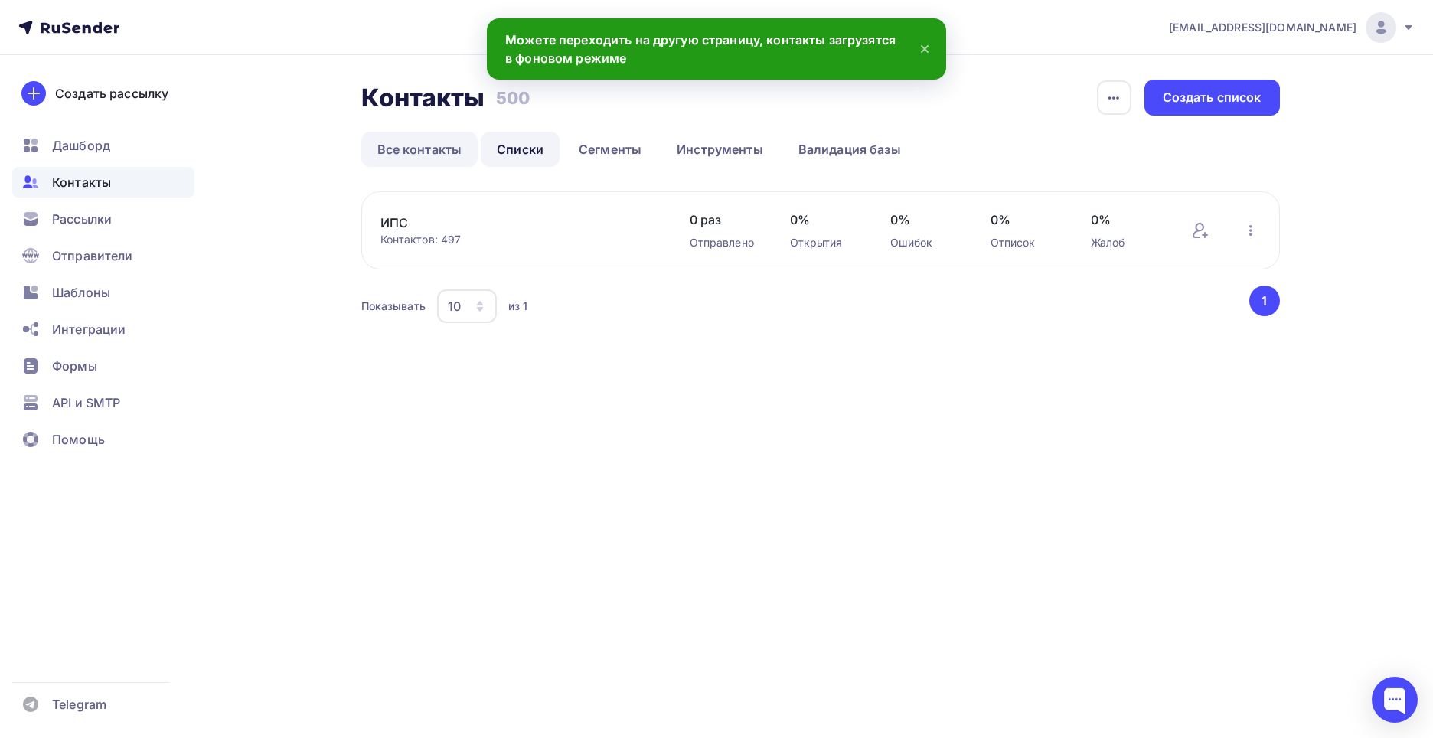
click at [422, 146] on link "Все контакты" at bounding box center [419, 149] width 117 height 35
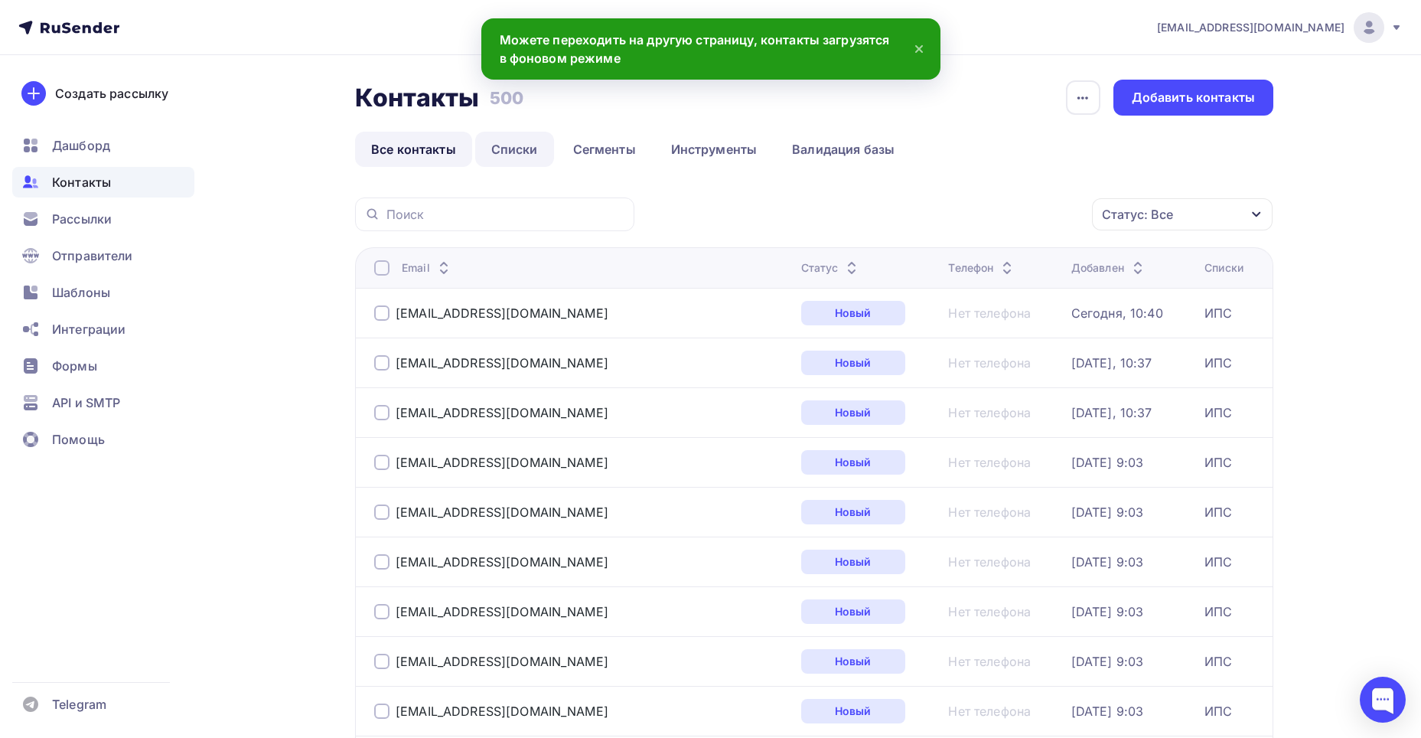
click at [503, 132] on link "Списки" at bounding box center [514, 149] width 79 height 35
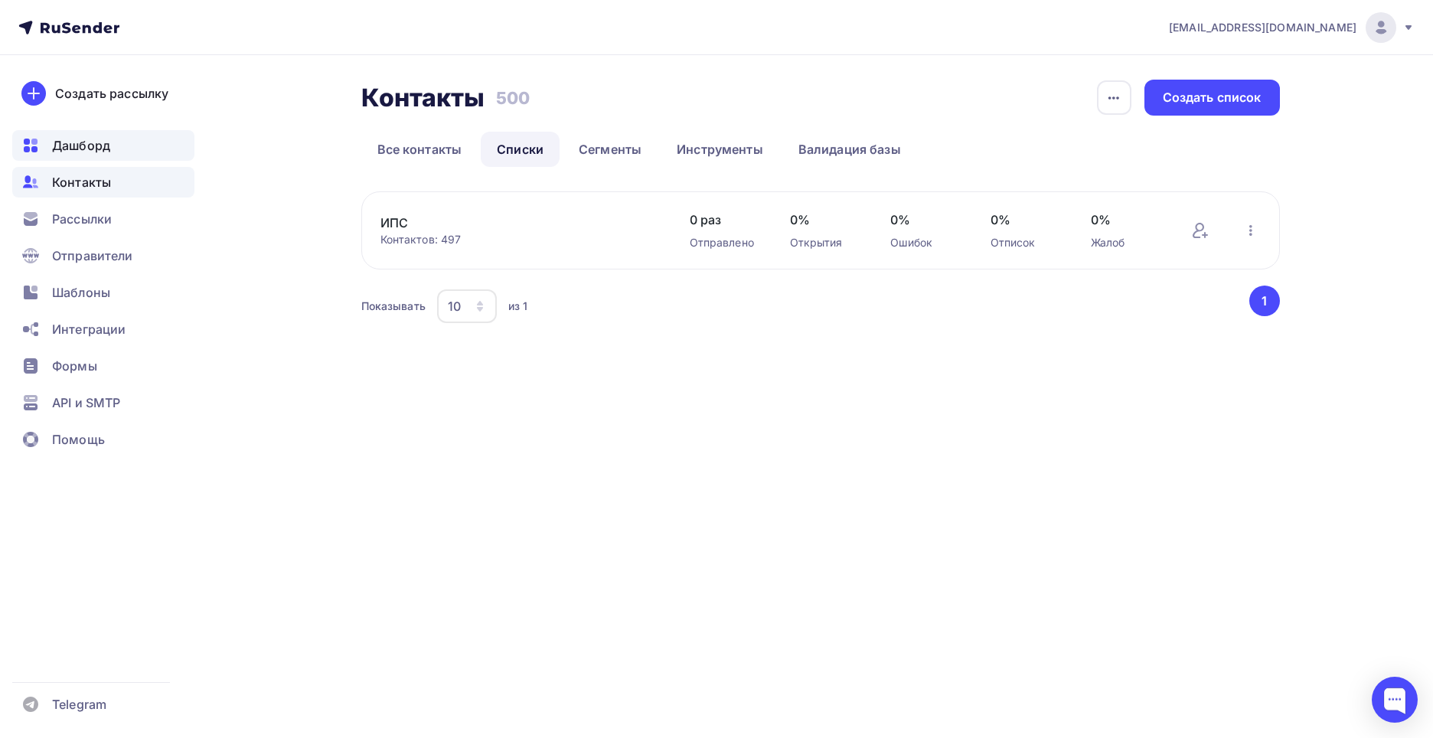
click at [94, 148] on span "Дашборд" at bounding box center [81, 145] width 58 height 18
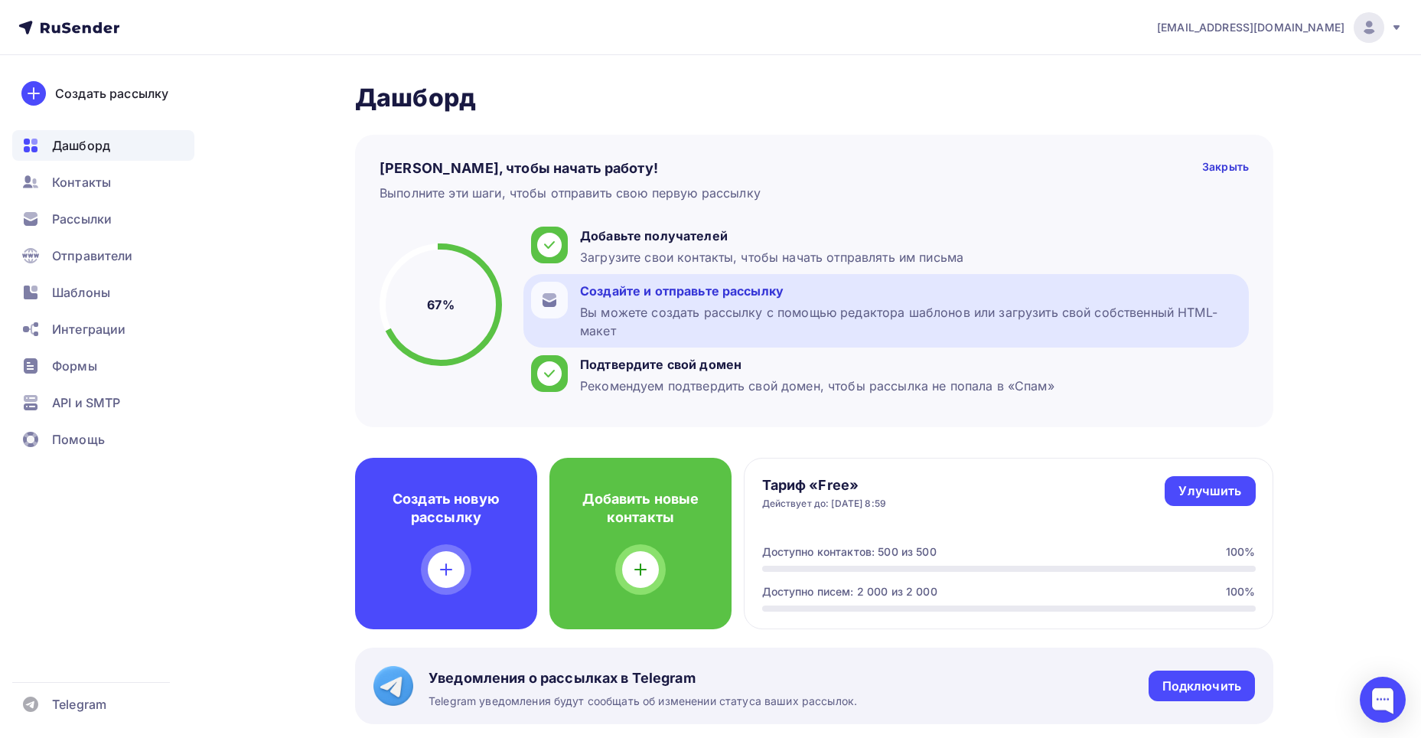
click at [621, 302] on div "Создайте и отправьте рассылку Вы можете создать рассылку с помощью редактора ша…" at bounding box center [910, 311] width 661 height 58
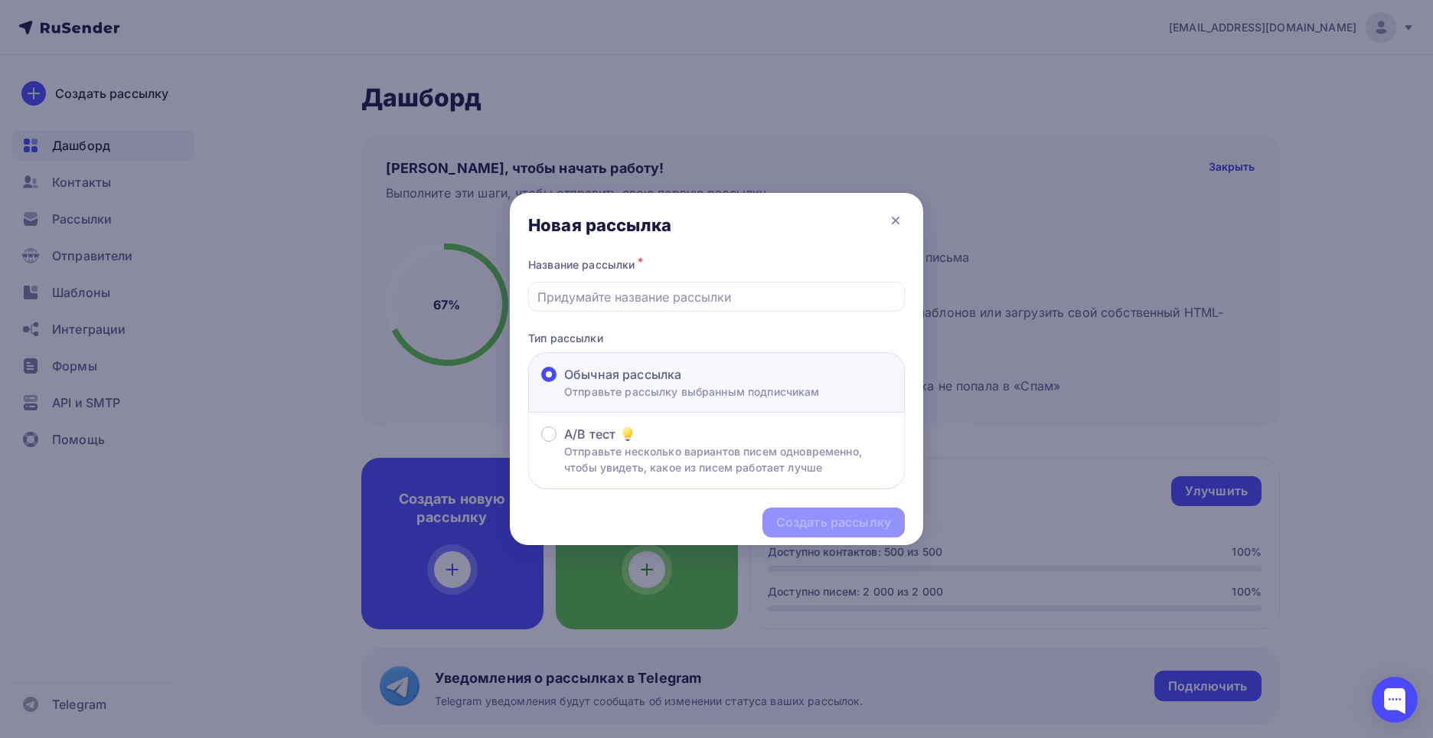
click at [641, 318] on div "Название рассылки * Тип рассылки Обычная рассылка Отправьте рассылку выбранным …" at bounding box center [716, 371] width 413 height 235
click at [640, 288] on input "text" at bounding box center [716, 297] width 359 height 18
type input "C"
type input "М"
type input "Спирт изопропиловый"
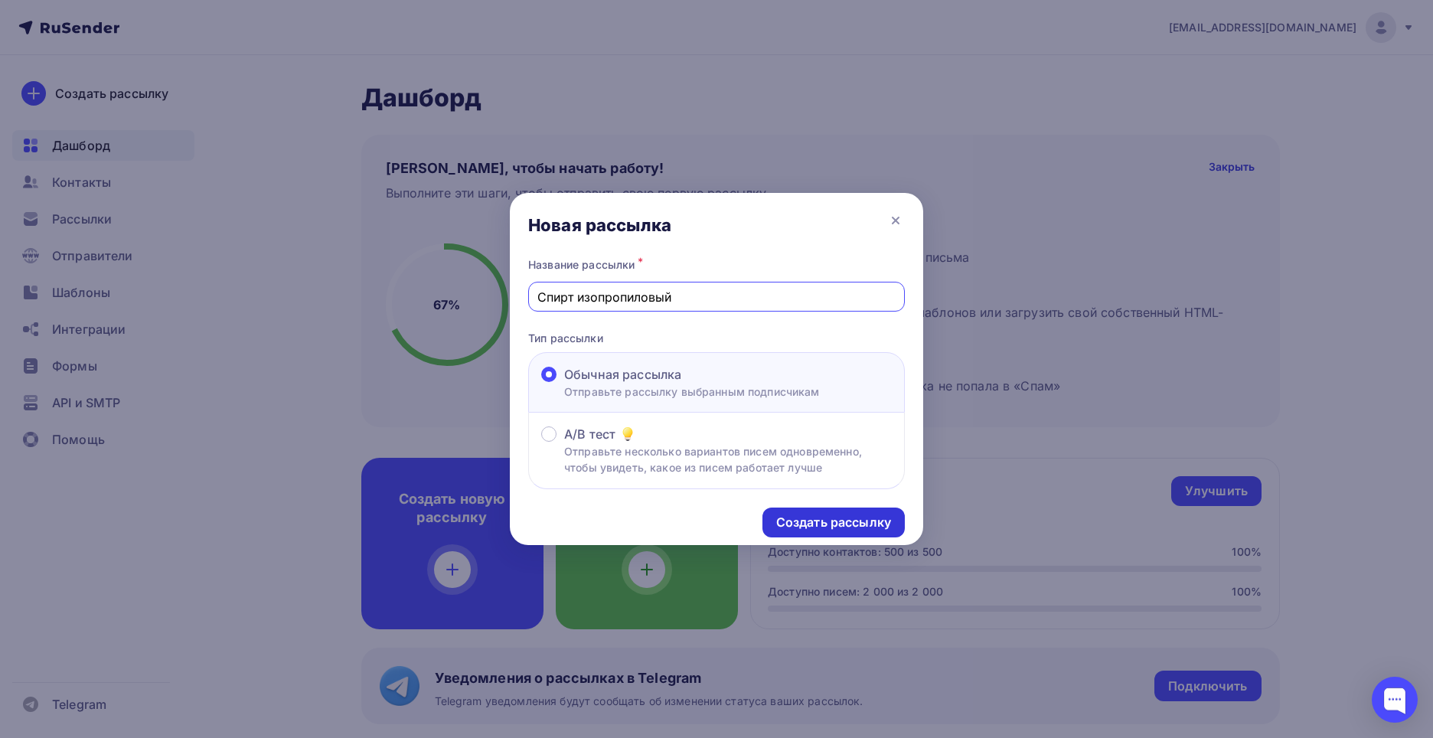
click at [871, 517] on div "Создать рассылку" at bounding box center [833, 523] width 115 height 18
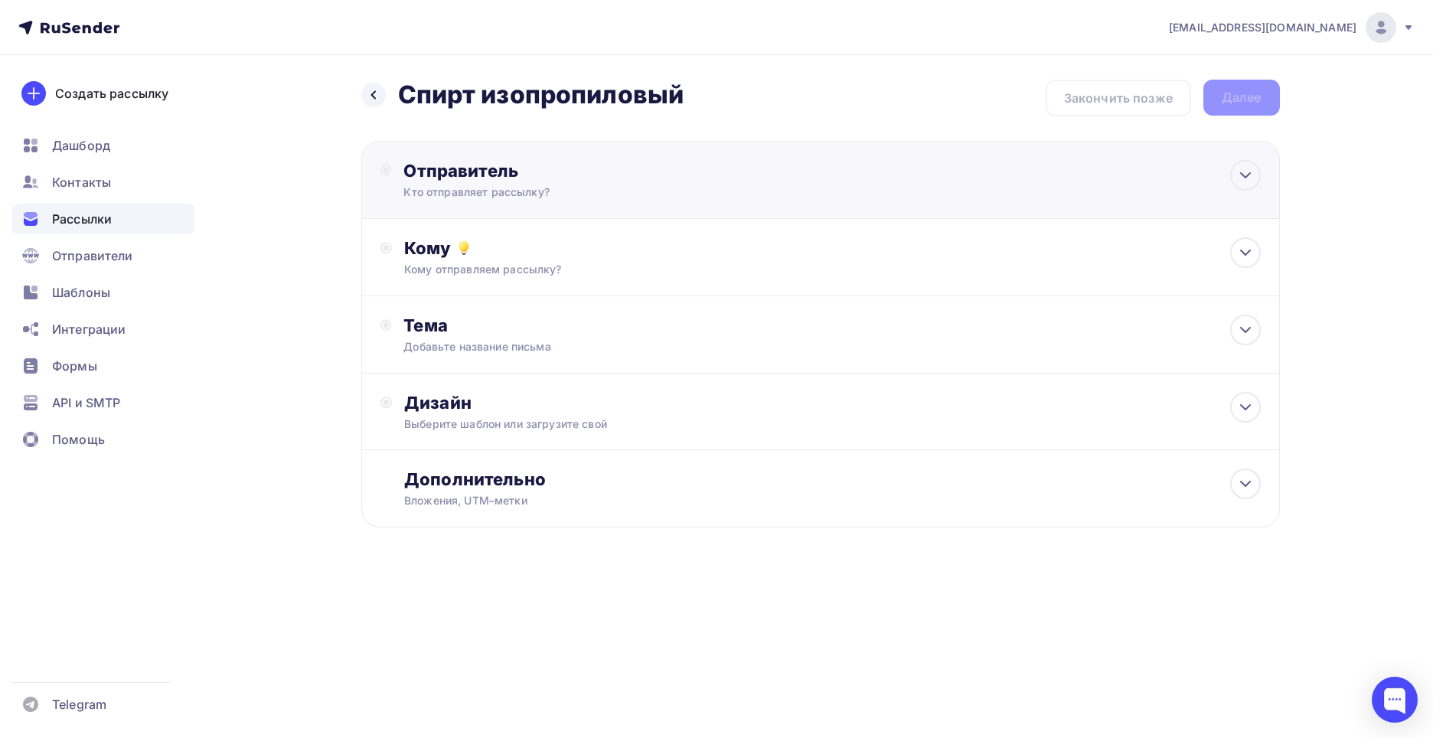
click at [488, 197] on div "Кто отправляет рассылку?" at bounding box center [552, 191] width 298 height 15
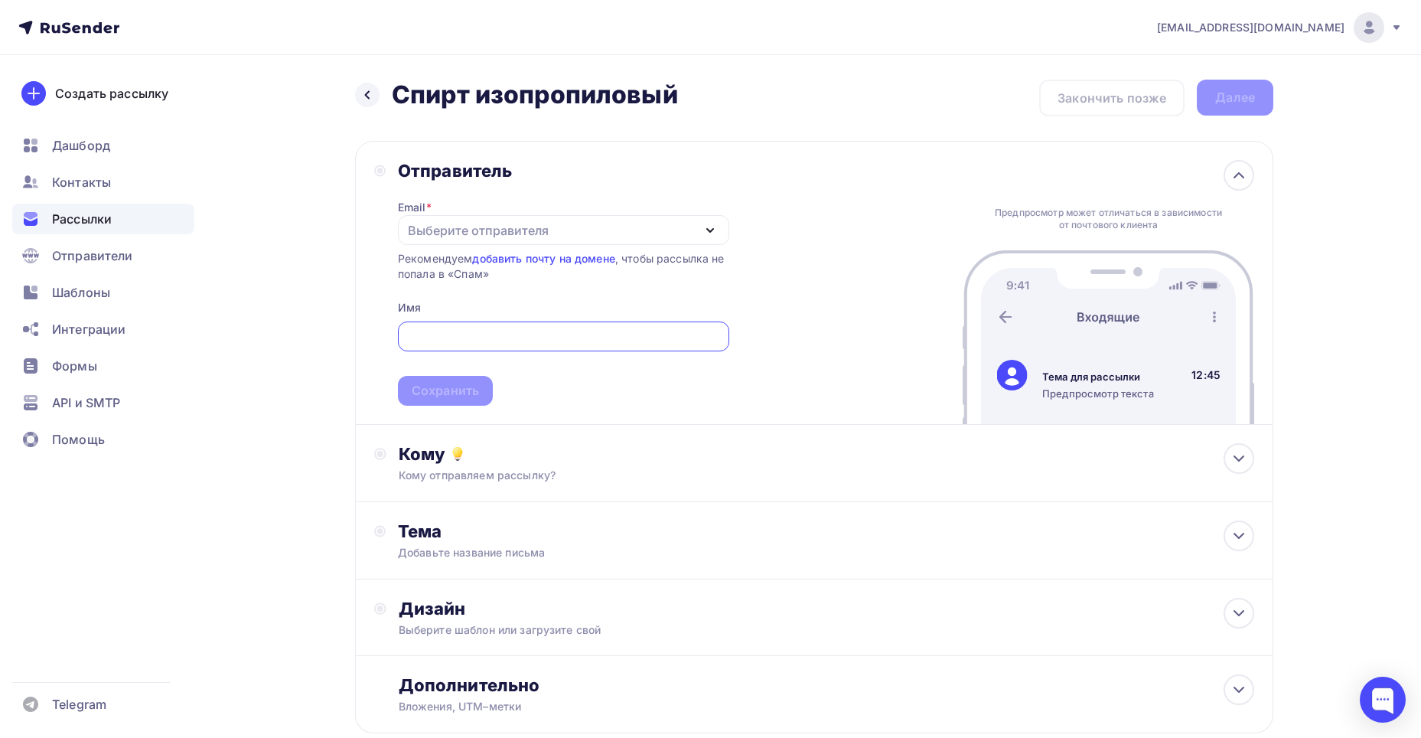
click at [504, 337] on input "text" at bounding box center [563, 337] width 314 height 18
click at [524, 232] on div "Выберите отправителя" at bounding box center [478, 230] width 141 height 18
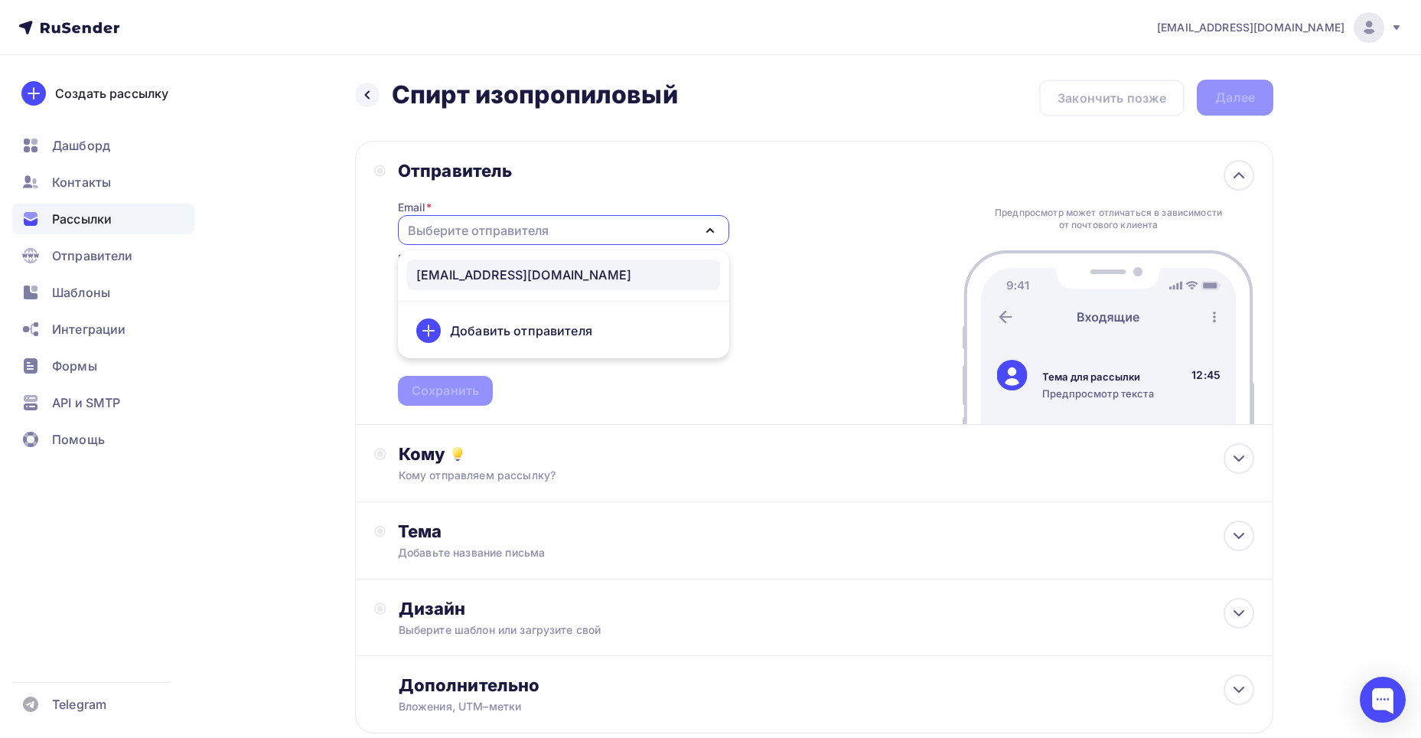
click at [519, 269] on div "info@ionhim.com" at bounding box center [523, 275] width 215 height 18
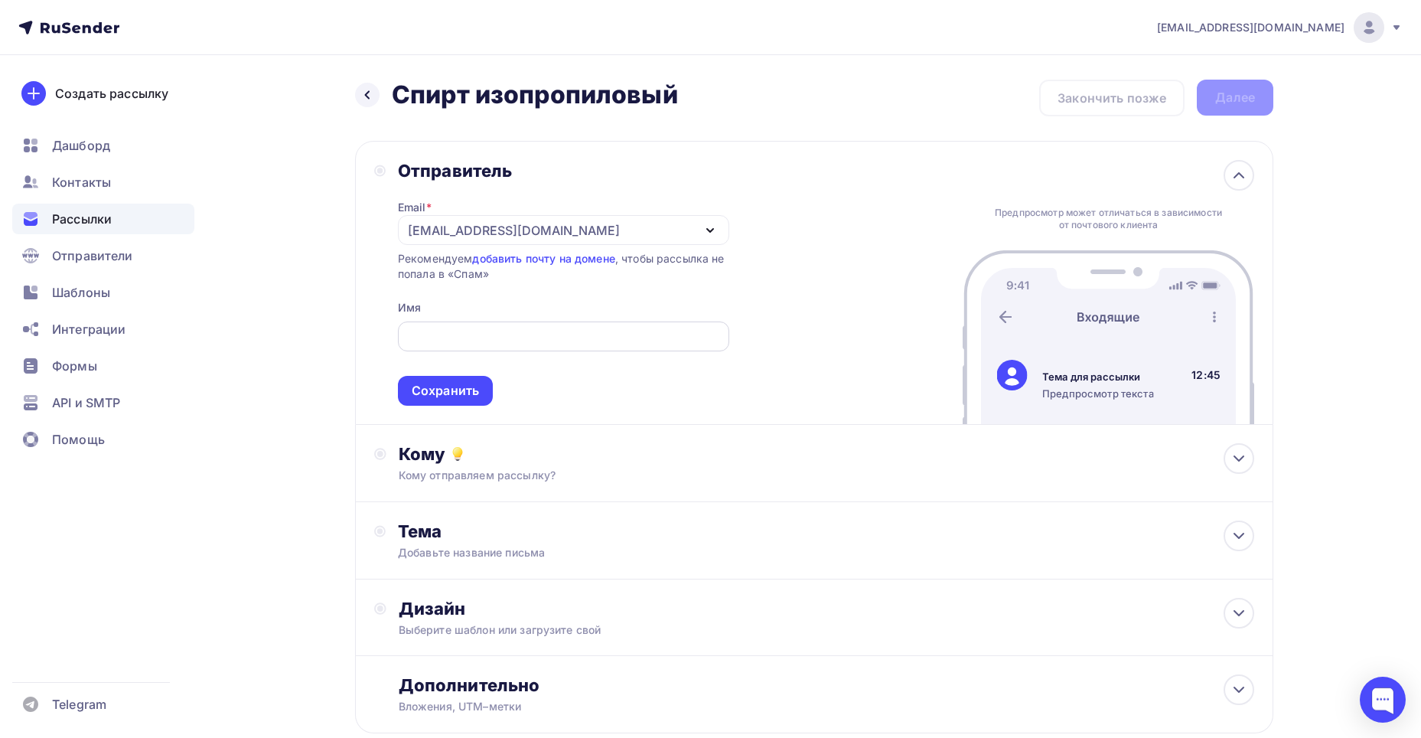
click at [514, 334] on input "text" at bounding box center [563, 337] width 314 height 18
type input "М"
type input "ИОНХИМ"
click at [465, 385] on div "Сохранить" at bounding box center [445, 391] width 67 height 18
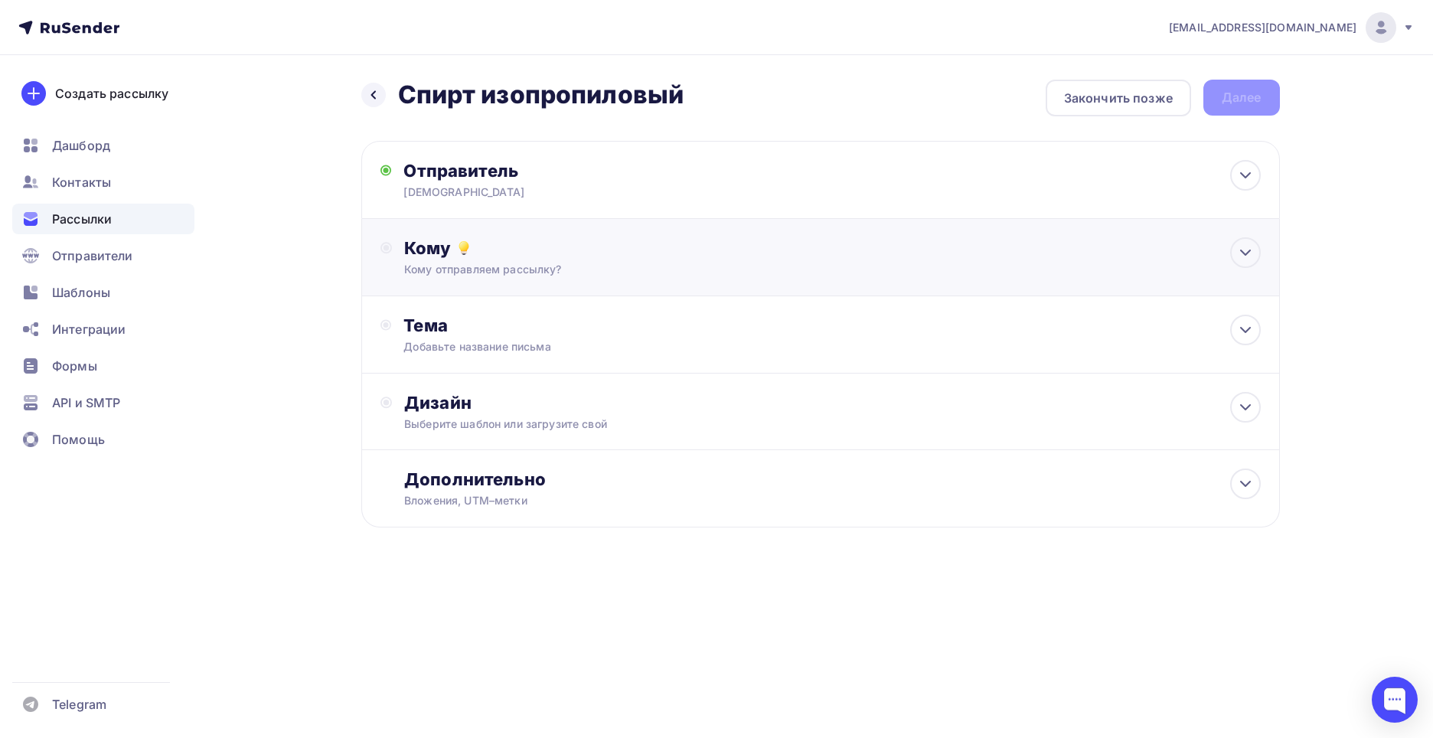
click at [435, 279] on div "Кому Кому отправляем рассылку? Списки получателей Выберите список Все списки id…" at bounding box center [820, 257] width 918 height 77
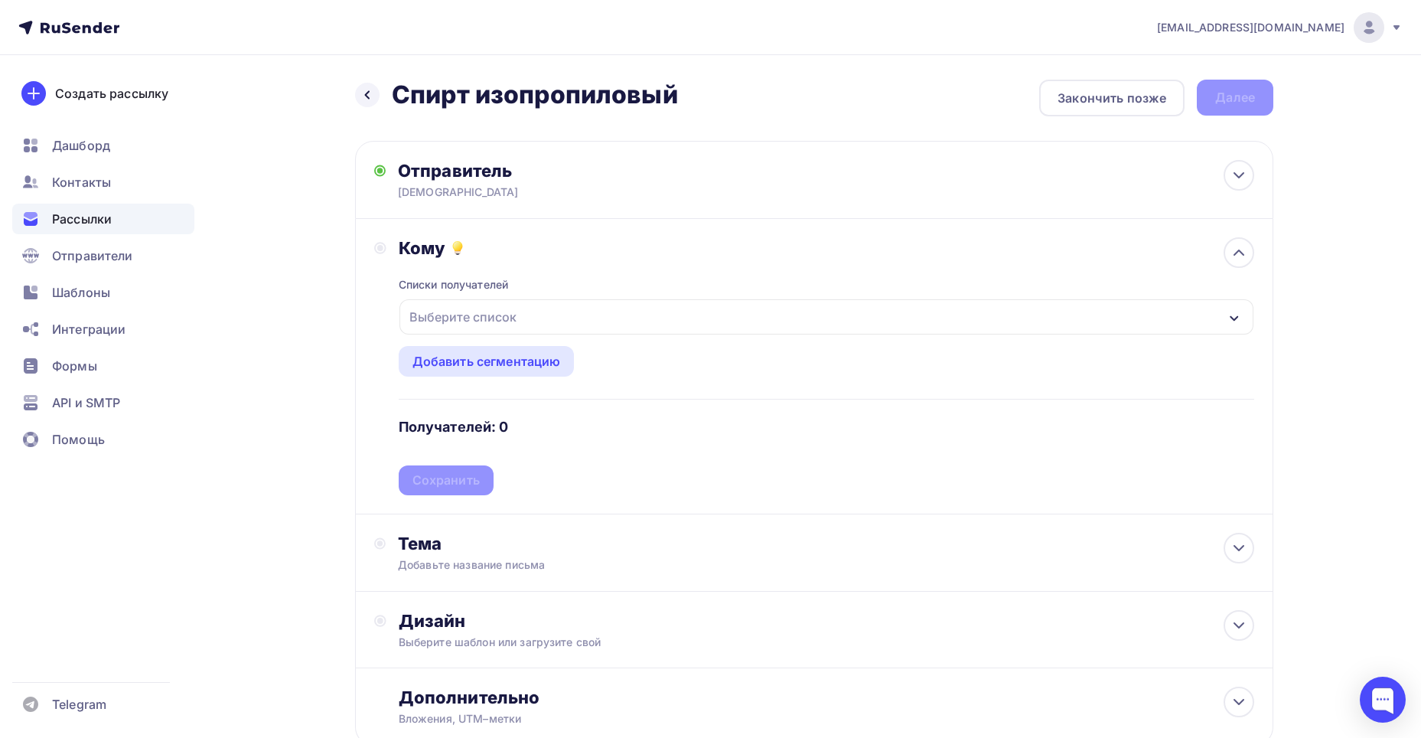
click at [486, 318] on div "Выберите список" at bounding box center [462, 317] width 119 height 28
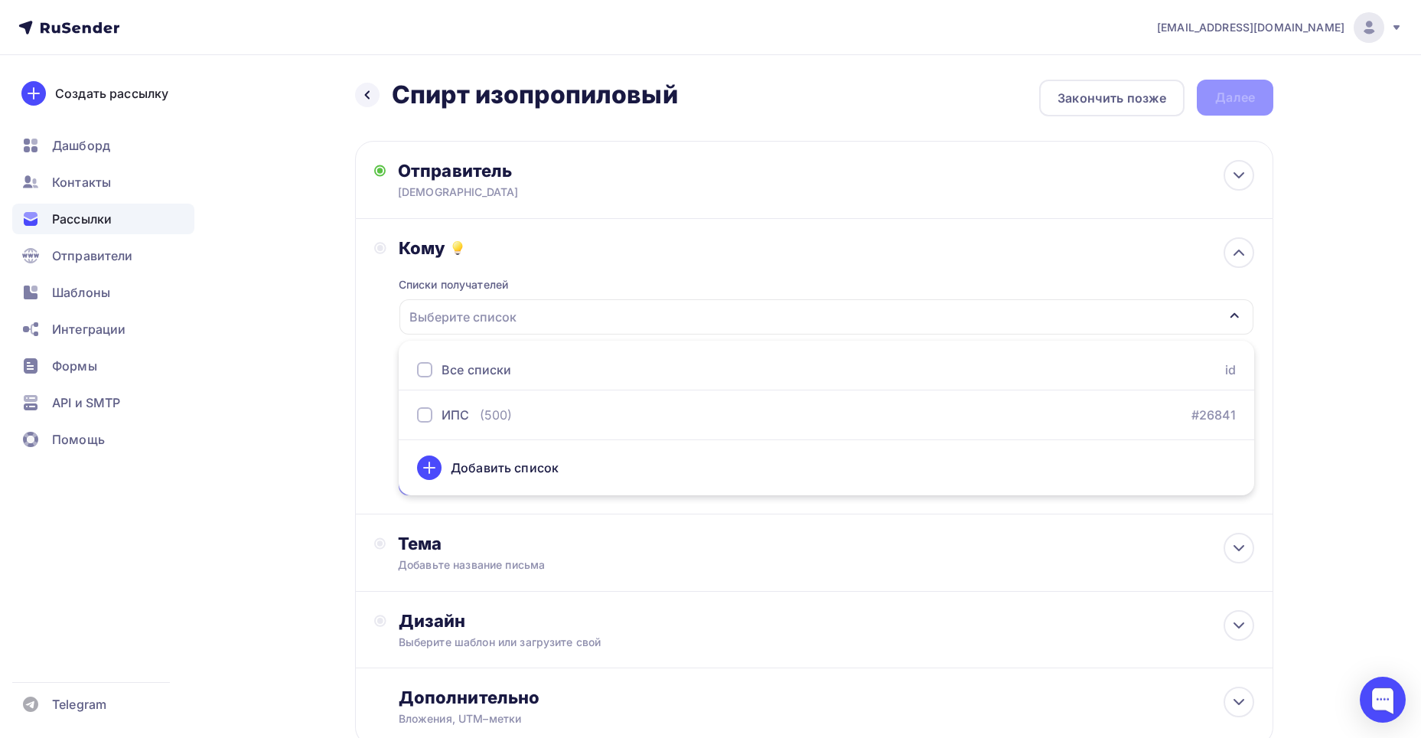
click at [420, 364] on div at bounding box center [424, 369] width 15 height 15
click at [300, 432] on div "Назад Спирт изопропиловый Спирт изопропиловый Закончить позже Далее Отправитель…" at bounding box center [710, 449] width 1254 height 789
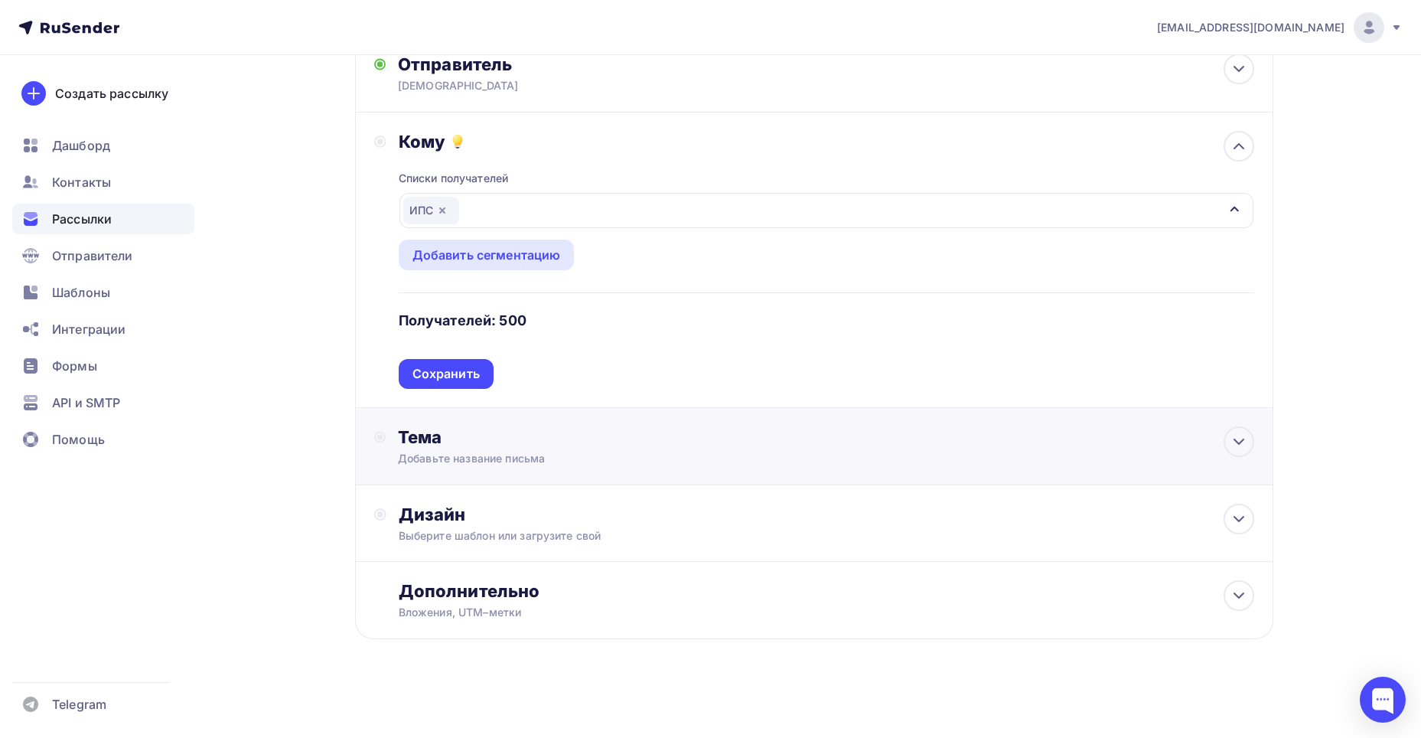
click at [433, 441] on div "Тема" at bounding box center [549, 436] width 302 height 21
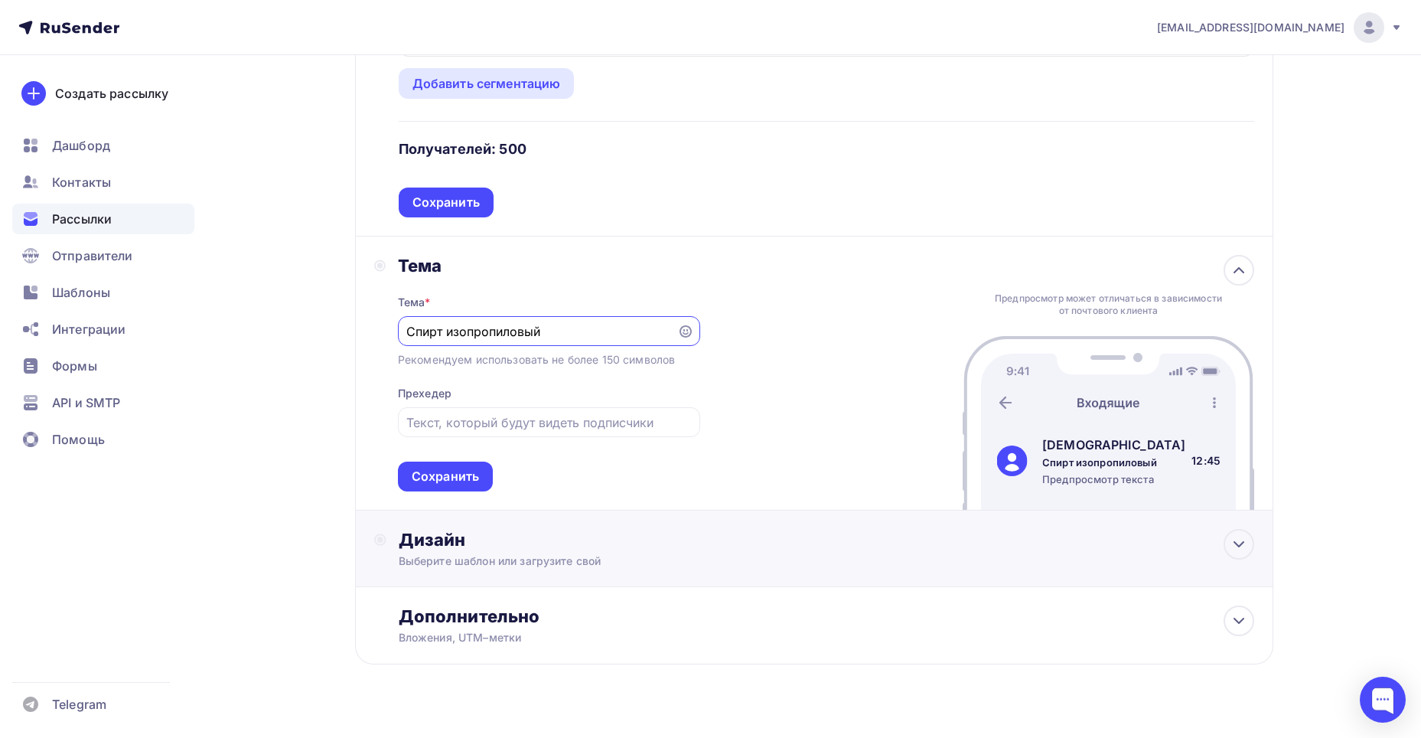
scroll to position [303, 0]
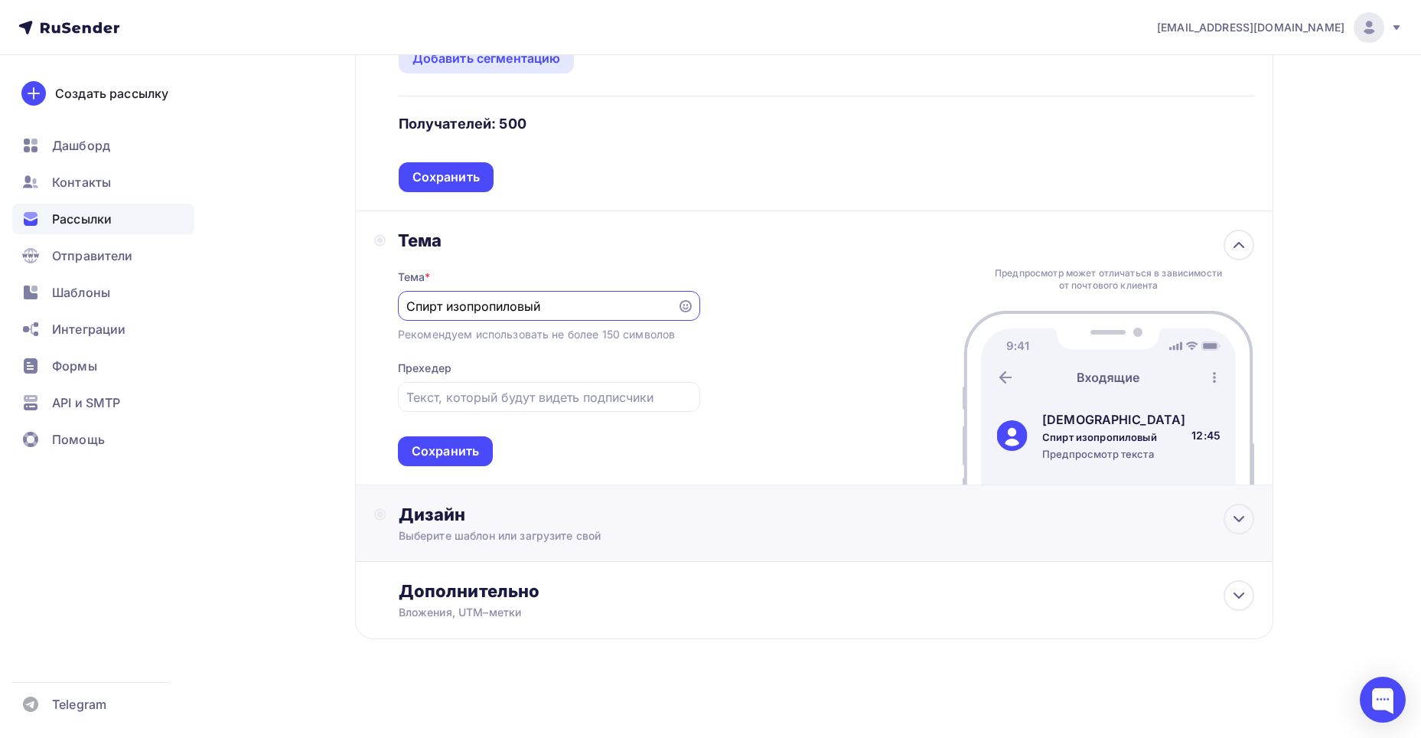
type input "Спирт изопропиловый"
click at [487, 540] on div "Выберите шаблон или загрузите свой" at bounding box center [784, 535] width 771 height 15
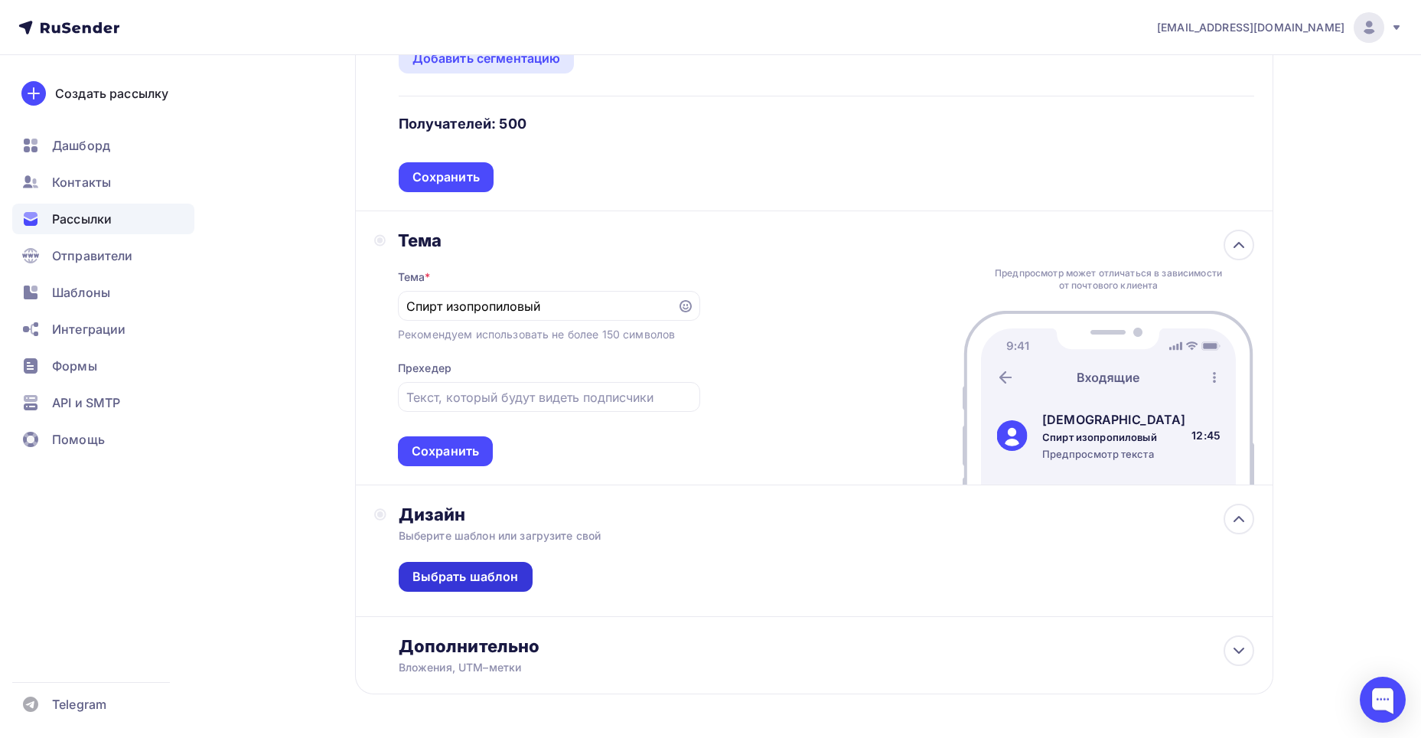
click at [472, 581] on div "Выбрать шаблон" at bounding box center [466, 577] width 106 height 18
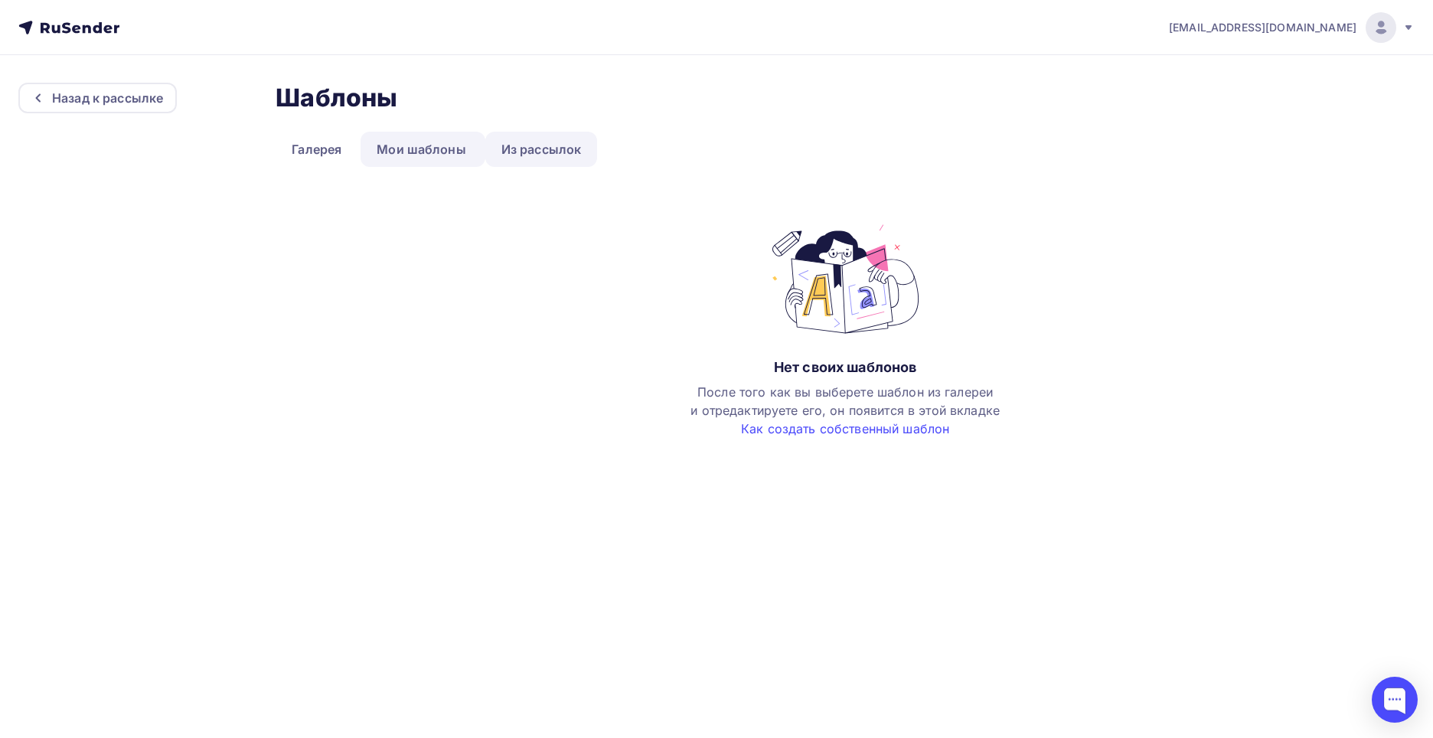
click at [524, 158] on link "Из рассылок" at bounding box center [541, 149] width 113 height 35
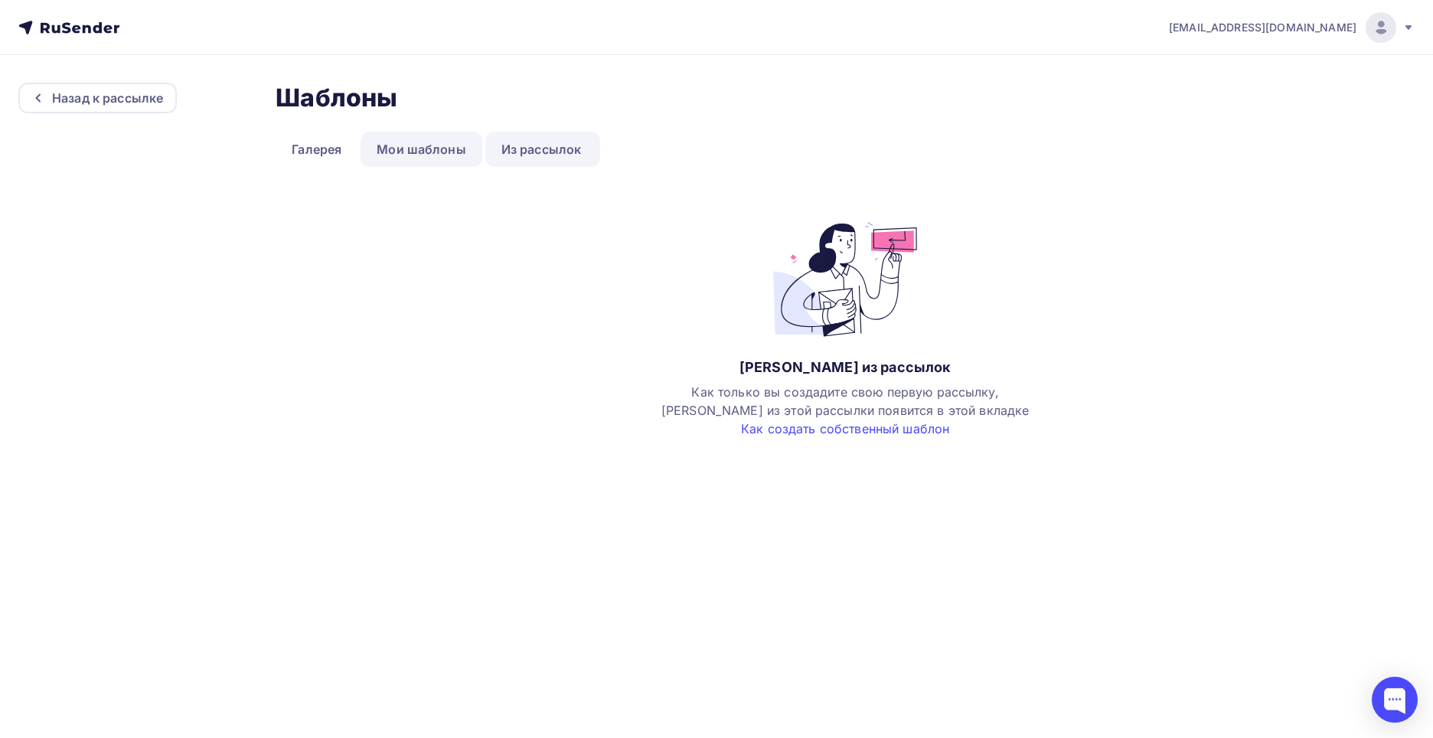
drag, startPoint x: 423, startPoint y: 136, endPoint x: 356, endPoint y: 154, distance: 69.6
click at [422, 136] on link "Мои шаблоны" at bounding box center [421, 149] width 122 height 35
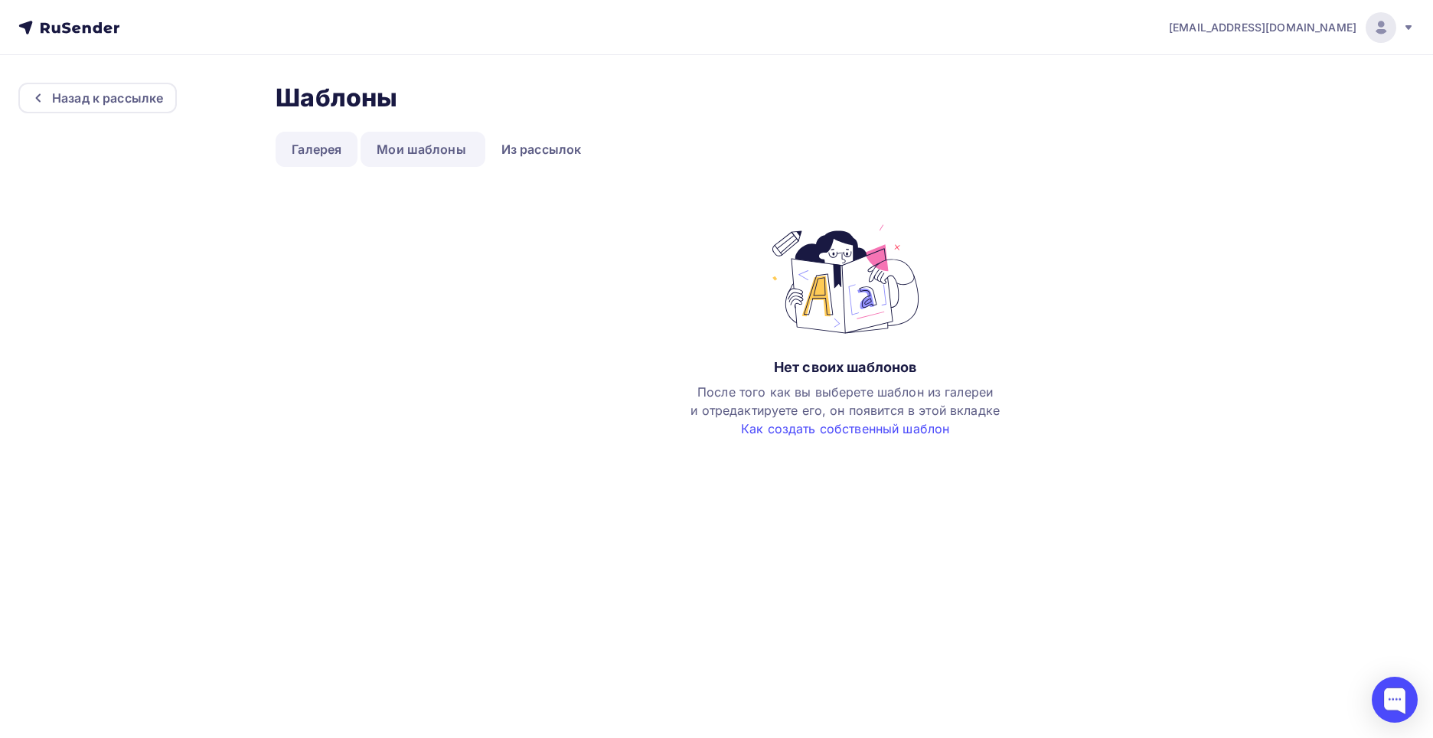
click at [329, 155] on link "Галерея" at bounding box center [317, 149] width 82 height 35
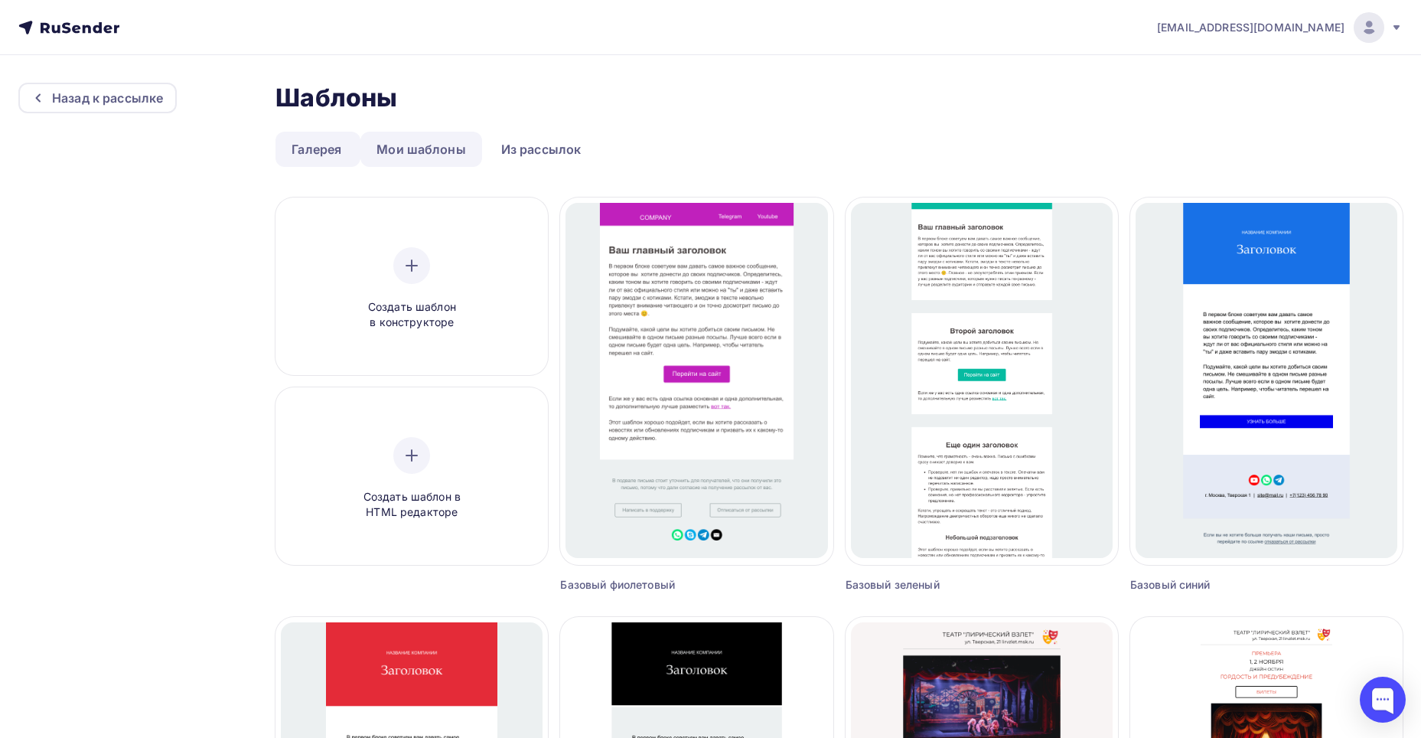
click at [423, 152] on link "Мои шаблоны" at bounding box center [421, 149] width 122 height 35
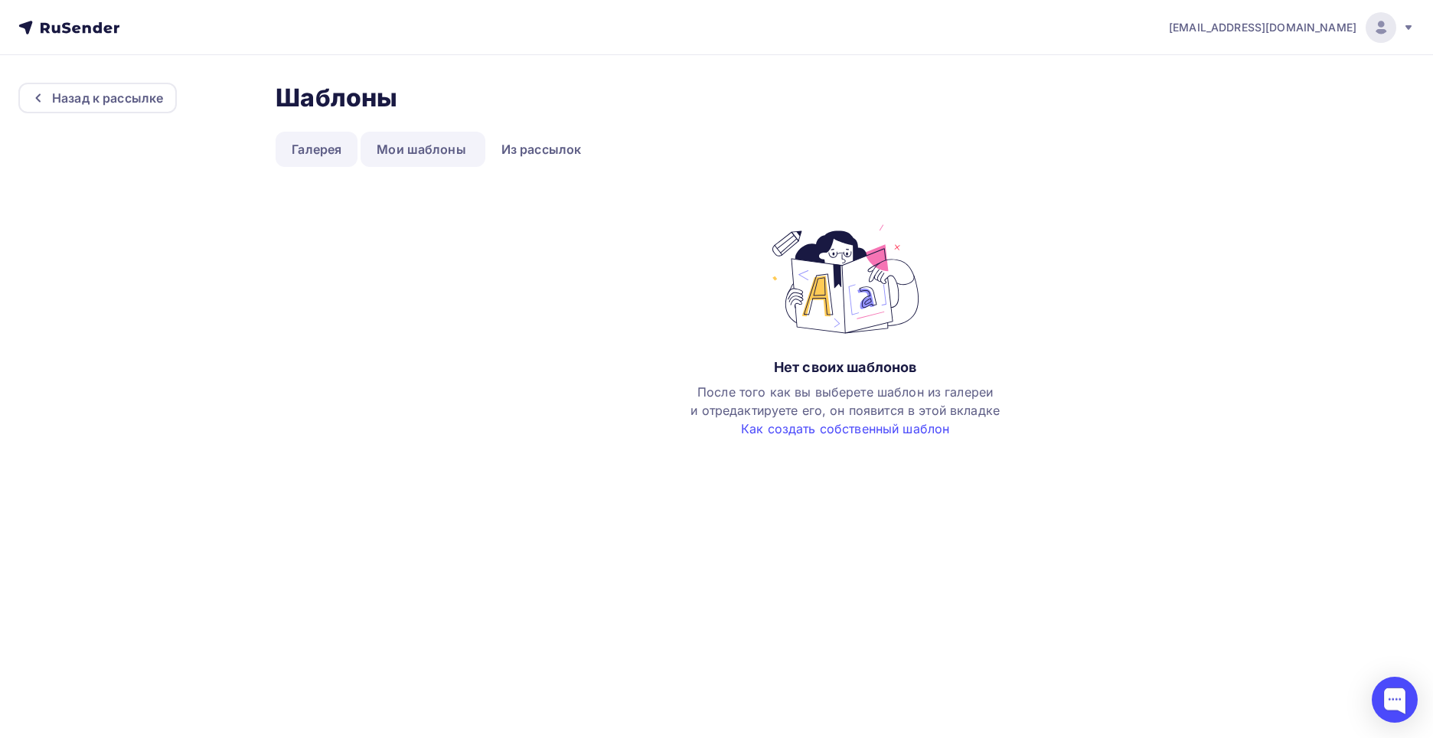
click at [323, 151] on link "Галерея" at bounding box center [317, 149] width 82 height 35
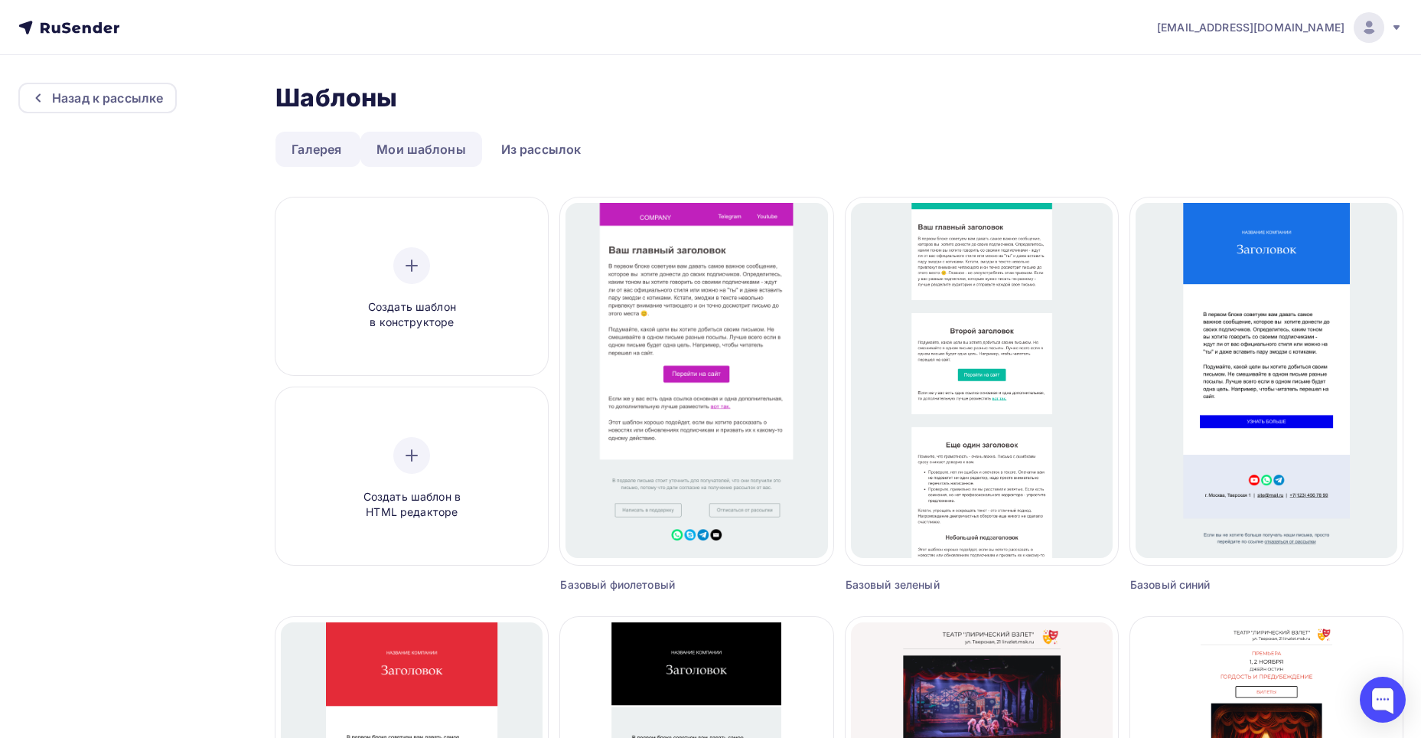
click at [395, 149] on link "Мои шаблоны" at bounding box center [421, 149] width 122 height 35
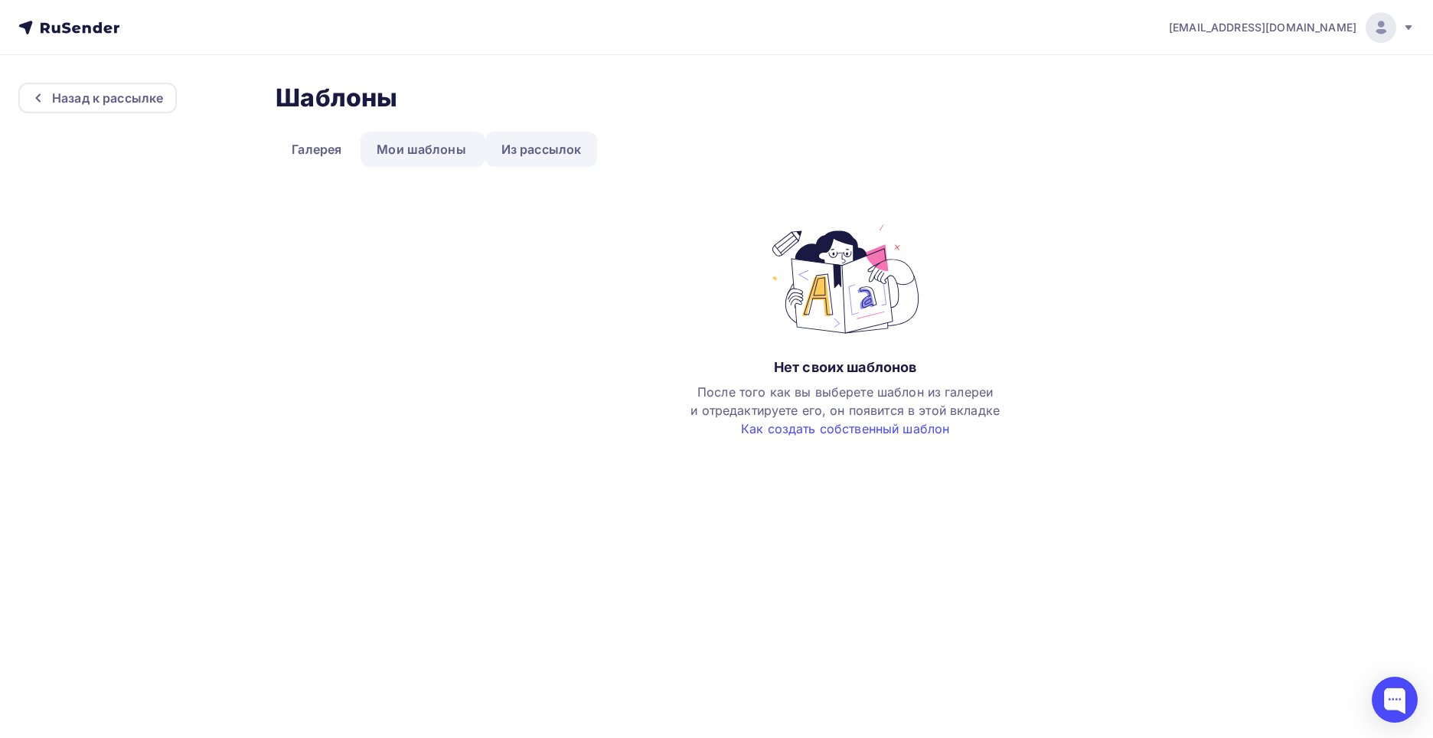
click at [501, 146] on link "Из рассылок" at bounding box center [541, 149] width 113 height 35
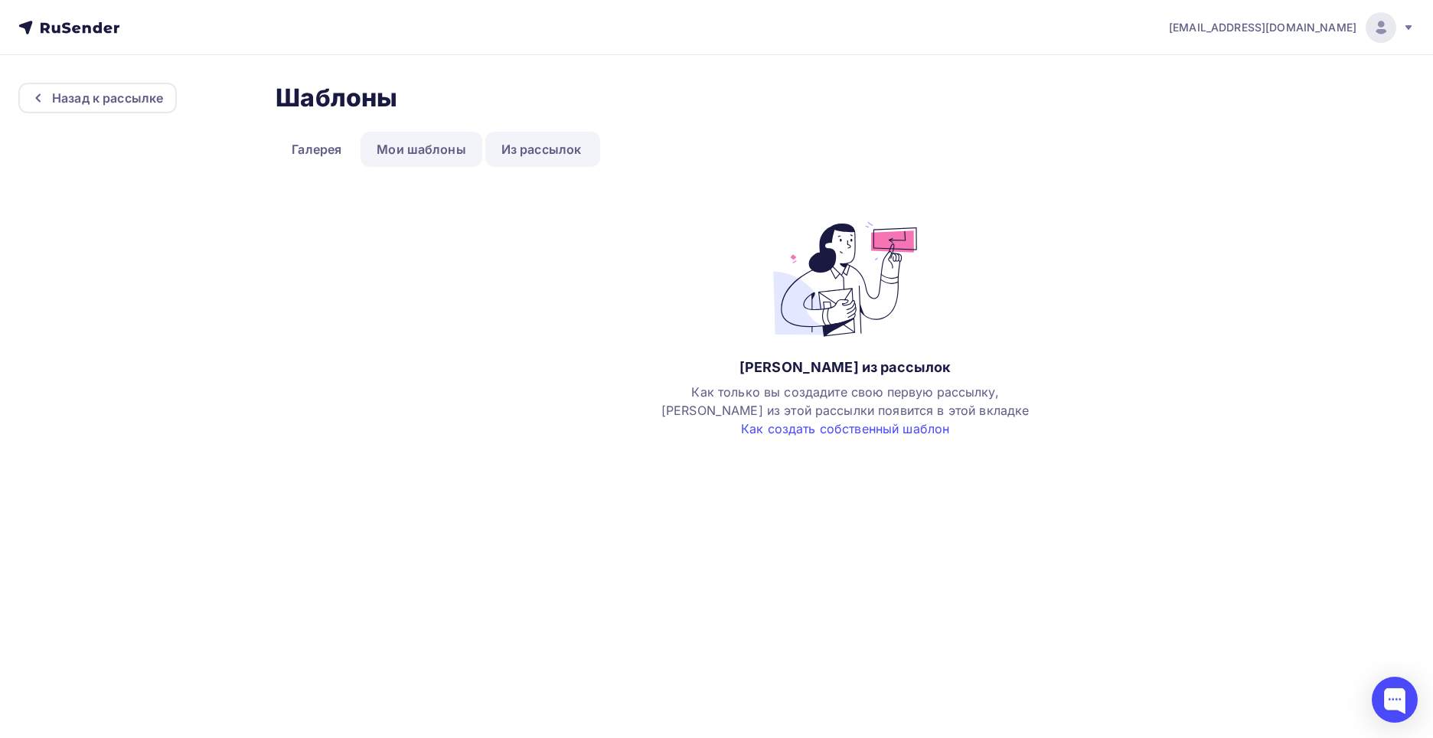
click at [419, 142] on link "Мои шаблоны" at bounding box center [421, 149] width 122 height 35
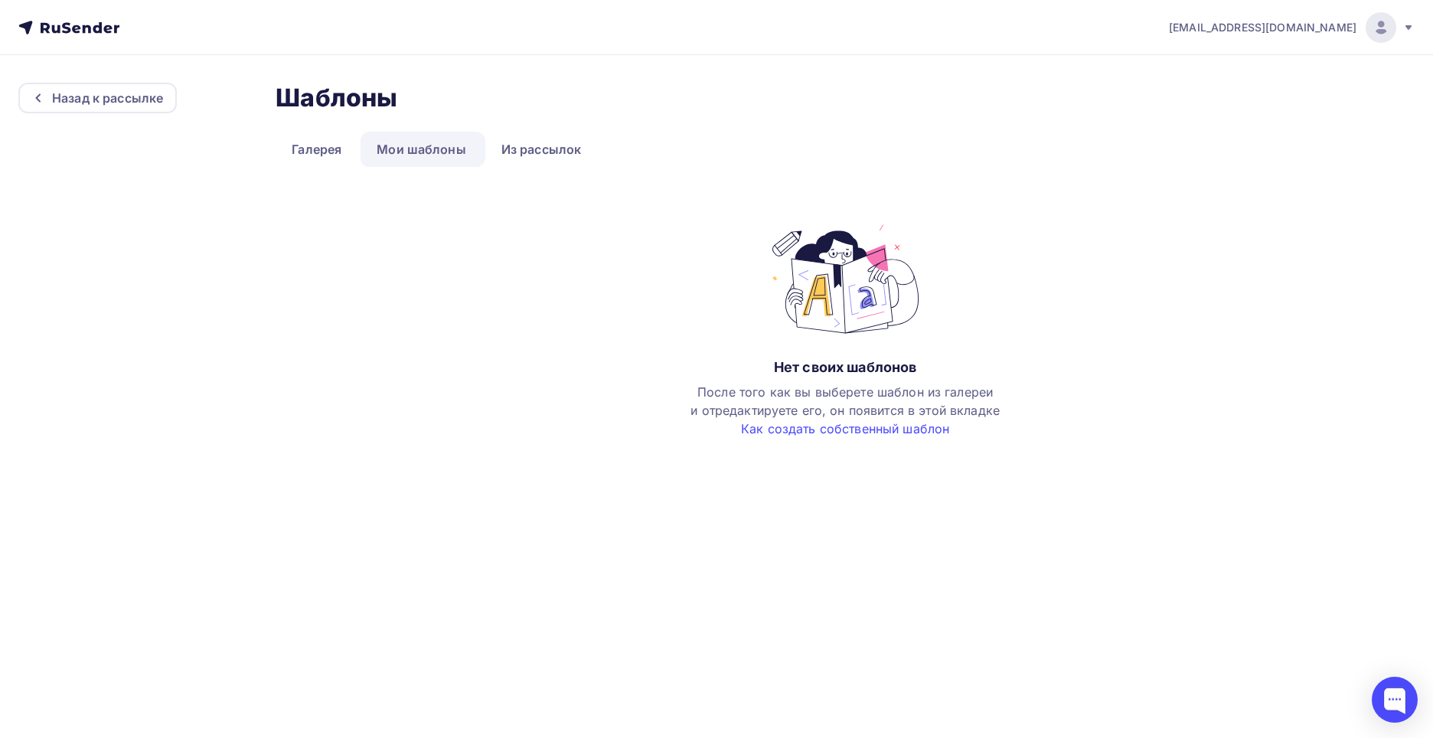
click at [419, 142] on link "Мои шаблоны" at bounding box center [421, 149] width 122 height 35
click at [812, 434] on link "Как создать собственный шаблон" at bounding box center [845, 428] width 208 height 15
click at [332, 150] on link "Галерея" at bounding box center [317, 149] width 82 height 35
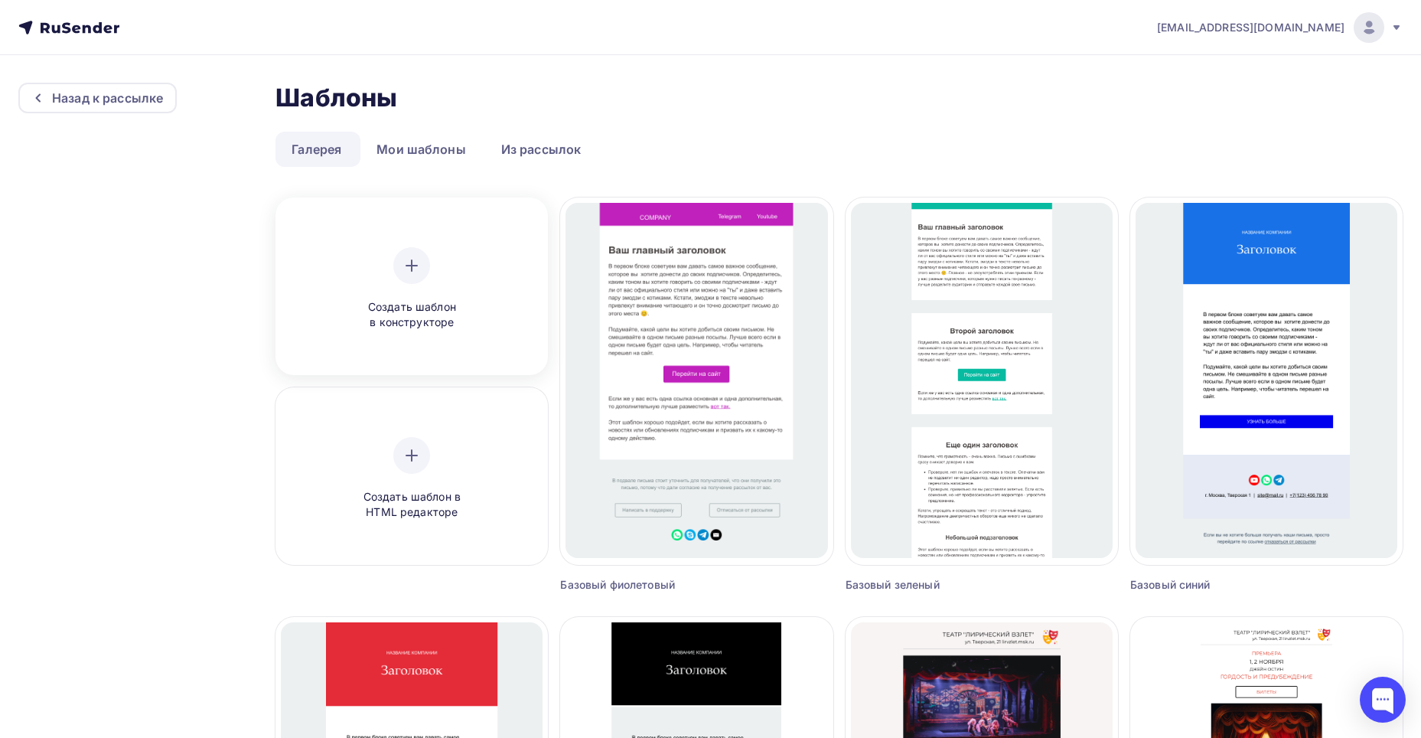
click at [427, 285] on div "Создать шаблон в конструкторе" at bounding box center [411, 288] width 145 height 83
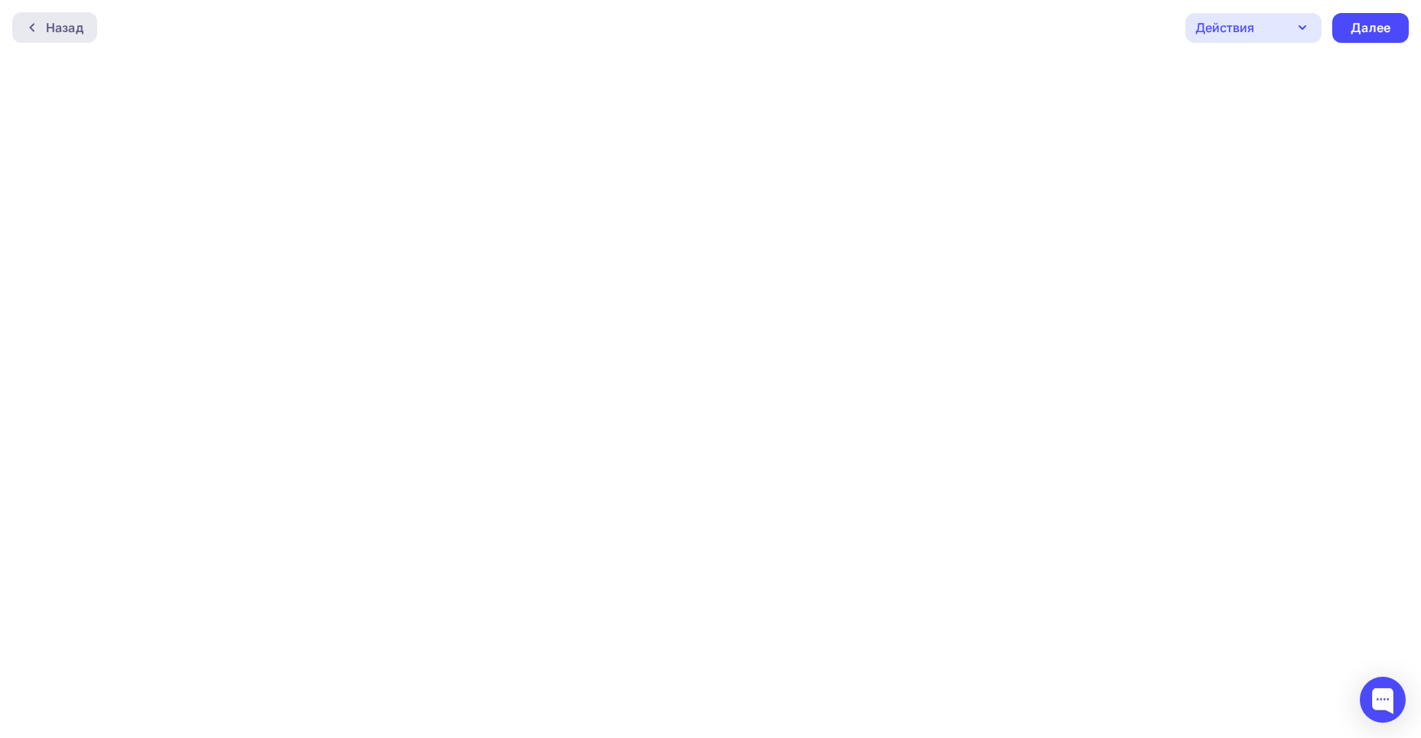
click at [28, 33] on icon at bounding box center [32, 27] width 12 height 12
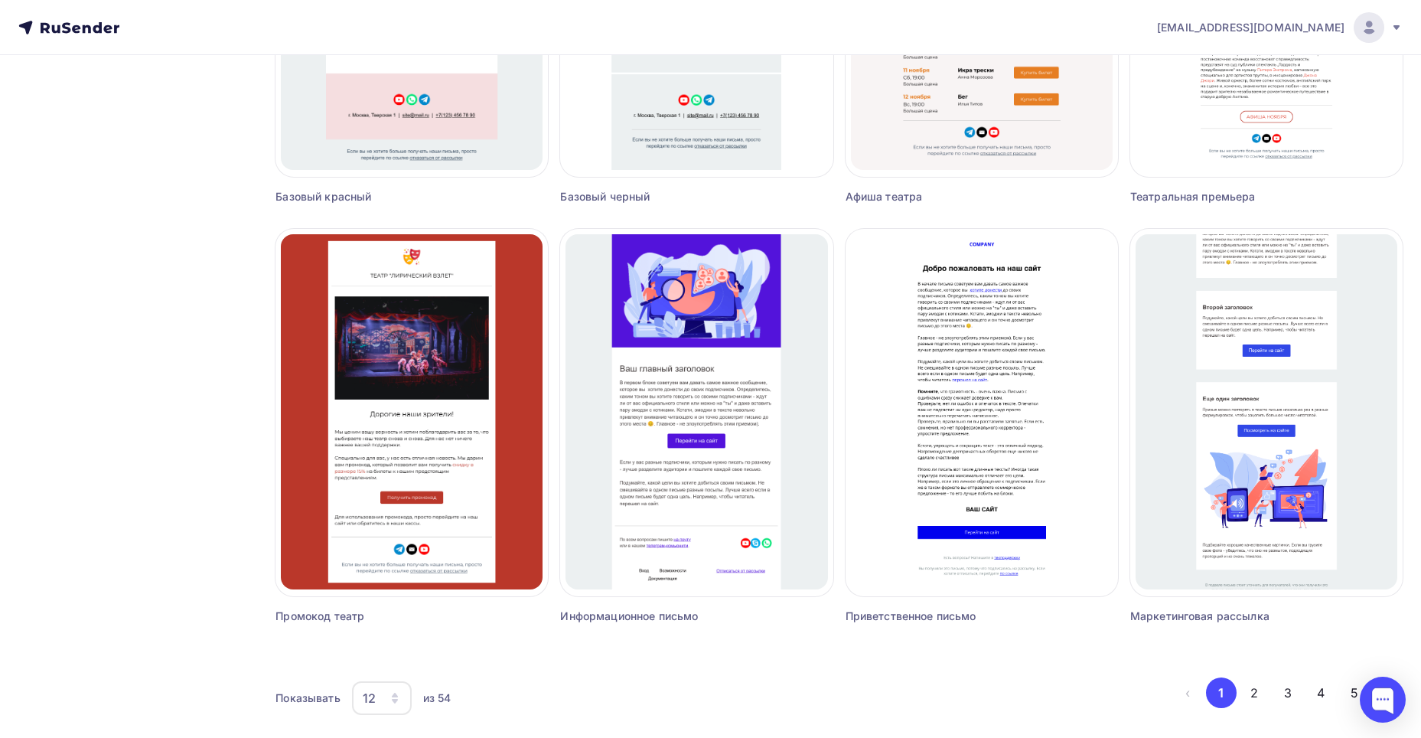
scroll to position [832, 0]
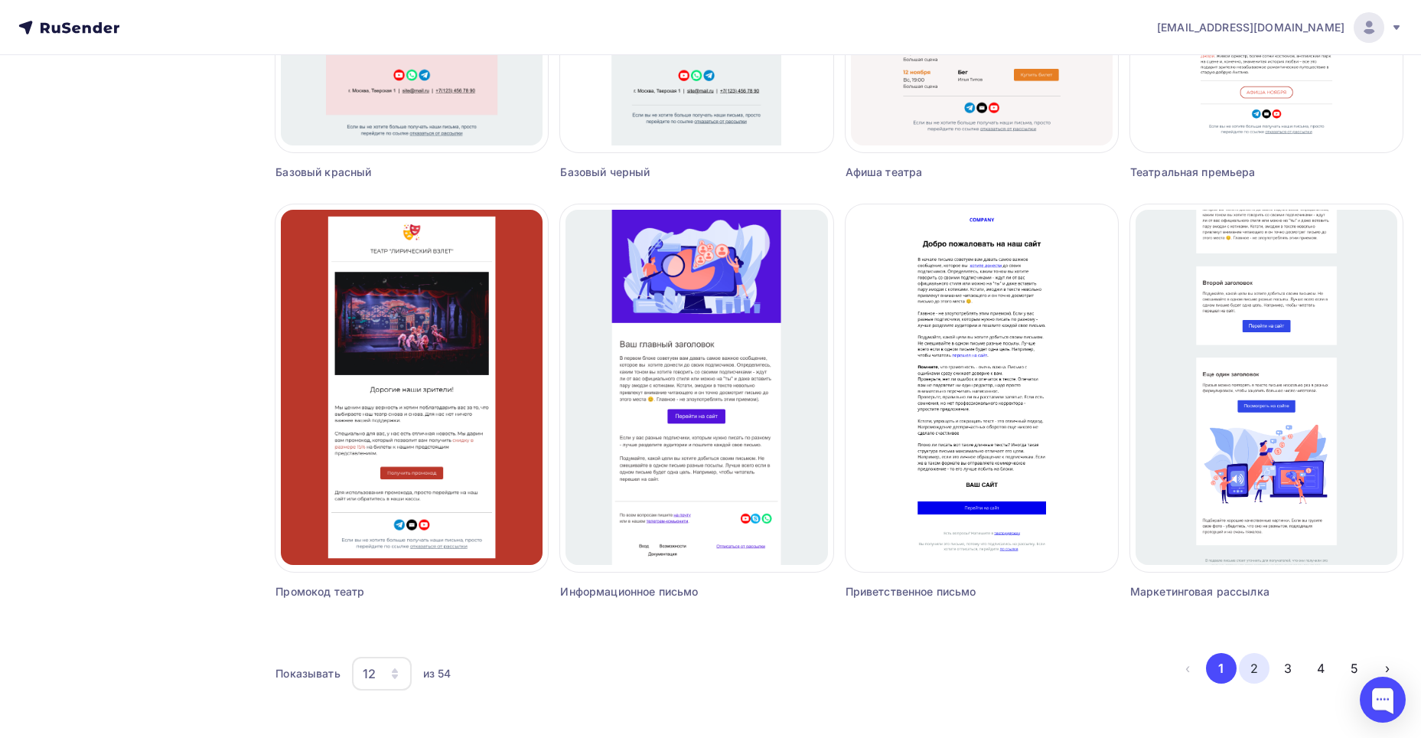
click at [1263, 668] on button "2" at bounding box center [1254, 668] width 31 height 31
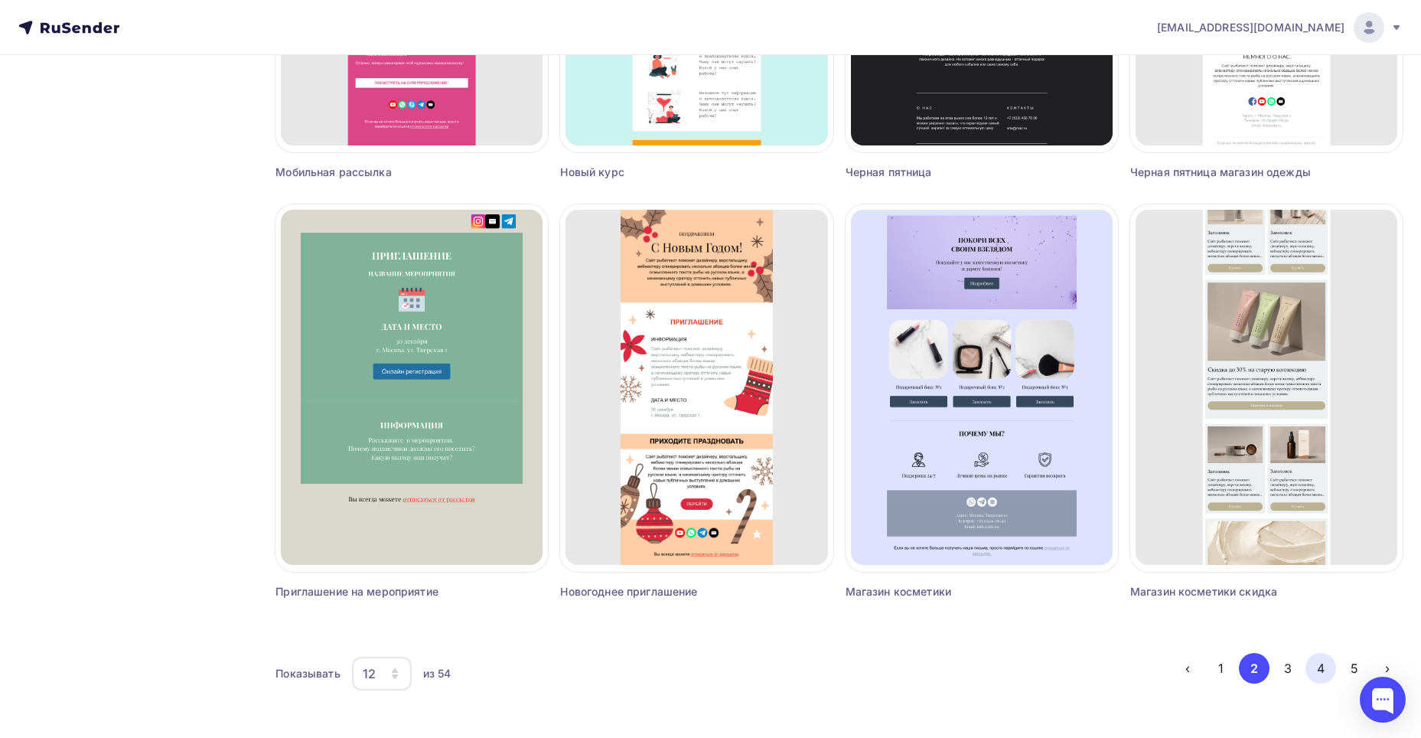
click at [1310, 664] on button "4" at bounding box center [1321, 668] width 31 height 31
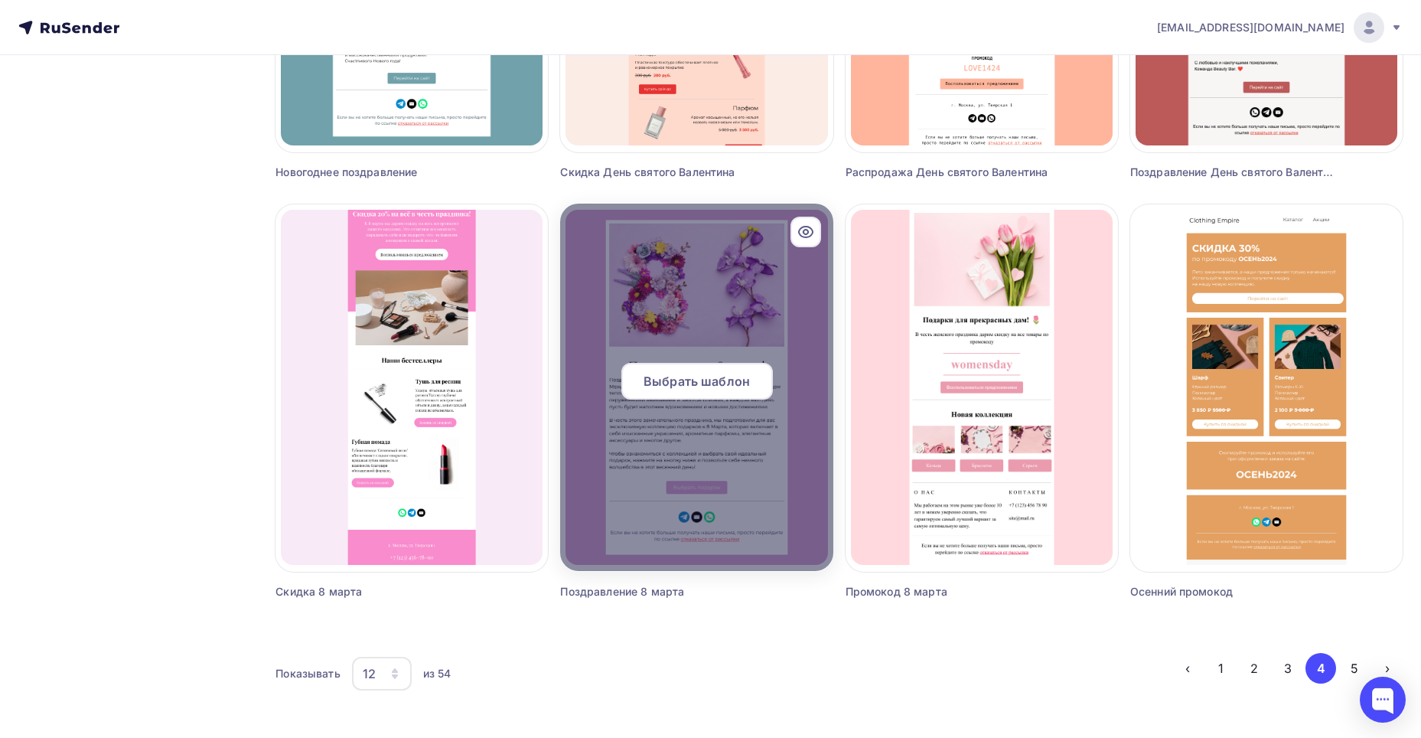
click at [649, 483] on div at bounding box center [696, 387] width 272 height 367
click at [673, 381] on span "Выбрать шаблон" at bounding box center [697, 381] width 106 height 18
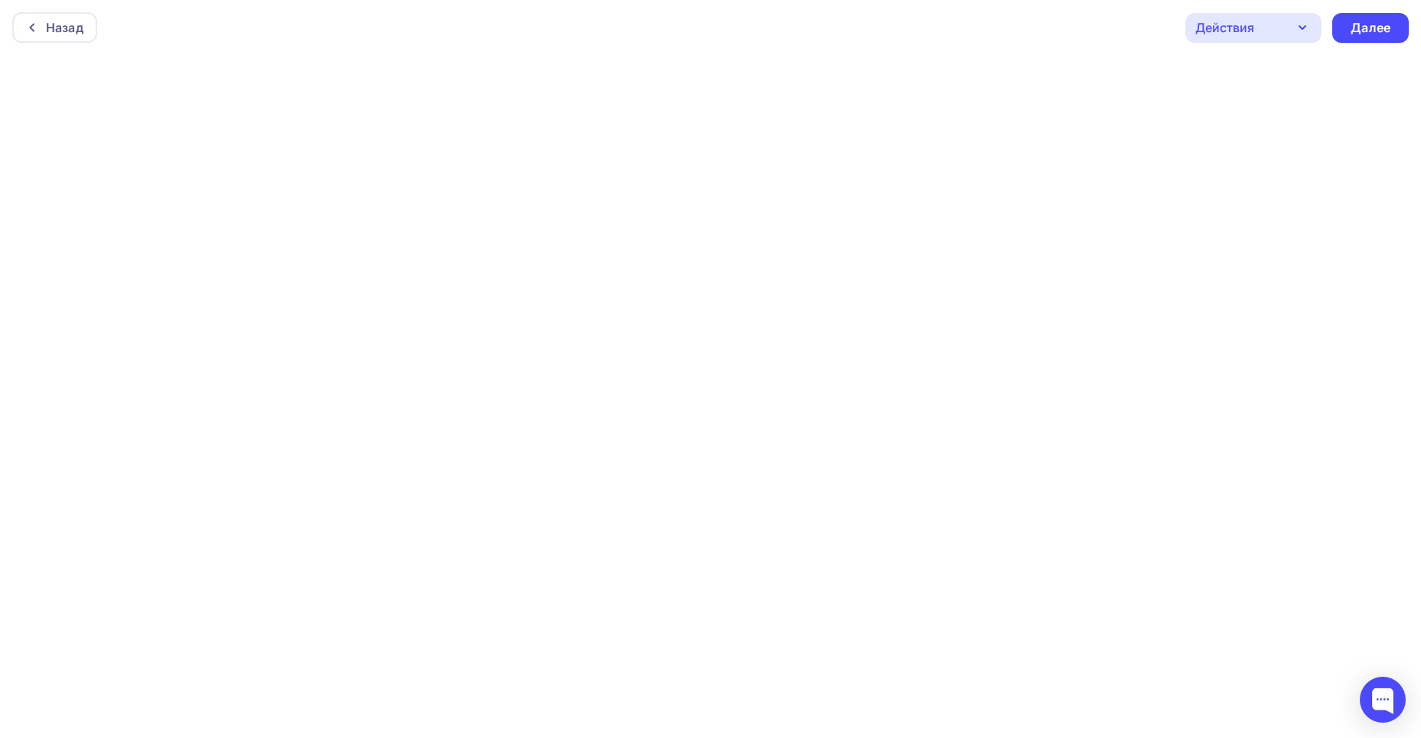
scroll to position [4, 0]
click at [1346, 22] on div "Далее" at bounding box center [1370, 24] width 77 height 30
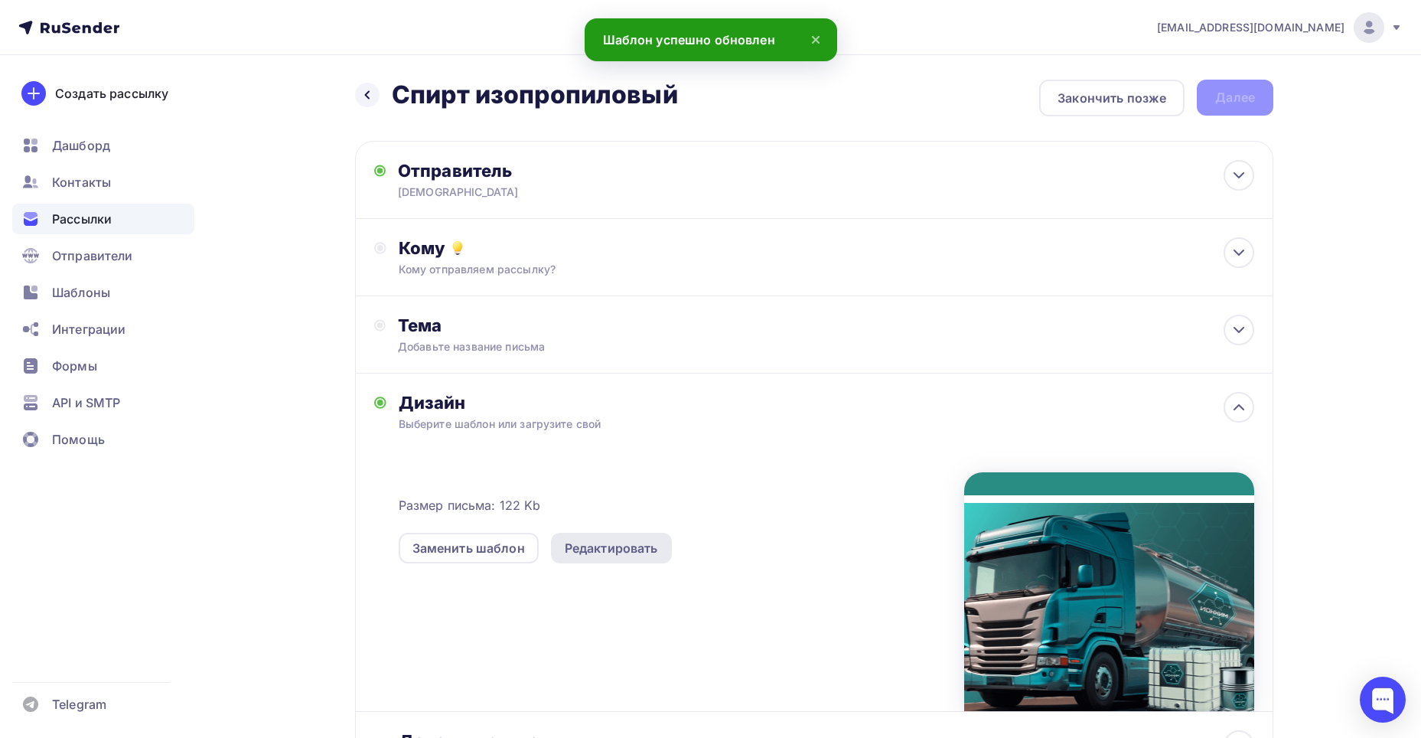
click at [603, 543] on div "Редактировать" at bounding box center [611, 548] width 93 height 18
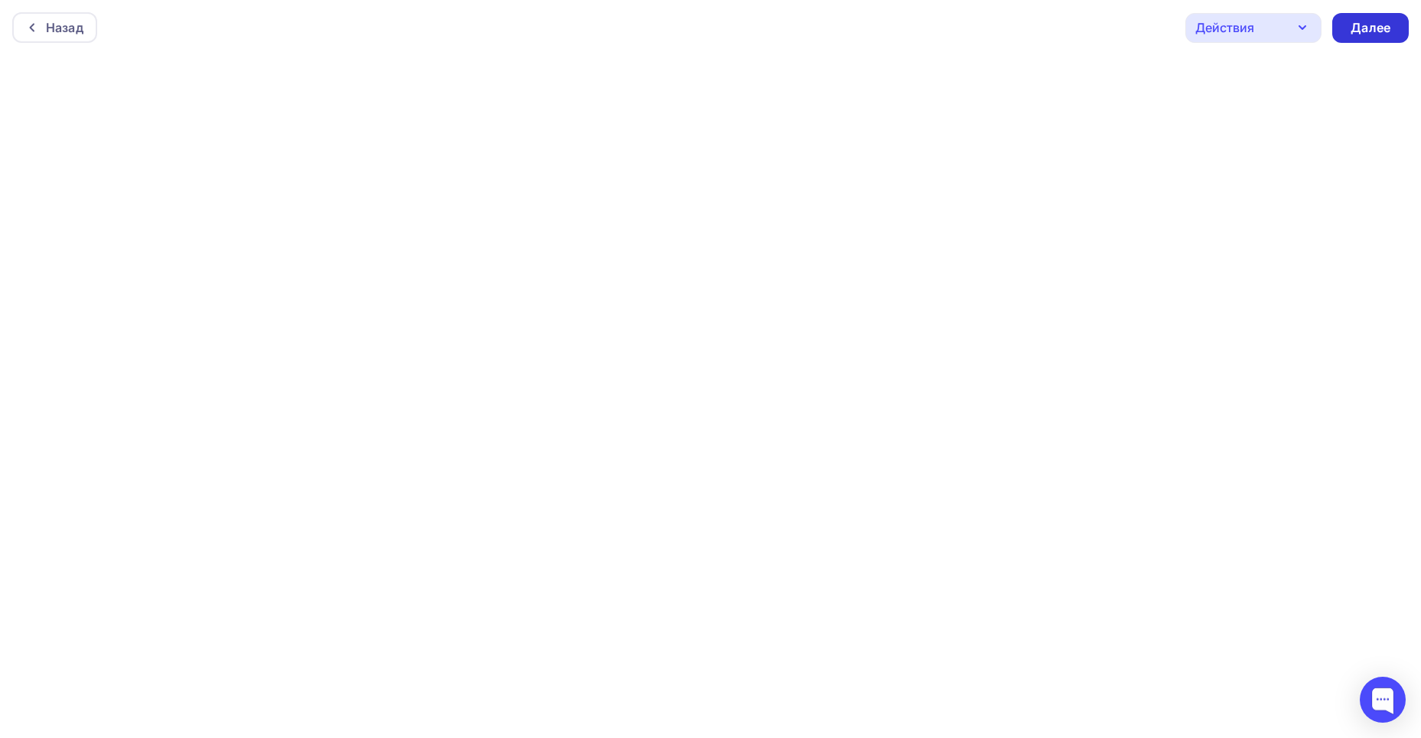
click at [1354, 26] on div "Далее" at bounding box center [1371, 28] width 40 height 18
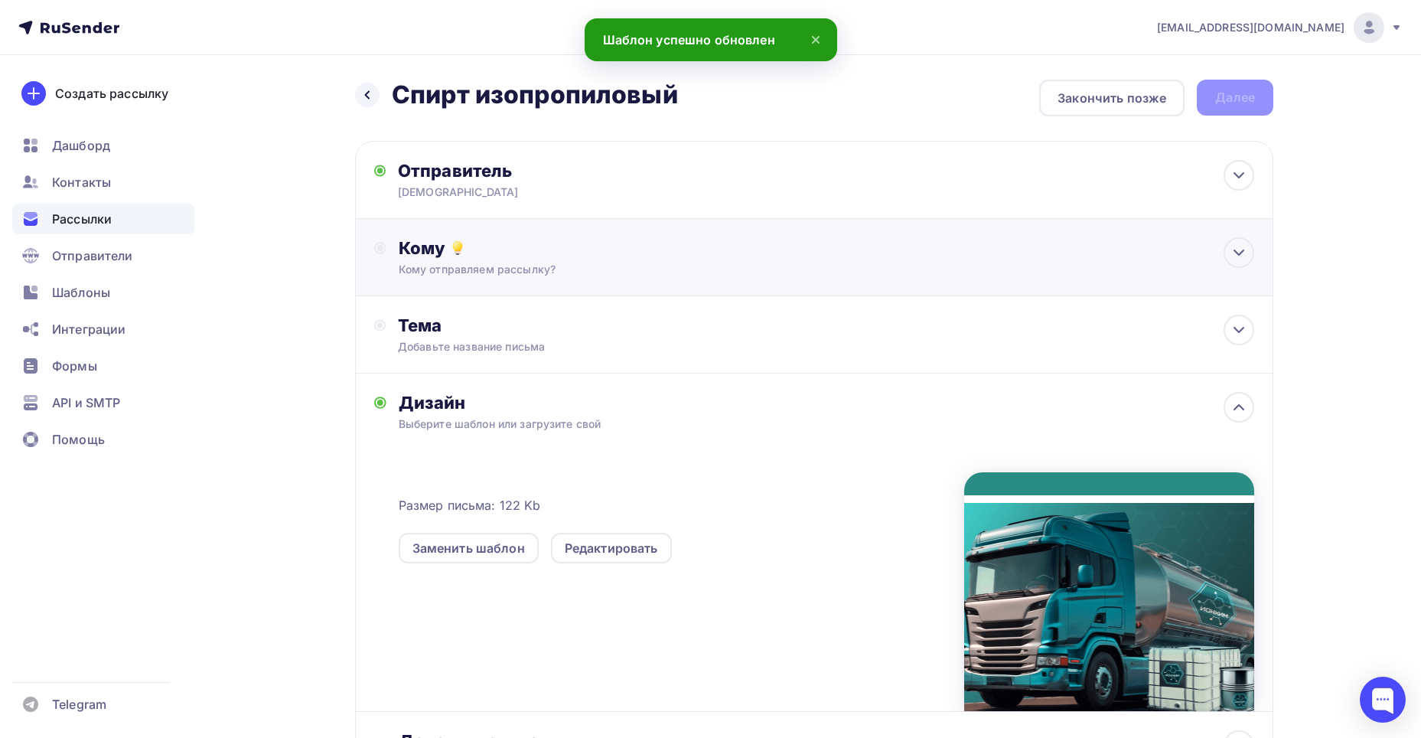
click at [553, 253] on div "Кому" at bounding box center [827, 247] width 856 height 21
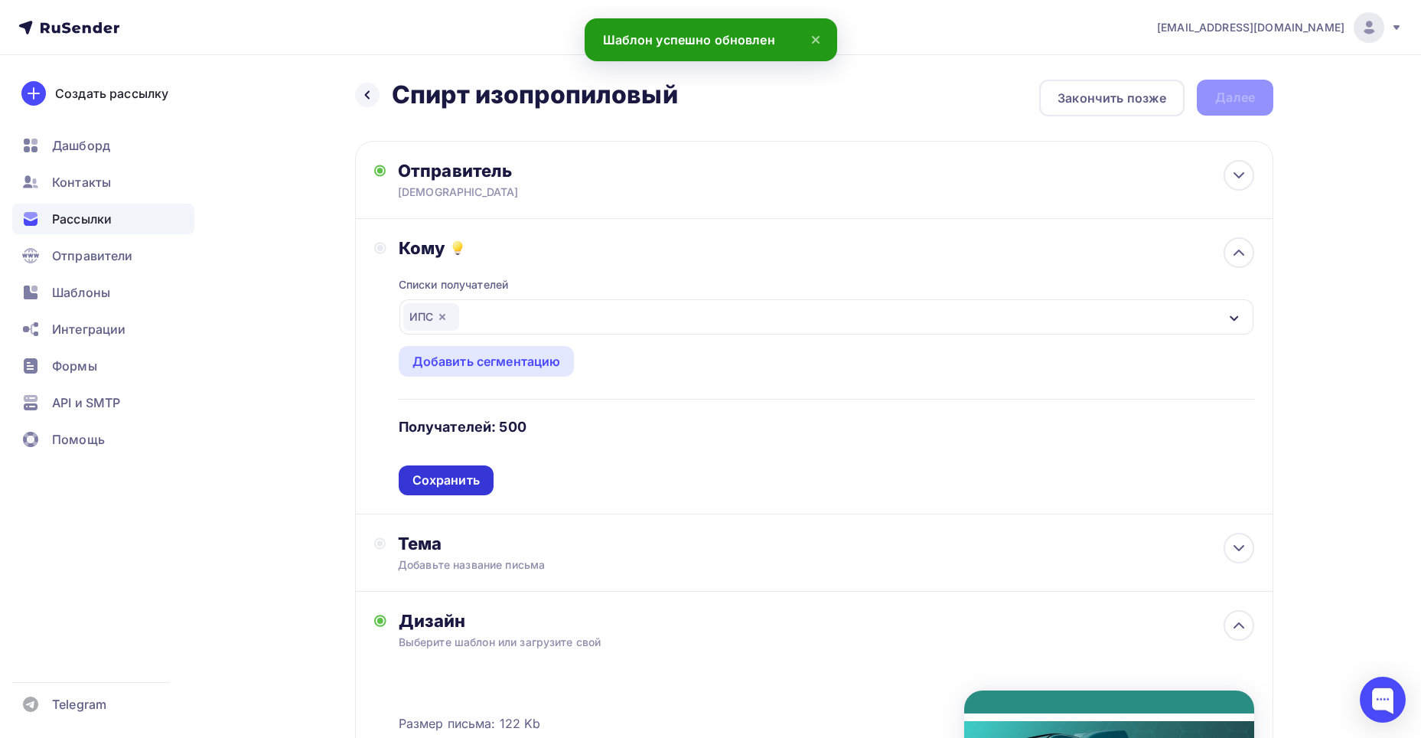
click at [468, 473] on div "Сохранить" at bounding box center [446, 480] width 67 height 18
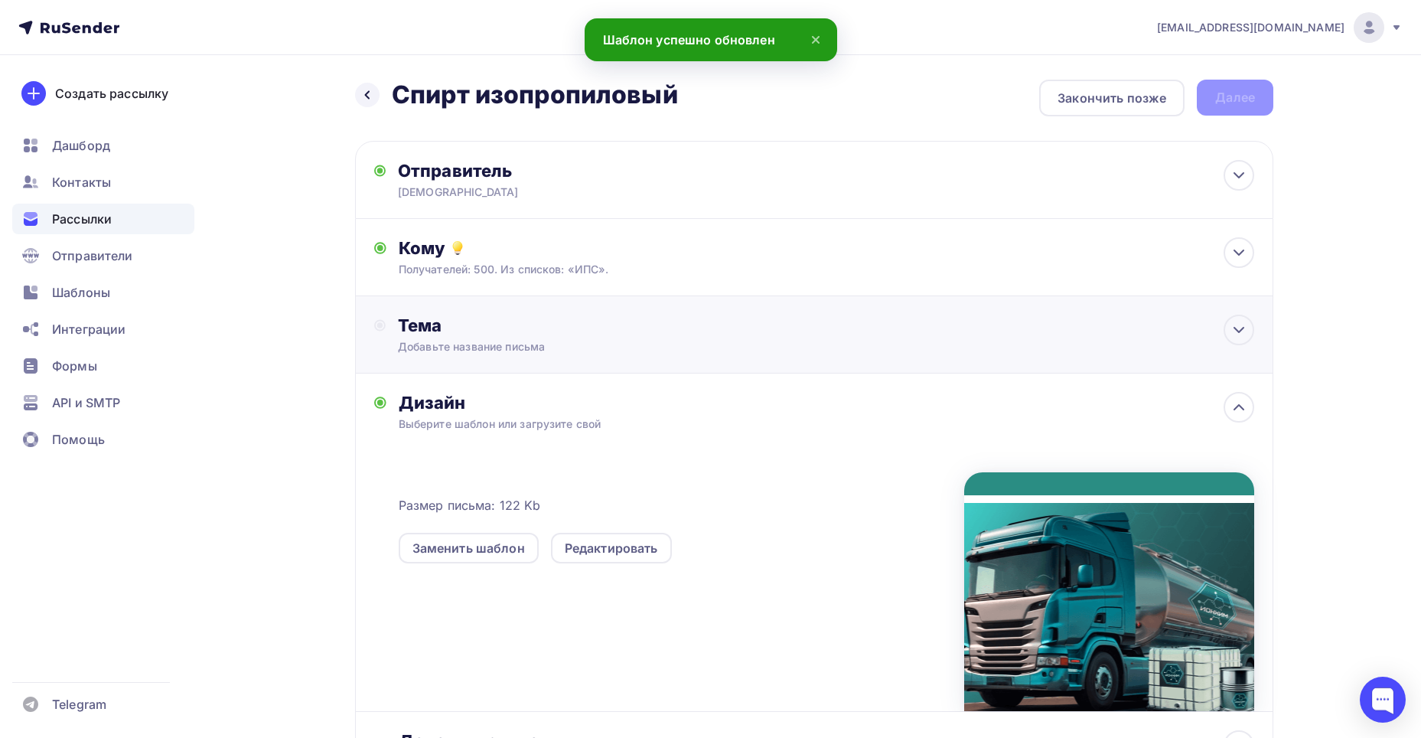
click at [519, 361] on div "Тема Добавьте название письма Тема * Спирт изопропиловый Рекомендуем использова…" at bounding box center [814, 334] width 918 height 77
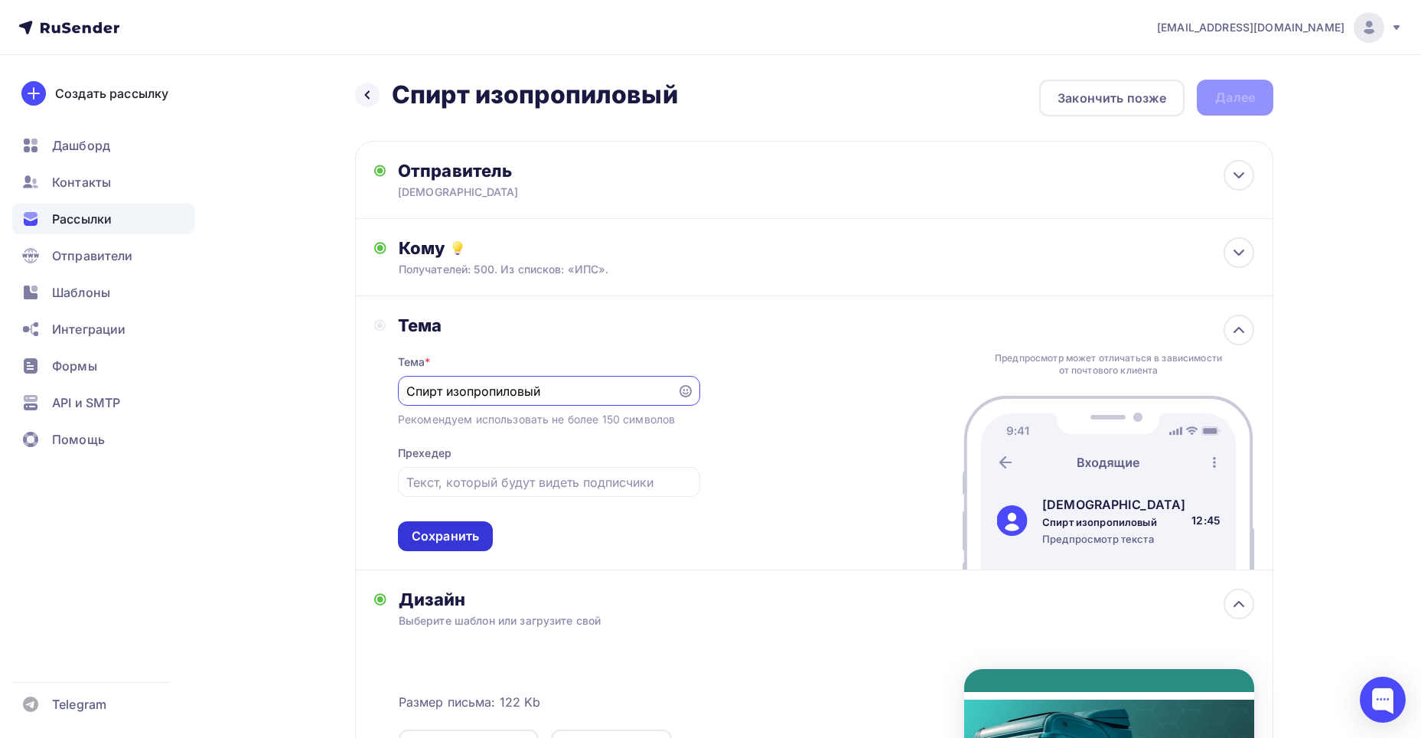
click at [478, 526] on div "Сохранить" at bounding box center [445, 536] width 95 height 30
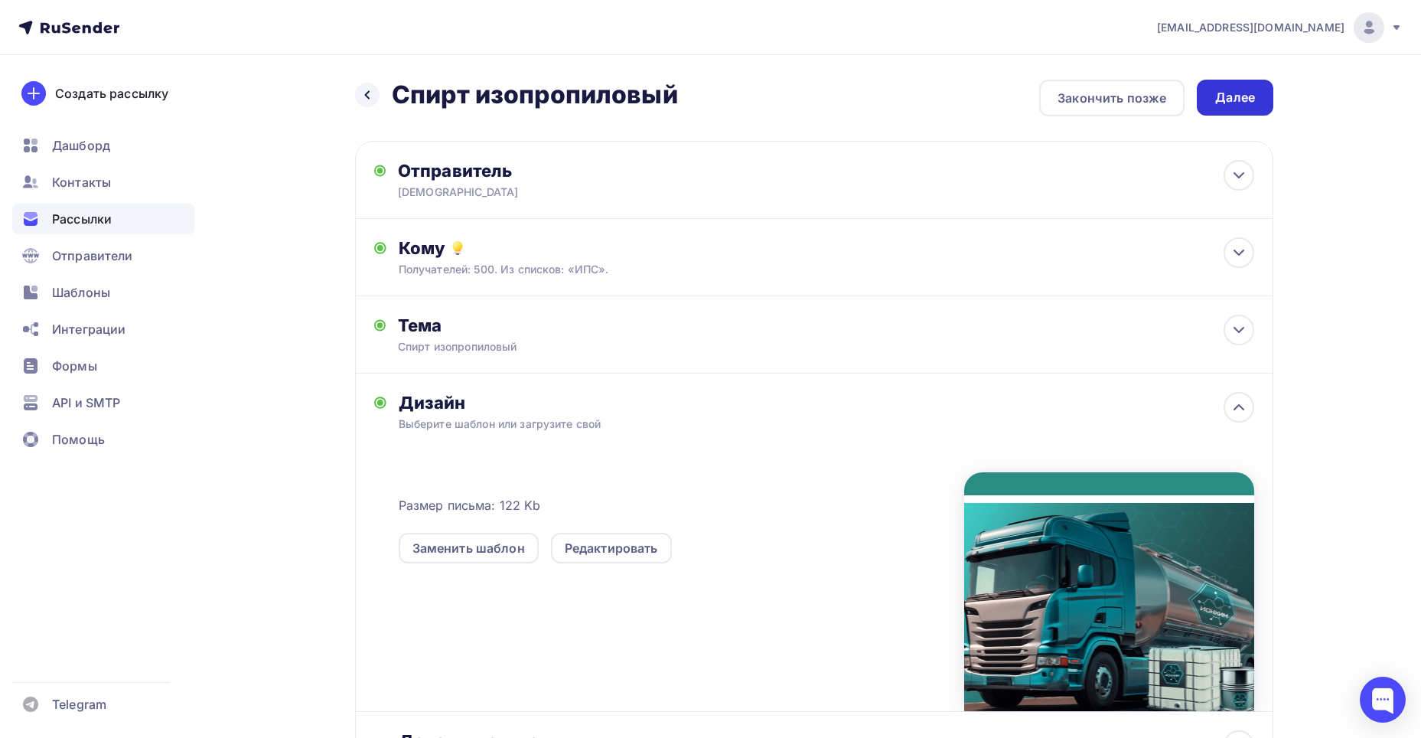
click at [1269, 103] on div "Далее" at bounding box center [1235, 98] width 77 height 36
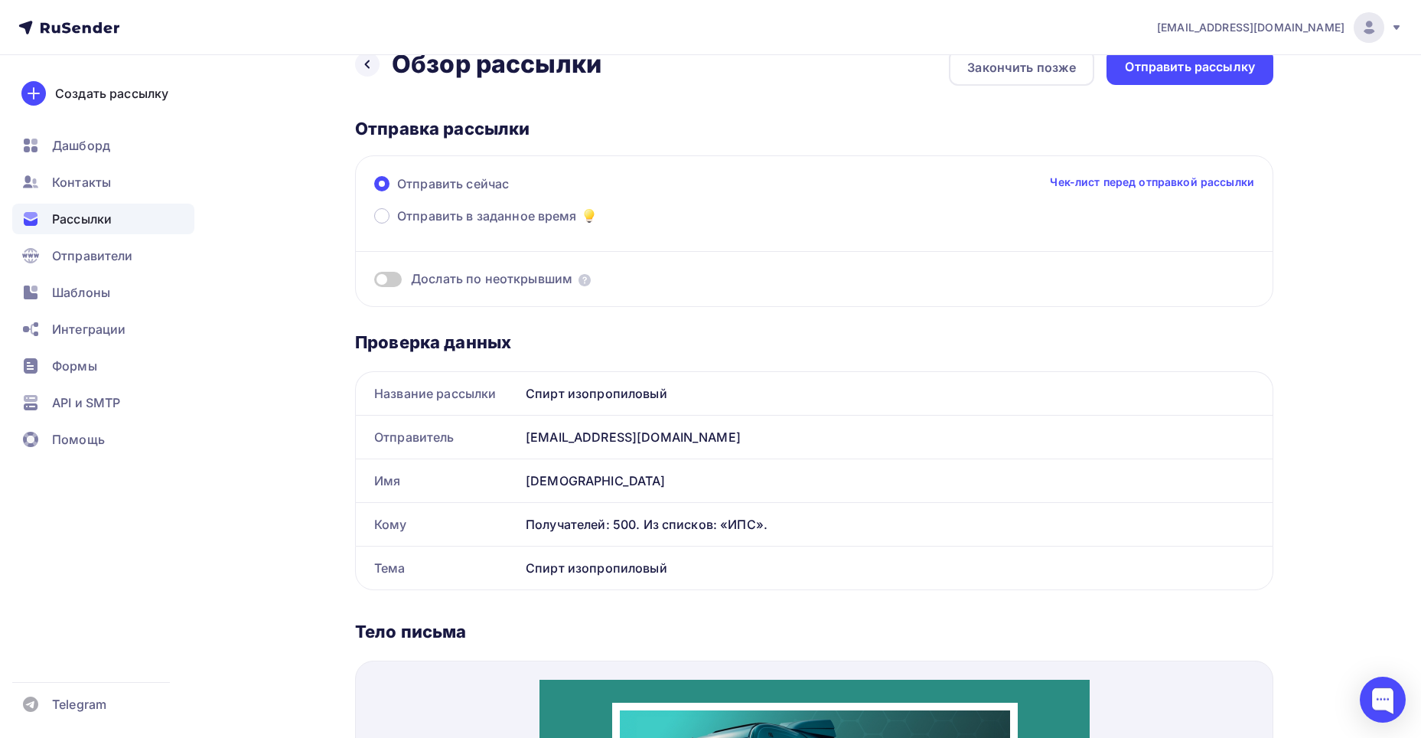
scroll to position [30, 0]
click at [1180, 80] on div "Отправить рассылку" at bounding box center [1190, 68] width 167 height 36
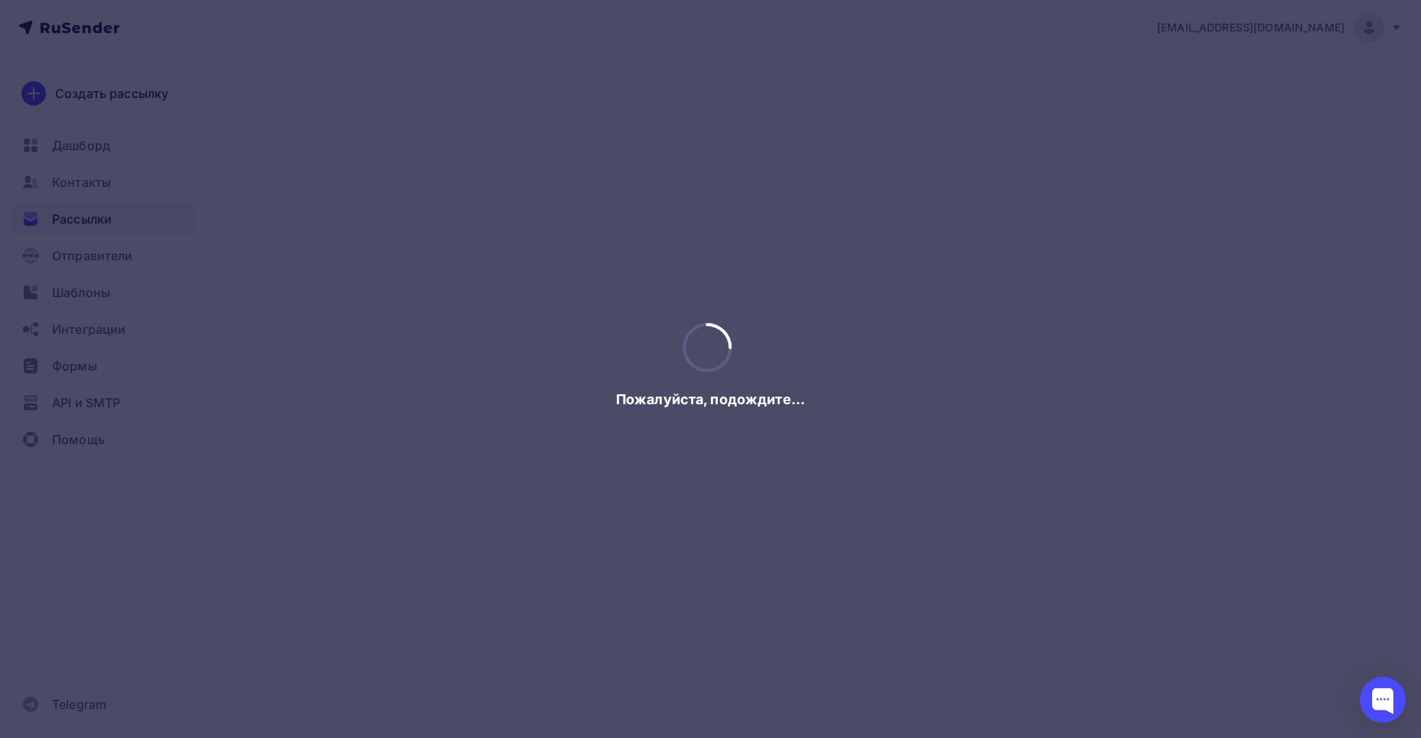
scroll to position [0, 0]
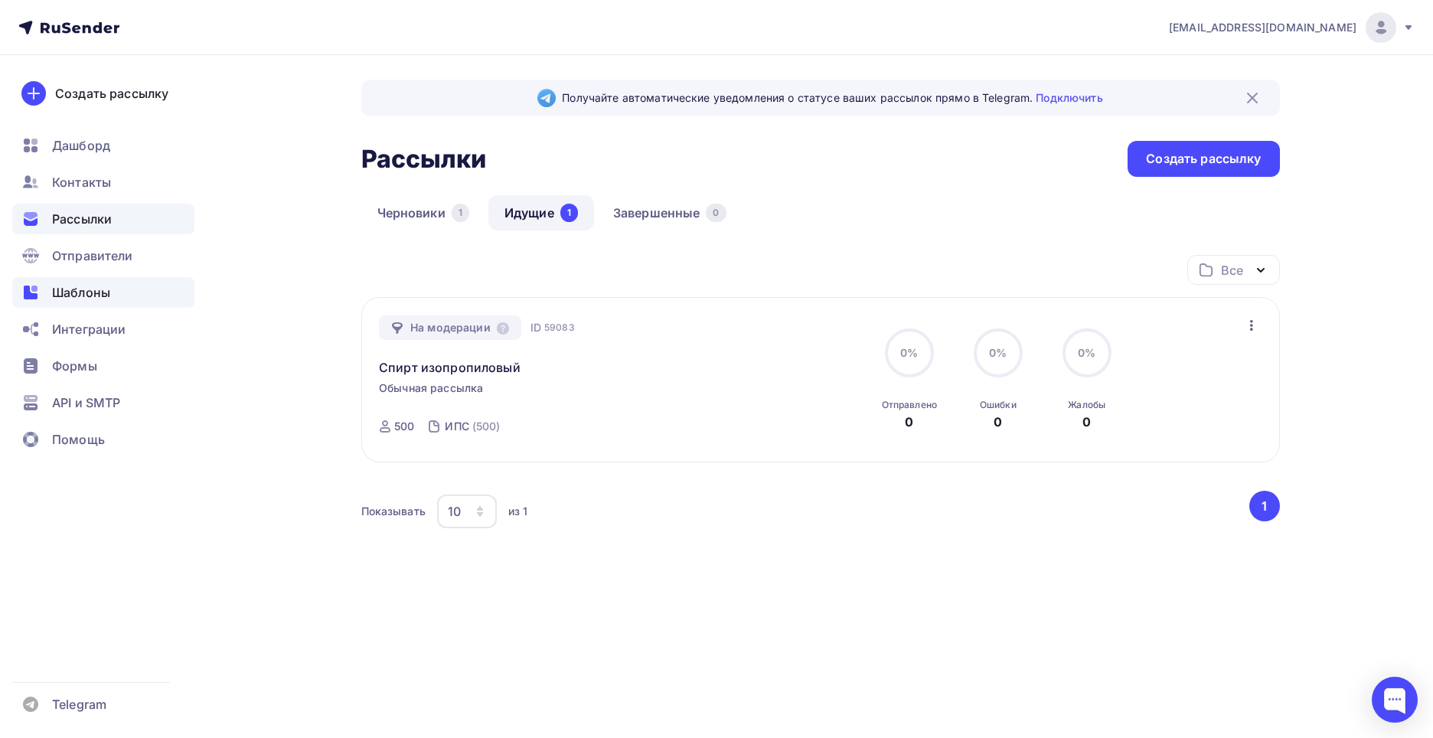
click at [97, 290] on span "Шаблоны" at bounding box center [81, 292] width 58 height 18
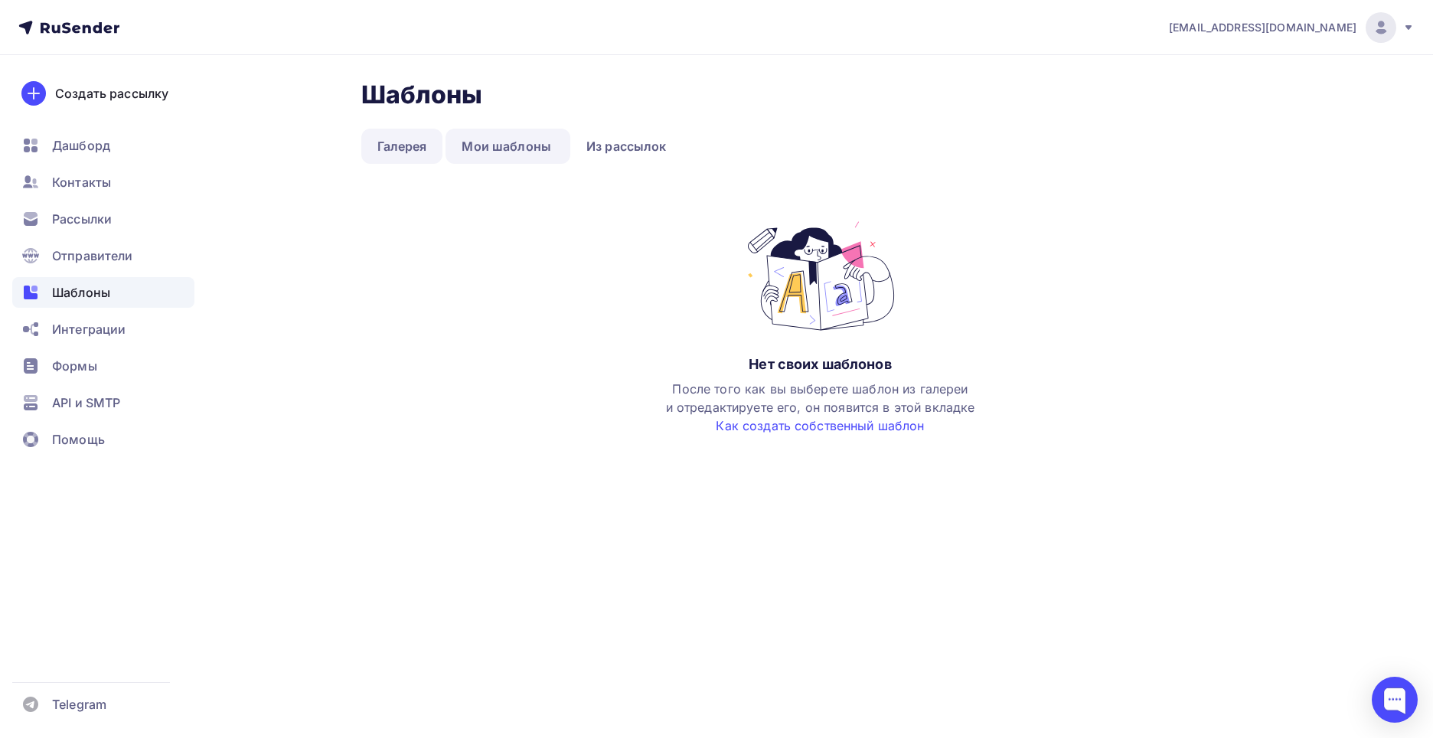
click at [394, 148] on link "Галерея" at bounding box center [402, 146] width 82 height 35
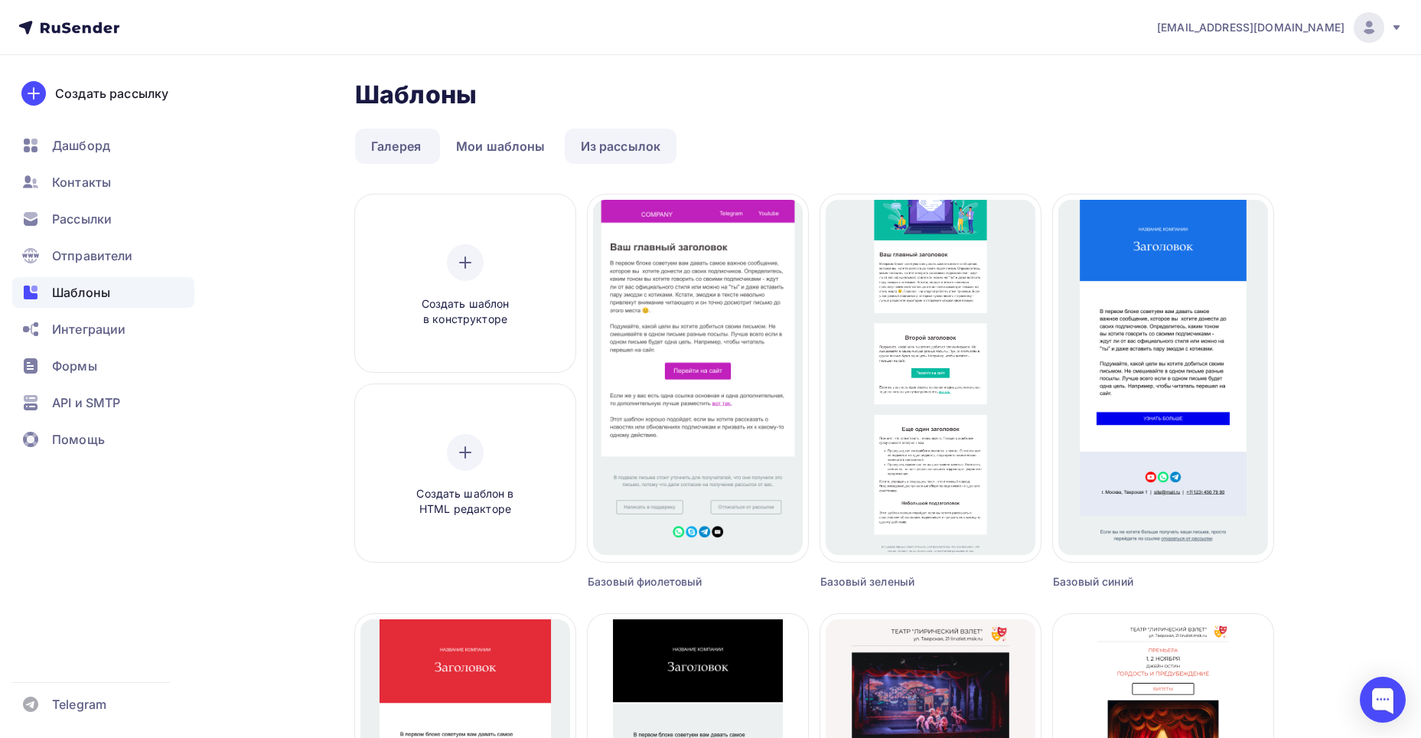
click at [642, 139] on link "Из рассылок" at bounding box center [621, 146] width 113 height 35
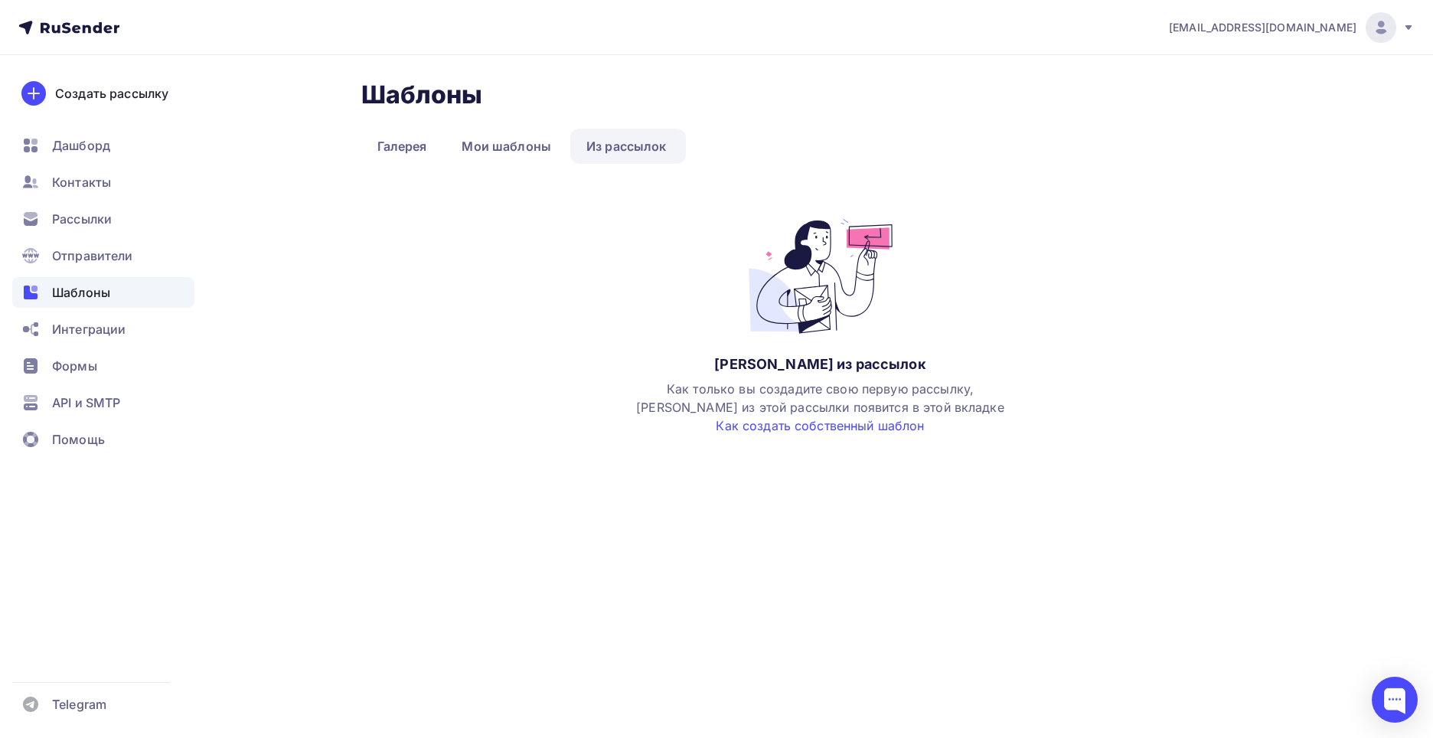
click at [566, 137] on li "Мои шаблоны" at bounding box center [507, 146] width 125 height 35
click at [383, 141] on link "Галерея" at bounding box center [402, 146] width 82 height 35
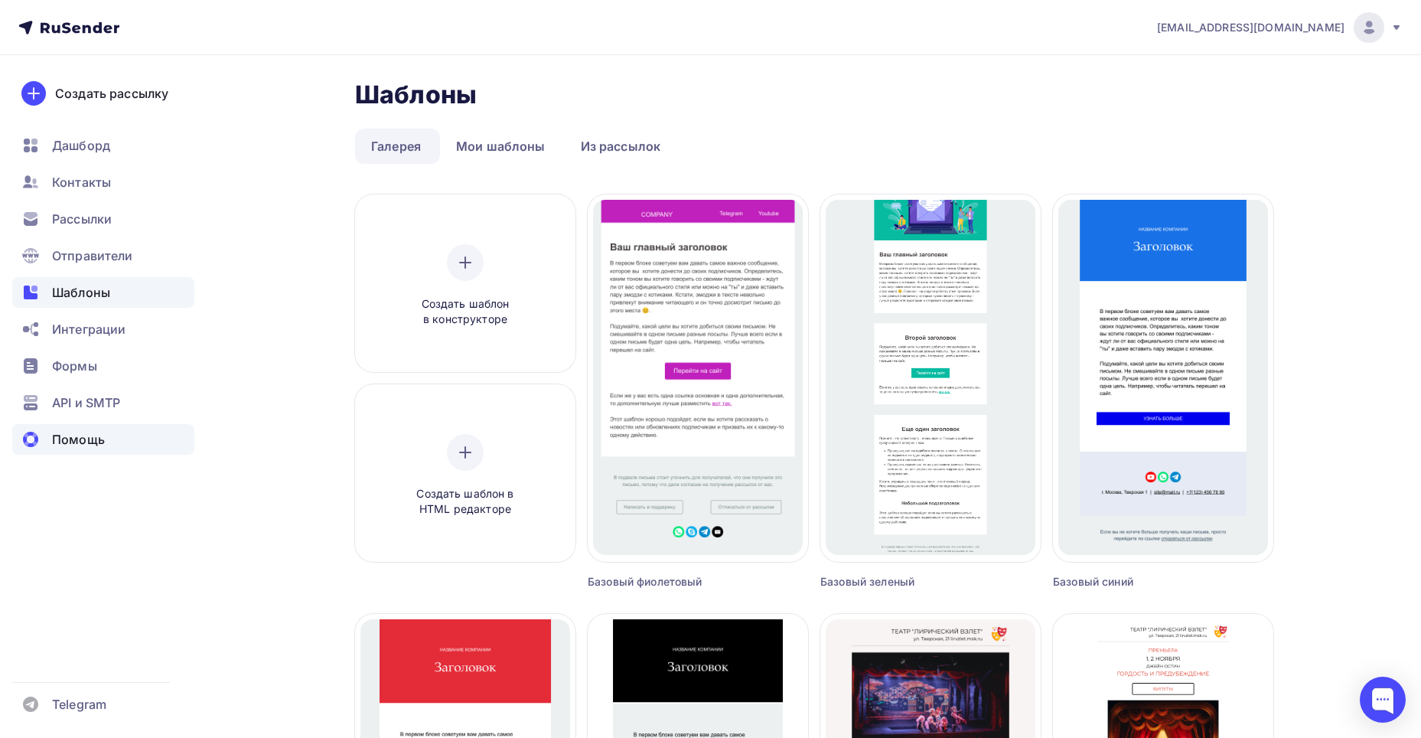
click at [82, 428] on div "Помощь" at bounding box center [103, 439] width 182 height 31
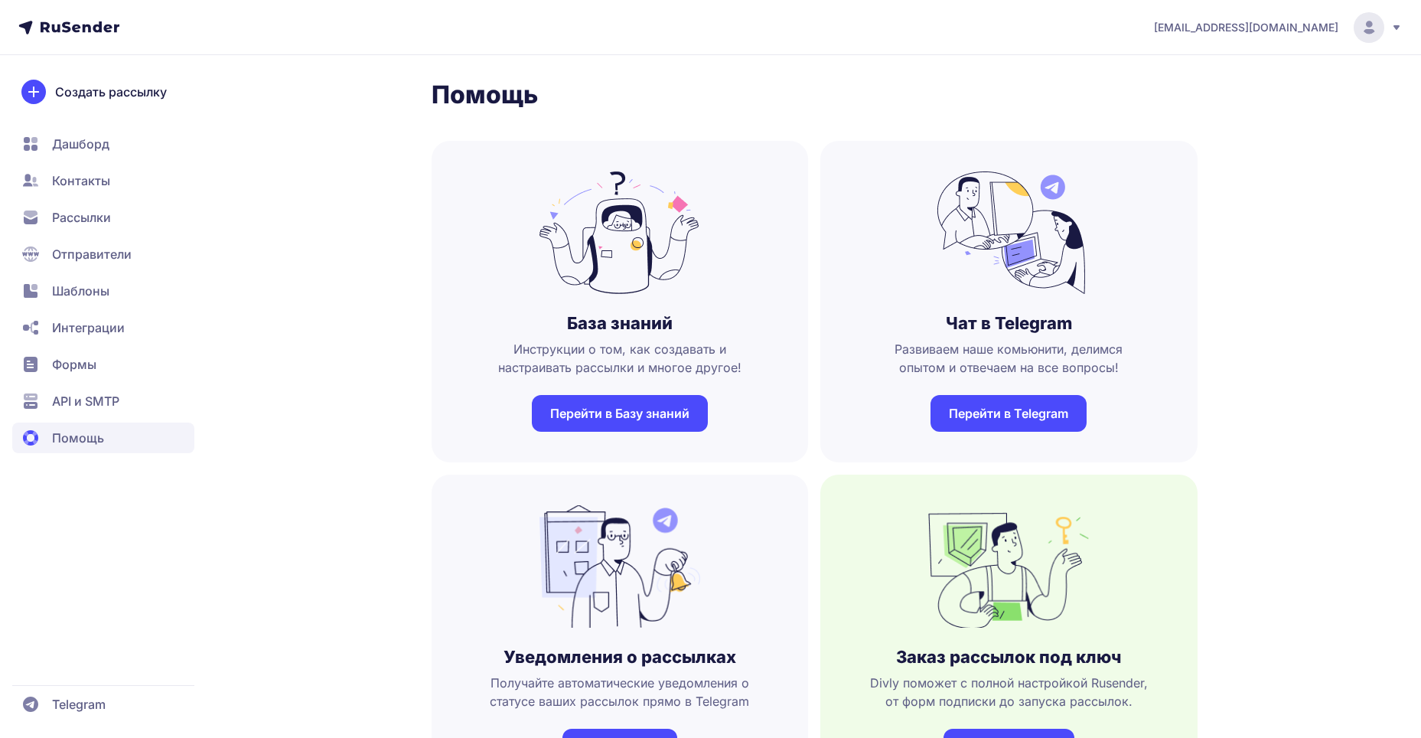
click at [77, 373] on span "Формы" at bounding box center [74, 364] width 44 height 18
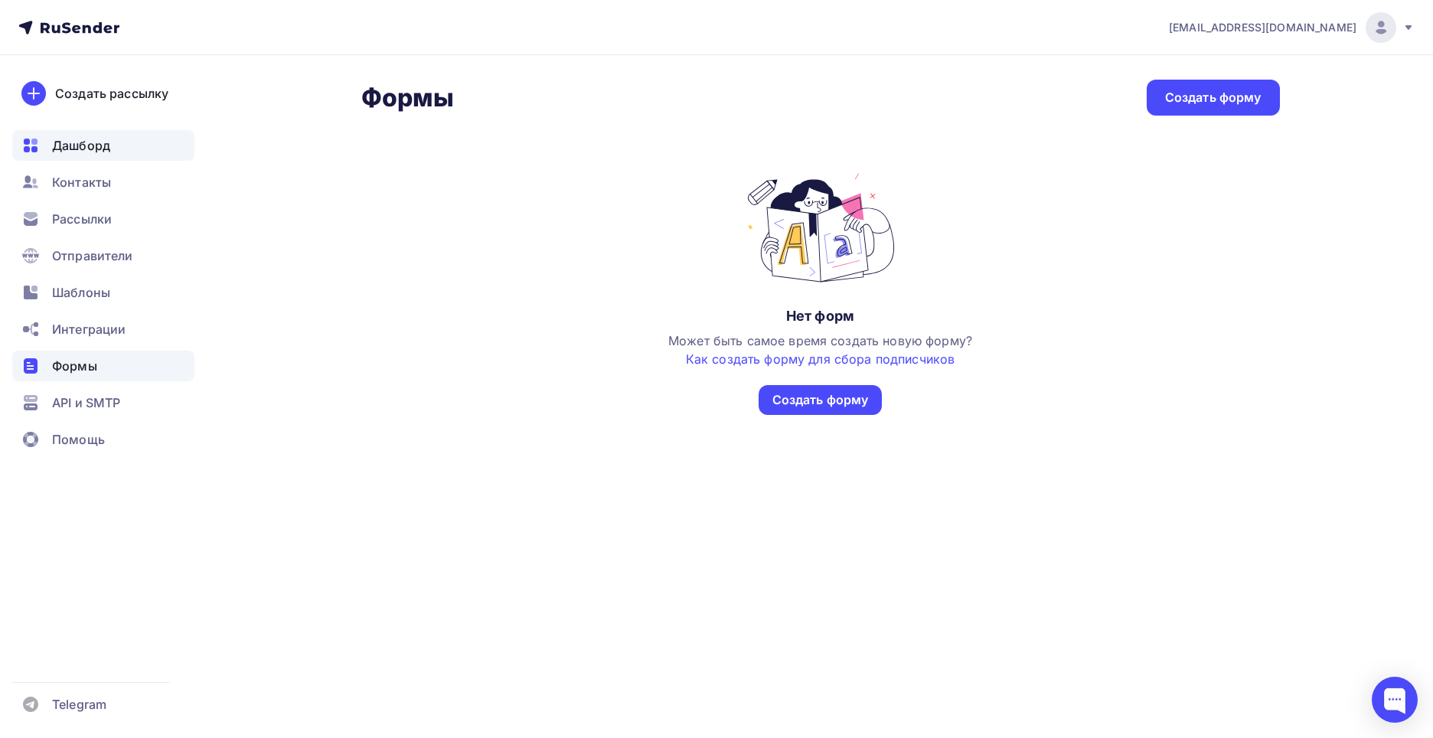
click at [66, 138] on span "Дашборд" at bounding box center [81, 145] width 58 height 18
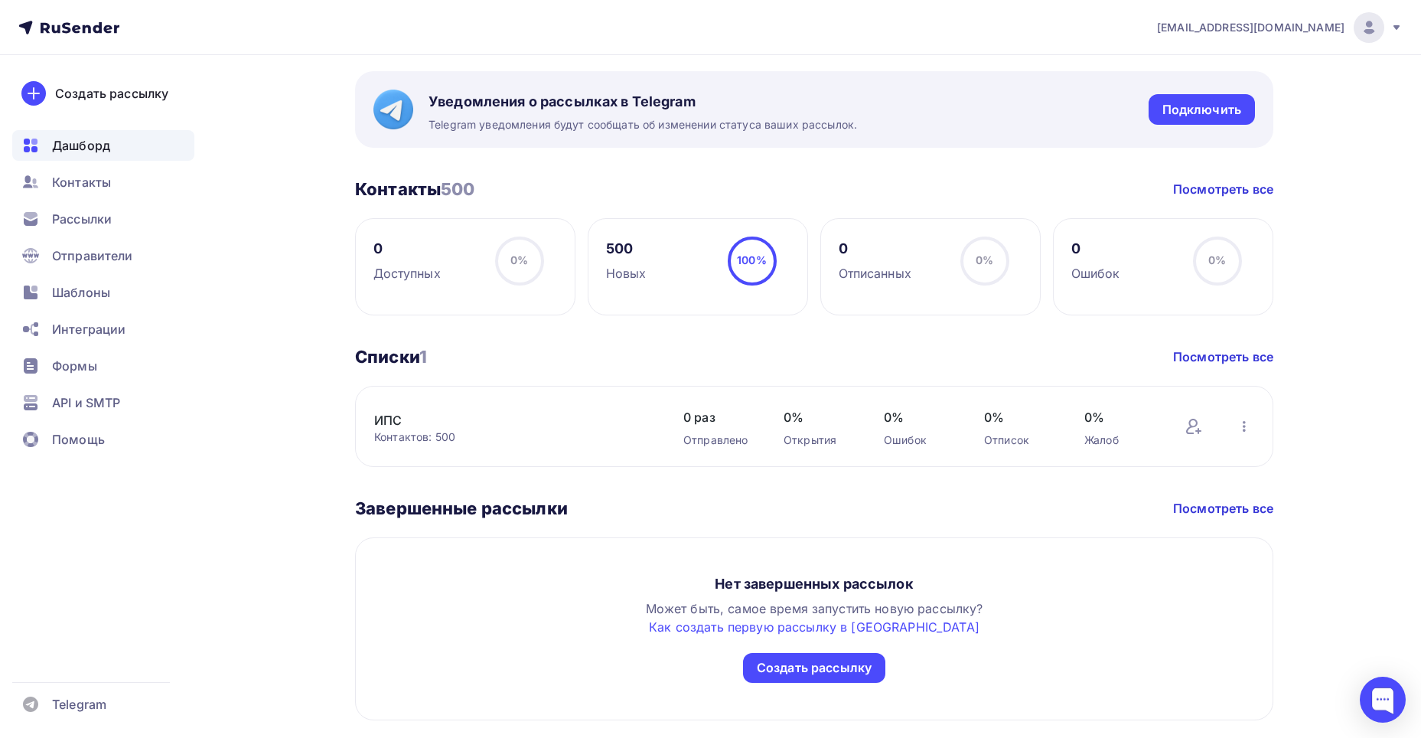
scroll to position [620, 0]
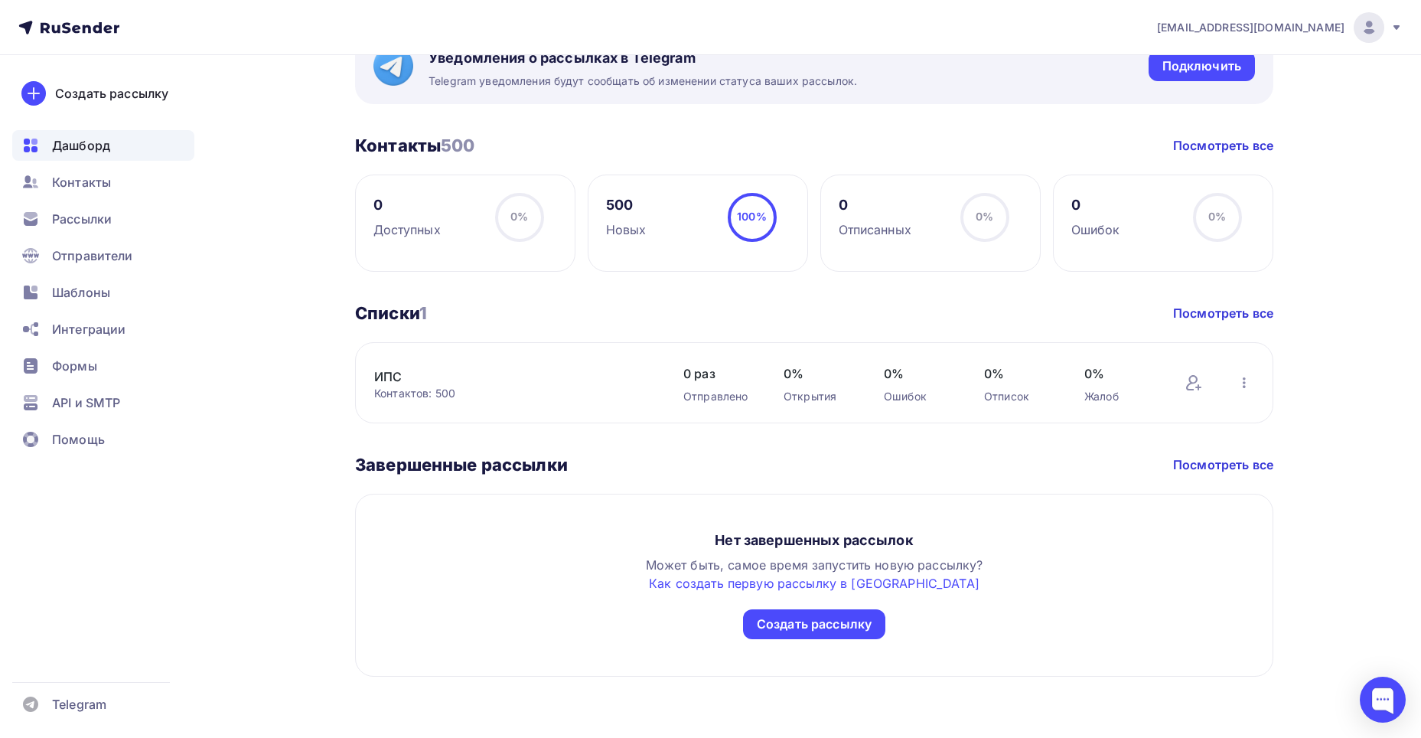
click at [427, 312] on span "1" at bounding box center [423, 313] width 8 height 20
click at [83, 452] on div "Помощь" at bounding box center [103, 439] width 182 height 31
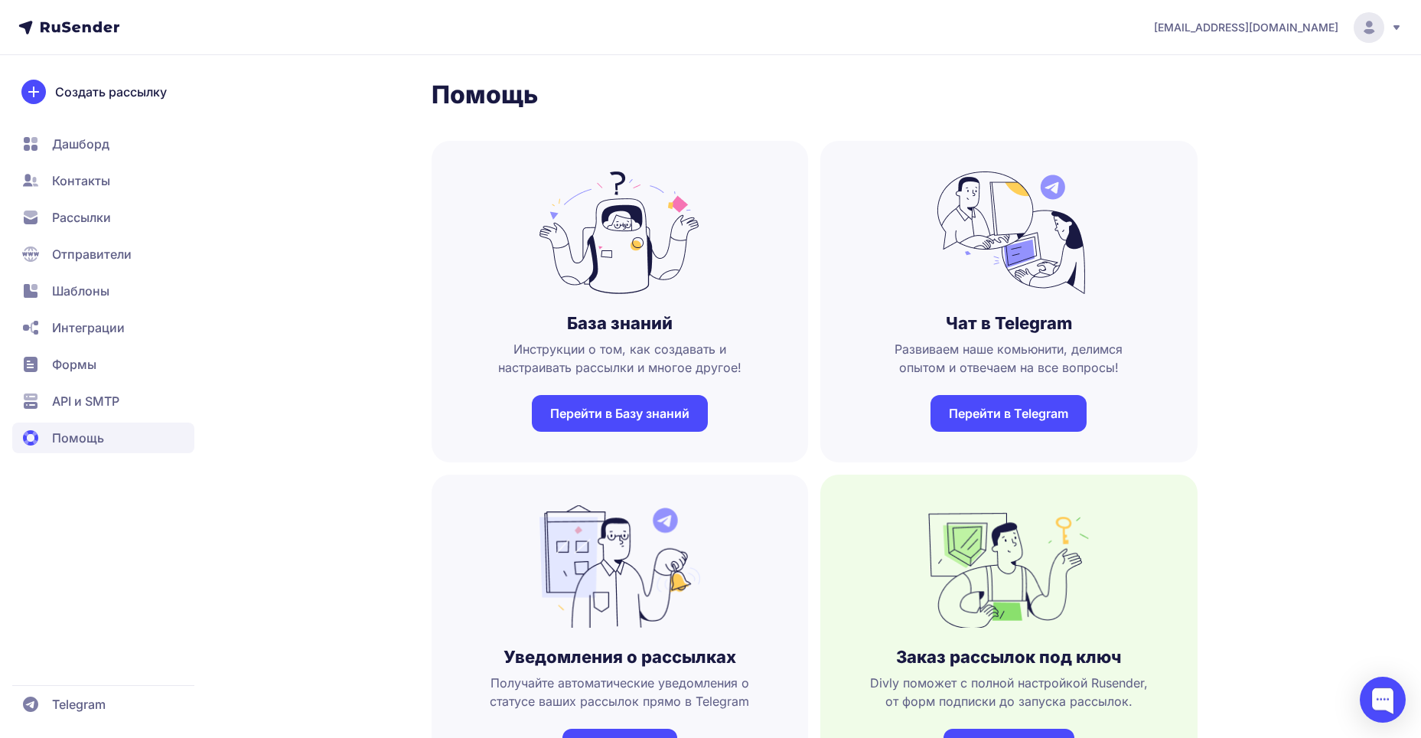
click at [113, 316] on span "Интеграции" at bounding box center [103, 327] width 182 height 31
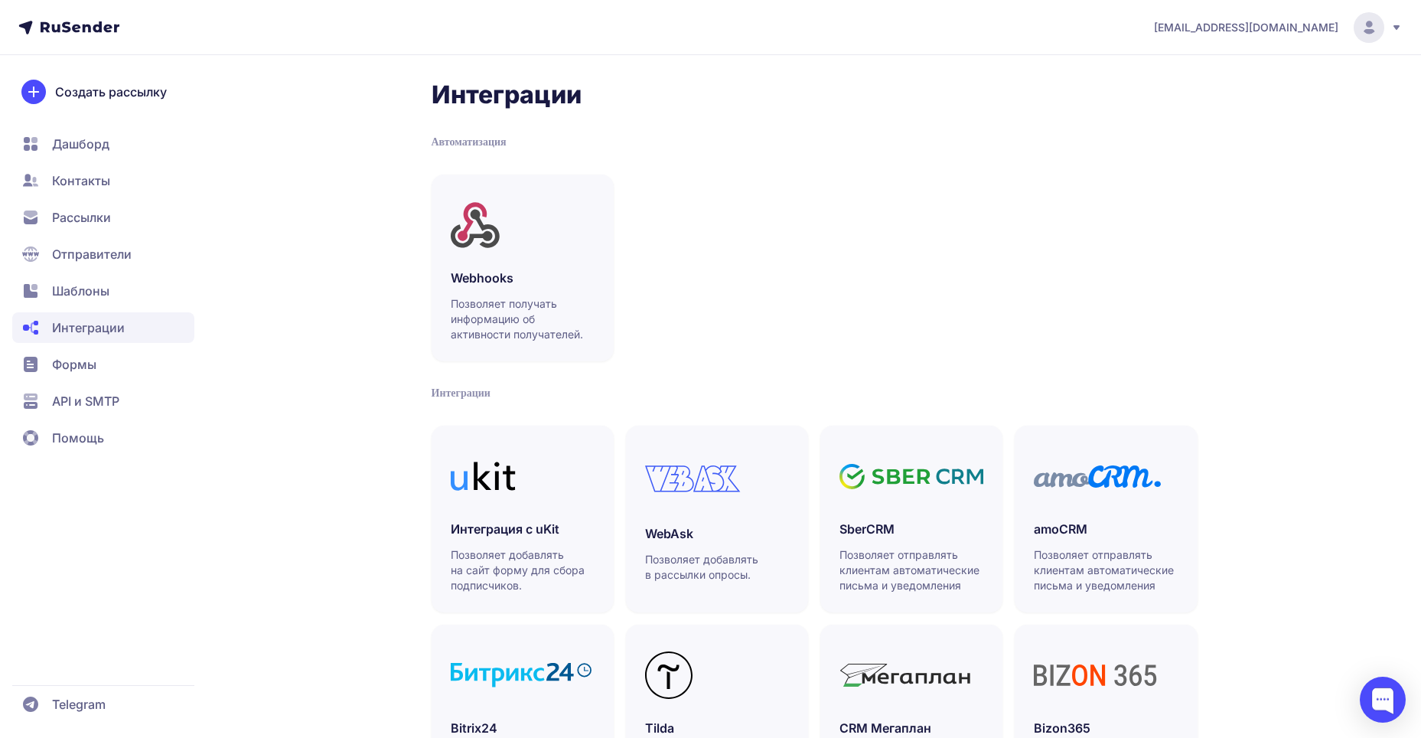
click at [106, 360] on span "Формы" at bounding box center [103, 364] width 182 height 31
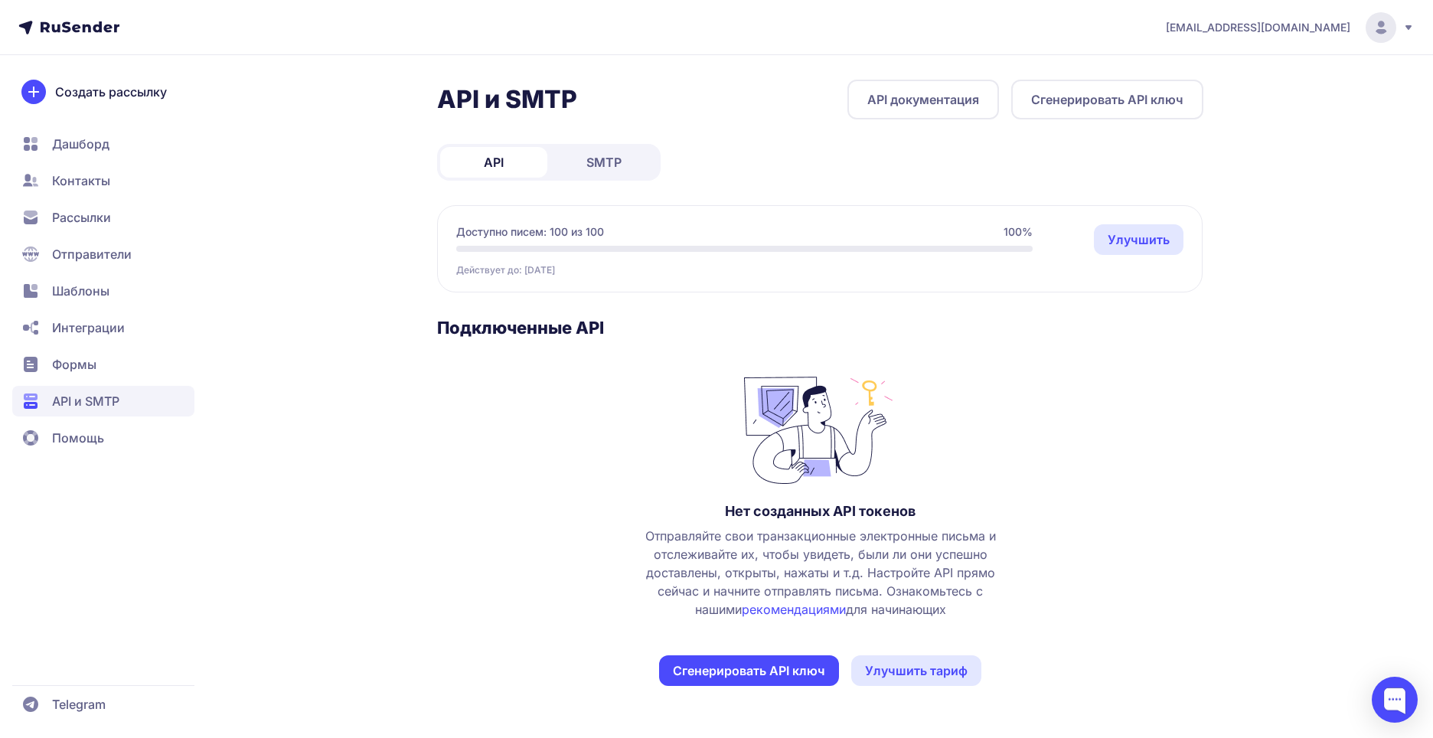
click at [86, 446] on span "Помощь" at bounding box center [78, 438] width 52 height 18
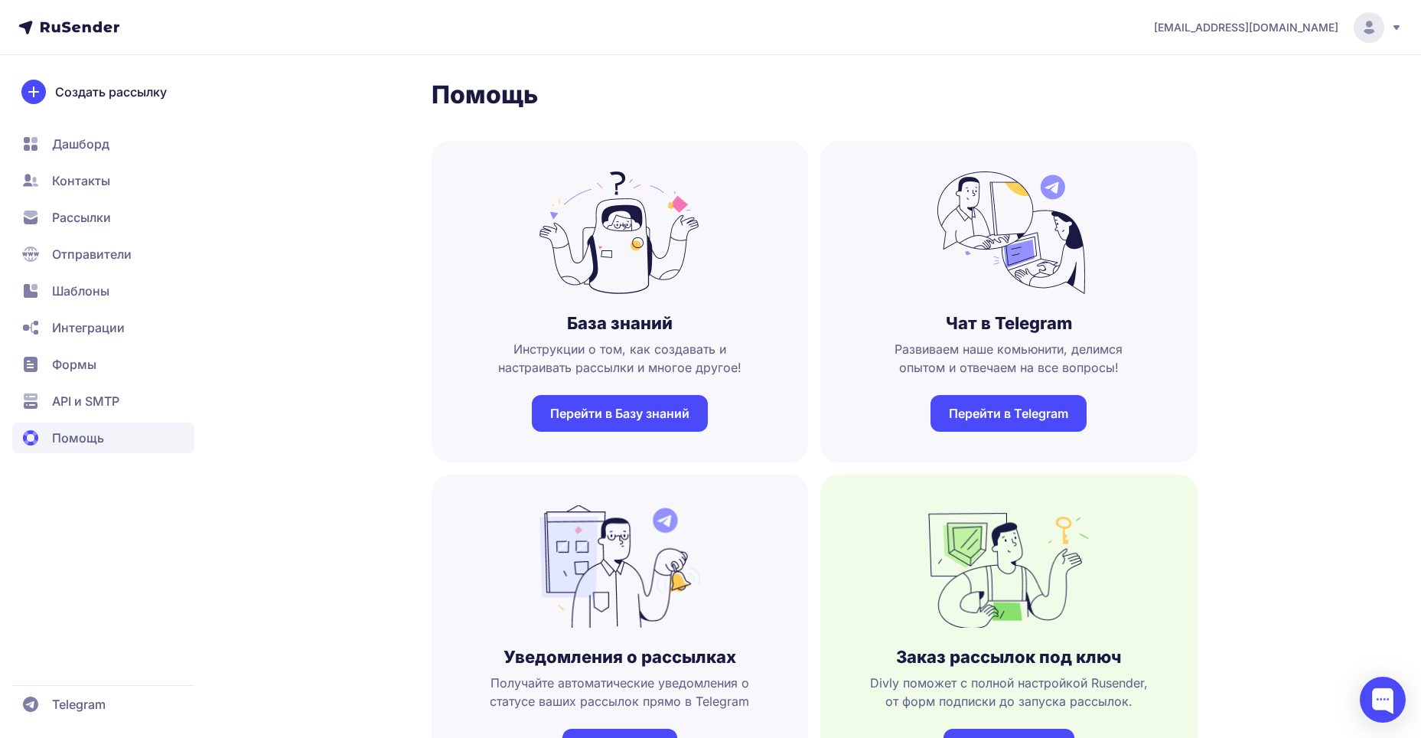
click at [100, 189] on span "Контакты" at bounding box center [81, 180] width 58 height 18
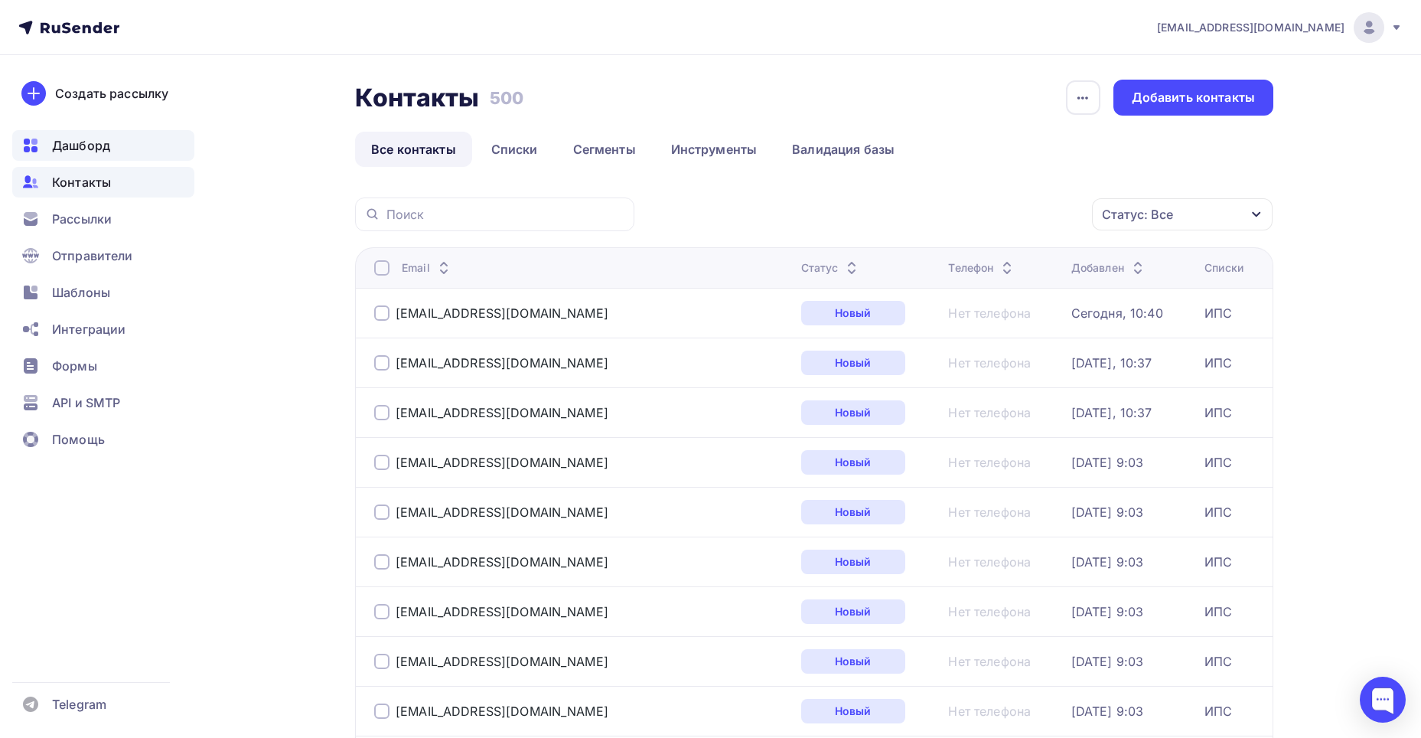
click at [106, 156] on div "Дашборд" at bounding box center [103, 145] width 182 height 31
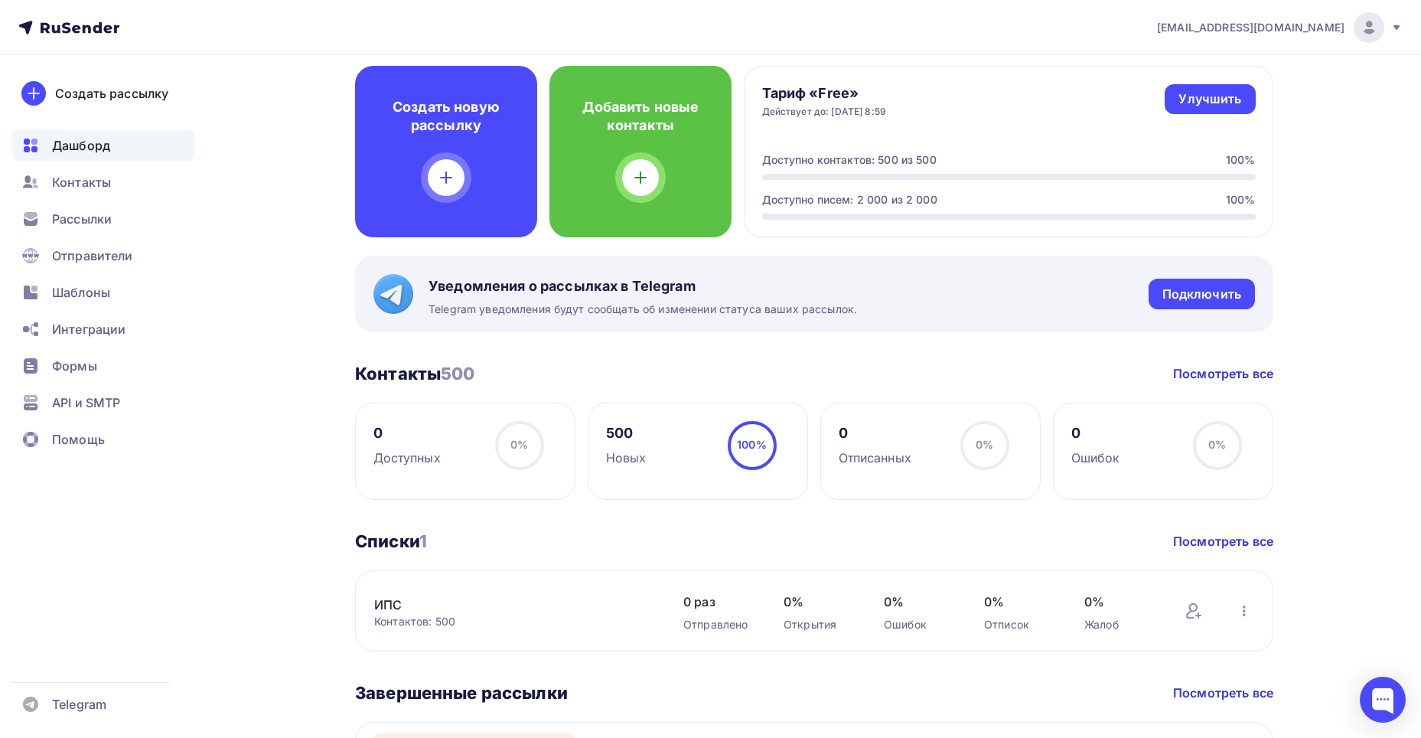
scroll to position [64, 0]
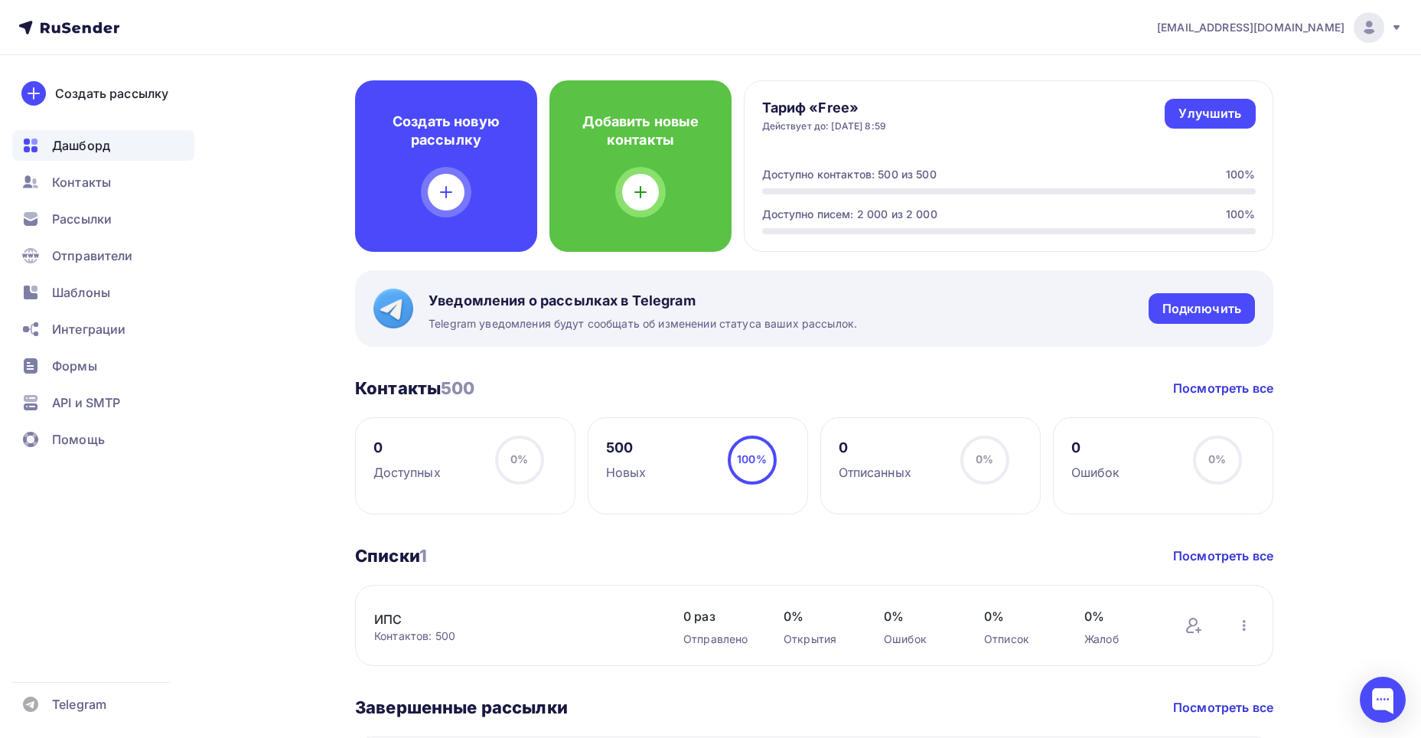
click at [68, 27] on icon at bounding box center [66, 27] width 9 height 11
click at [1342, 22] on span "[EMAIL_ADDRESS][DOMAIN_NAME]" at bounding box center [1251, 27] width 188 height 15
click at [1228, 73] on link "Аккаунт" at bounding box center [1265, 67] width 257 height 31
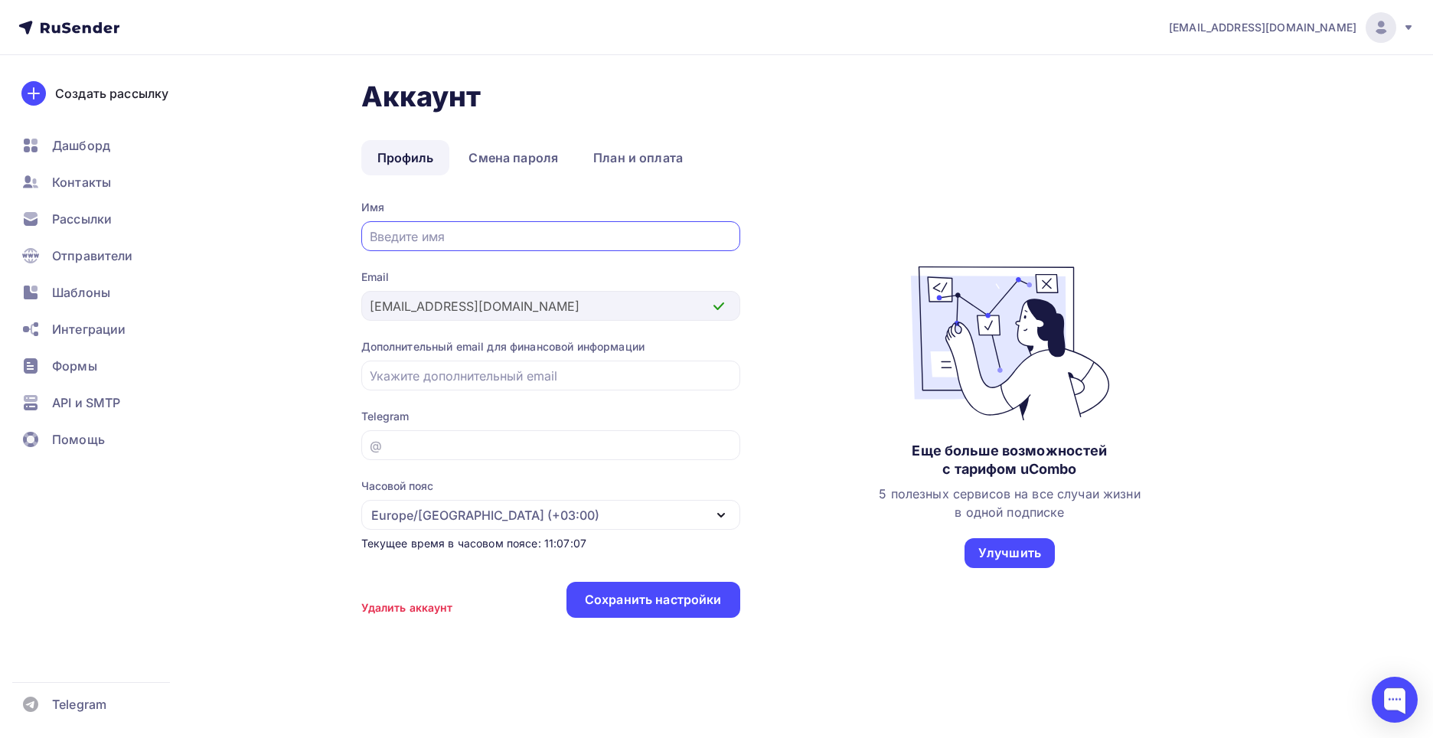
click at [1354, 36] on div "[EMAIL_ADDRESS][DOMAIN_NAME]" at bounding box center [1292, 27] width 246 height 31
click at [1227, 93] on span "[DEMOGRAPHIC_DATA]" at bounding box center [1255, 98] width 140 height 18
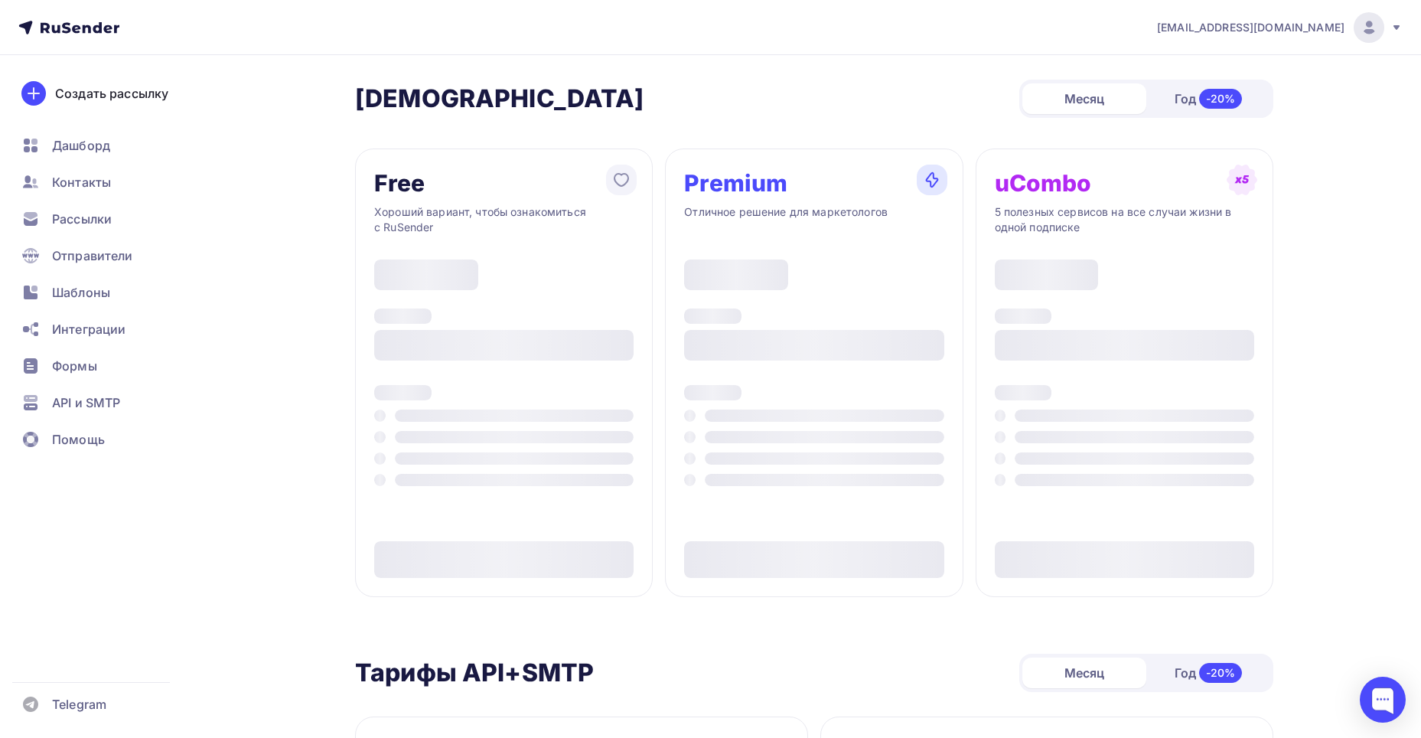
type input "500"
type input "100"
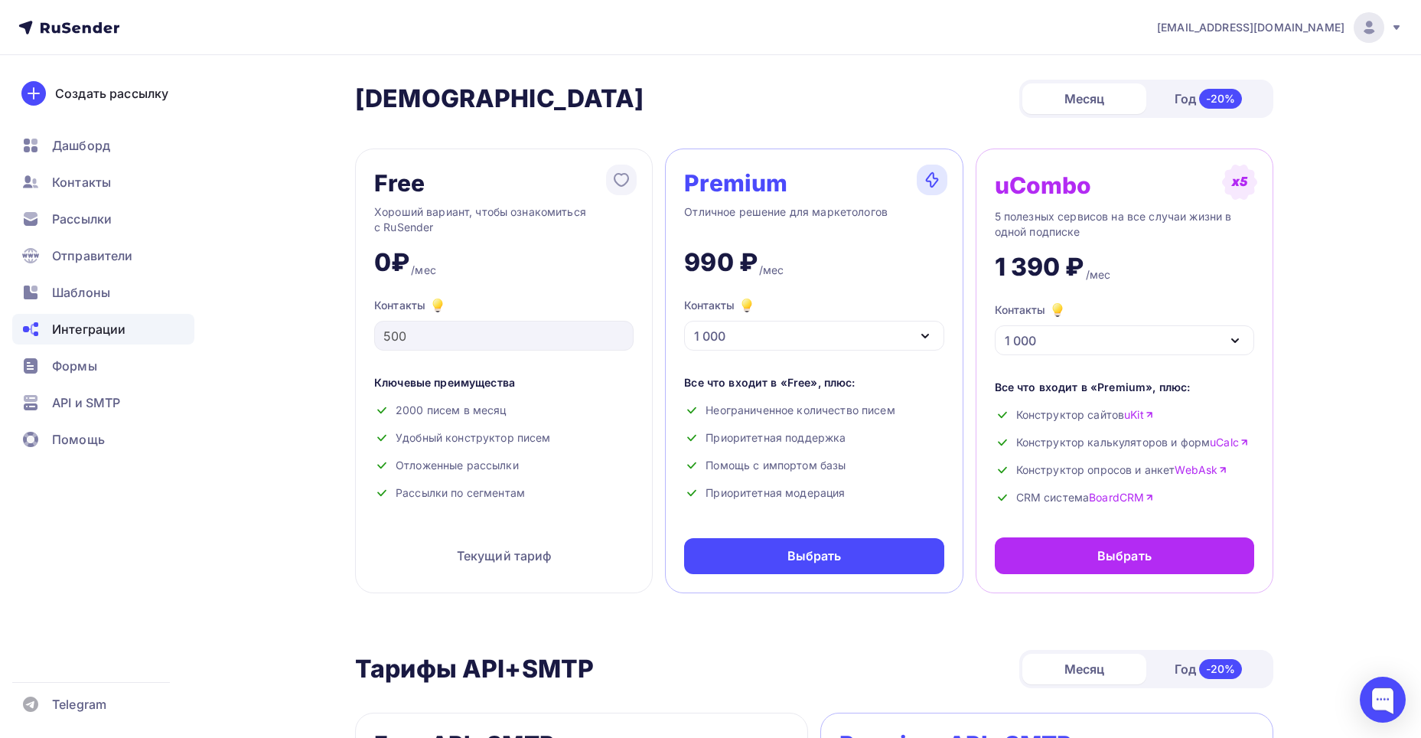
click at [84, 333] on span "Интеграции" at bounding box center [88, 329] width 73 height 18
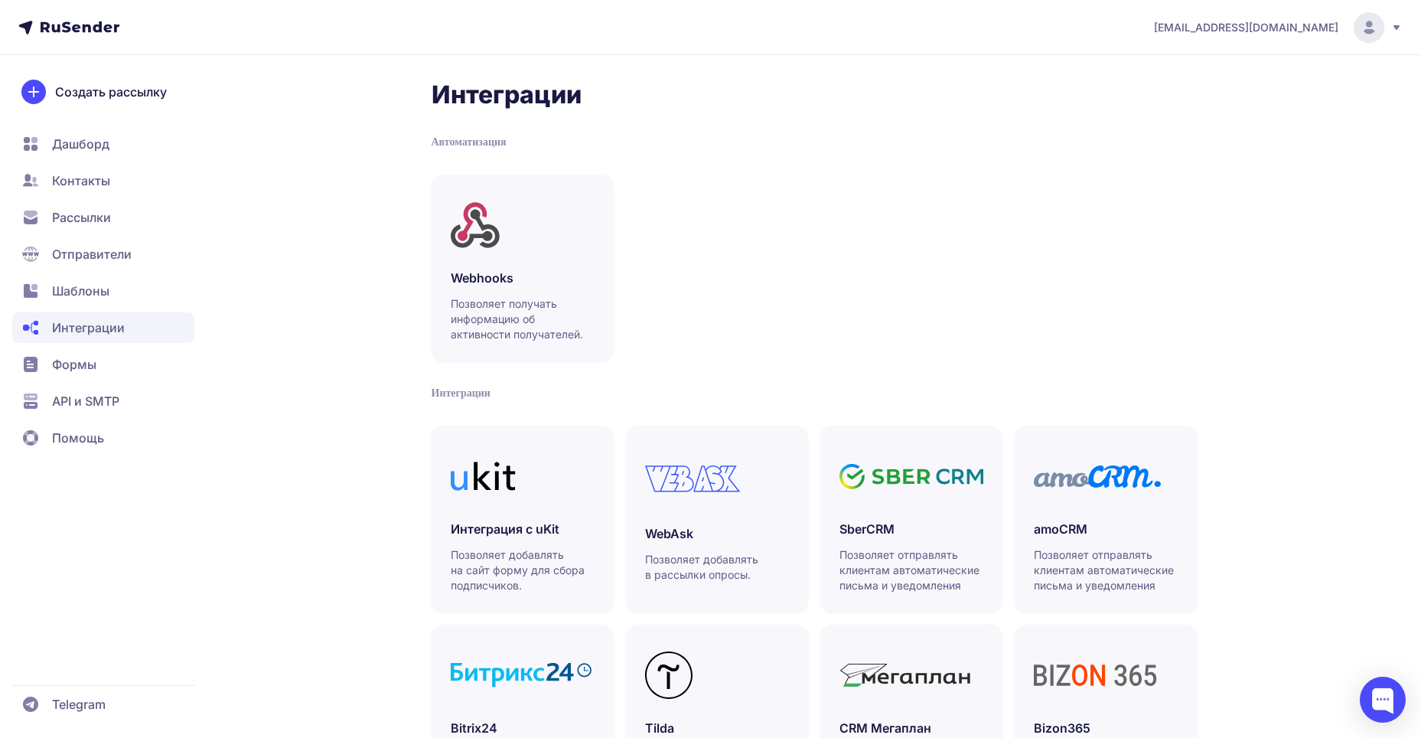
click at [82, 295] on span "Шаблоны" at bounding box center [80, 291] width 57 height 18
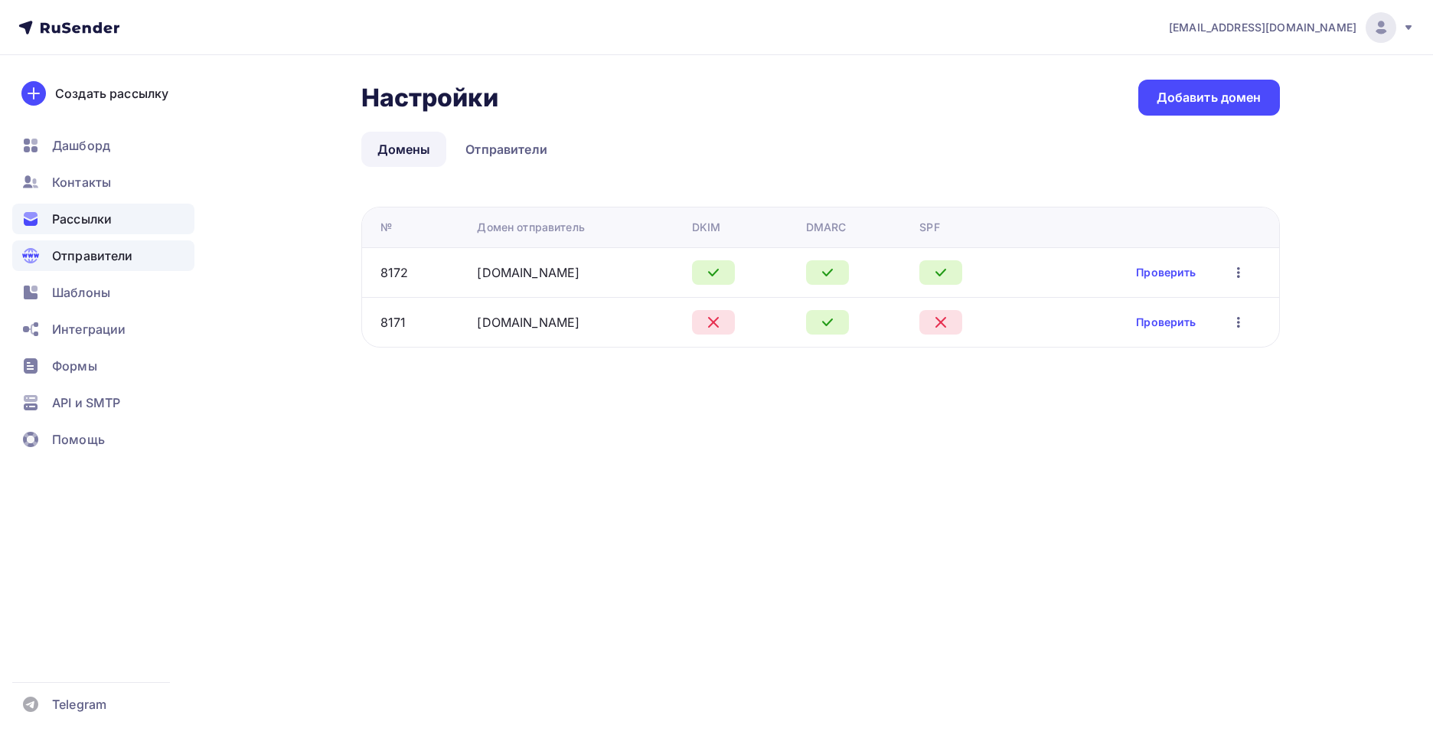
click at [83, 208] on div "Рассылки" at bounding box center [103, 219] width 182 height 31
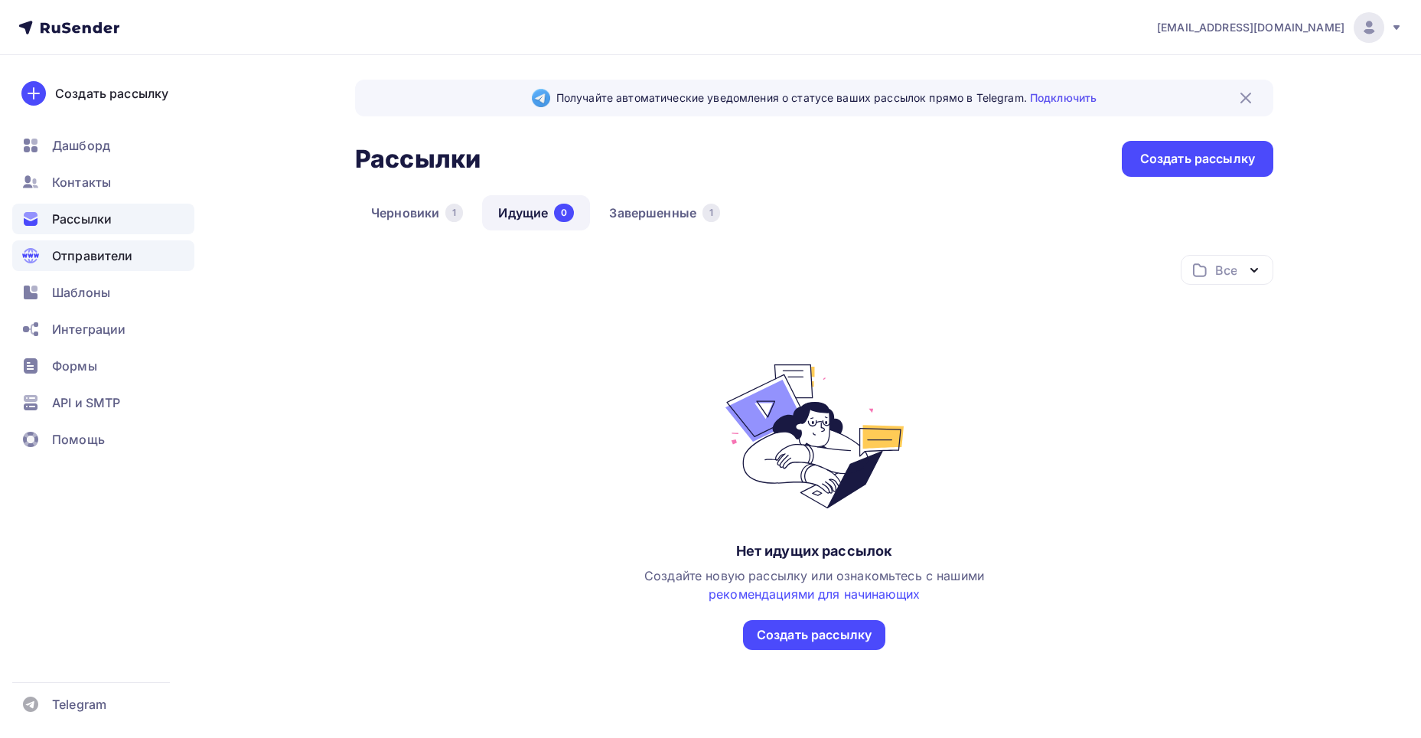
click at [71, 250] on span "Отправители" at bounding box center [92, 255] width 81 height 18
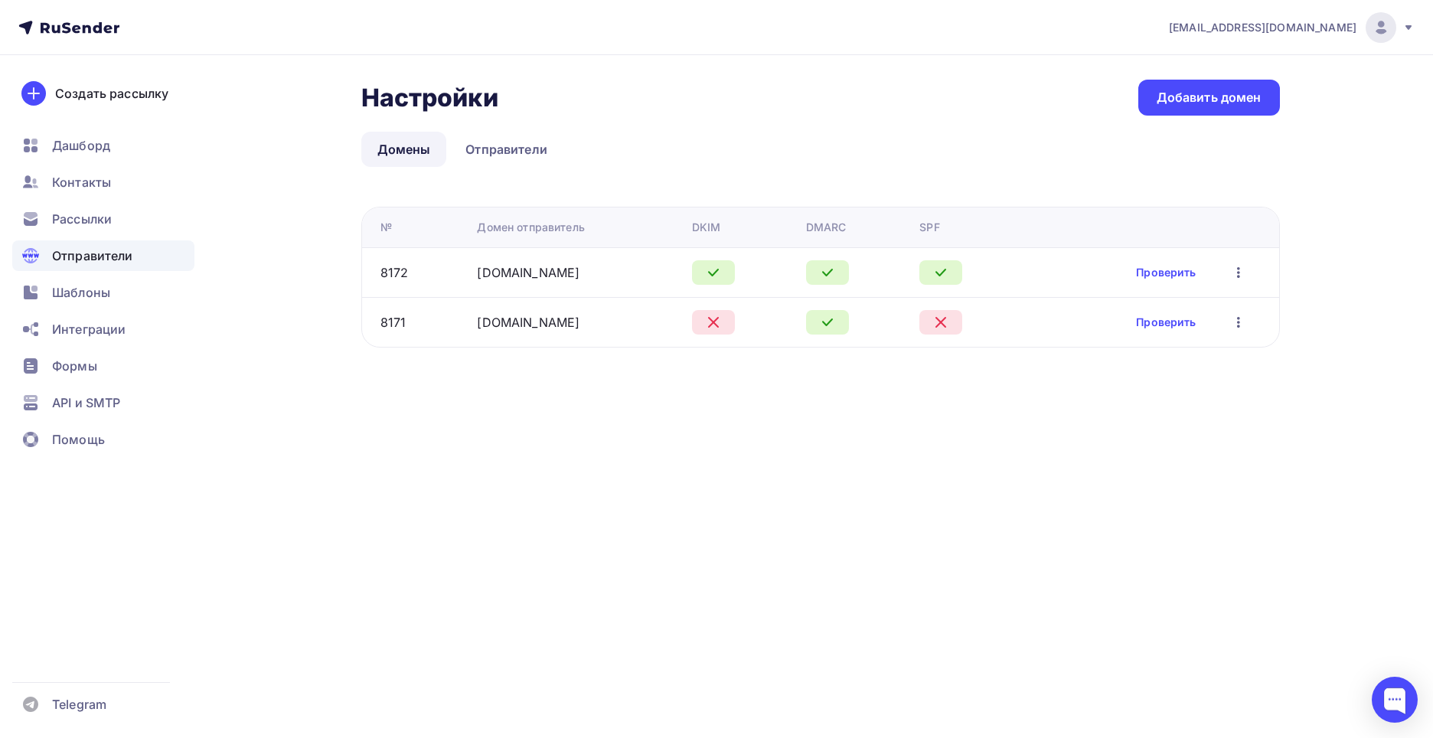
click at [1241, 275] on icon "button" at bounding box center [1238, 272] width 18 height 18
click at [1193, 316] on div "Редактировать" at bounding box center [1165, 312] width 147 height 18
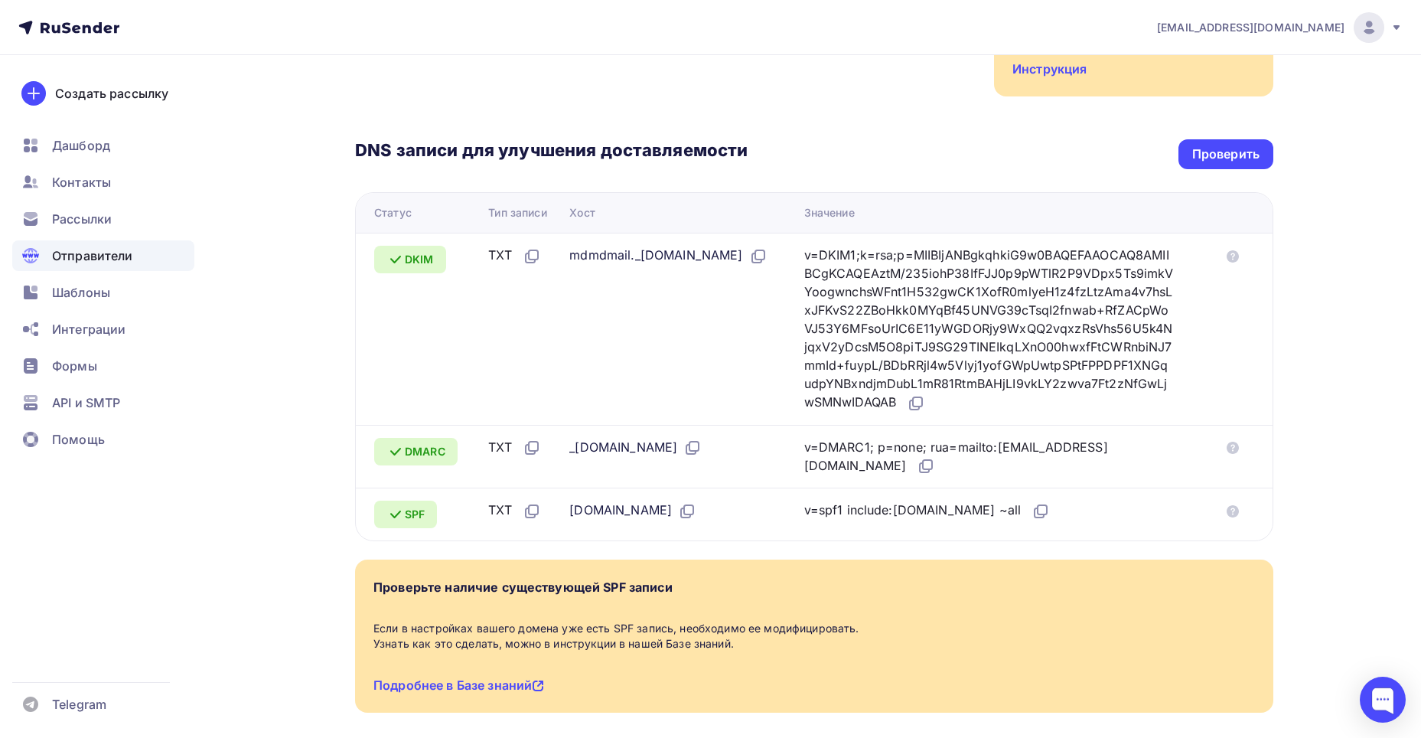
scroll to position [306, 0]
